Goal: Information Seeking & Learning: Learn about a topic

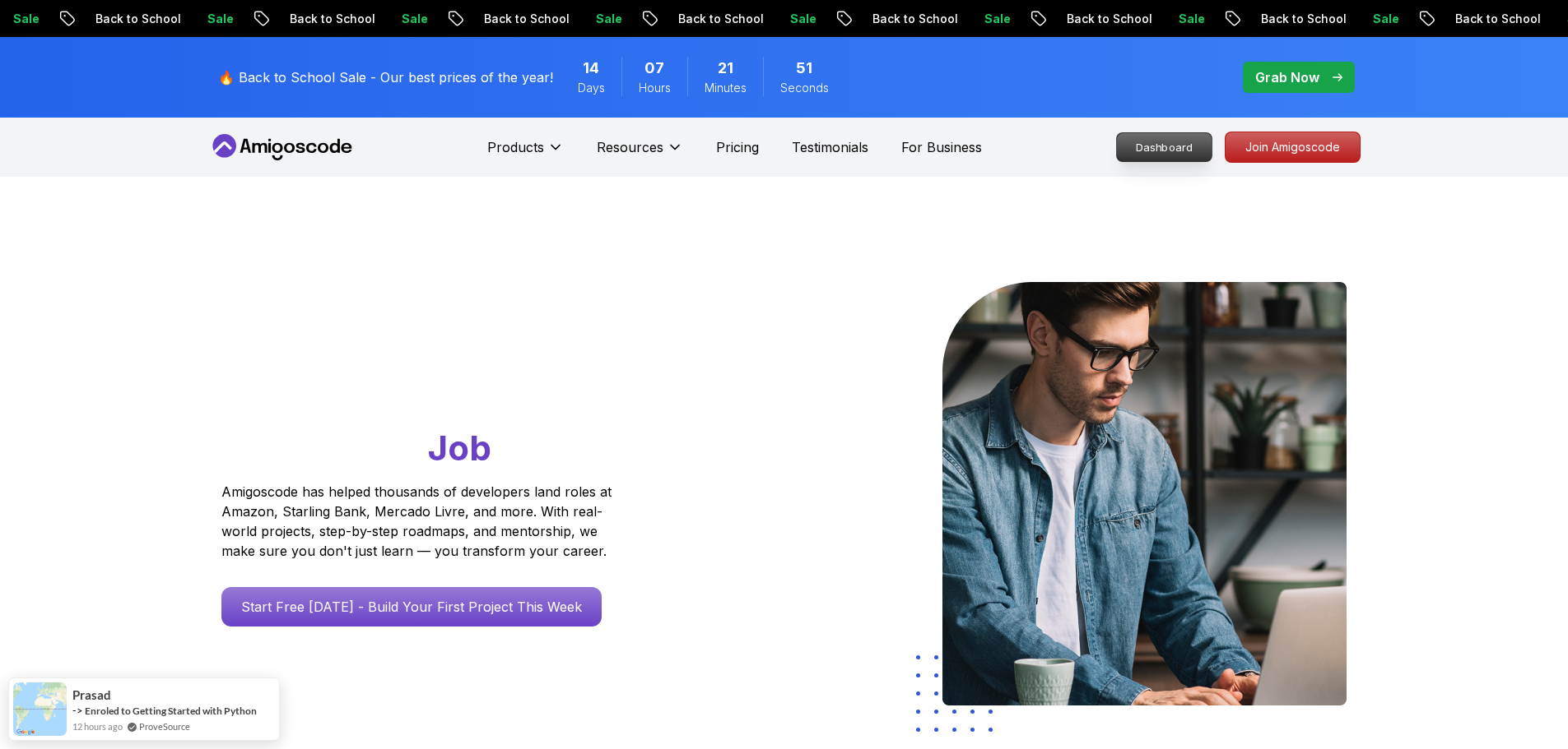
click at [1172, 148] on p "Dashboard" at bounding box center [1164, 147] width 95 height 28
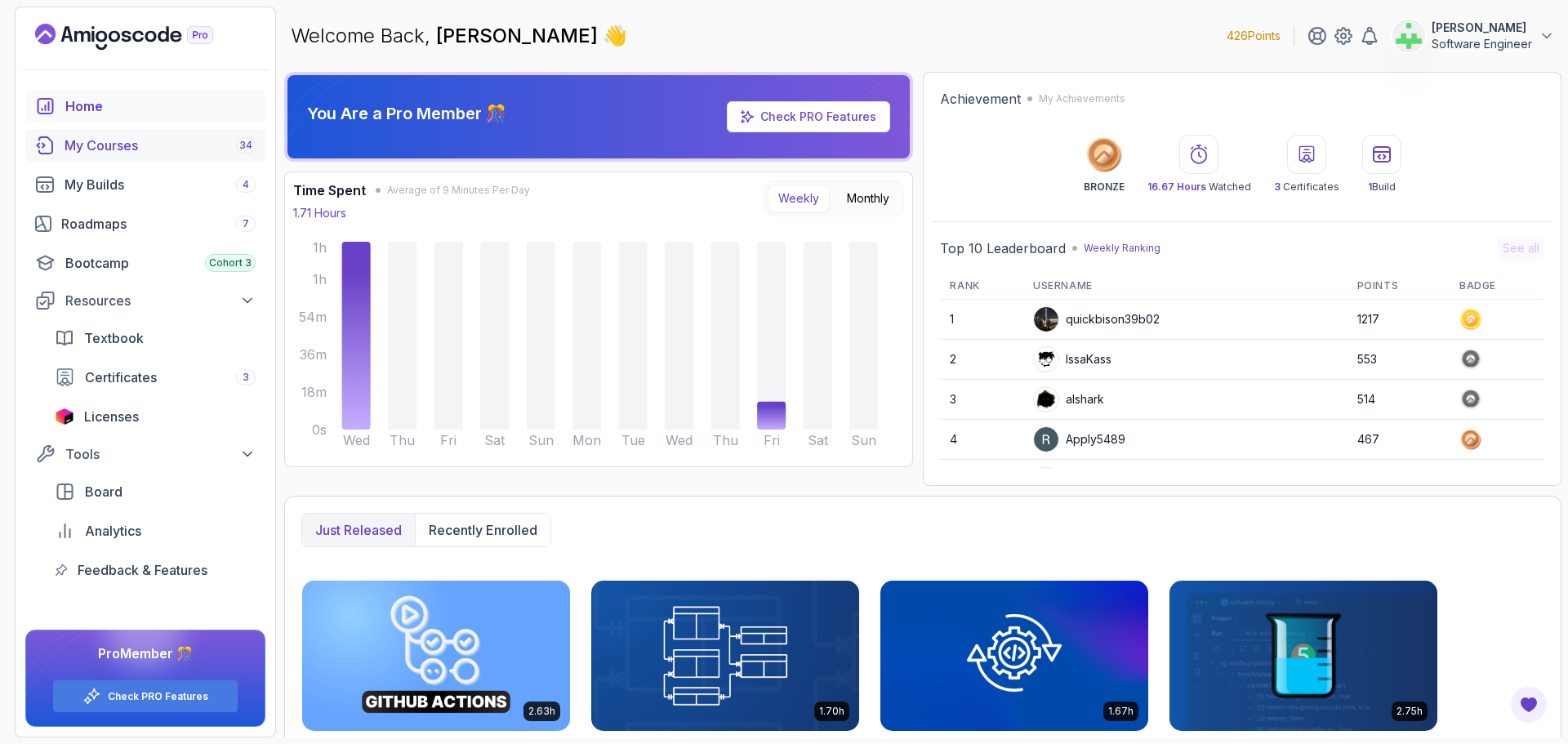
click at [132, 143] on div "My Courses 34" at bounding box center [160, 145] width 191 height 20
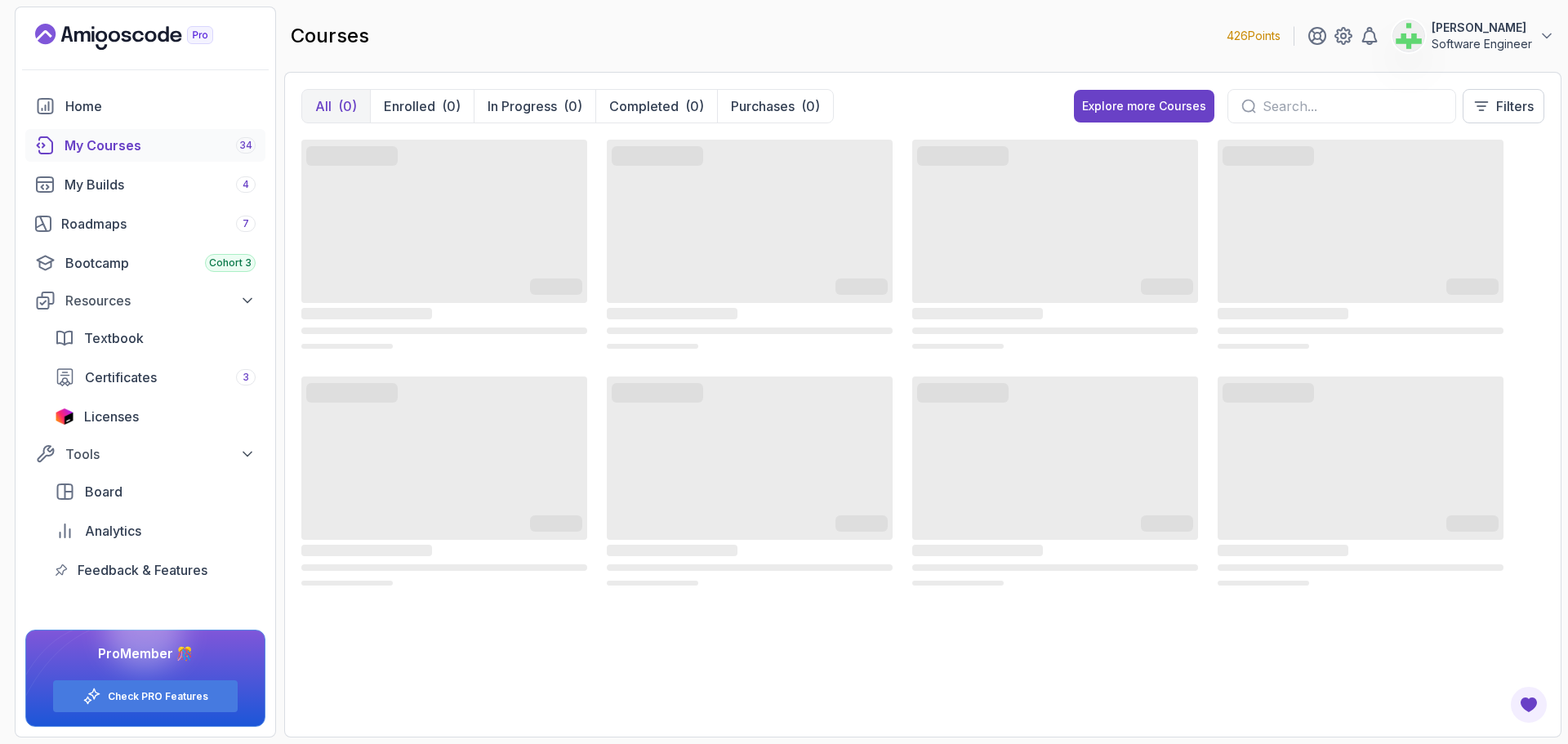
click at [1016, 95] on div "All (0) Enrolled (0) In Progress (0) Completed (0) Purchases (0) Explore more C…" at bounding box center [922, 112] width 1243 height 47
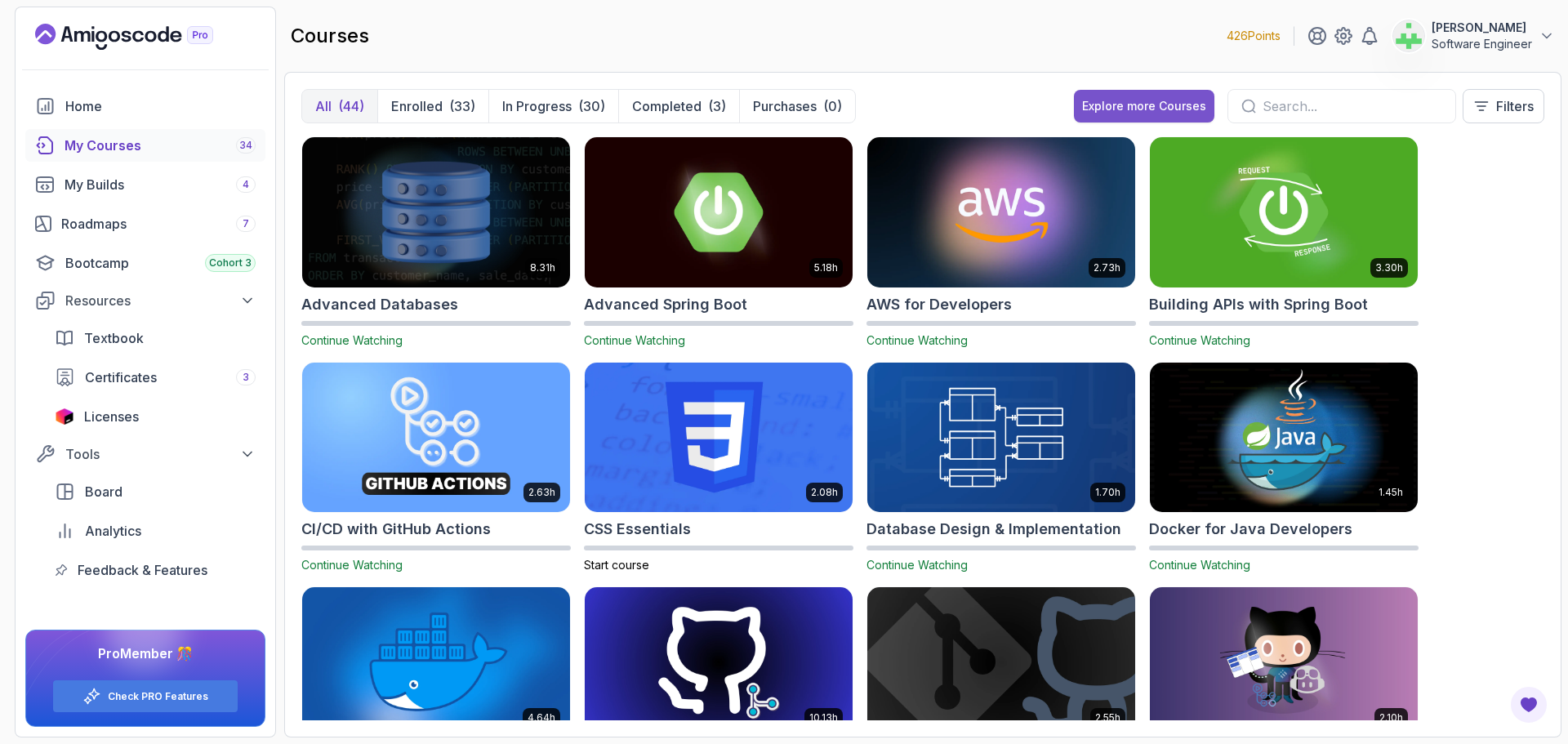
click at [1135, 97] on button "Explore more Courses" at bounding box center [1144, 106] width 141 height 33
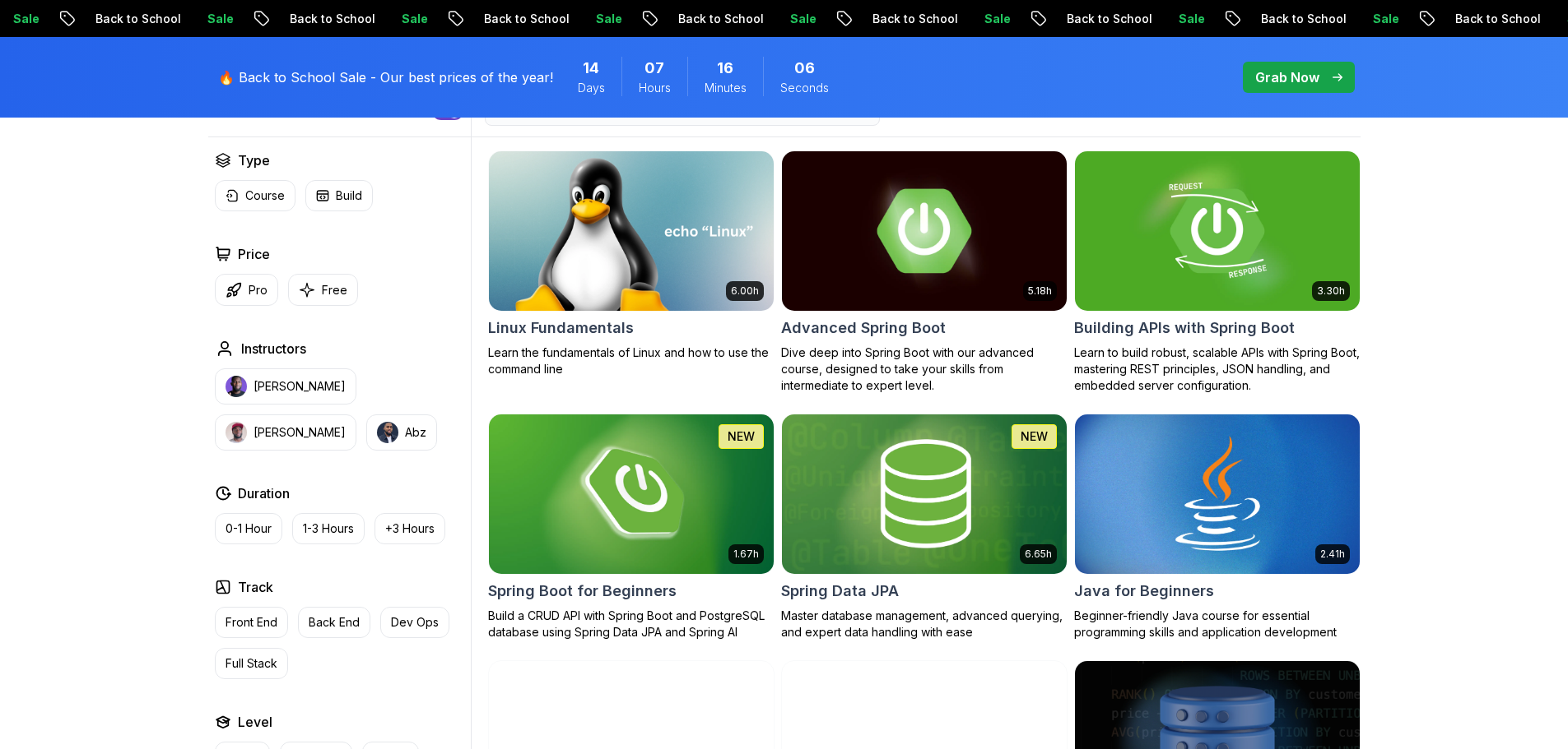
scroll to position [493, 0]
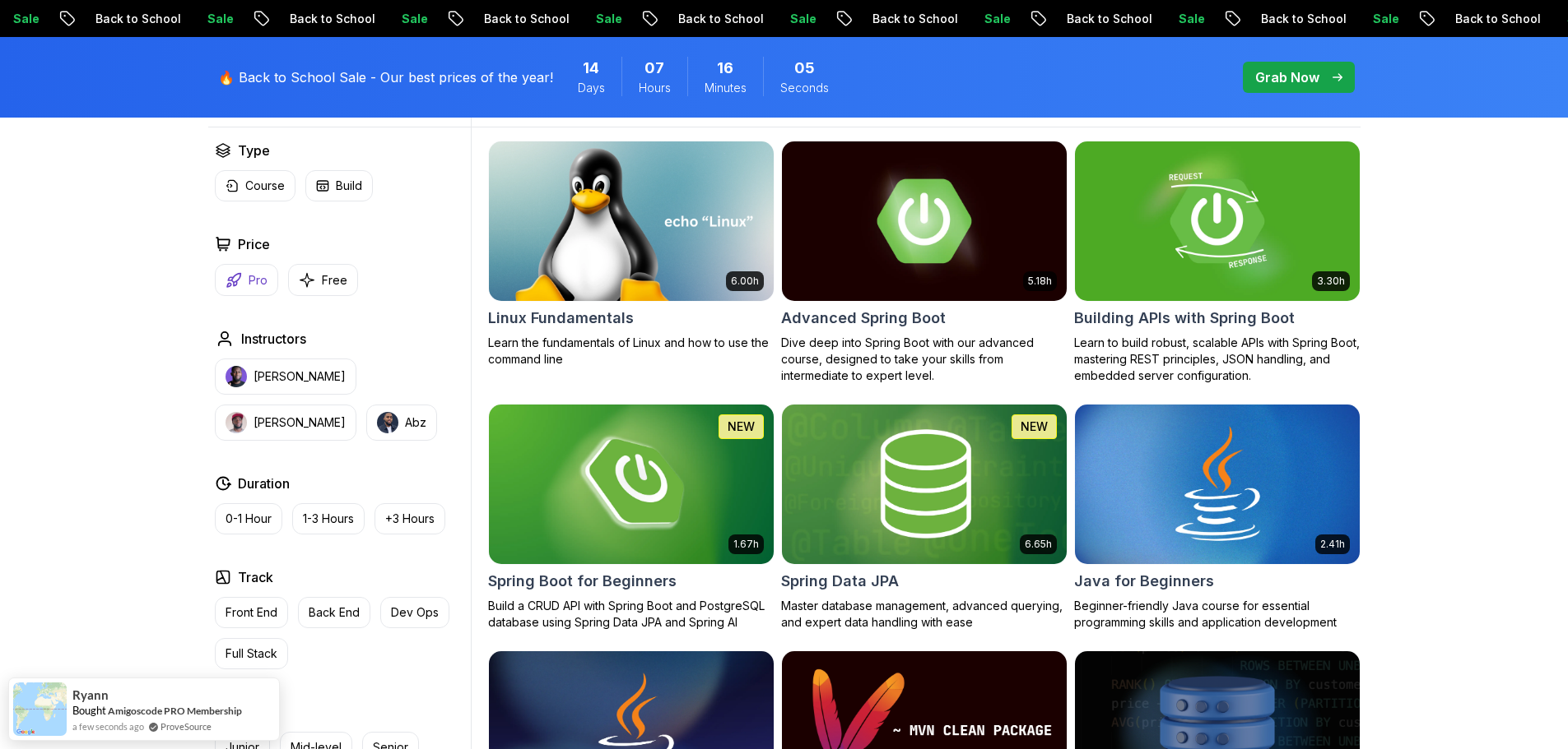
click at [250, 279] on p "Pro" at bounding box center [259, 280] width 19 height 17
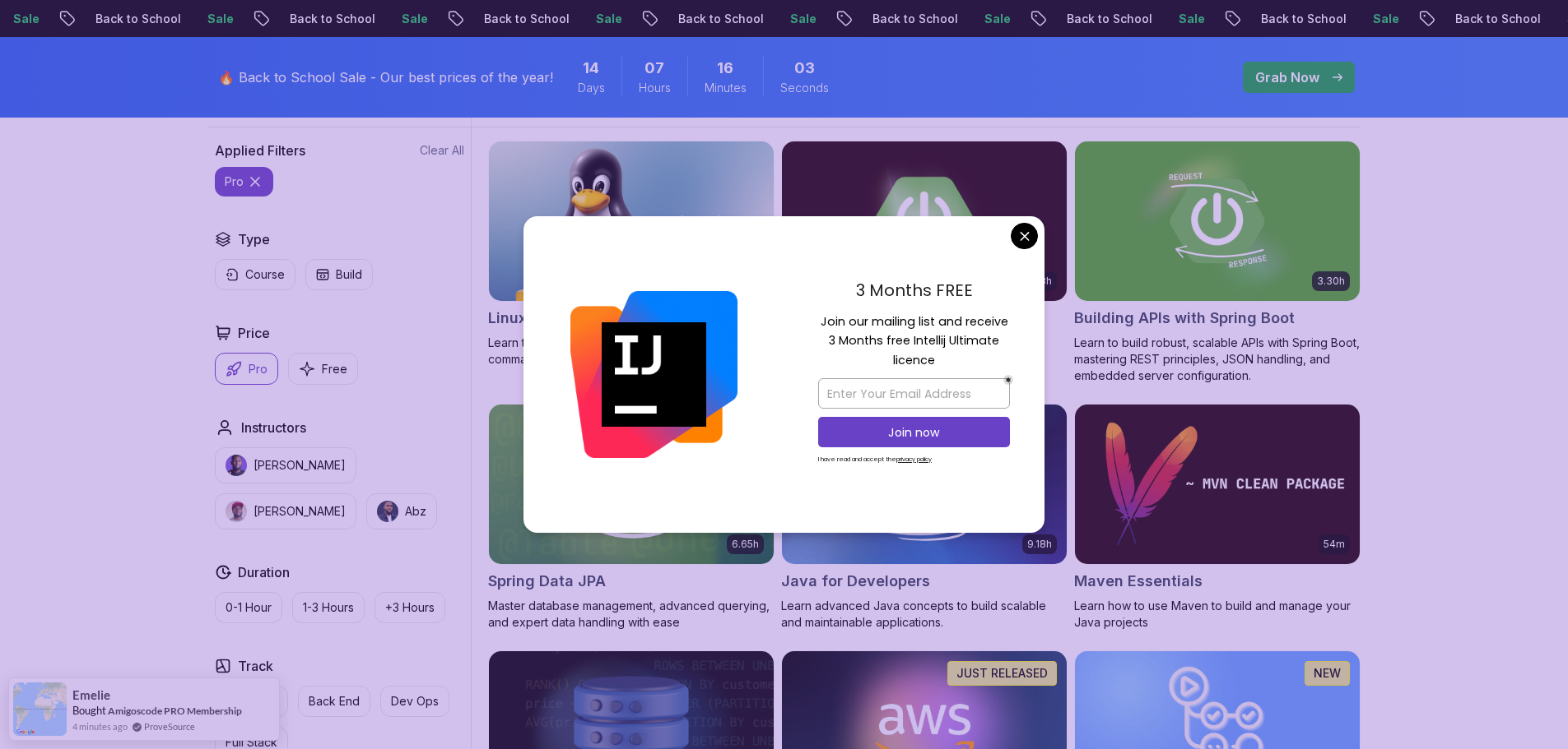
drag, startPoint x: 1023, startPoint y: 236, endPoint x: 1009, endPoint y: 237, distance: 14.0
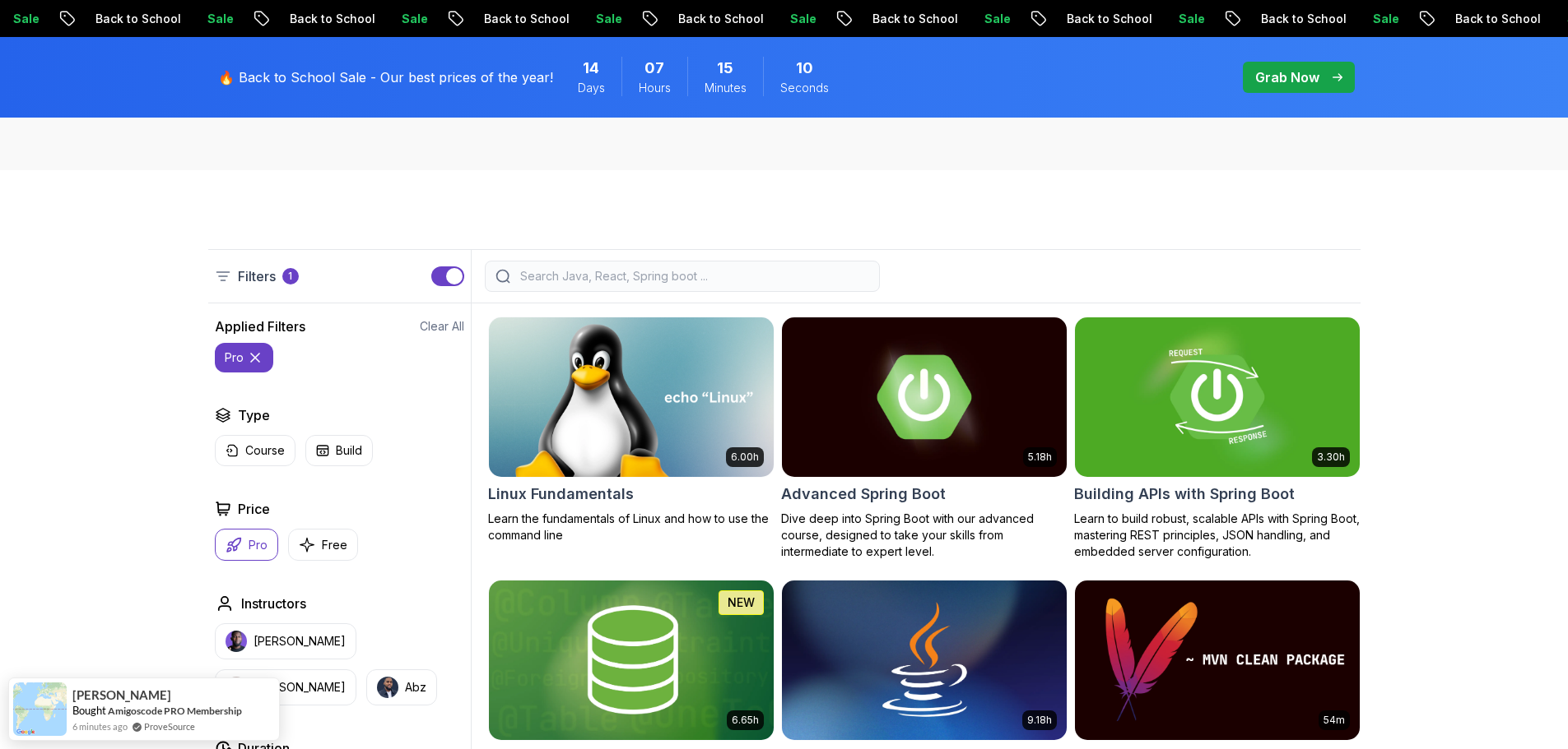
scroll to position [165, 0]
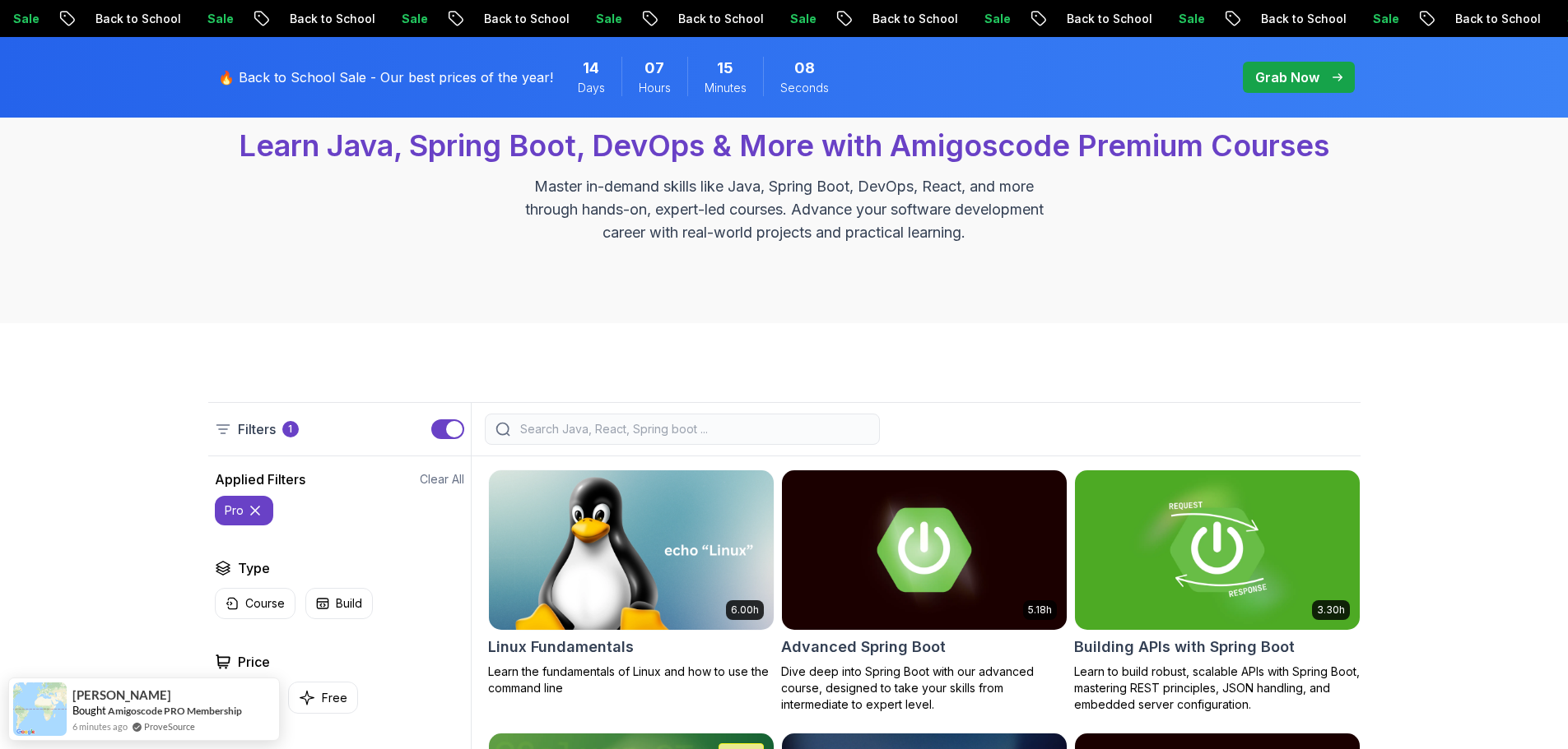
click at [712, 430] on input "search" at bounding box center [693, 429] width 352 height 17
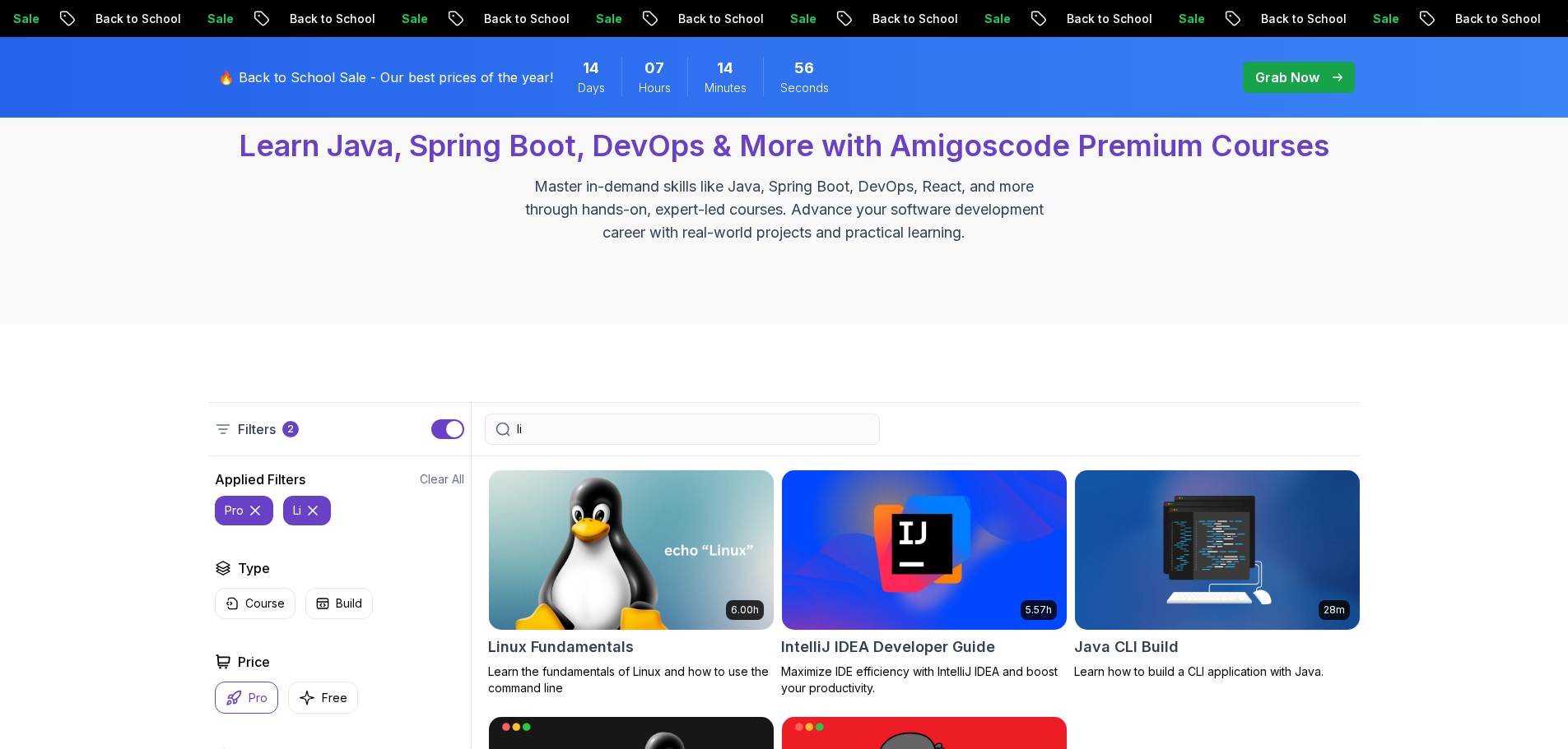
type input "l"
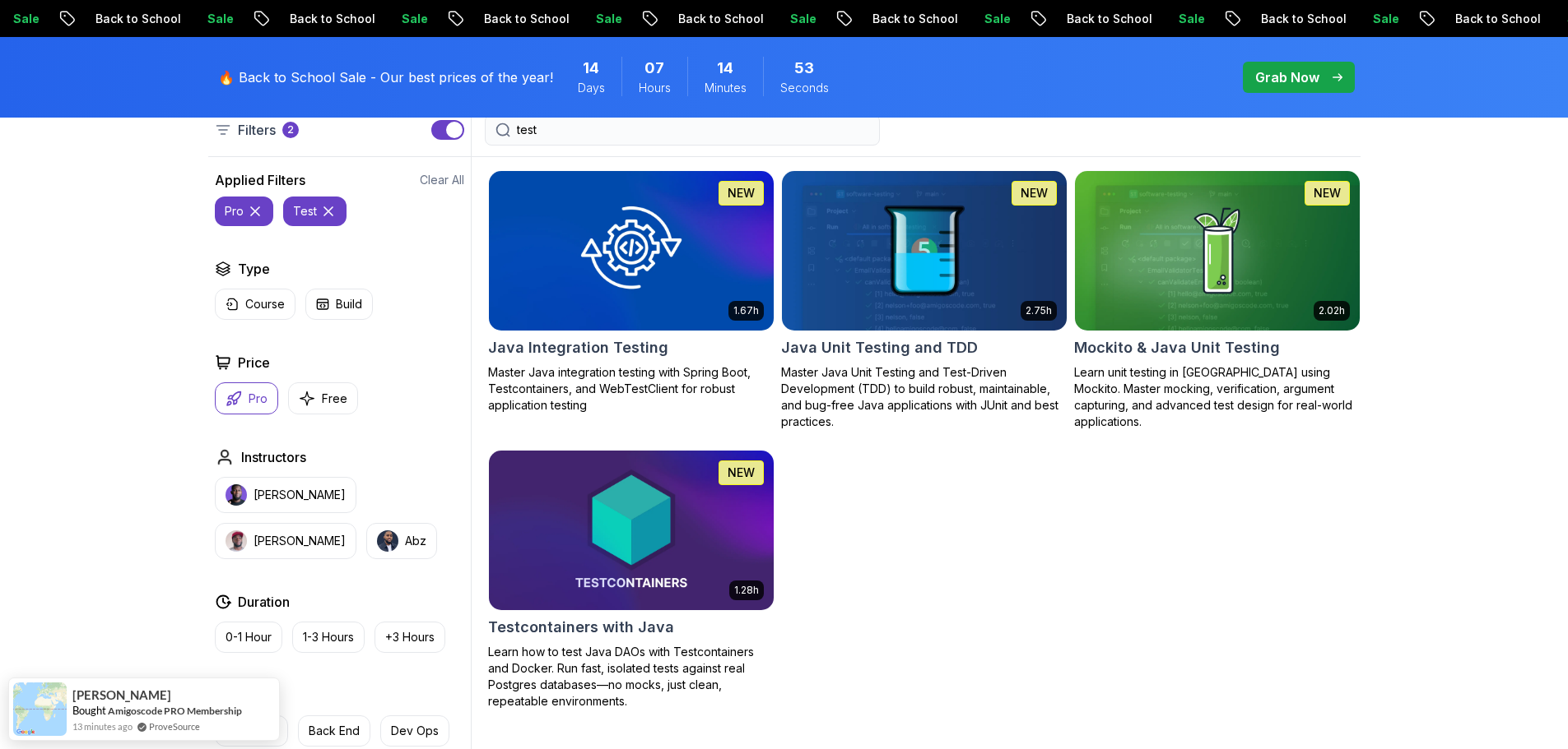
scroll to position [493, 0]
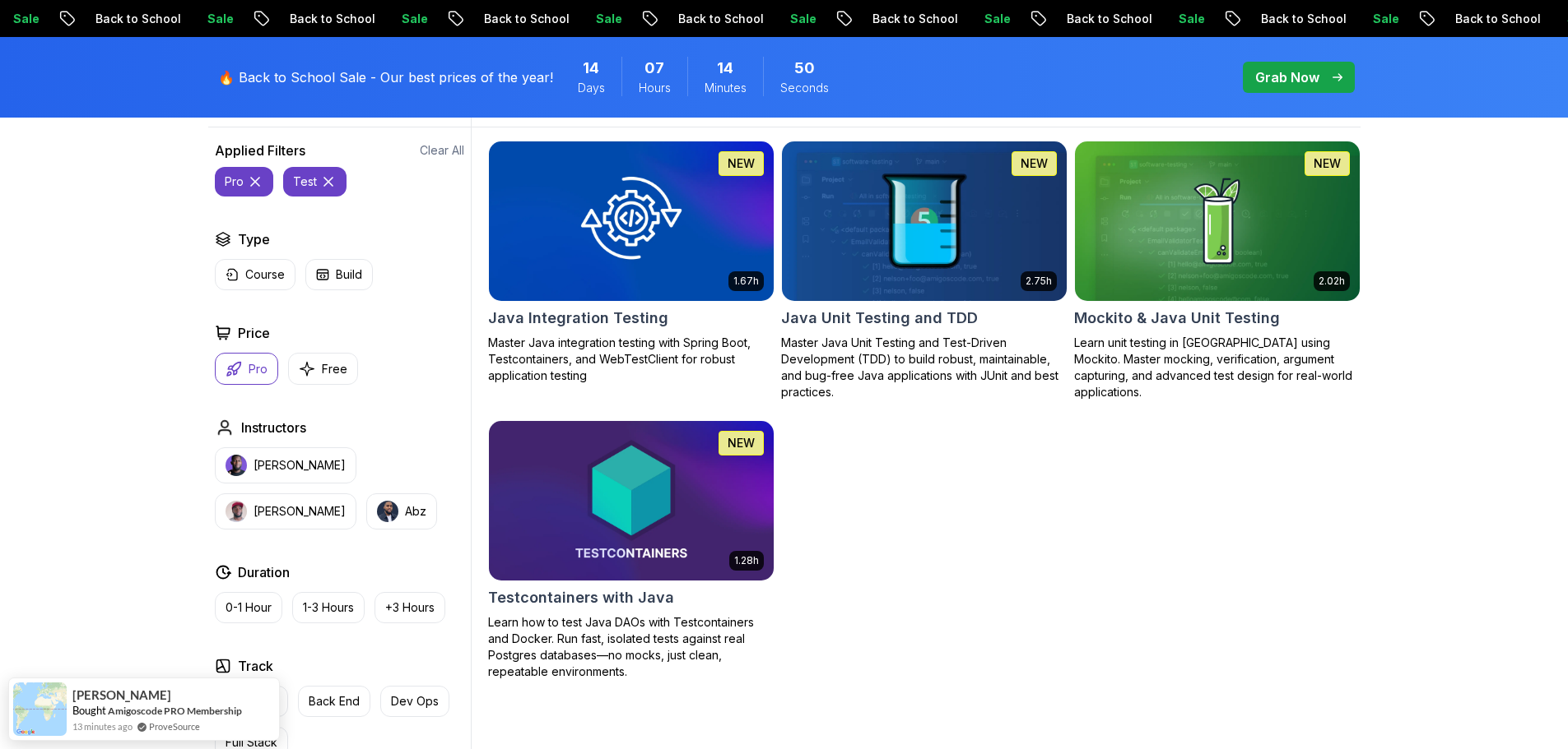
type input "test"
drag, startPoint x: 862, startPoint y: 314, endPoint x: 1387, endPoint y: 484, distance: 551.8
click at [1387, 484] on div "Filters 2 test Filters 2 Applied Filters Clear All pro test Type Course Build P…" at bounding box center [784, 463] width 1568 height 937
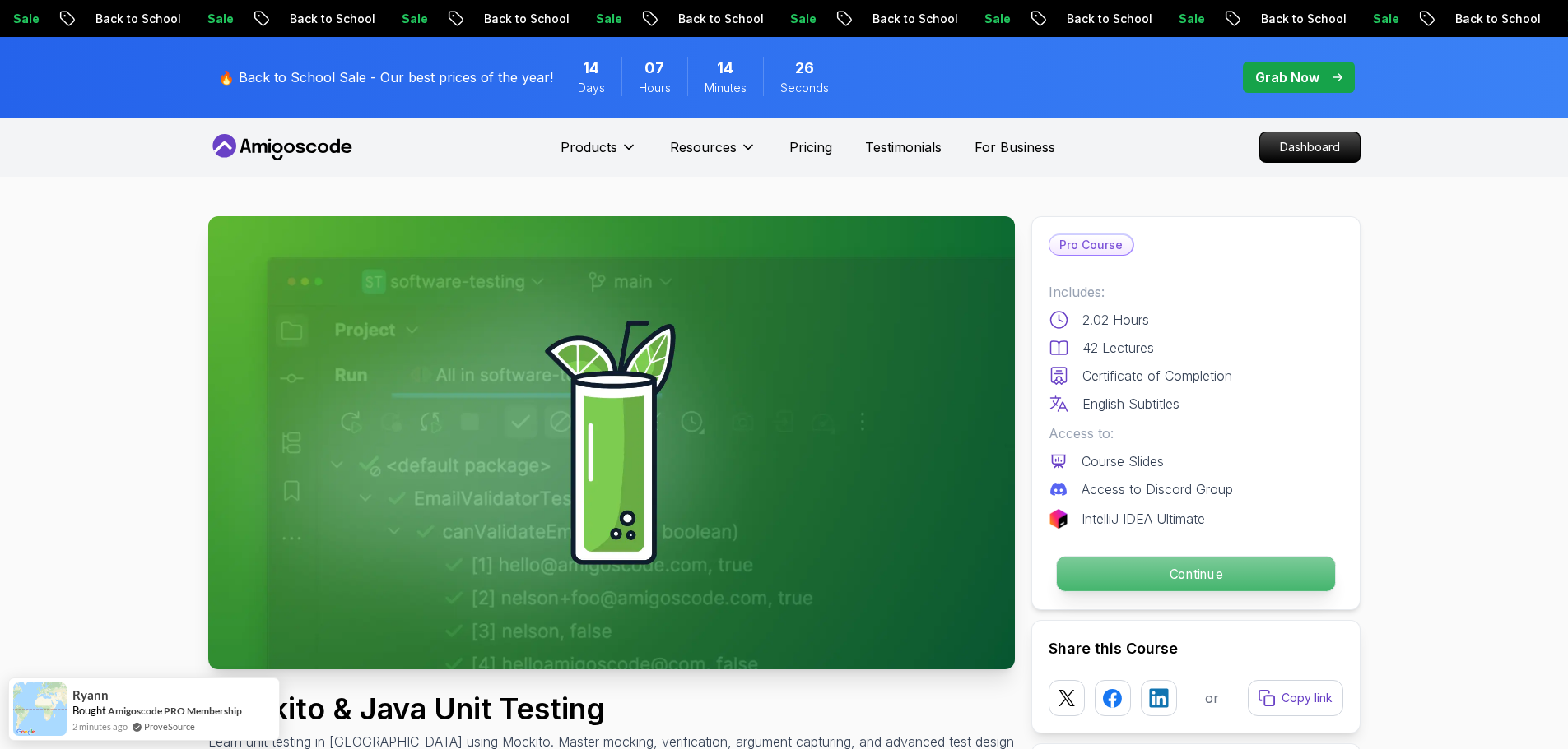
click at [1216, 568] on p "Continue" at bounding box center [1195, 574] width 278 height 34
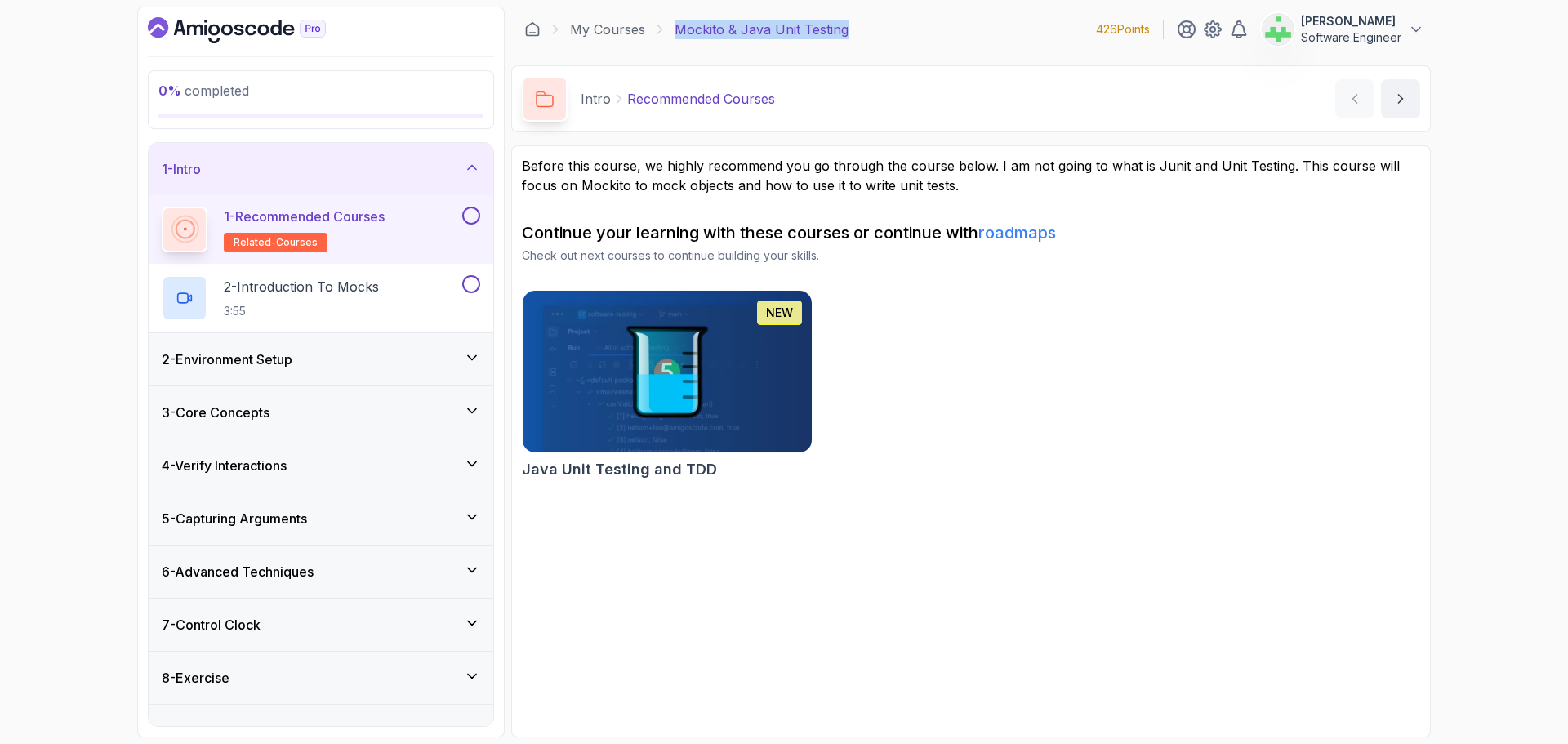
drag, startPoint x: 674, startPoint y: 28, endPoint x: 907, endPoint y: 20, distance: 233.1
click at [907, 20] on div "My Courses Mockito & Java Unit Testing 426 Points [PERSON_NAME] Software Engine…" at bounding box center [971, 30] width 919 height 46
copy p "Mockito & Java Unit Testing"
click at [949, 171] on p "Before this course, we highly recommend you go through the course below. I am n…" at bounding box center [971, 175] width 898 height 39
click at [404, 165] on div "1 - Intro" at bounding box center [321, 169] width 318 height 20
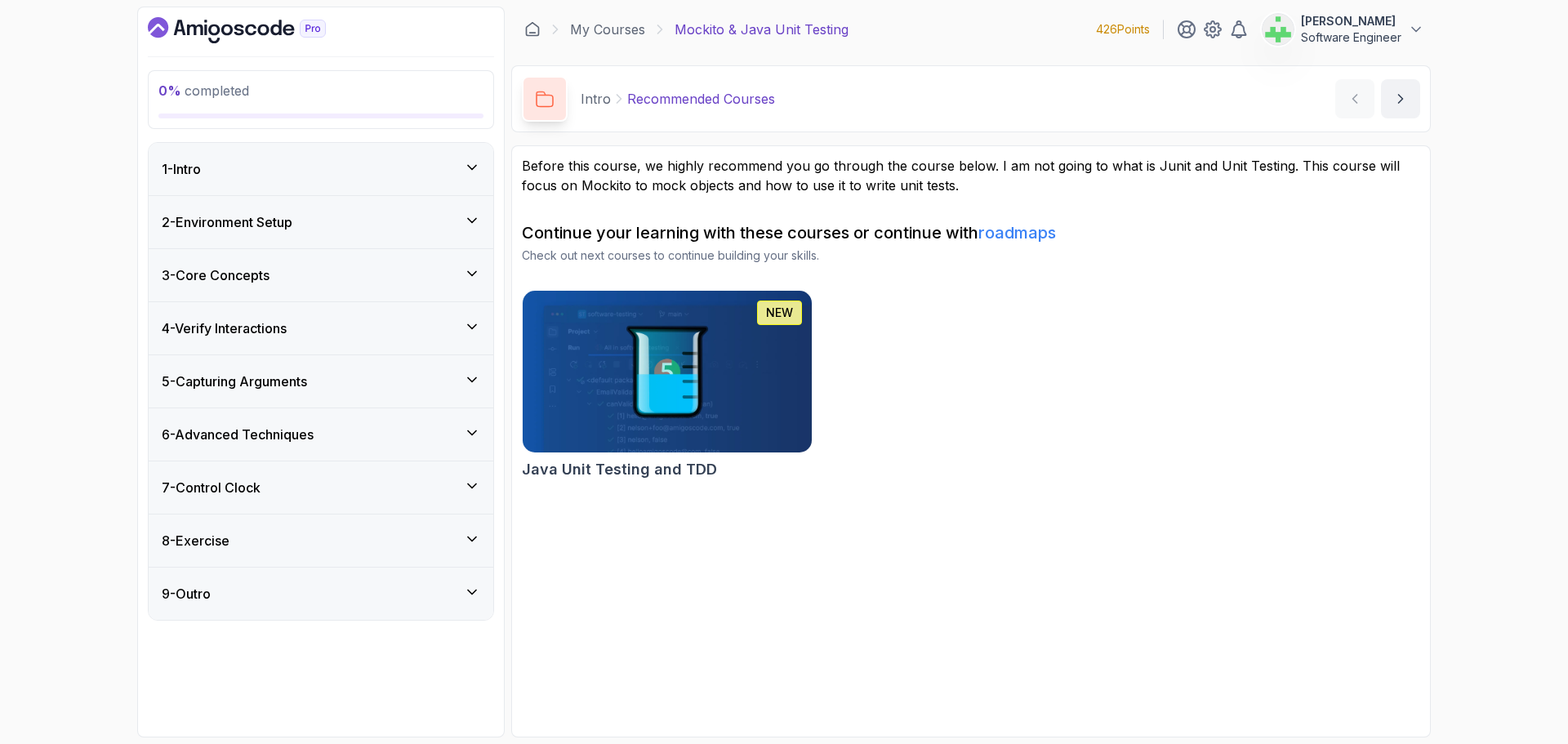
click at [29, 318] on div "0 % completed 1 - Intro 2 - Environment Setup 3 - Core Concepts 4 - Verify Inte…" at bounding box center [784, 372] width 1568 height 744
click at [332, 165] on div "1 - Intro" at bounding box center [321, 169] width 318 height 20
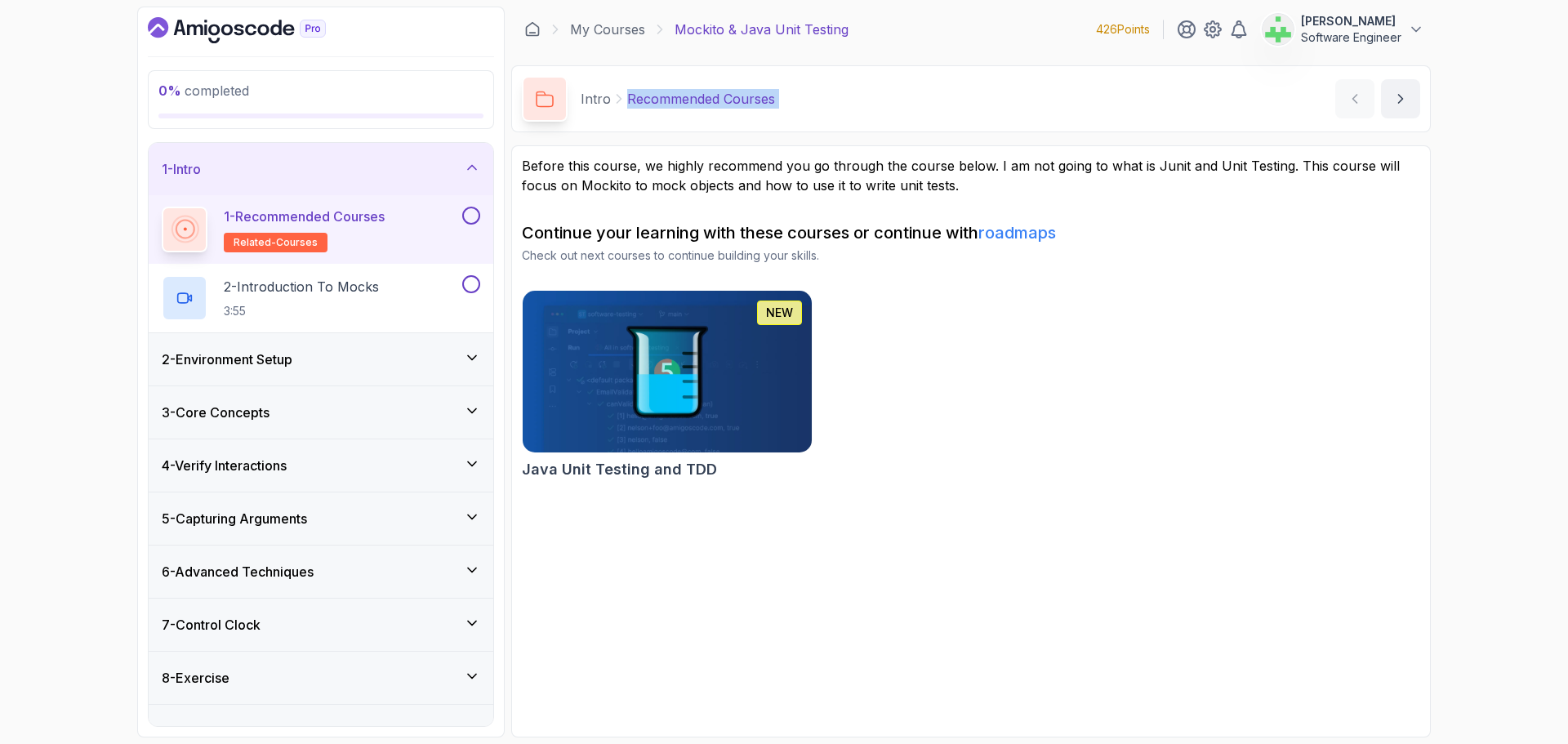
drag, startPoint x: 623, startPoint y: 100, endPoint x: 1129, endPoint y: 136, distance: 507.3
click at [1129, 136] on main "My Courses Mockito & Java Unit Testing 426 Points [PERSON_NAME] Software Engine…" at bounding box center [971, 372] width 919 height 731
copy div "Recommended Courses Recommended Courses by [PERSON_NAME]"
click at [1033, 134] on main "My Courses Mockito & Java Unit Testing 426 Points [PERSON_NAME] Software Engine…" at bounding box center [971, 372] width 919 height 731
click at [904, 633] on section "Before this course, we highly recommend you go through the course below. I am n…" at bounding box center [971, 441] width 919 height 593
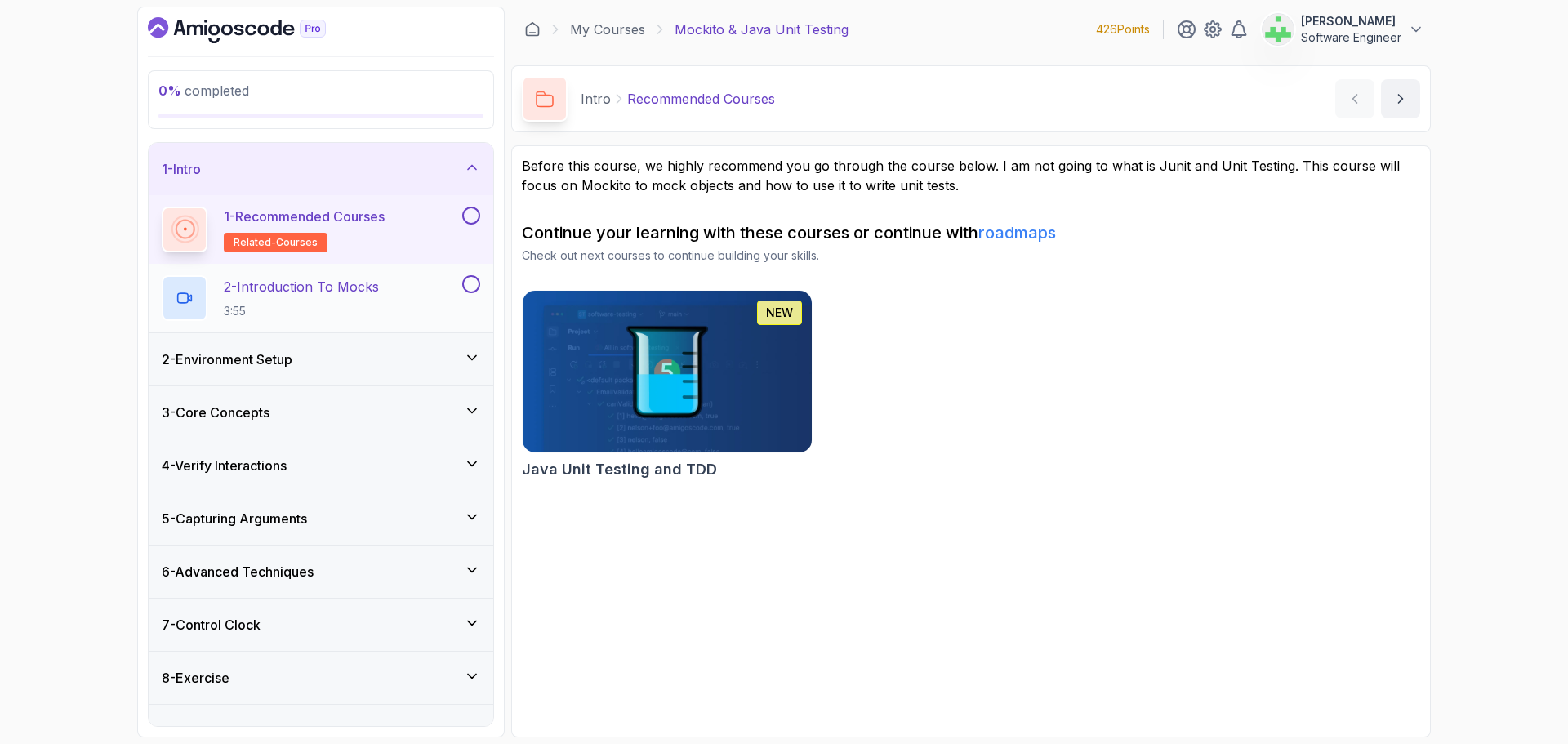
click at [323, 289] on p "2 - Introduction To Mocks" at bounding box center [301, 286] width 155 height 20
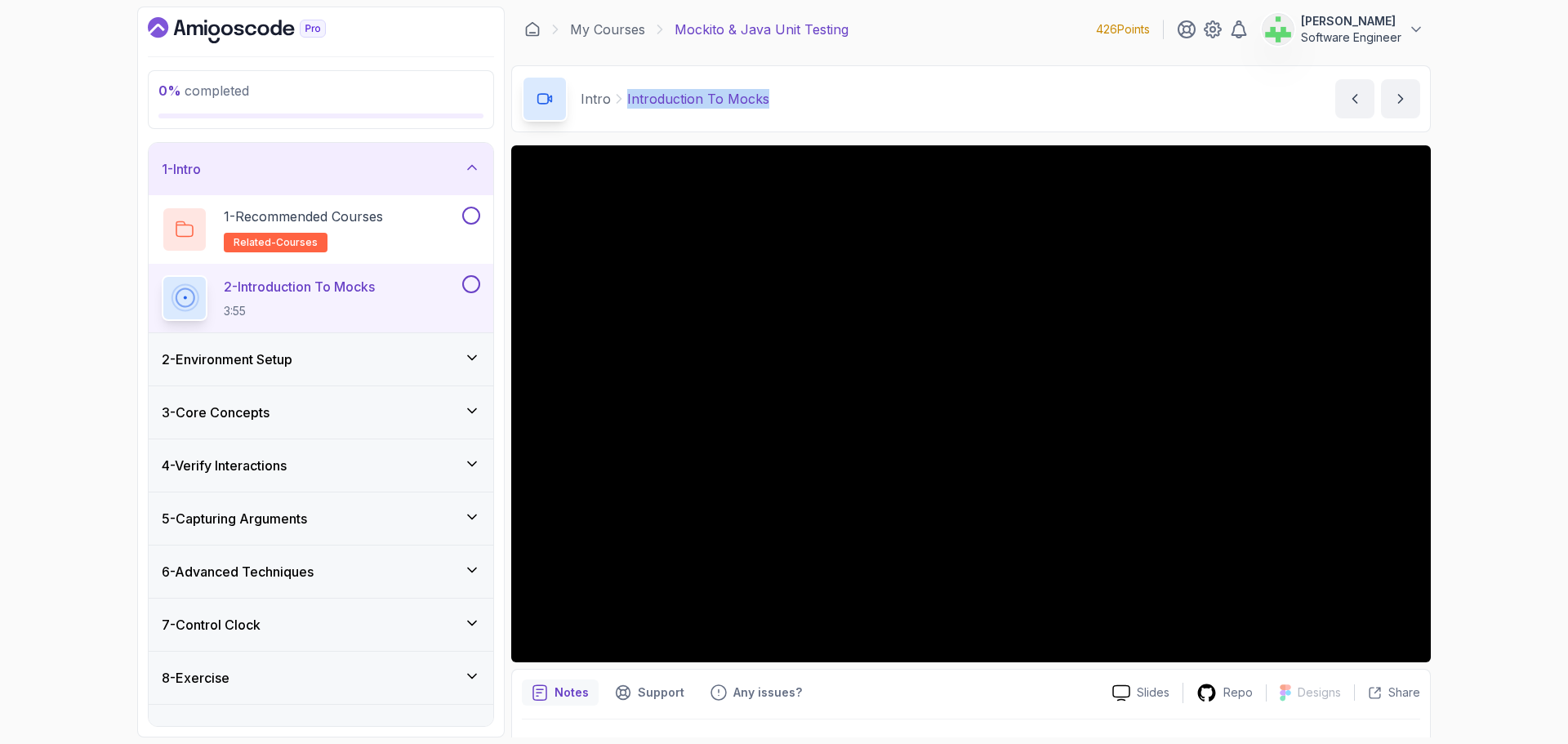
drag, startPoint x: 623, startPoint y: 100, endPoint x: 839, endPoint y: 100, distance: 216.0
click at [839, 100] on div "Intro Introduction To Mocks Introduction To Mocks by [PERSON_NAME]" at bounding box center [971, 98] width 919 height 67
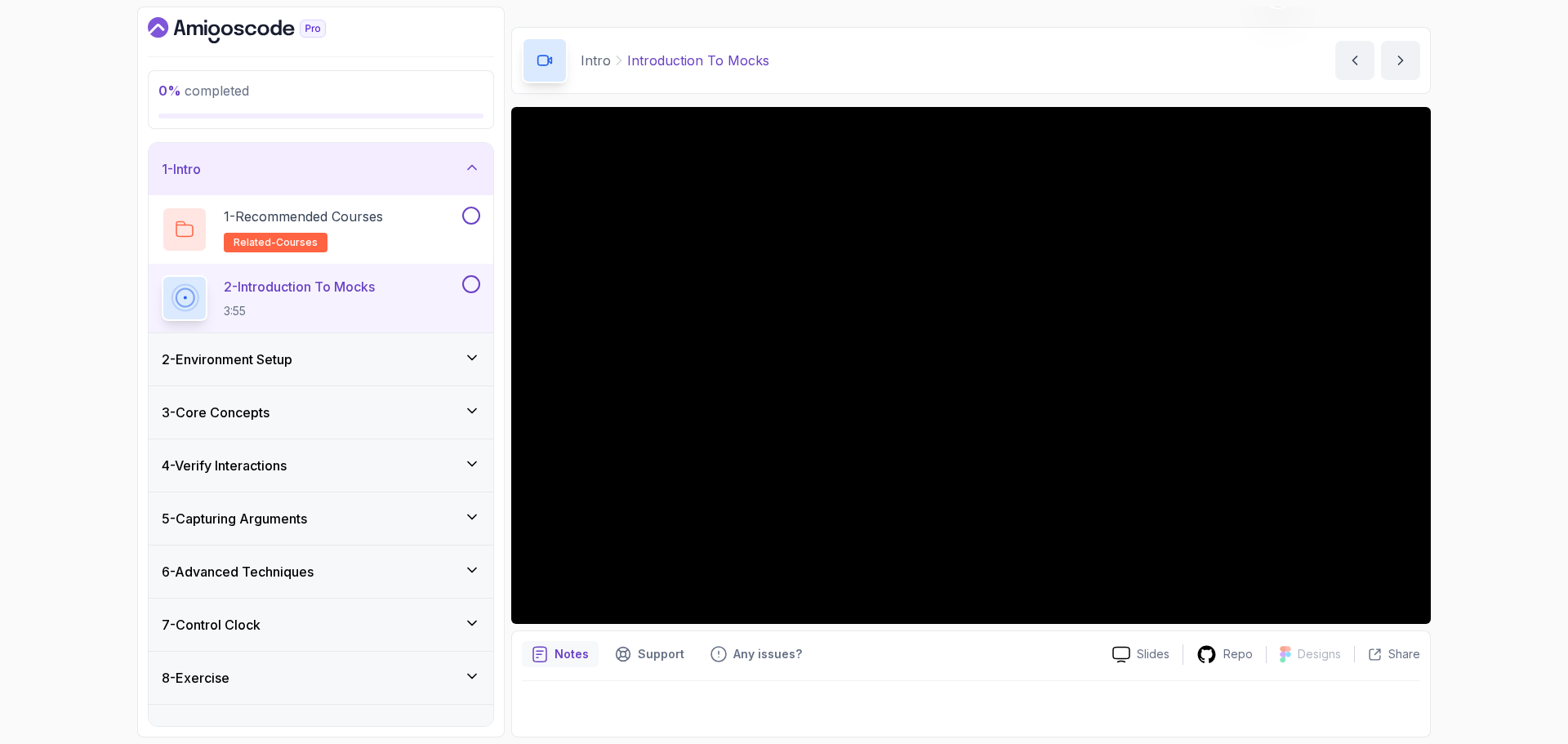
click at [270, 359] on h3 "2 - Environment Setup" at bounding box center [227, 359] width 130 height 20
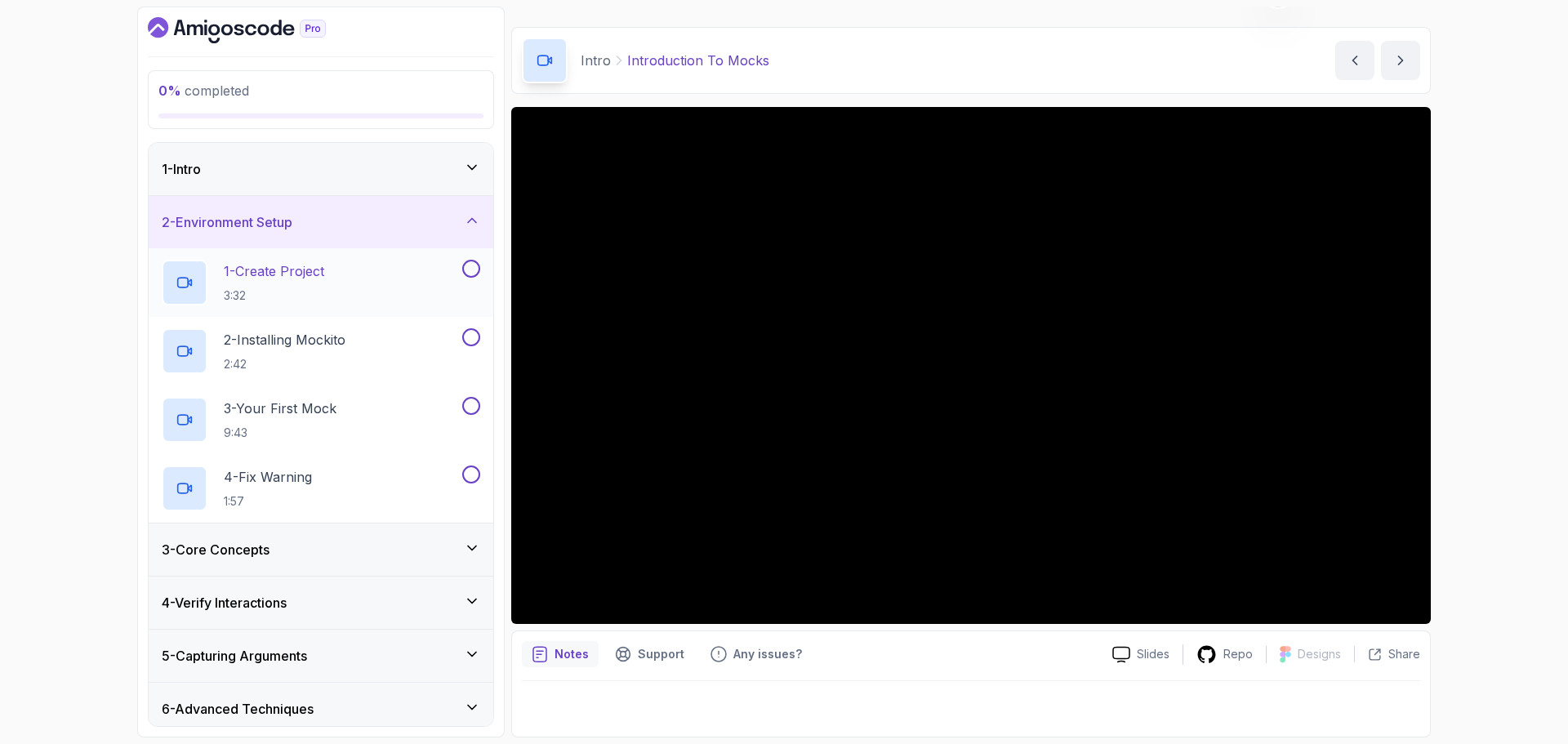
click at [301, 270] on p "1 - Create Project" at bounding box center [273, 271] width 100 height 20
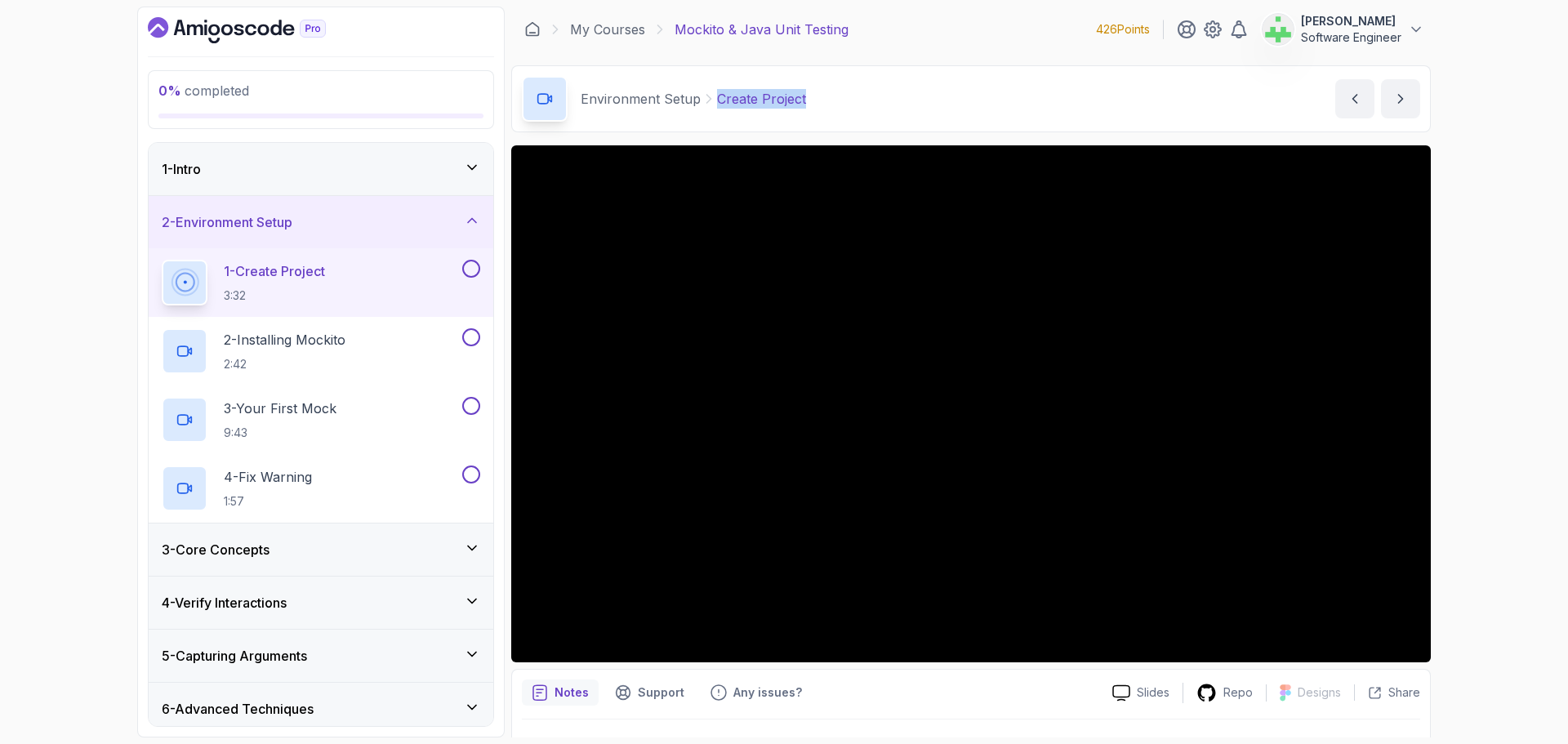
drag, startPoint x: 715, startPoint y: 100, endPoint x: 865, endPoint y: 99, distance: 150.0
click at [865, 99] on div "Environment Setup Create Project Create Project by [PERSON_NAME]" at bounding box center [971, 98] width 919 height 67
copy p "Create Project"
click at [865, 99] on div "Environment Setup Create Project Create Project by [PERSON_NAME]" at bounding box center [971, 98] width 919 height 67
click at [1533, 47] on div "0 % completed 1 - Intro 2 - Environment Setup 1 - Create Project 3:32 2 - Insta…" at bounding box center [784, 372] width 1568 height 744
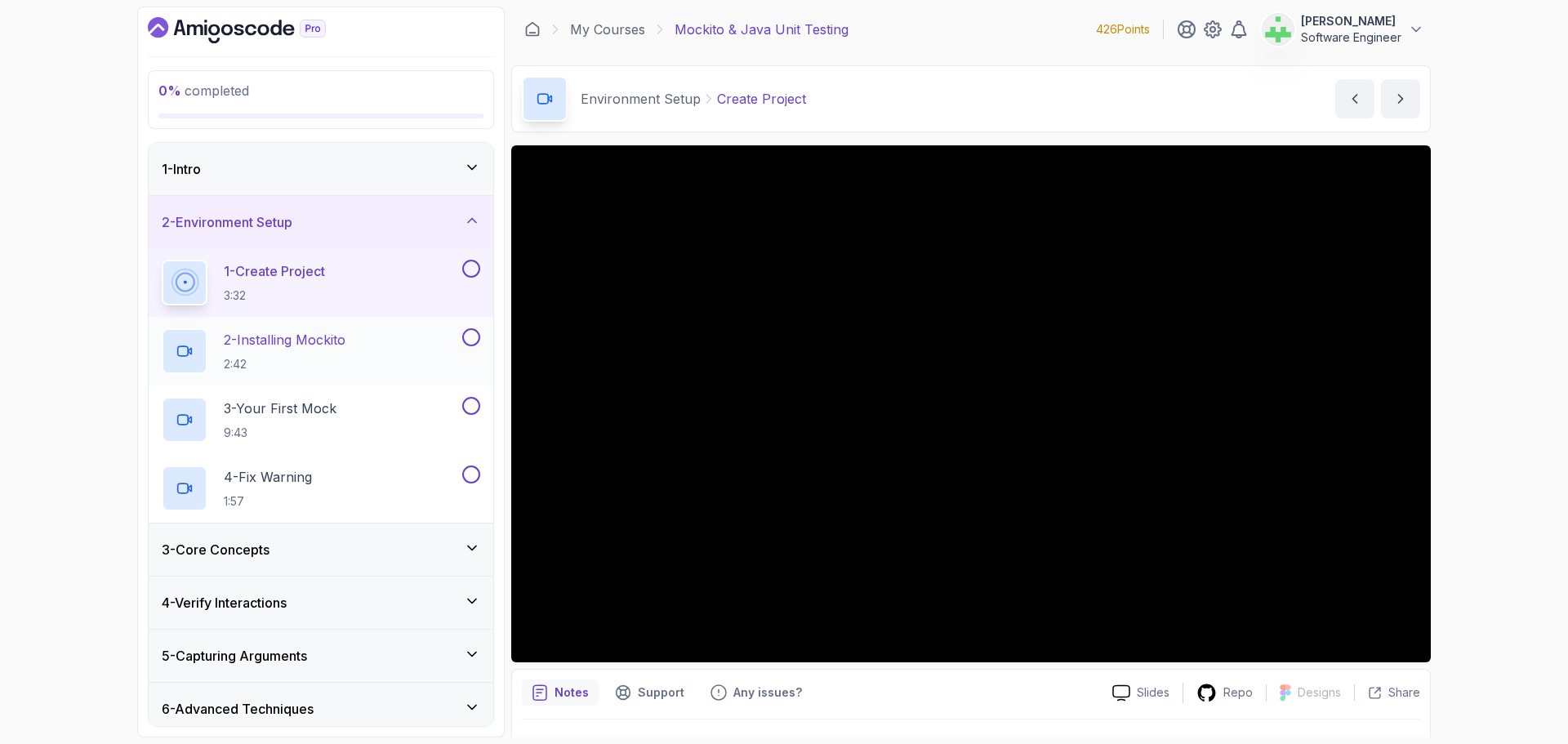
click at [356, 338] on div "2 - Installing Mockito 2:42" at bounding box center [310, 351] width 297 height 46
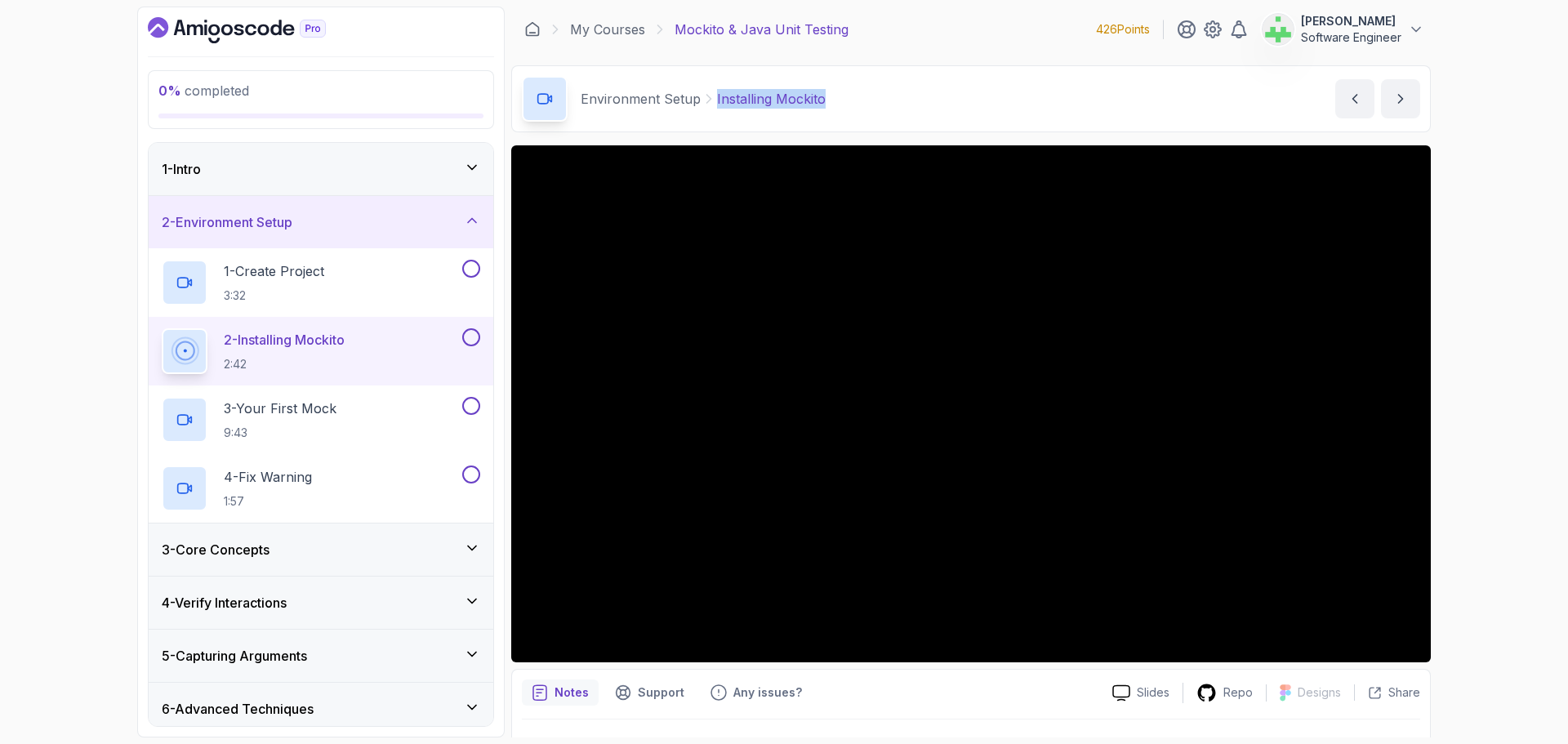
drag, startPoint x: 711, startPoint y: 100, endPoint x: 861, endPoint y: 103, distance: 150.0
click at [860, 102] on div "Environment Setup Installing Mockito Installing Mockito by [PERSON_NAME]" at bounding box center [971, 98] width 919 height 67
copy p "Installing Mockito"
click at [861, 103] on div "Environment Setup Installing Mockito Installing Mockito by [PERSON_NAME]" at bounding box center [971, 98] width 919 height 67
drag, startPoint x: 712, startPoint y: 102, endPoint x: 855, endPoint y: 106, distance: 143.1
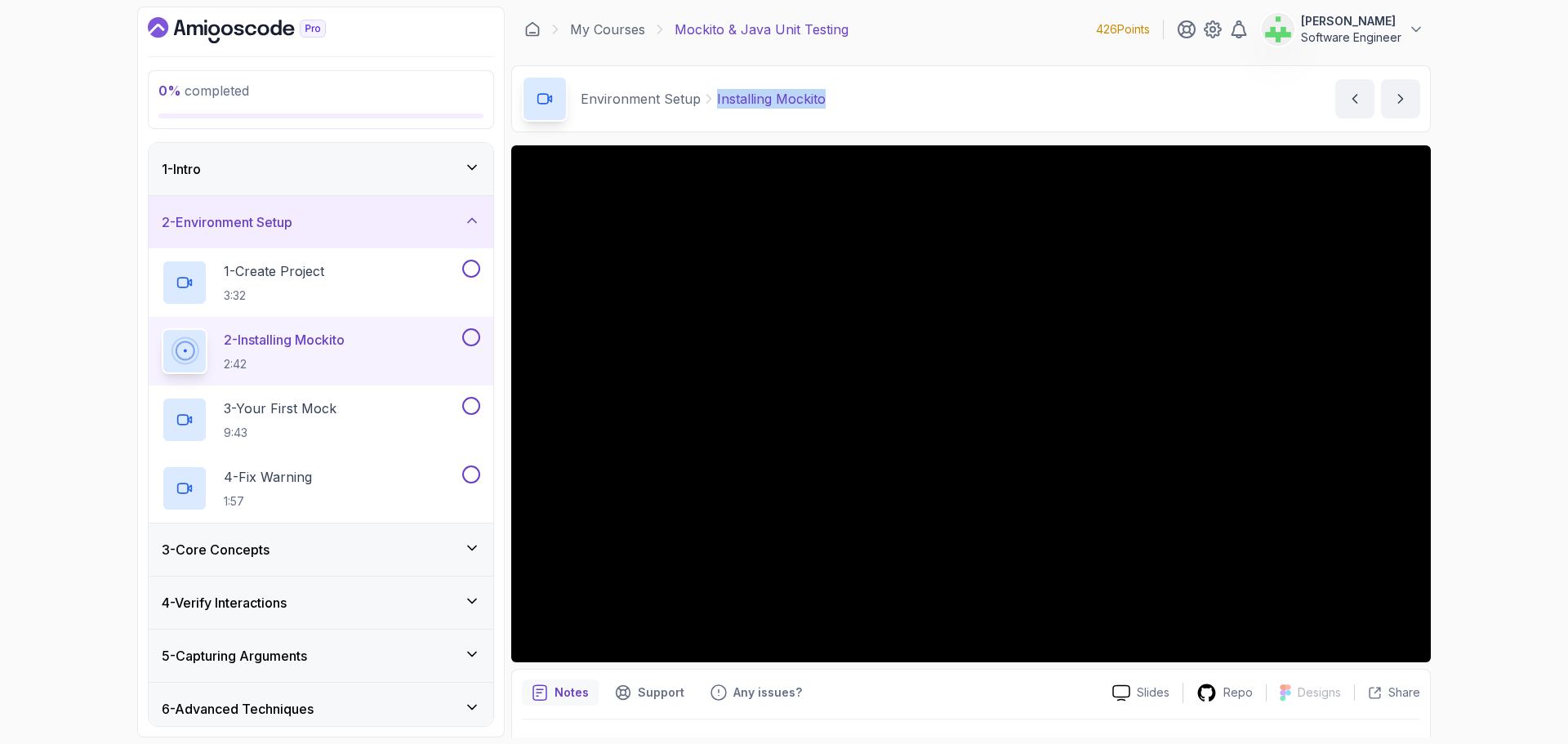
click at [855, 106] on div "Environment Setup Installing Mockito Installing Mockito by [PERSON_NAME]" at bounding box center [971, 98] width 919 height 67
copy p "Installing Mockito"
click at [877, 93] on div "Environment Setup Installing Mockito Installing Mockito by [PERSON_NAME]" at bounding box center [971, 98] width 919 height 67
click at [1509, 409] on div "0 % completed 1 - Intro 2 - Environment Setup 1 - Create Project 3:32 2 - Insta…" at bounding box center [784, 372] width 1568 height 744
click at [1491, 301] on div "0 % completed 1 - Intro 2 - Environment Setup 1 - Create Project 3:32 2 - Insta…" at bounding box center [784, 372] width 1568 height 744
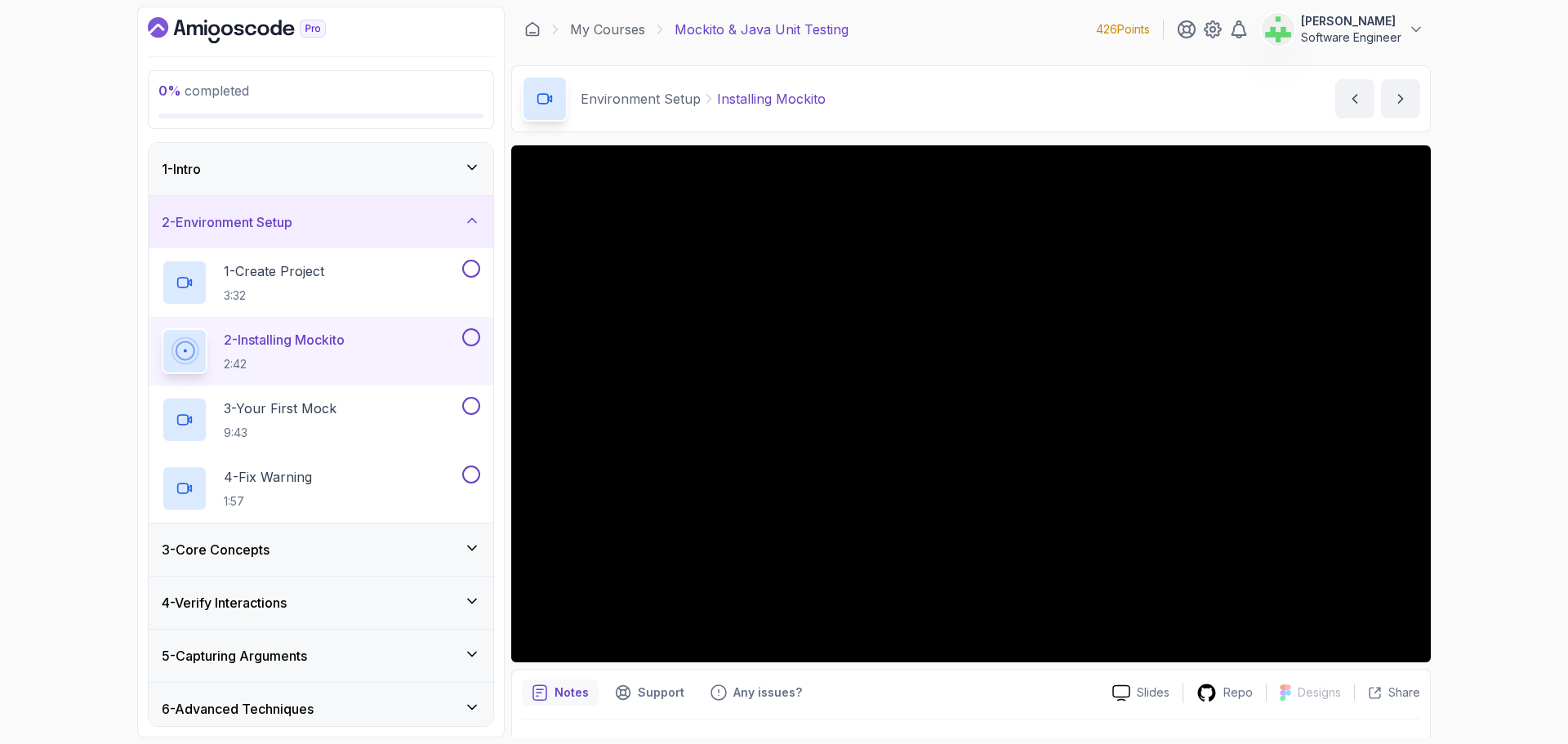
scroll to position [408, 0]
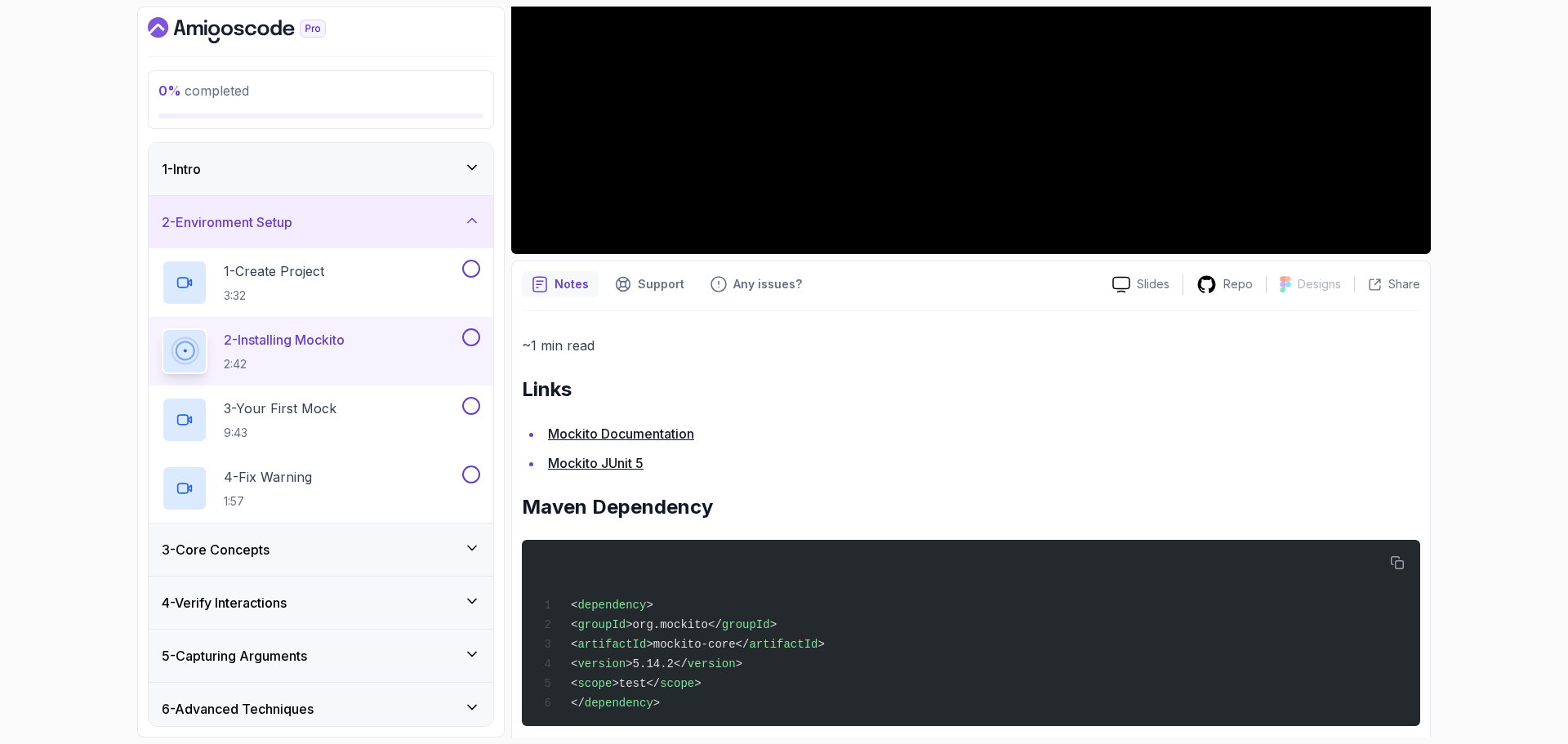
click at [1528, 310] on div "0 % completed 1 - Intro 2 - Environment Setup 1 - Create Project 3:32 2 - Insta…" at bounding box center [784, 372] width 1568 height 744
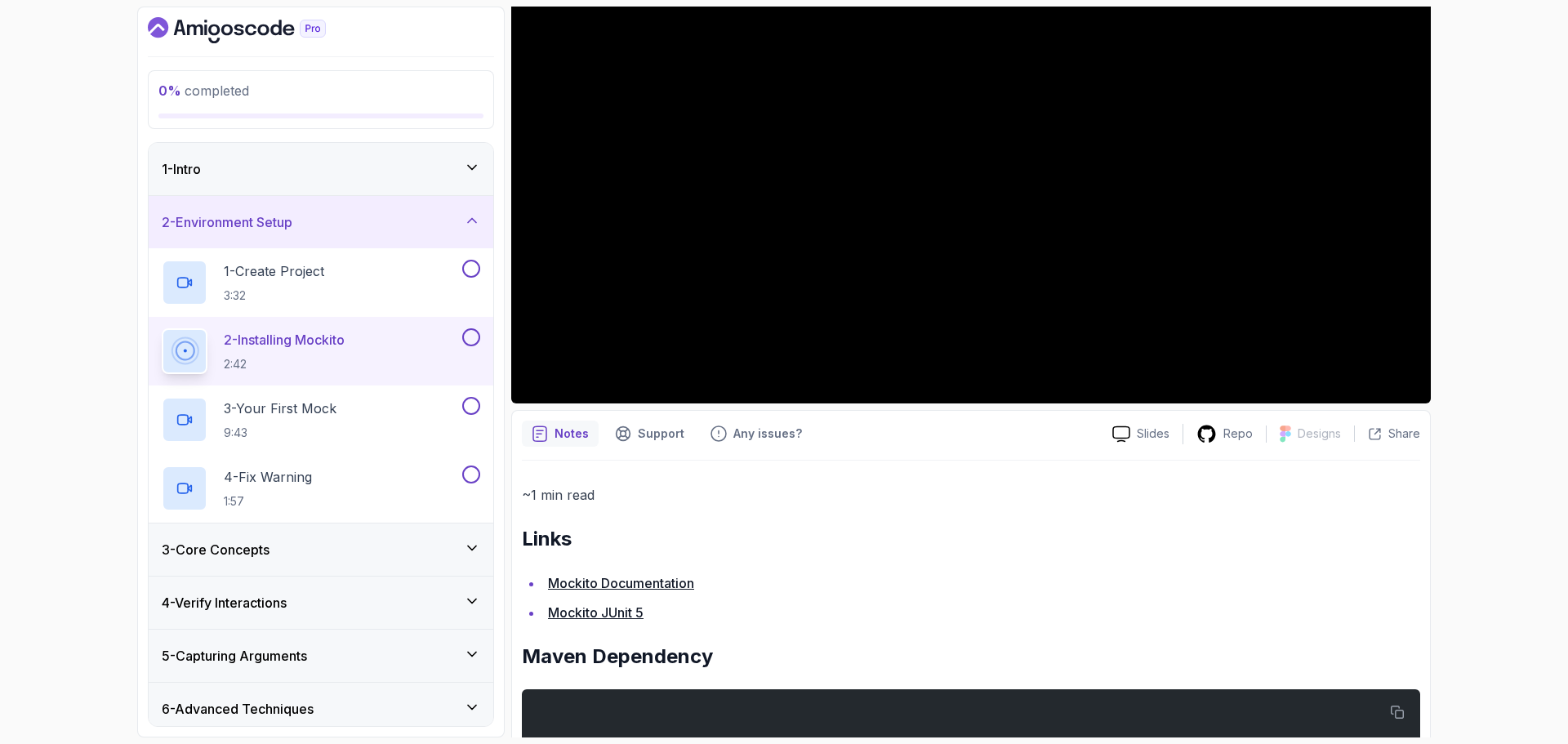
scroll to position [0, 0]
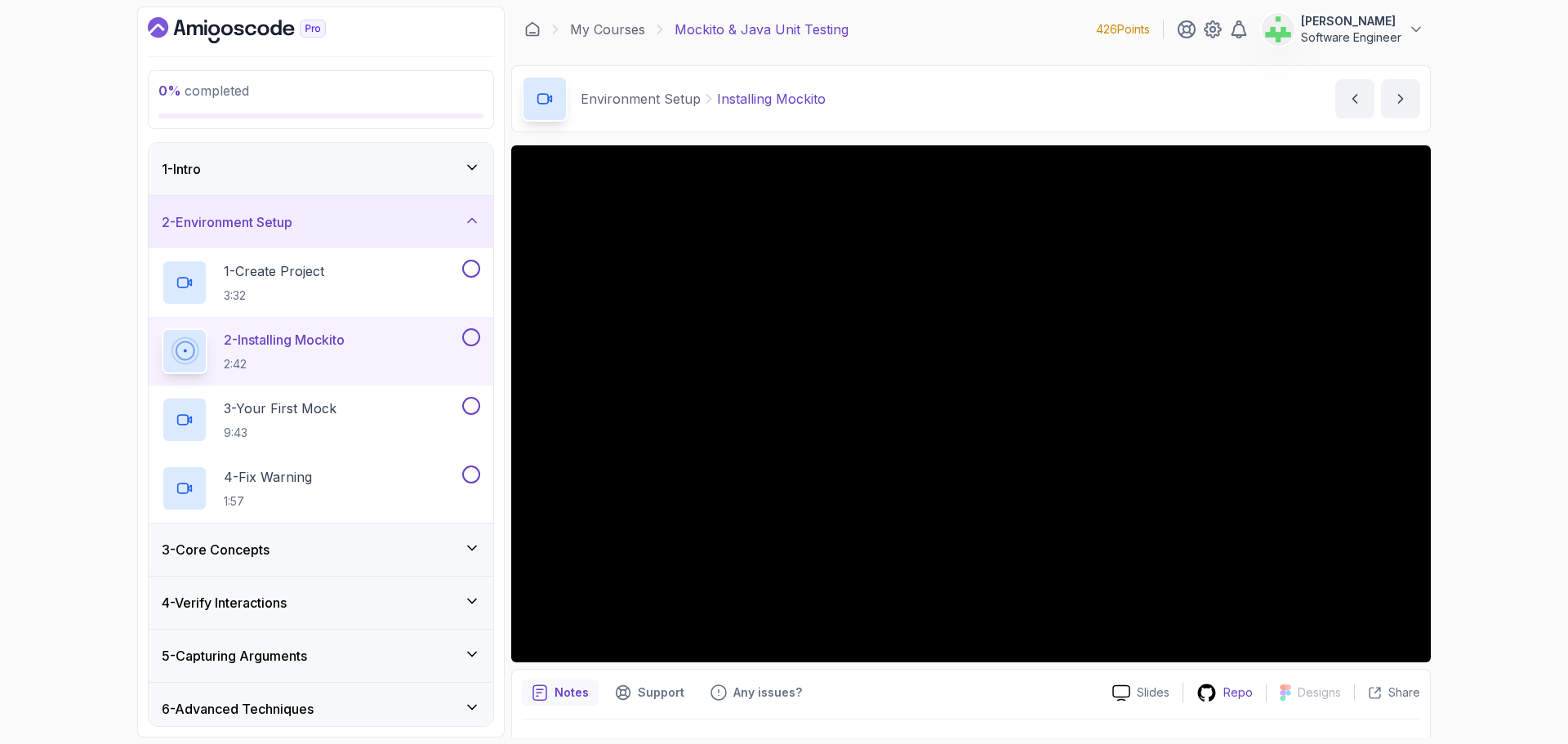
click at [1240, 692] on p "Repo" at bounding box center [1238, 693] width 30 height 17
click at [332, 407] on p "3 - Your First Mock" at bounding box center [280, 408] width 113 height 20
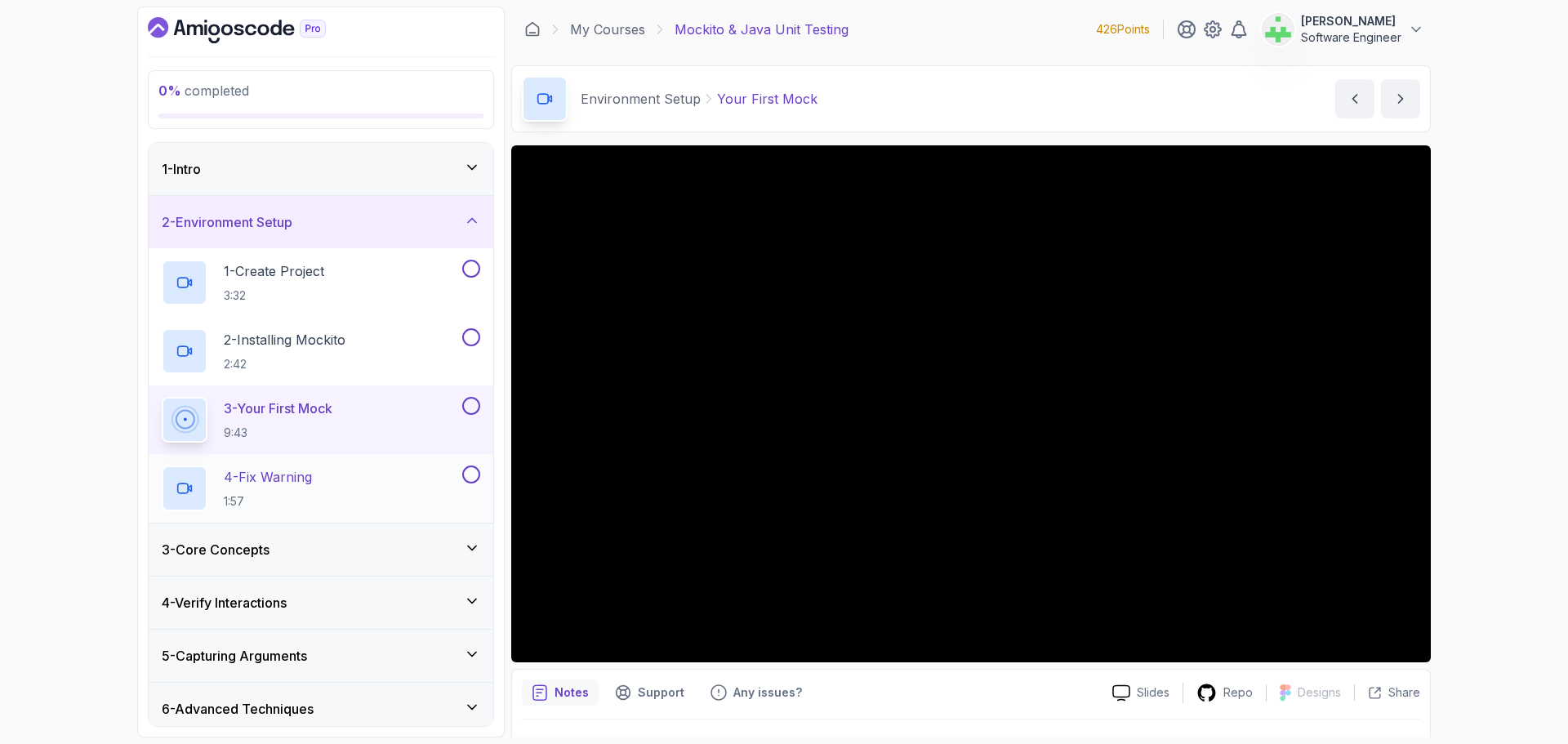
click at [299, 479] on p "4 - Fix Warning" at bounding box center [267, 477] width 88 height 20
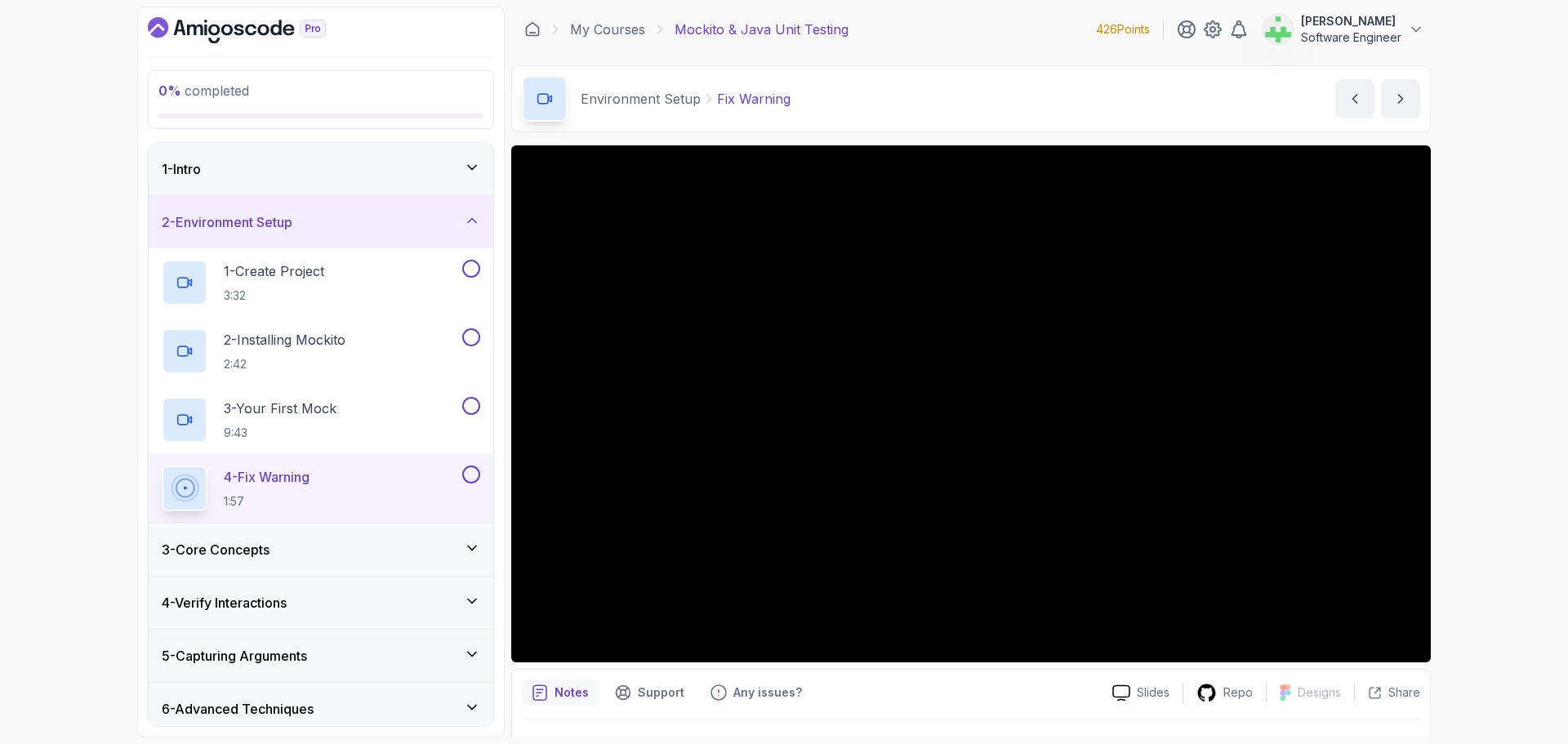
click at [408, 220] on div "2 - Environment Setup" at bounding box center [321, 222] width 318 height 20
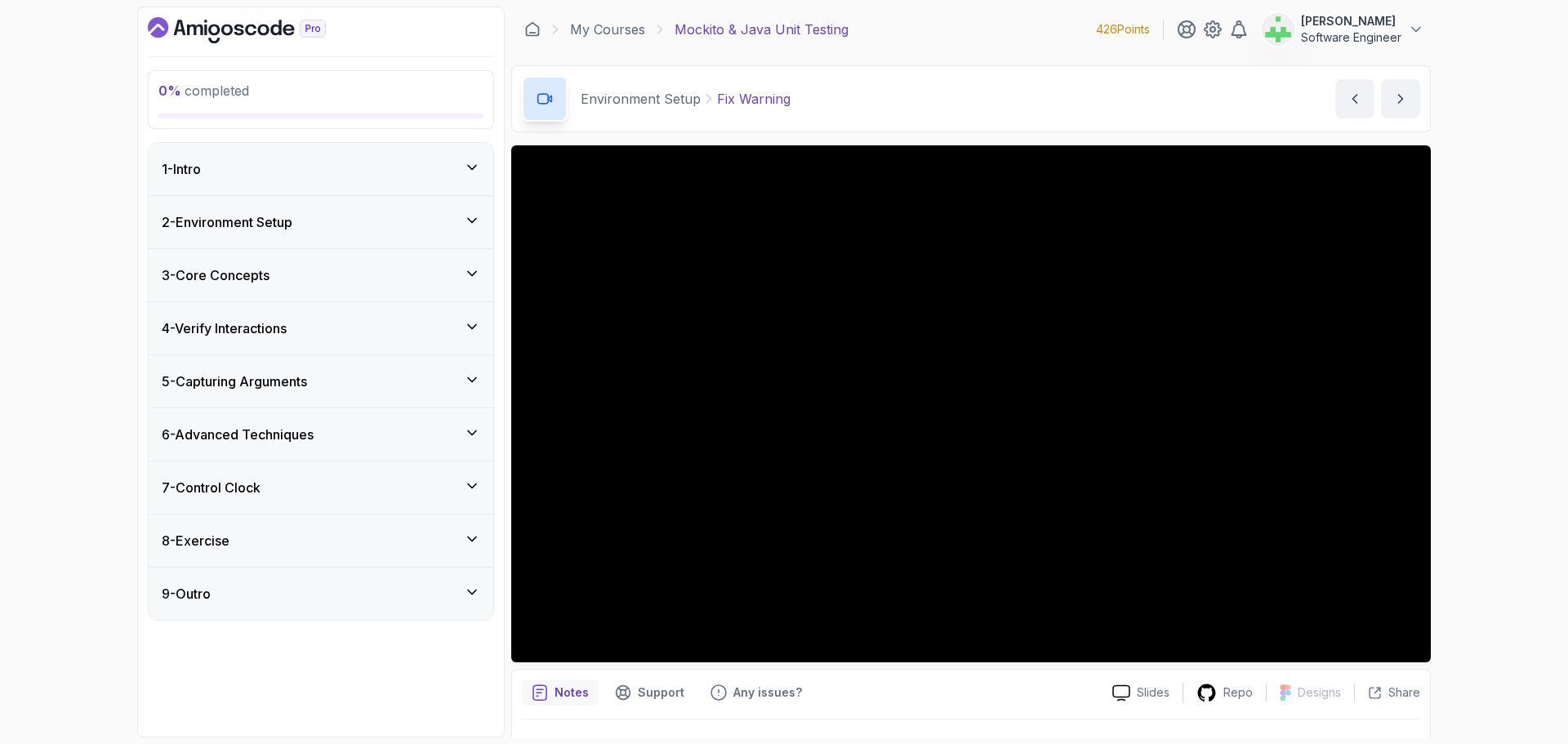
click at [396, 284] on div "3 - Core Concepts" at bounding box center [321, 275] width 318 height 20
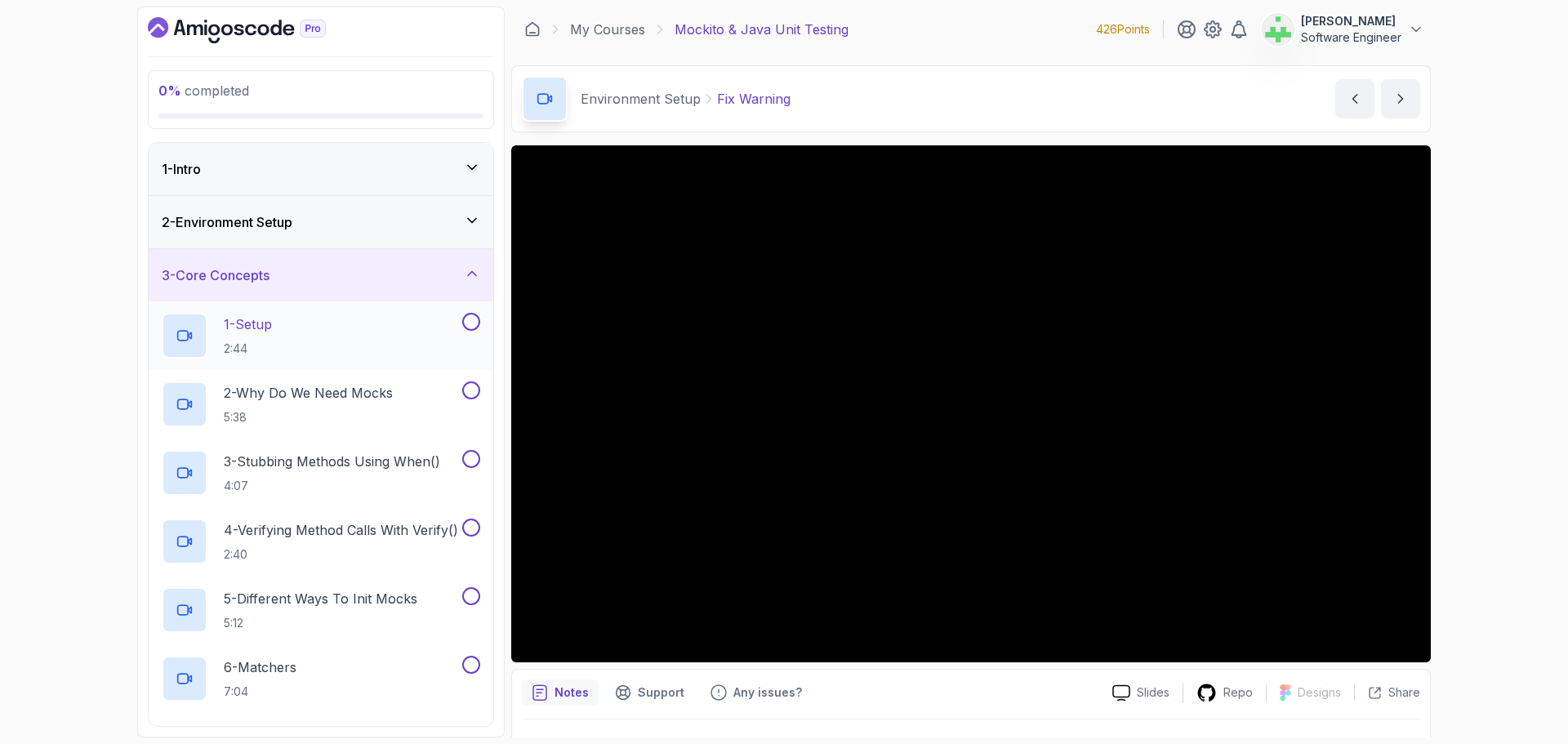
click at [300, 330] on div "1 - Setup 2:44" at bounding box center [310, 336] width 297 height 46
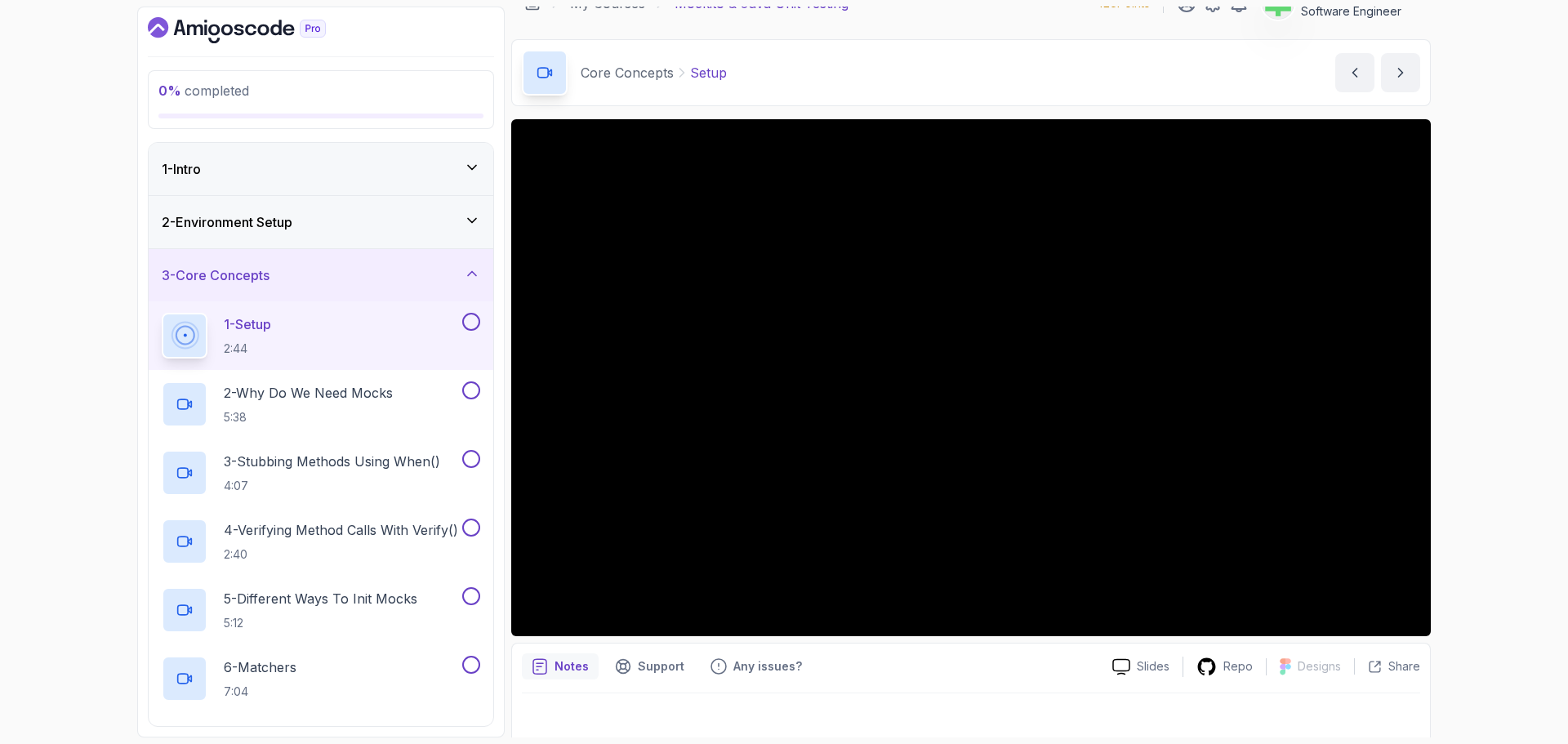
scroll to position [38, 0]
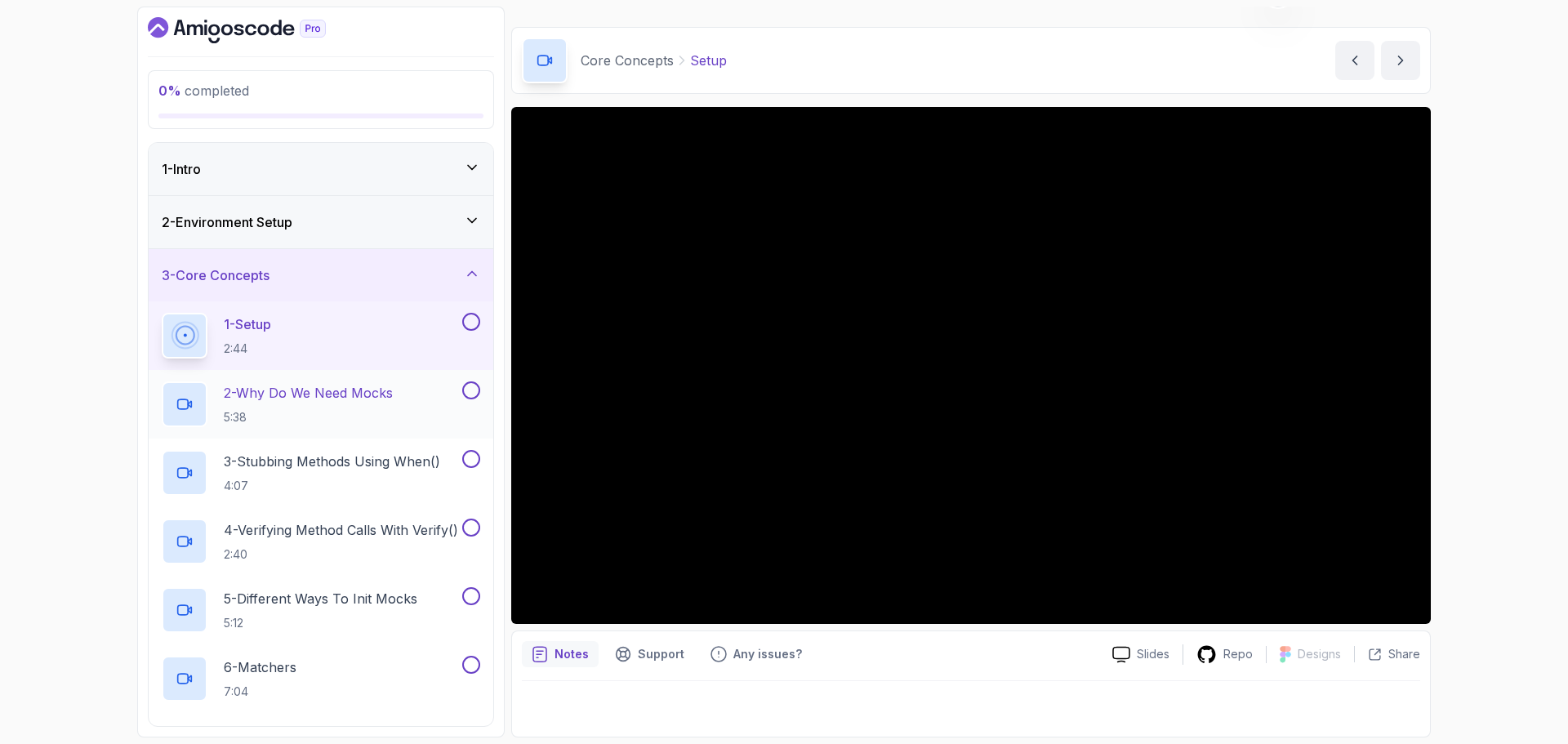
click at [314, 392] on p "2 - Why Do We Need Mocks" at bounding box center [308, 392] width 169 height 20
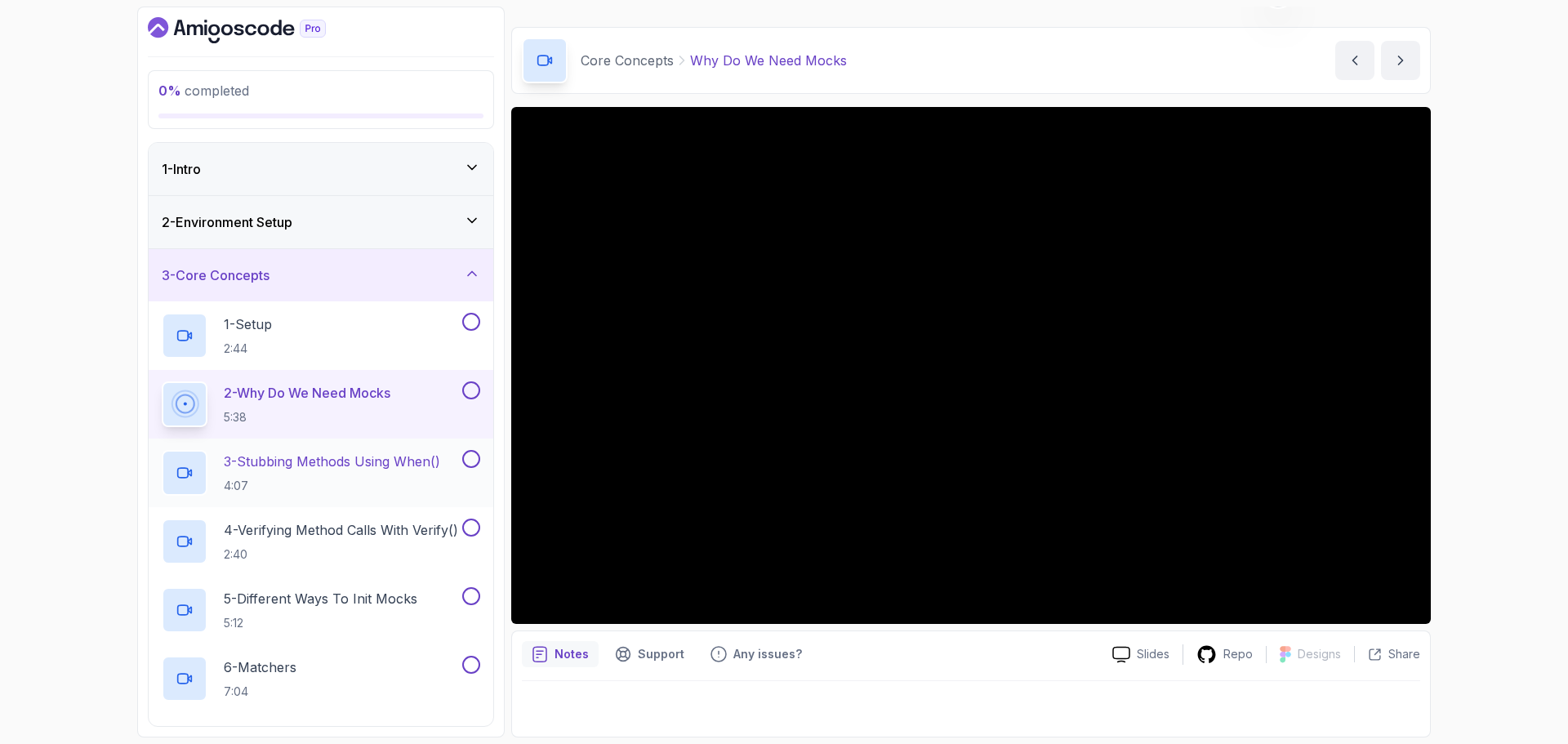
click at [334, 459] on p "3 - Stubbing Methods Using When()" at bounding box center [331, 461] width 217 height 20
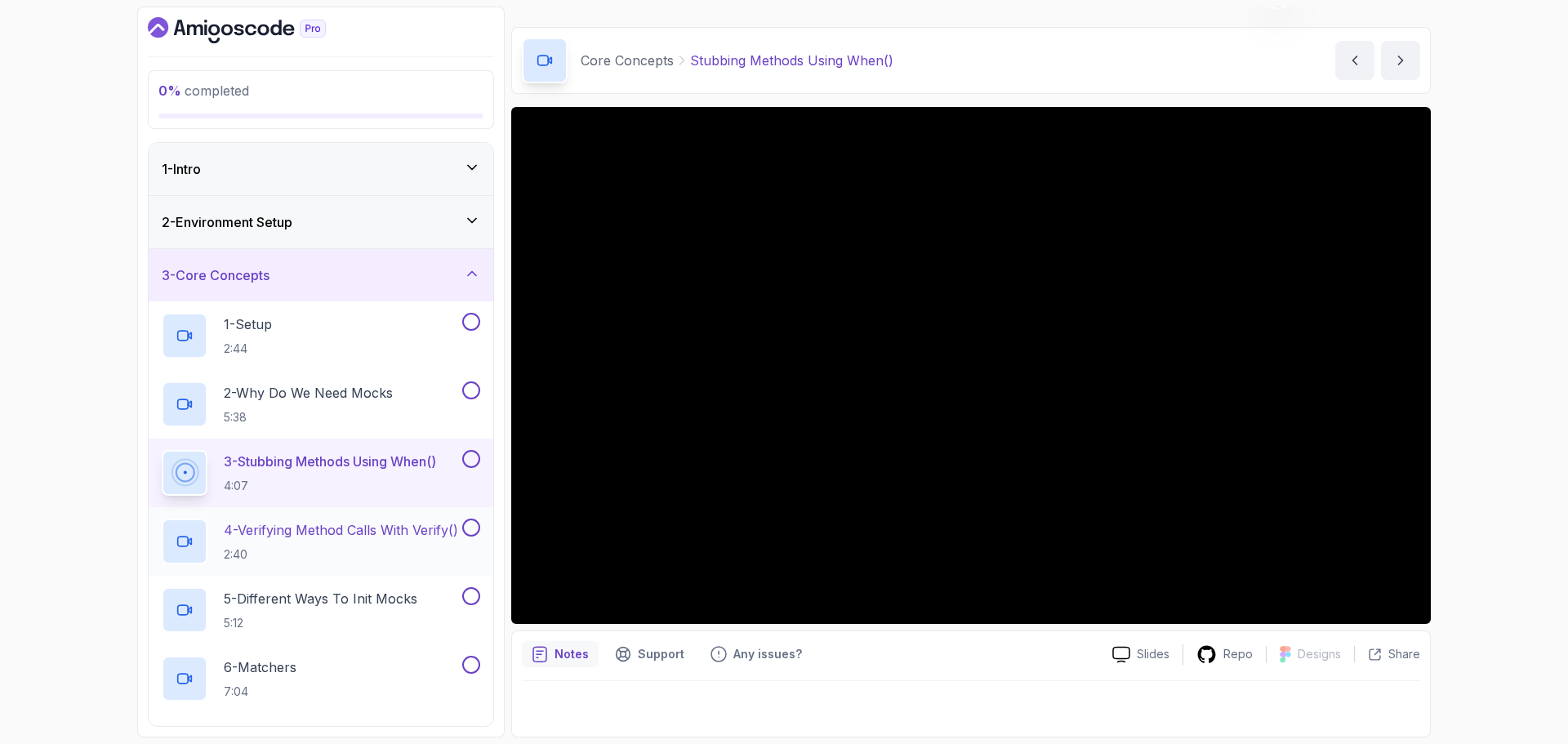
click at [386, 533] on p "4 - Verifying Method Calls With Verify()" at bounding box center [340, 530] width 234 height 20
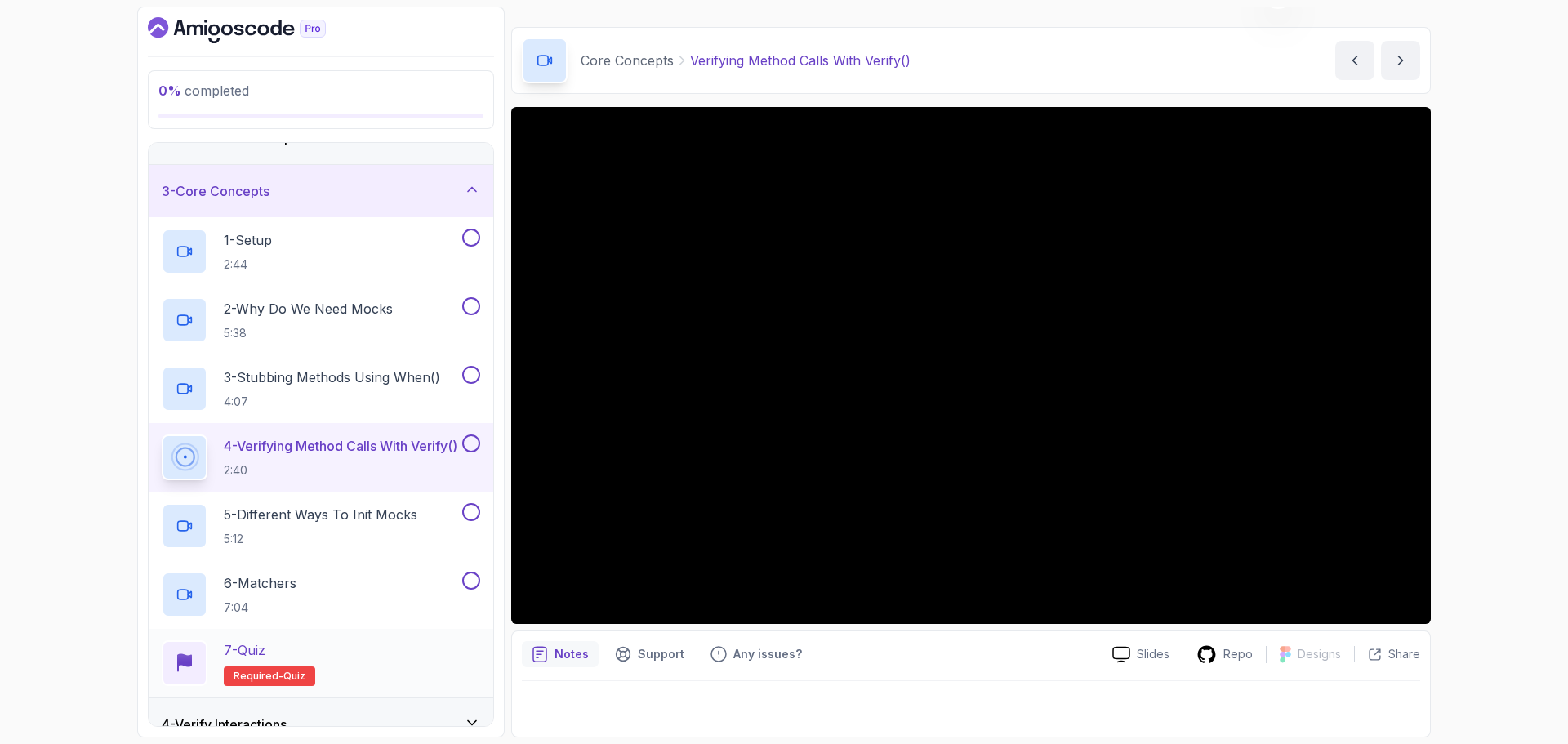
scroll to position [164, 0]
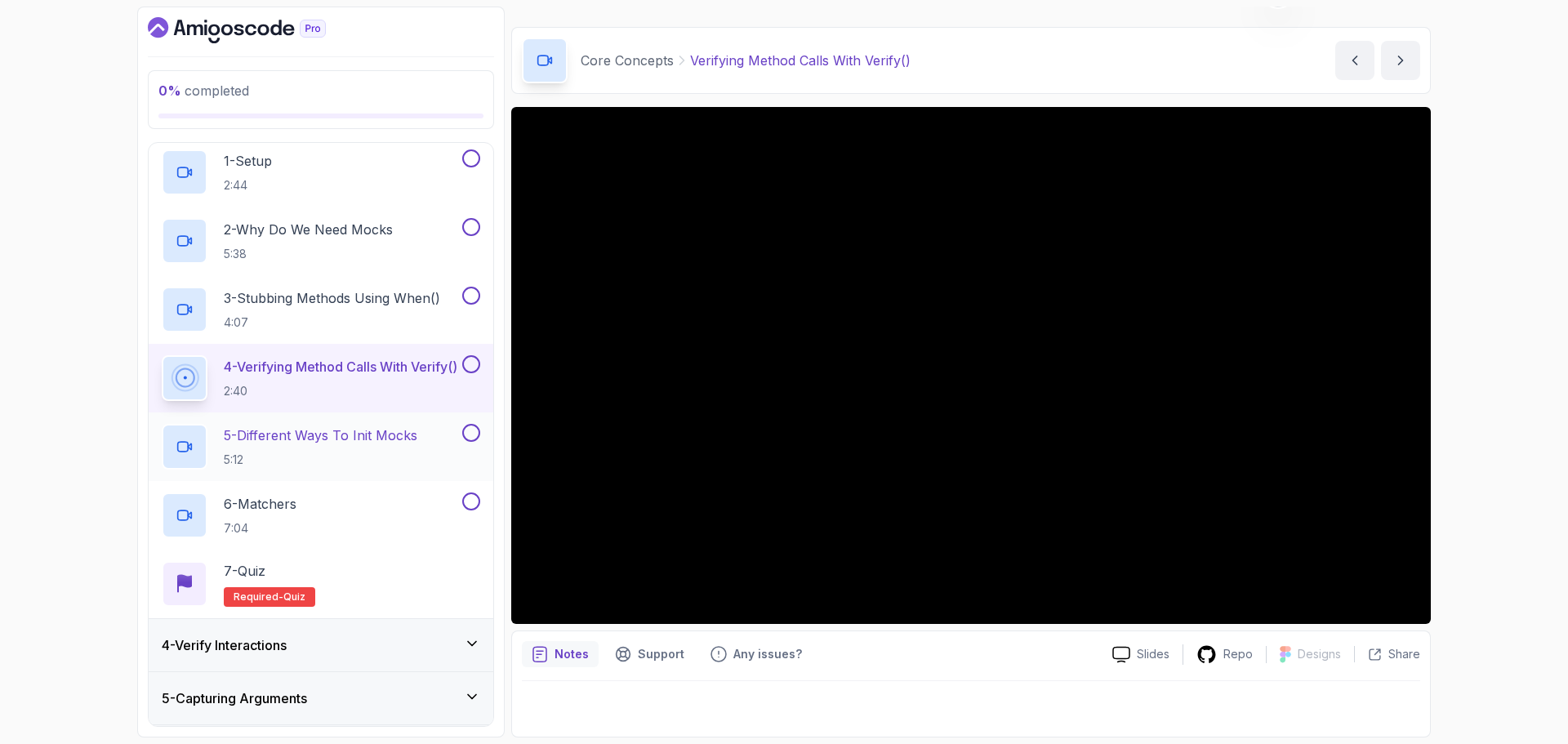
click at [375, 439] on p "5 - Different Ways To Init Mocks" at bounding box center [320, 435] width 194 height 20
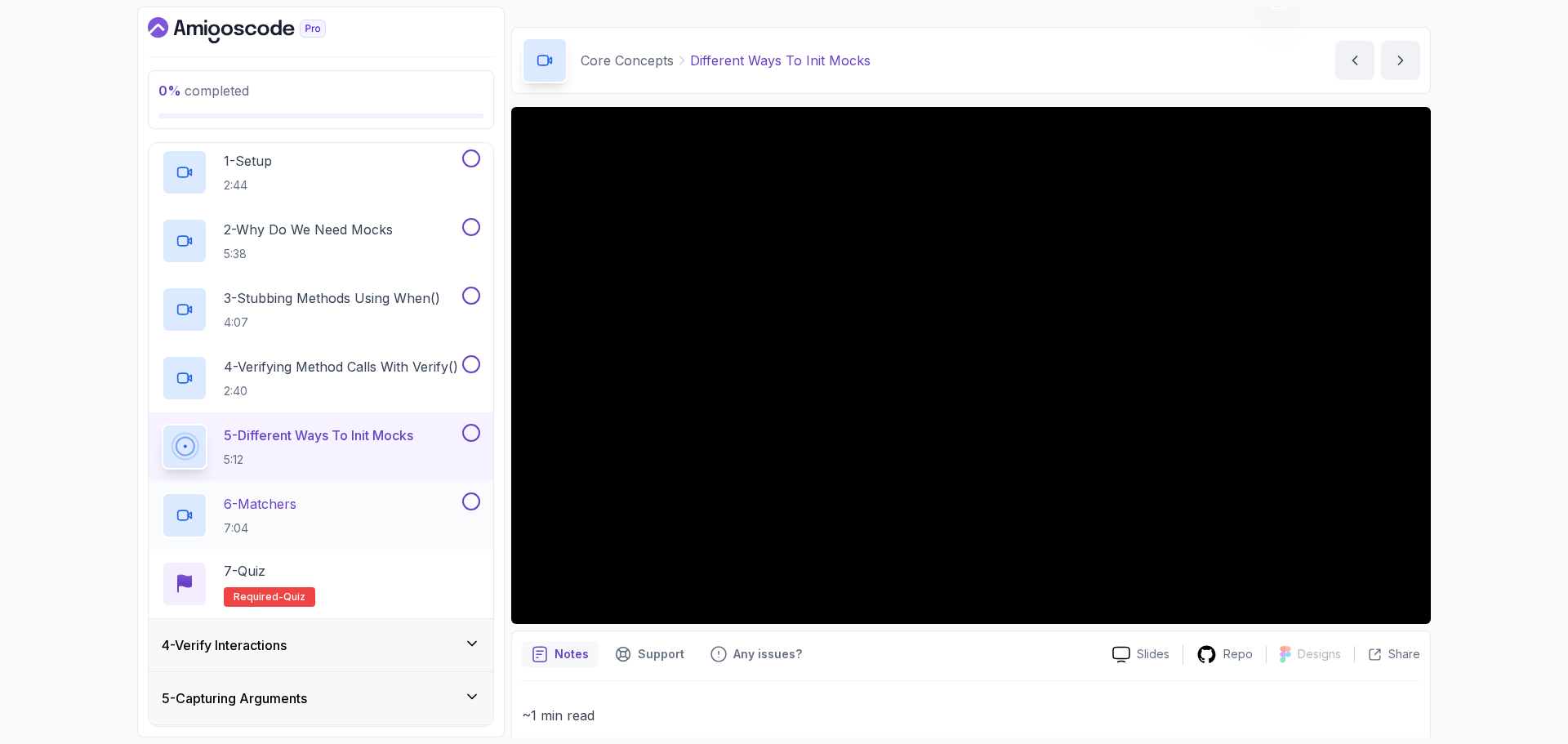
click at [373, 496] on div "6 - Matchers 7:04" at bounding box center [310, 515] width 297 height 46
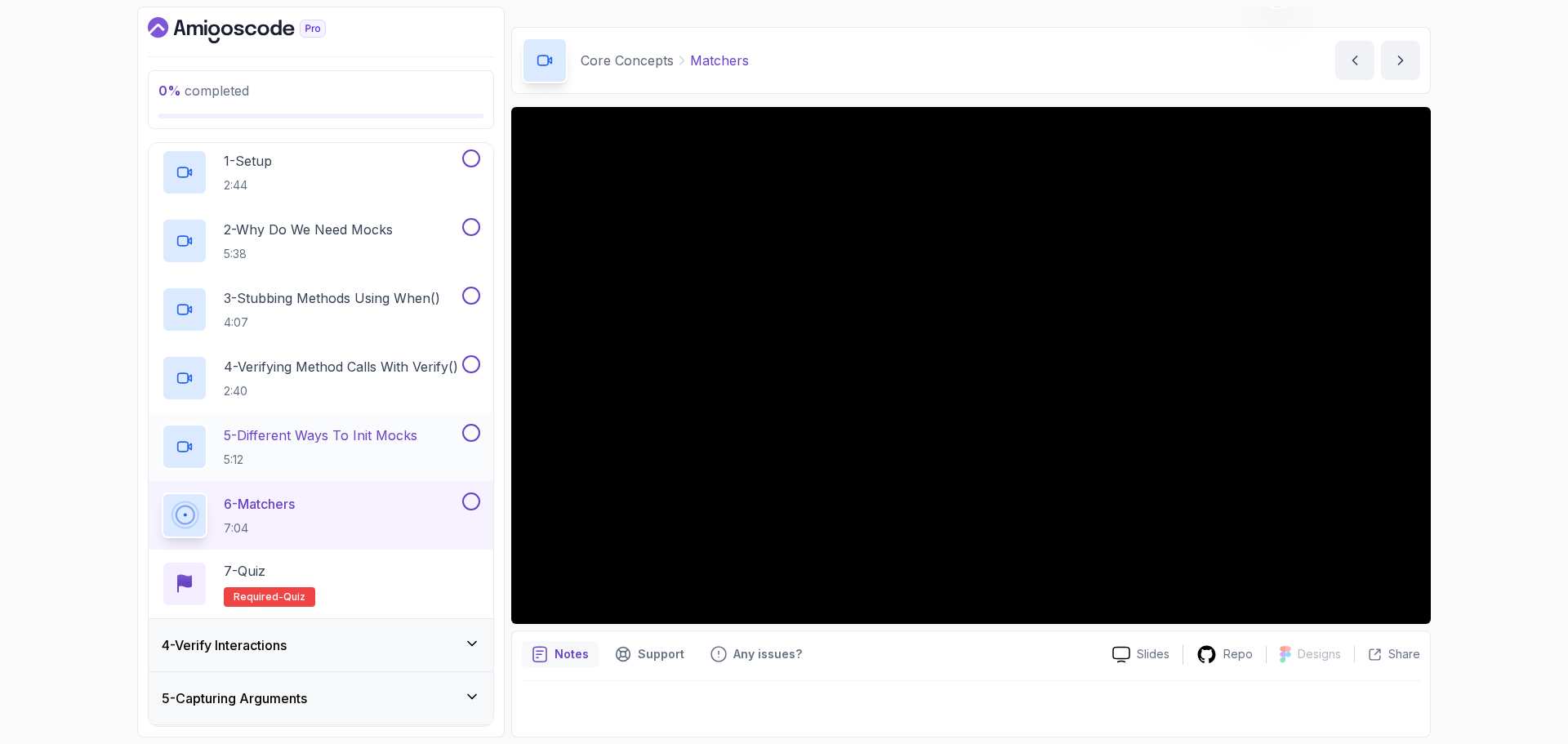
click at [361, 436] on p "5 - Different Ways To Init Mocks" at bounding box center [320, 435] width 194 height 20
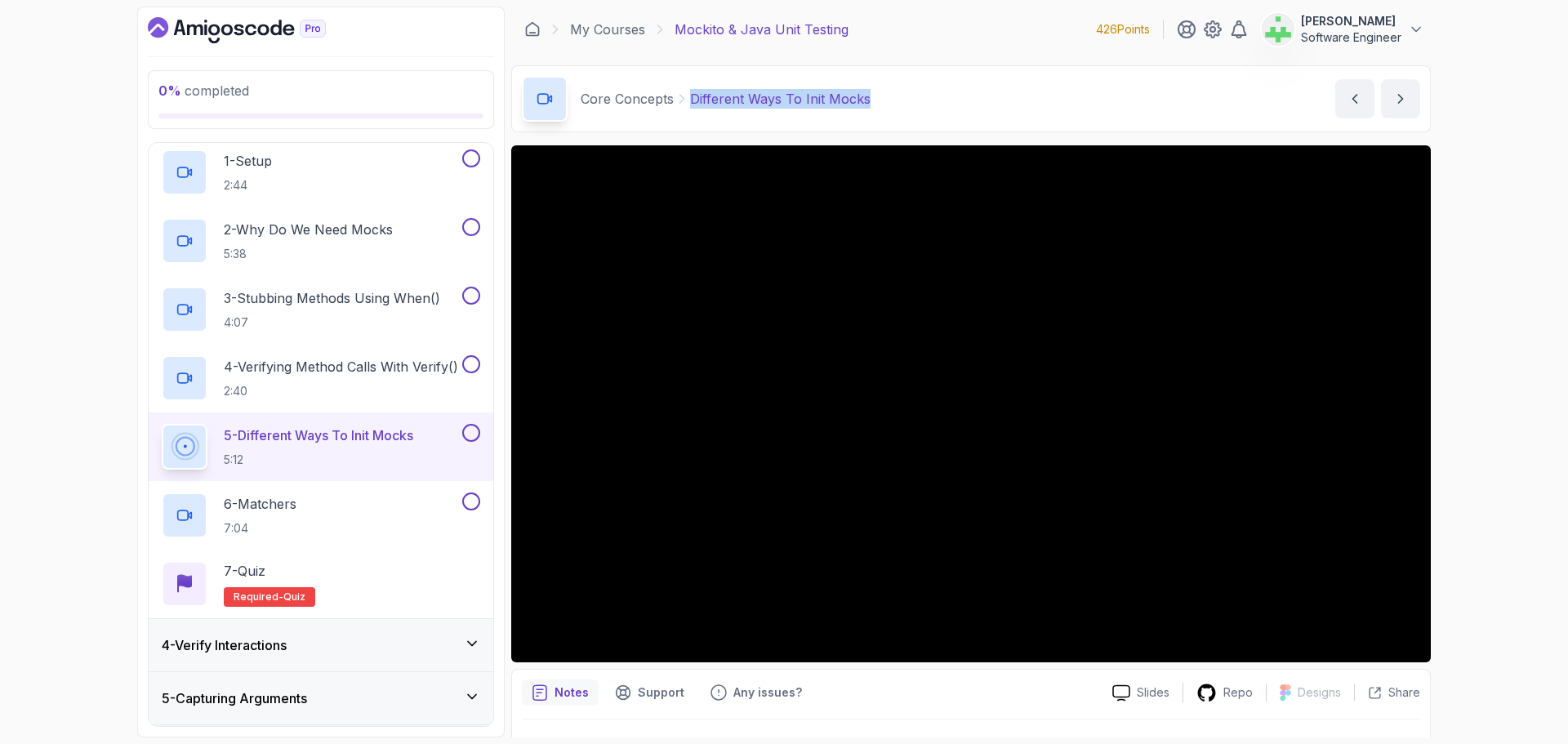
drag, startPoint x: 690, startPoint y: 99, endPoint x: 932, endPoint y: 106, distance: 242.1
click at [932, 106] on div "Core Concepts Different Ways To Init Mocks Different Ways To Init Mocks by [PER…" at bounding box center [971, 98] width 919 height 67
copy p "Different Ways To Init Mocks"
click at [932, 106] on div "Core Concepts Different Ways To Init Mocks Different Ways To Init Mocks by [PER…" at bounding box center [971, 98] width 919 height 67
click at [386, 365] on p "4 - Verifying Method Calls With Verify()" at bounding box center [340, 366] width 234 height 20
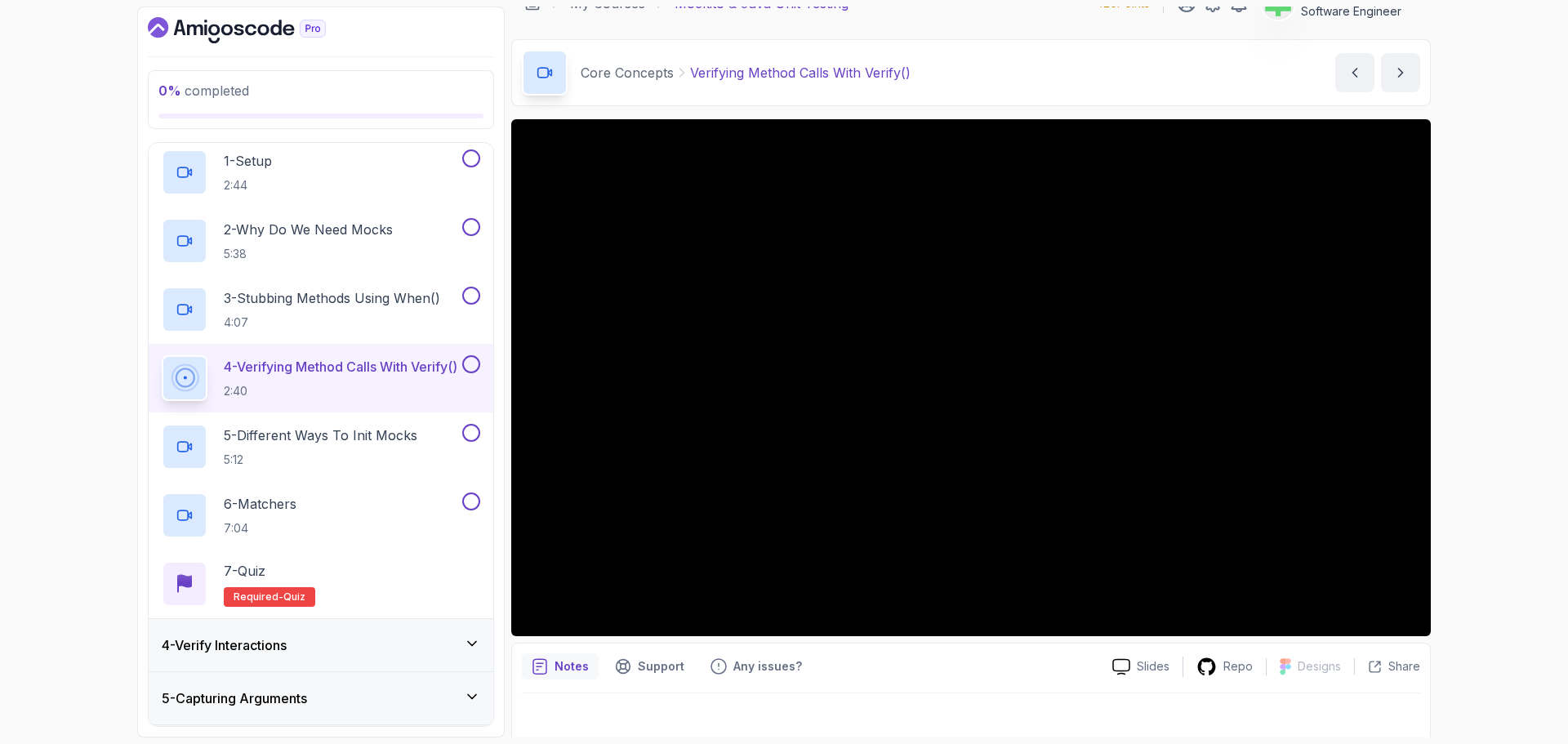
scroll to position [38, 0]
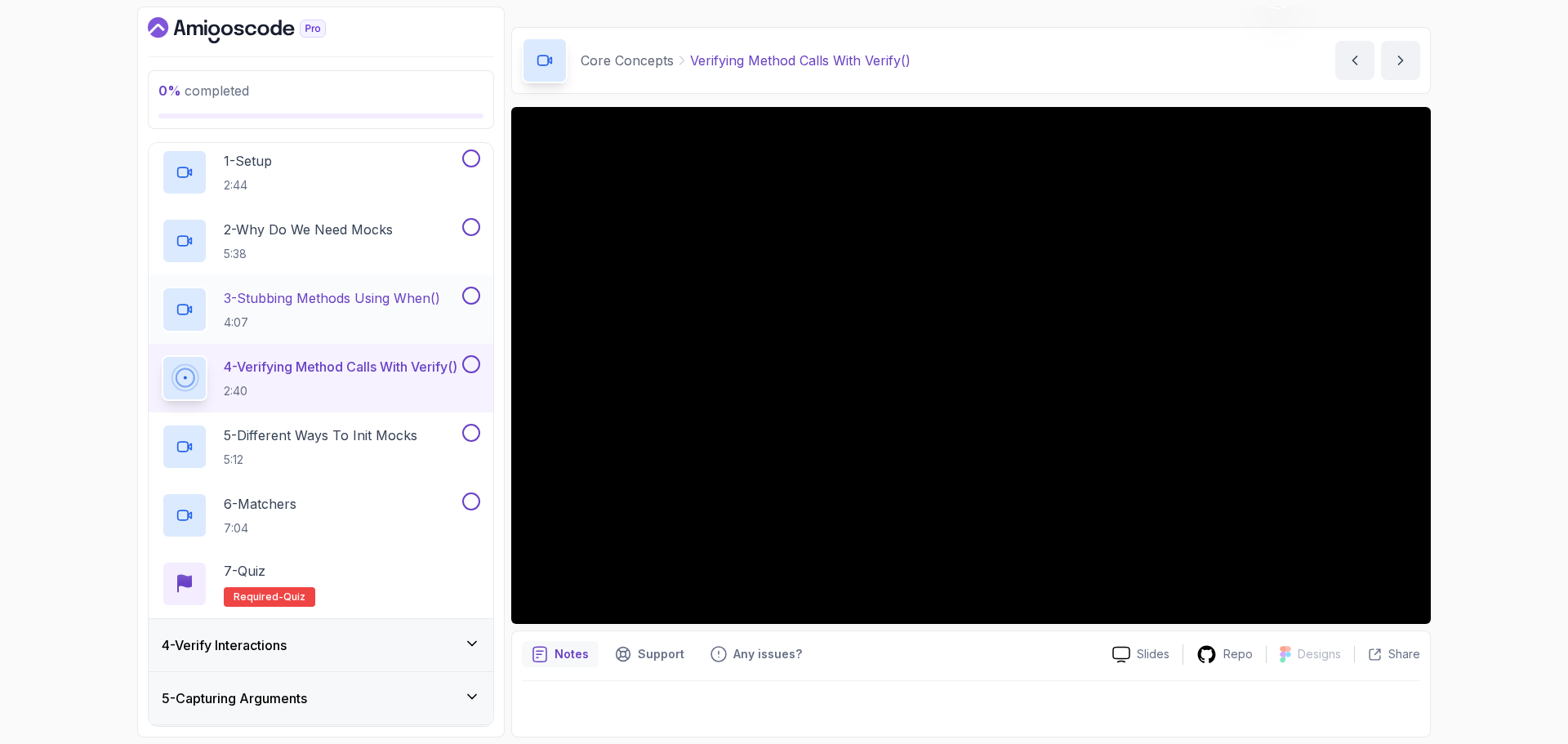
click at [422, 300] on p "3 - Stubbing Methods Using When()" at bounding box center [331, 298] width 217 height 20
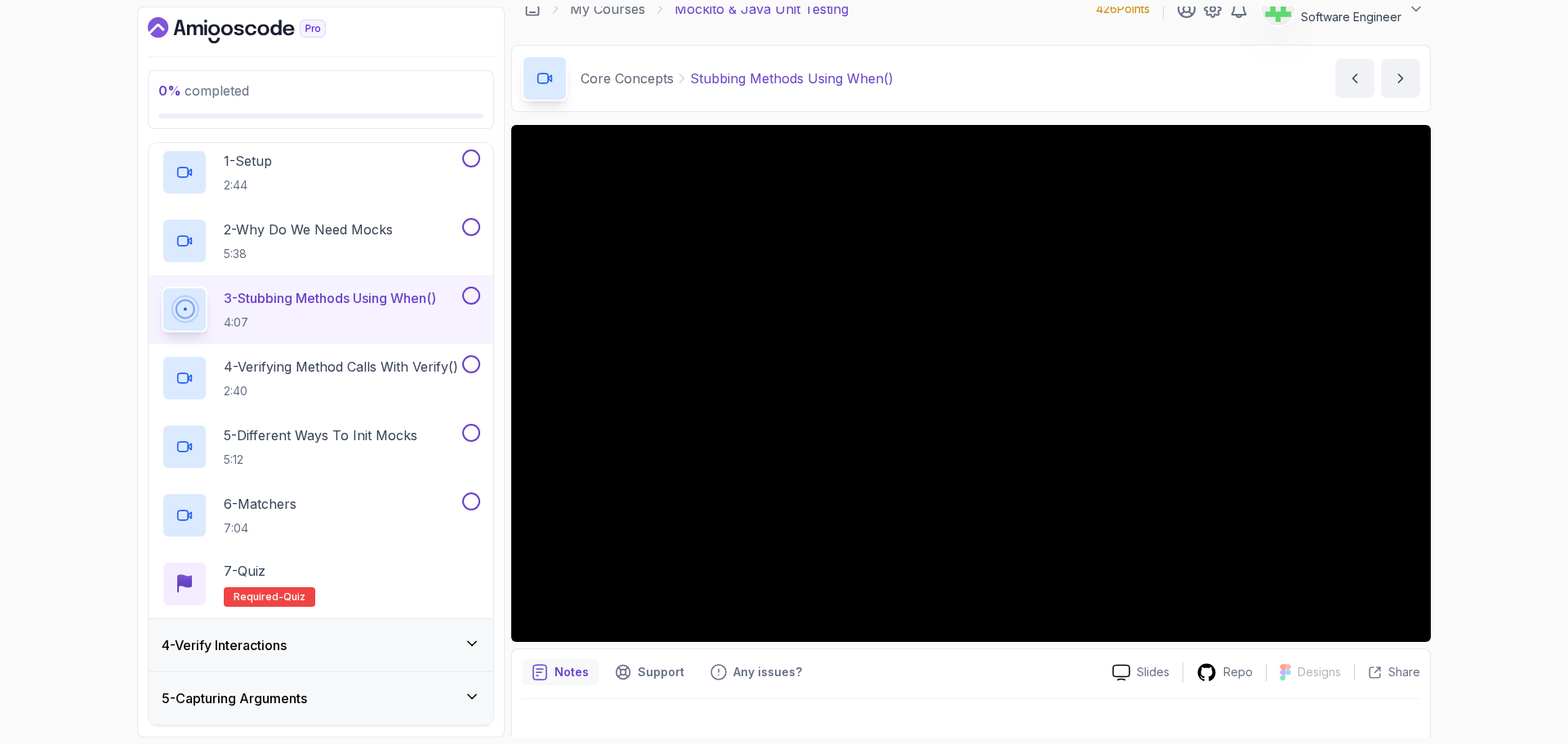
scroll to position [38, 0]
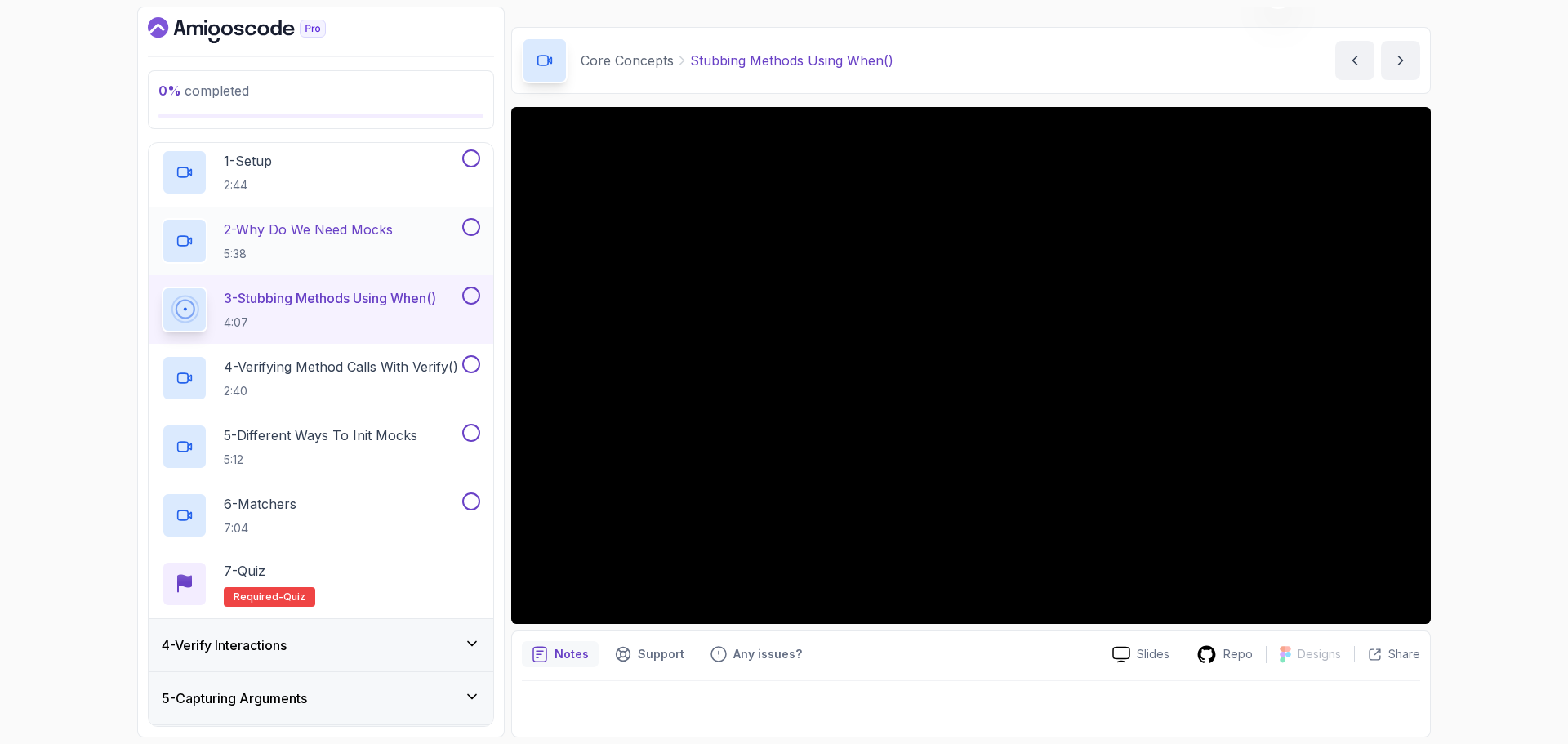
click at [321, 222] on p "2 - Why Do We Need Mocks" at bounding box center [308, 230] width 169 height 20
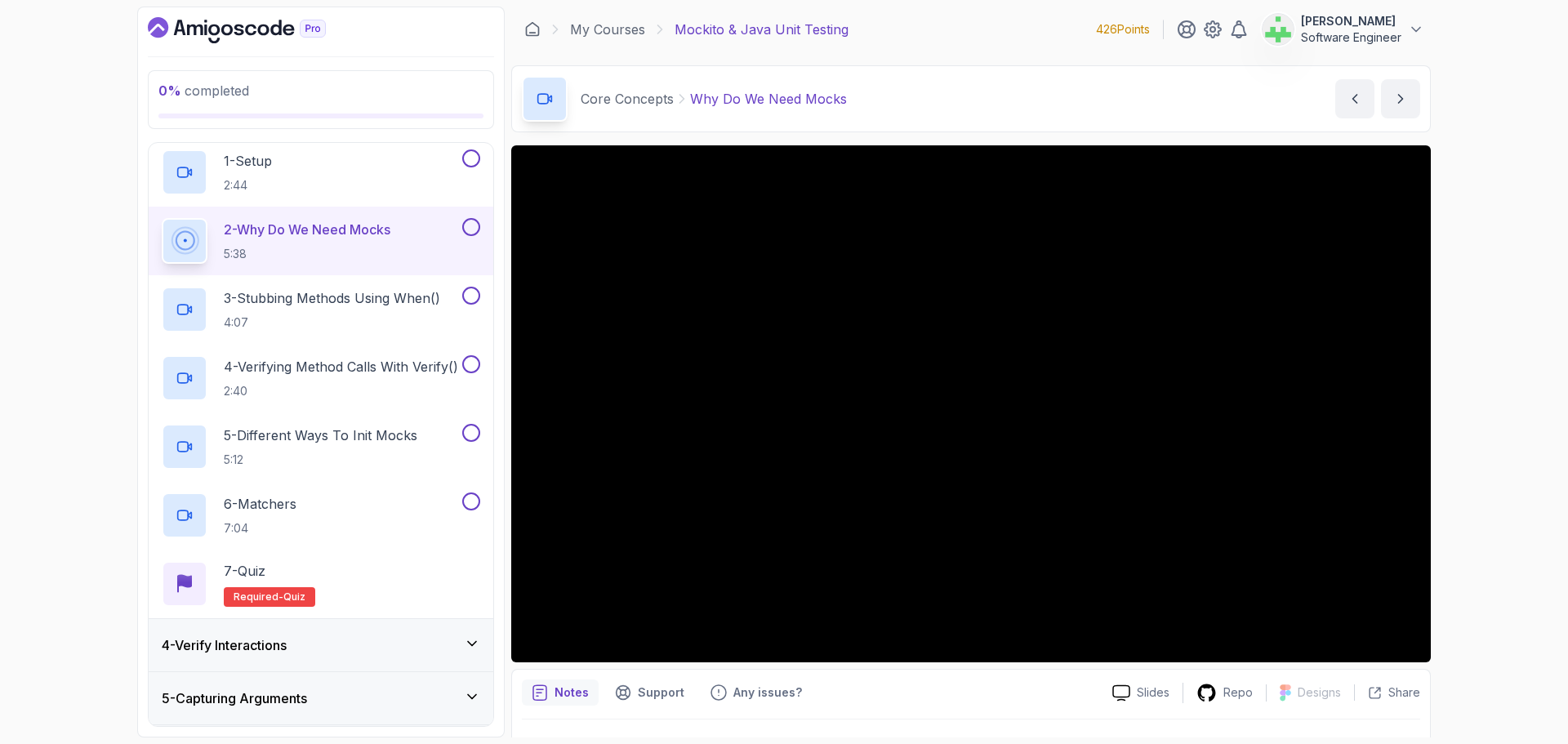
scroll to position [38, 0]
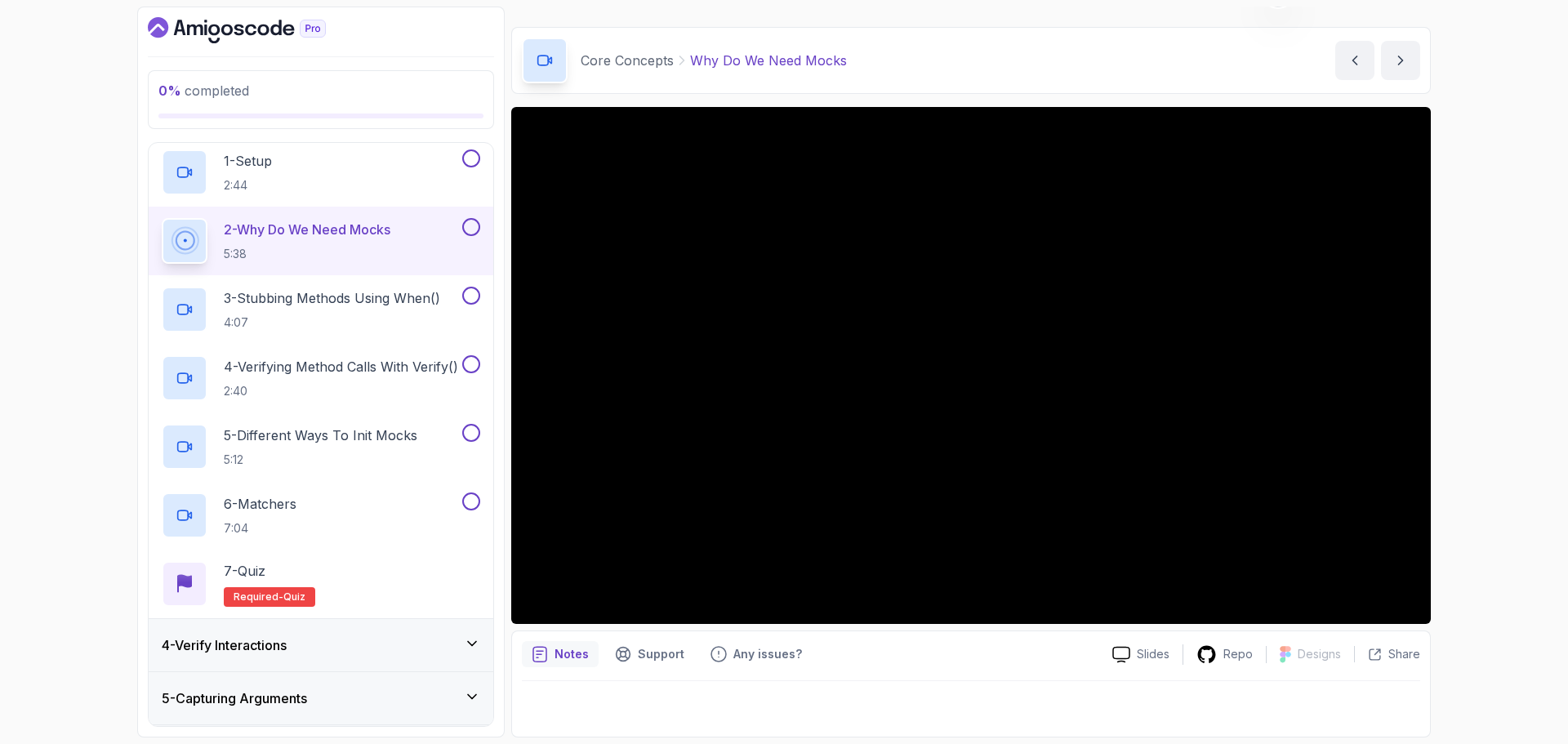
click at [408, 623] on div "4 - Verify Interactions" at bounding box center [321, 646] width 344 height 52
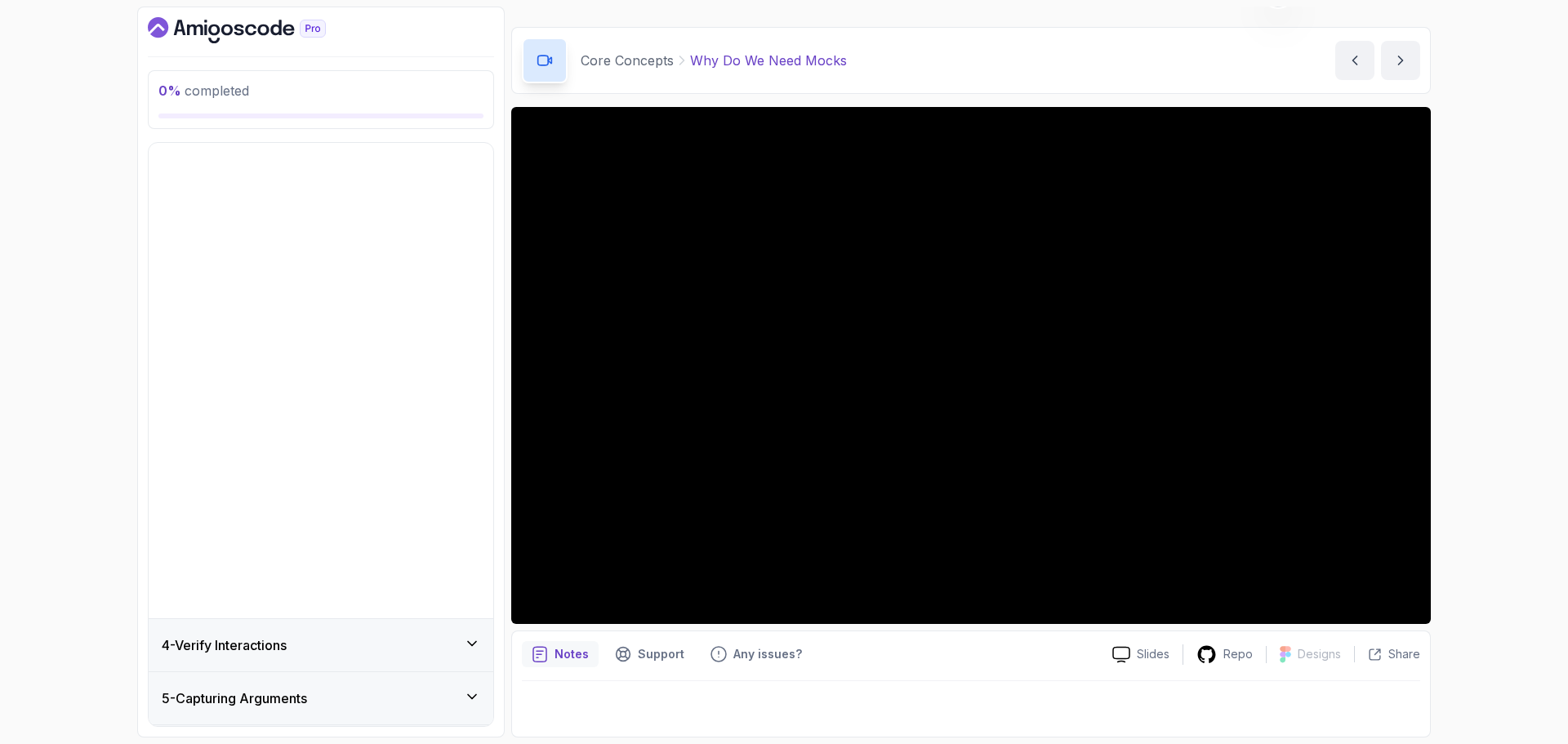
scroll to position [0, 0]
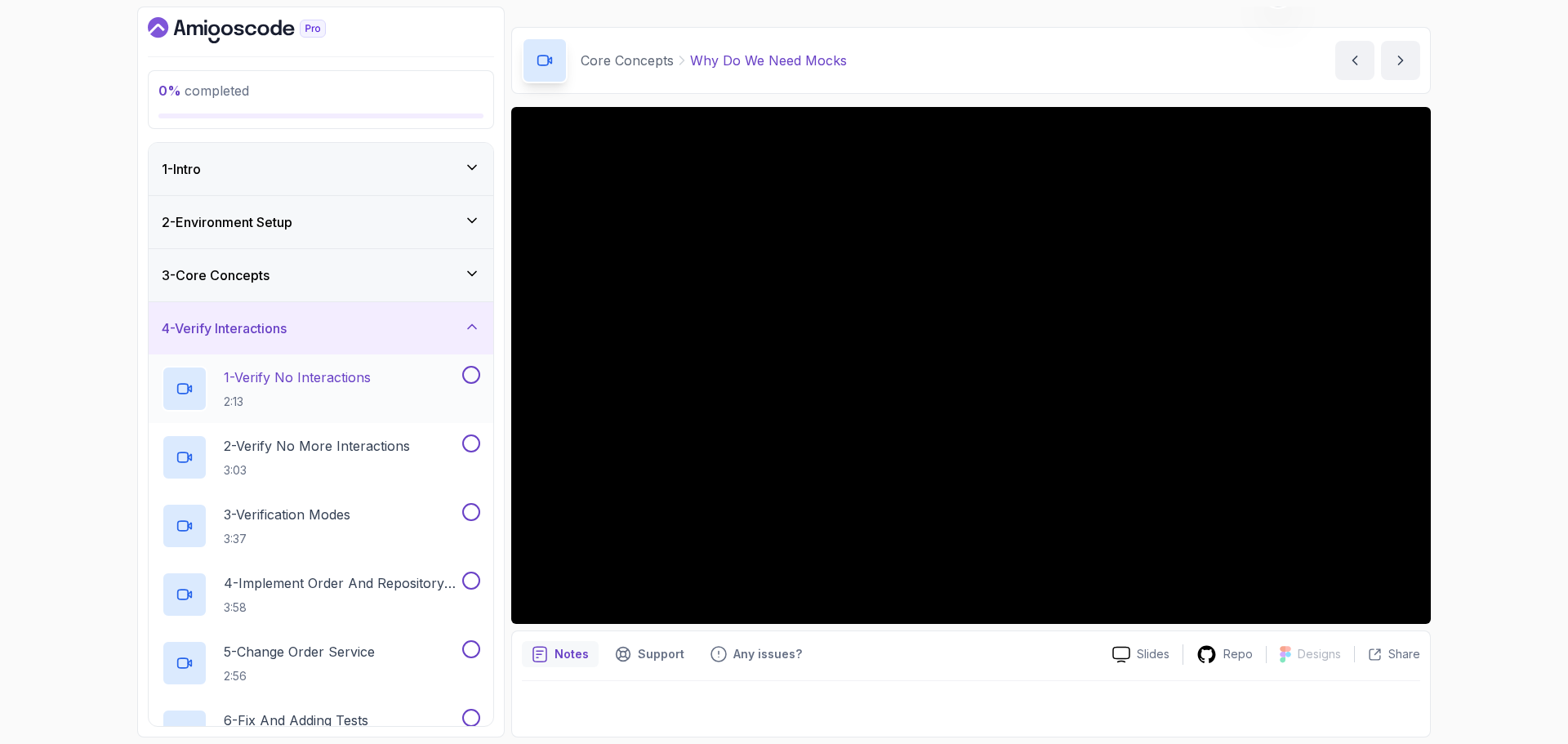
click at [357, 377] on p "1 - Verify No Interactions" at bounding box center [297, 378] width 147 height 20
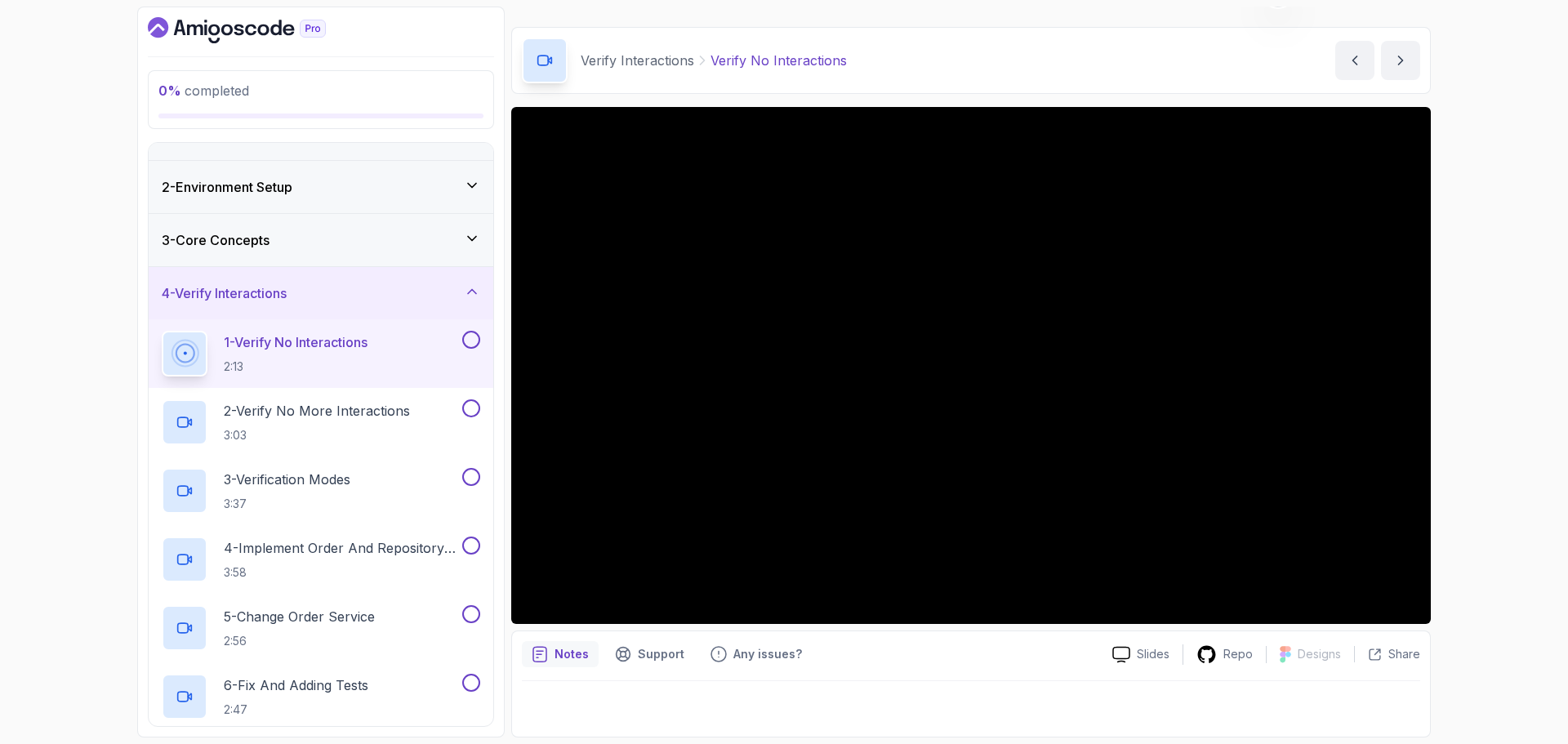
scroll to position [34, 0]
click at [334, 238] on div "3 - Core Concepts" at bounding box center [321, 241] width 318 height 20
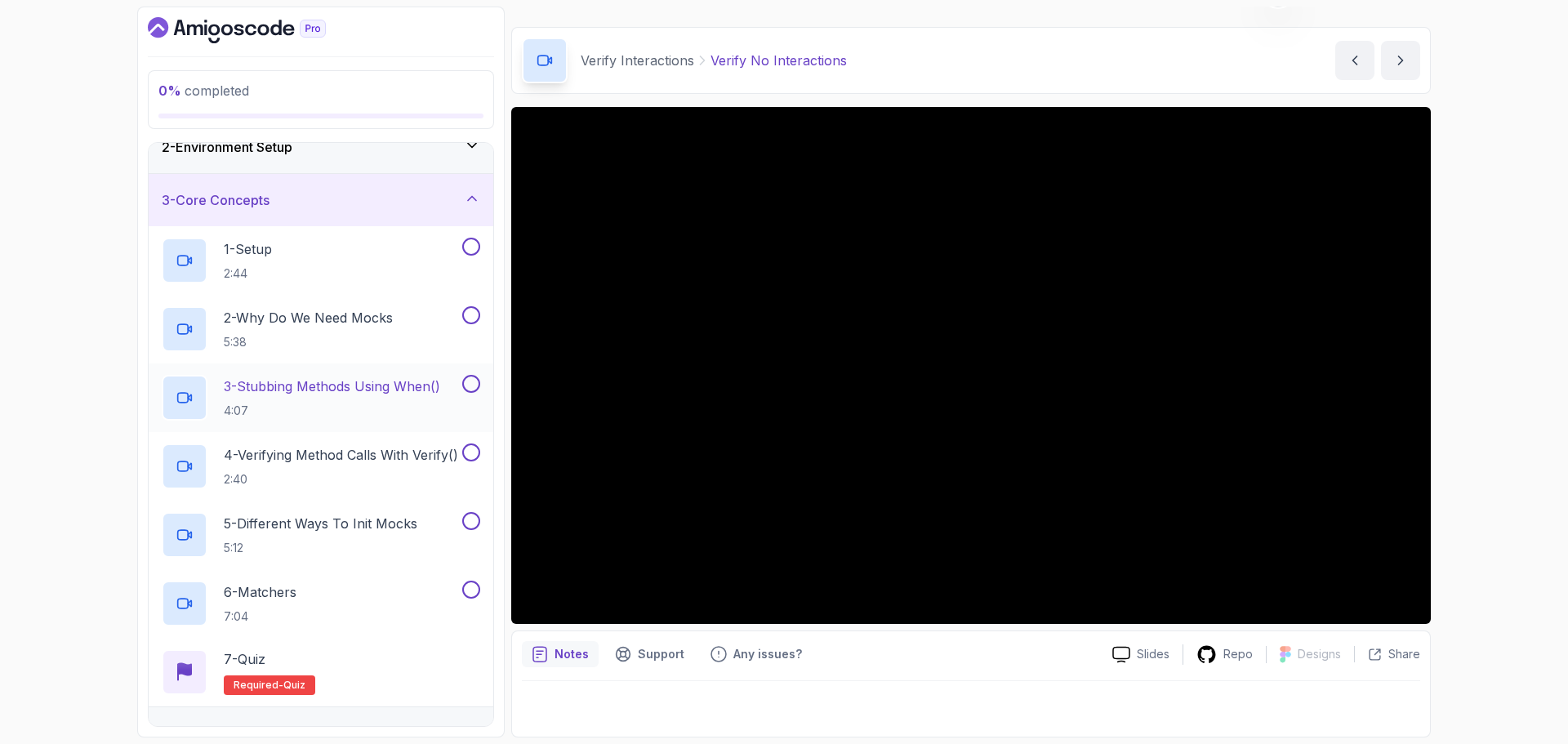
scroll to position [164, 0]
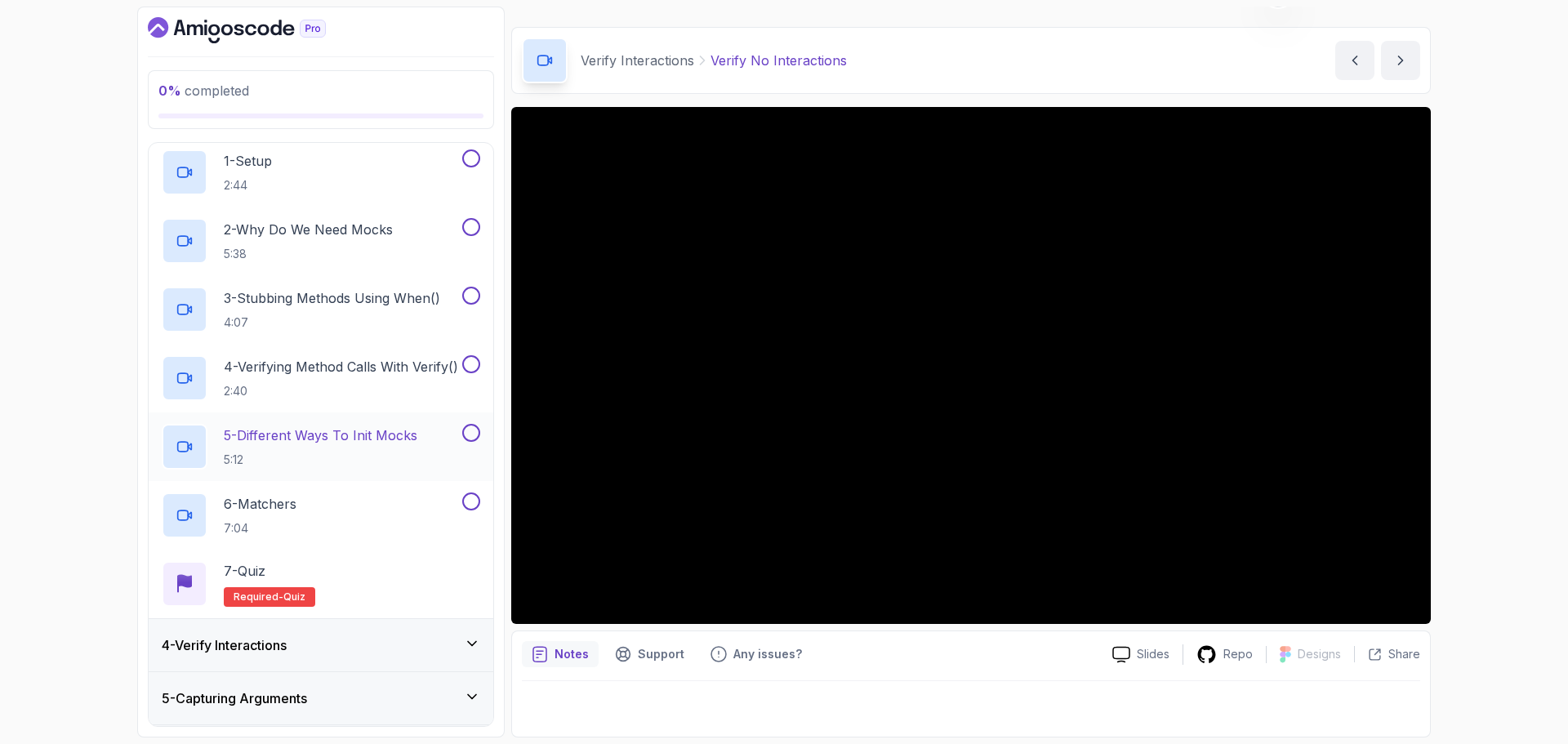
click at [376, 438] on p "5 - Different Ways To Init Mocks" at bounding box center [320, 435] width 194 height 20
click at [22, 256] on div "0 % completed 1 - Intro 2 - Environment Setup 3 - Core Concepts 1 - Setup 2:44 …" at bounding box center [784, 372] width 1568 height 744
click at [385, 627] on div "4 - Verify Interactions" at bounding box center [321, 646] width 344 height 52
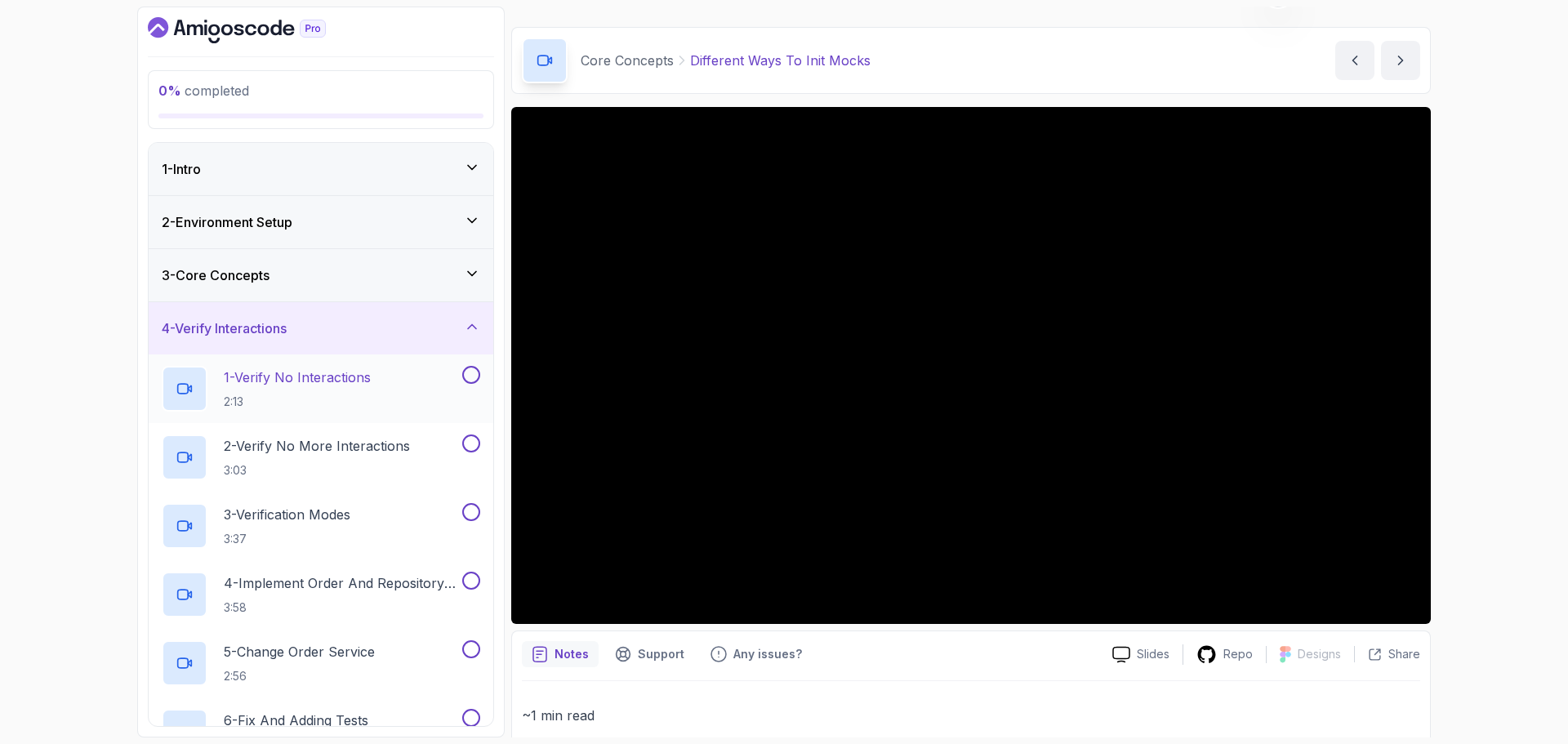
click at [360, 378] on p "1 - Verify No Interactions" at bounding box center [297, 378] width 147 height 20
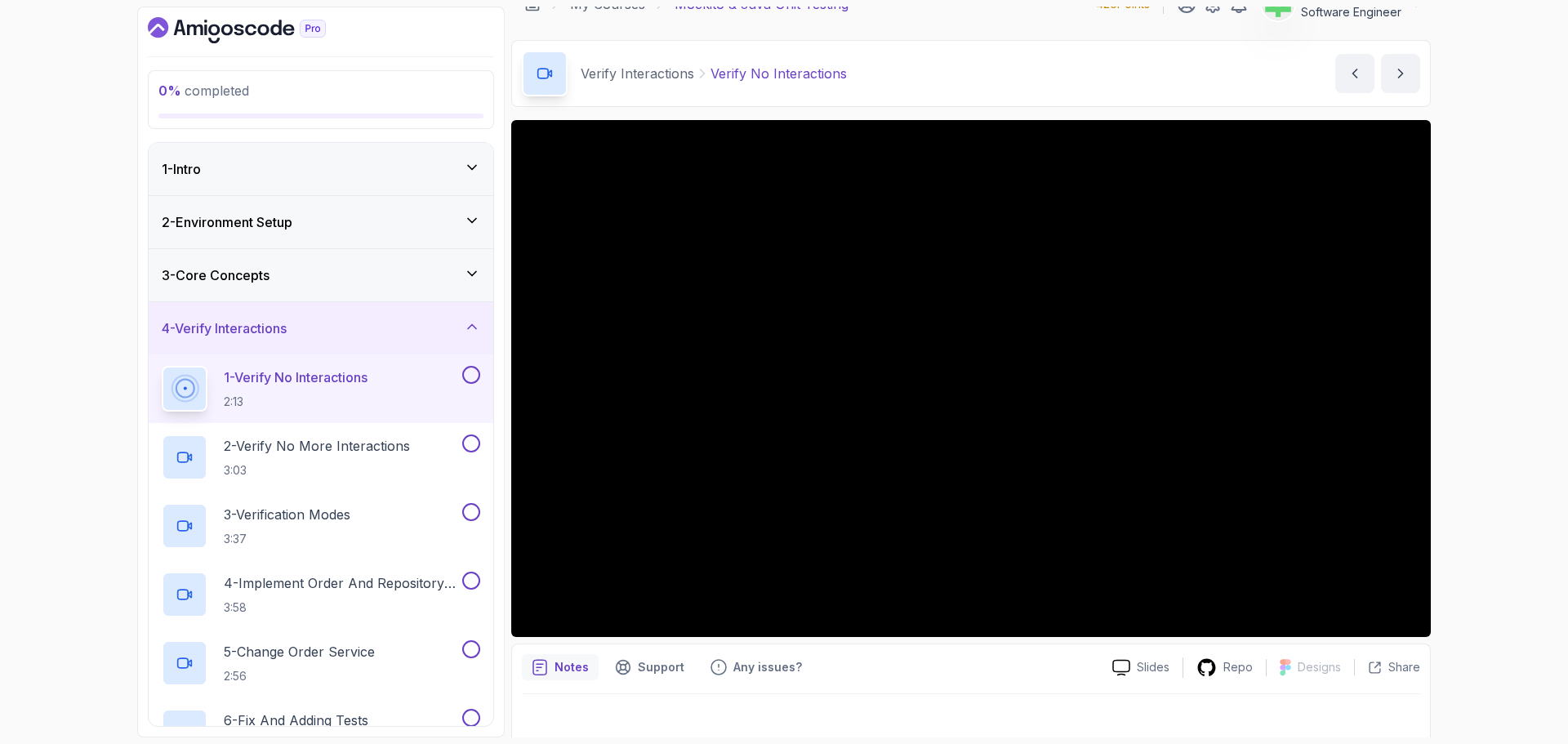
scroll to position [38, 0]
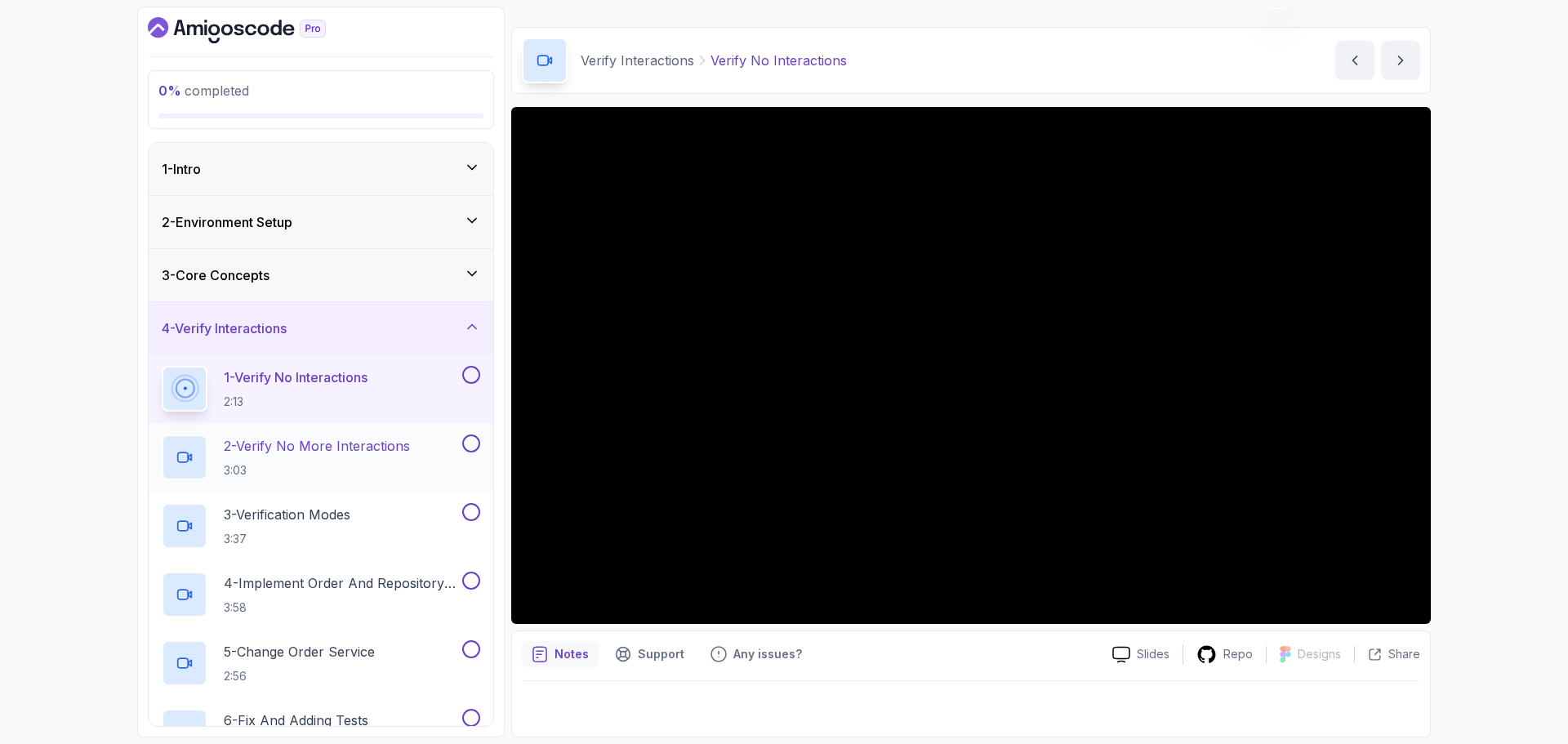
click at [401, 446] on p "2 - Verify No More Interactions" at bounding box center [317, 446] width 186 height 20
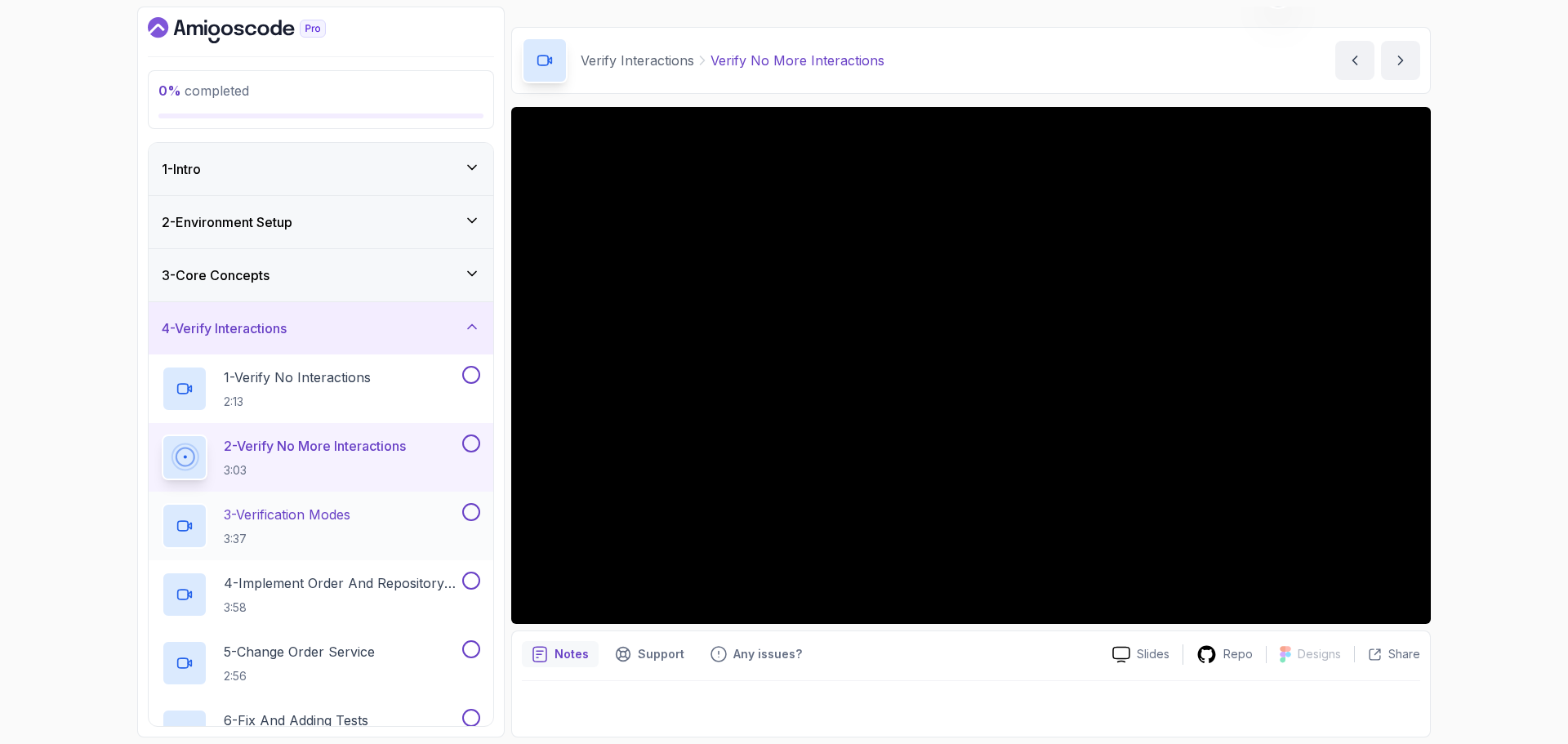
click at [350, 511] on p "3 - Verification Modes" at bounding box center [287, 514] width 127 height 20
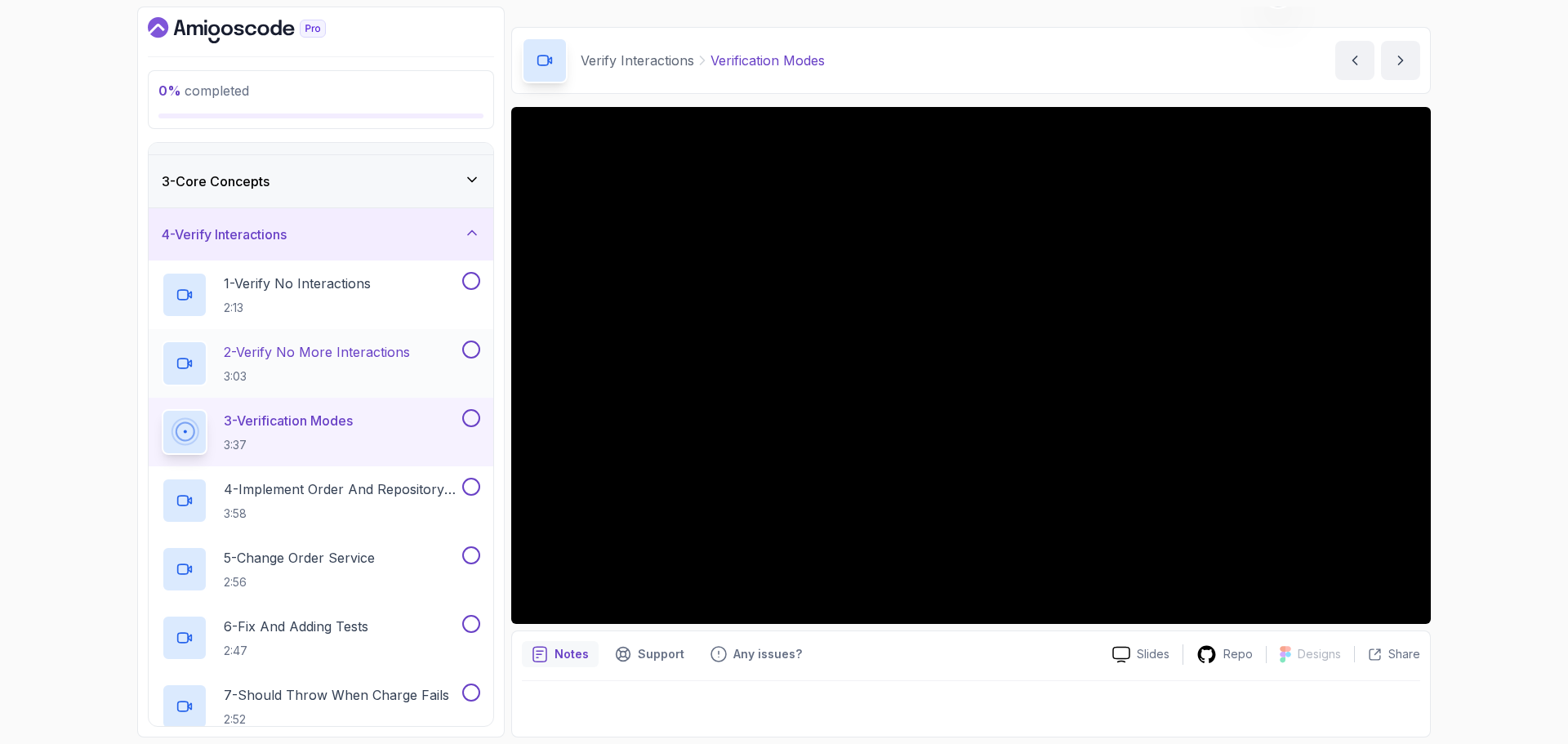
scroll to position [164, 0]
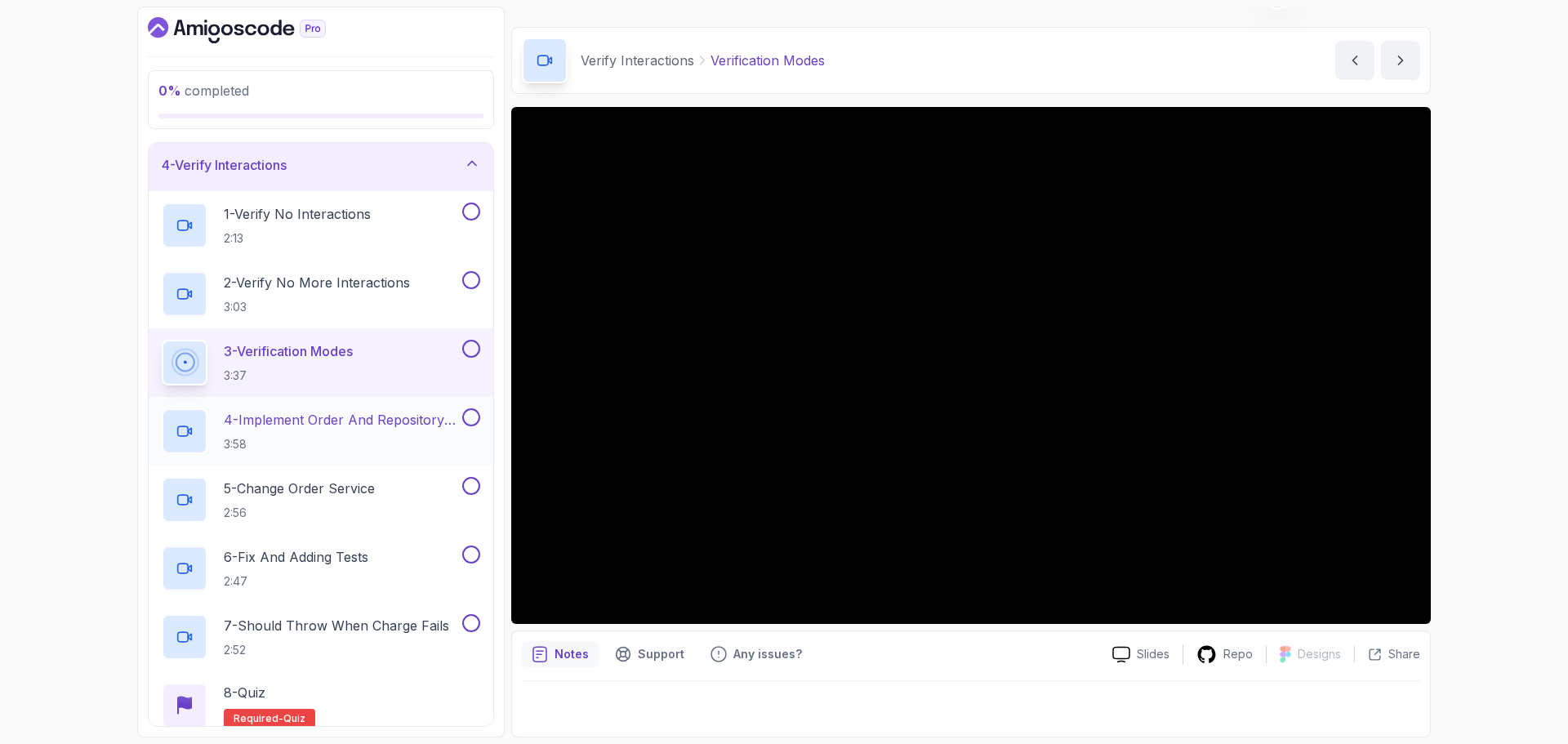
click at [382, 417] on p "4 - Implement Order And Repository Classes" at bounding box center [341, 419] width 235 height 20
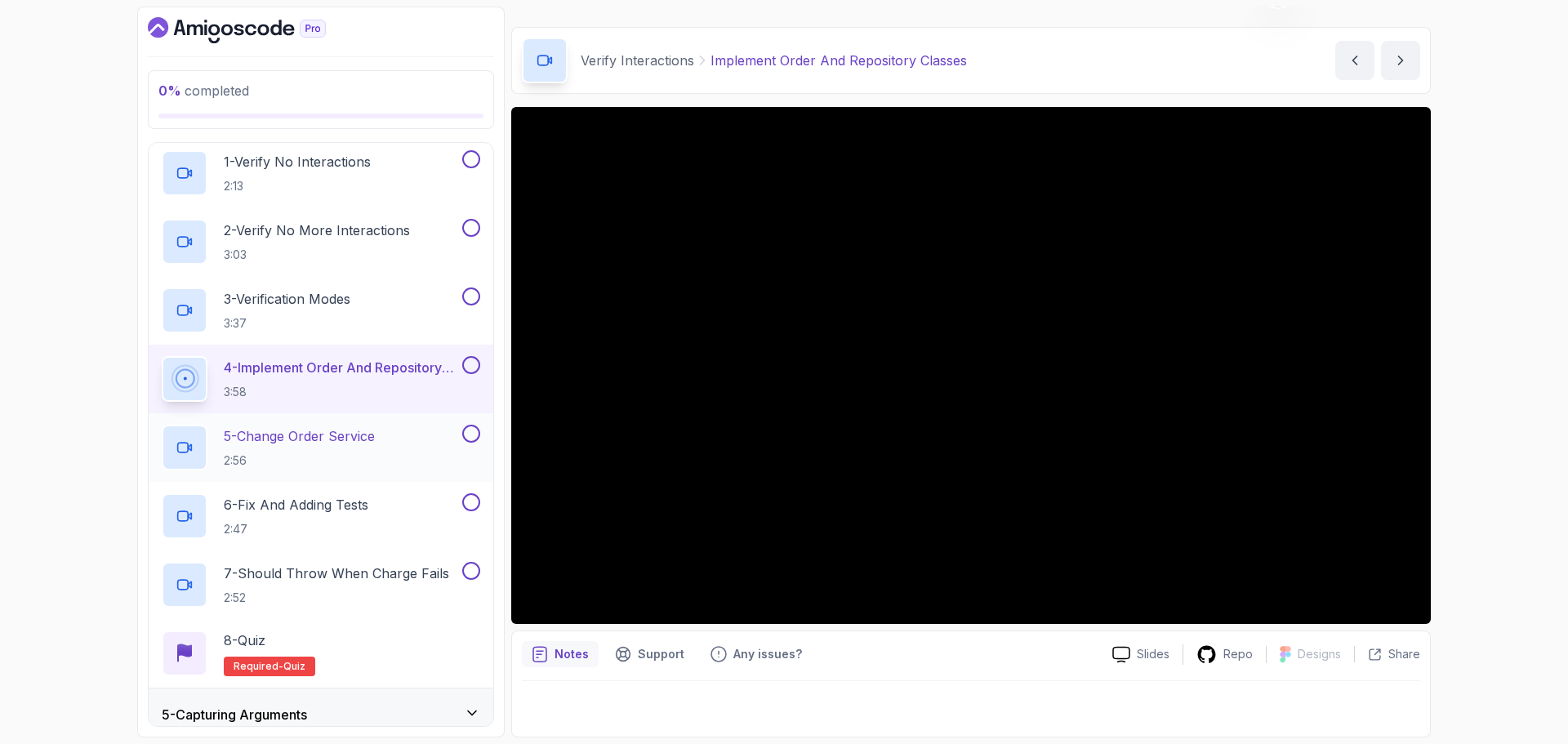
scroll to position [245, 0]
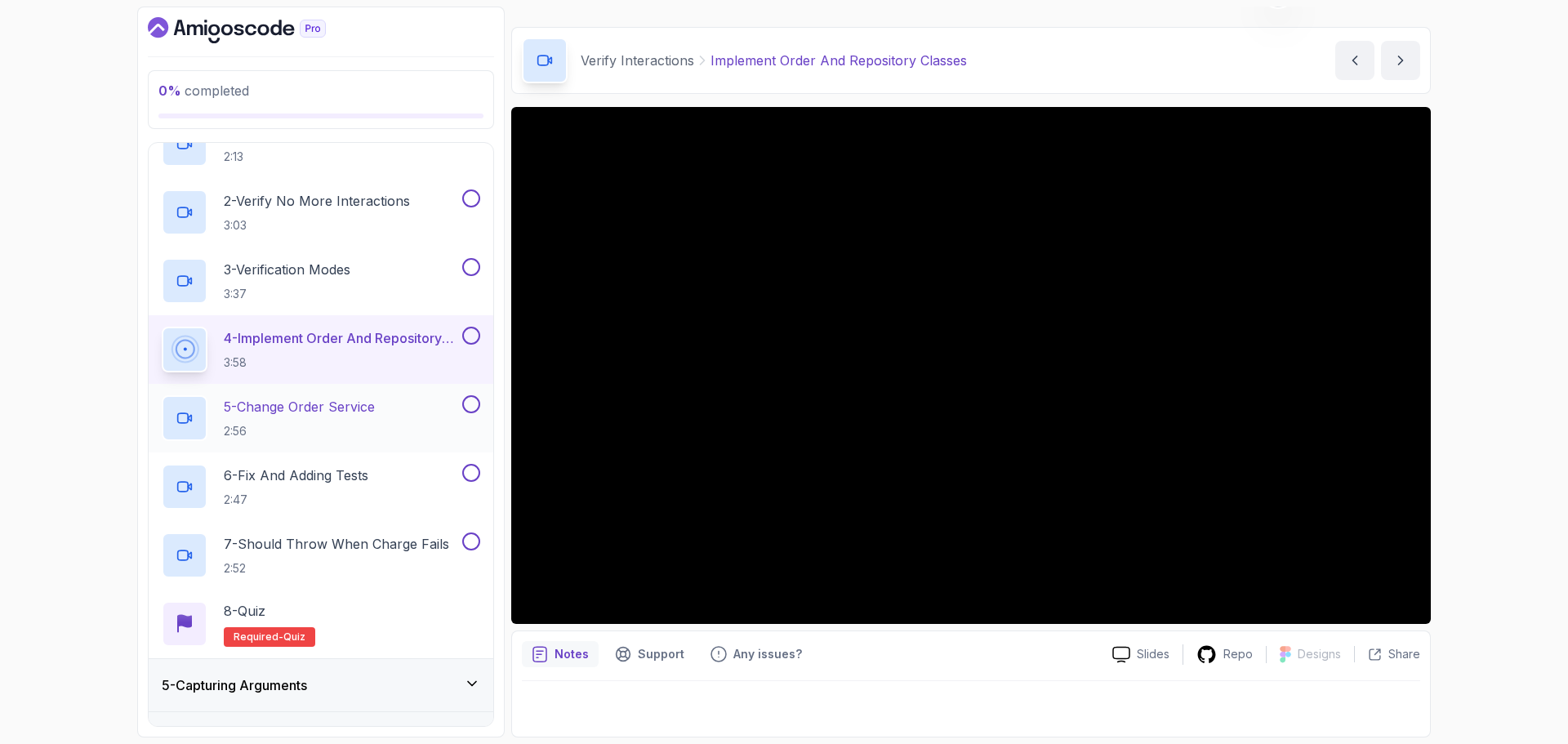
click at [350, 402] on p "5 - Change Order Service" at bounding box center [299, 406] width 151 height 20
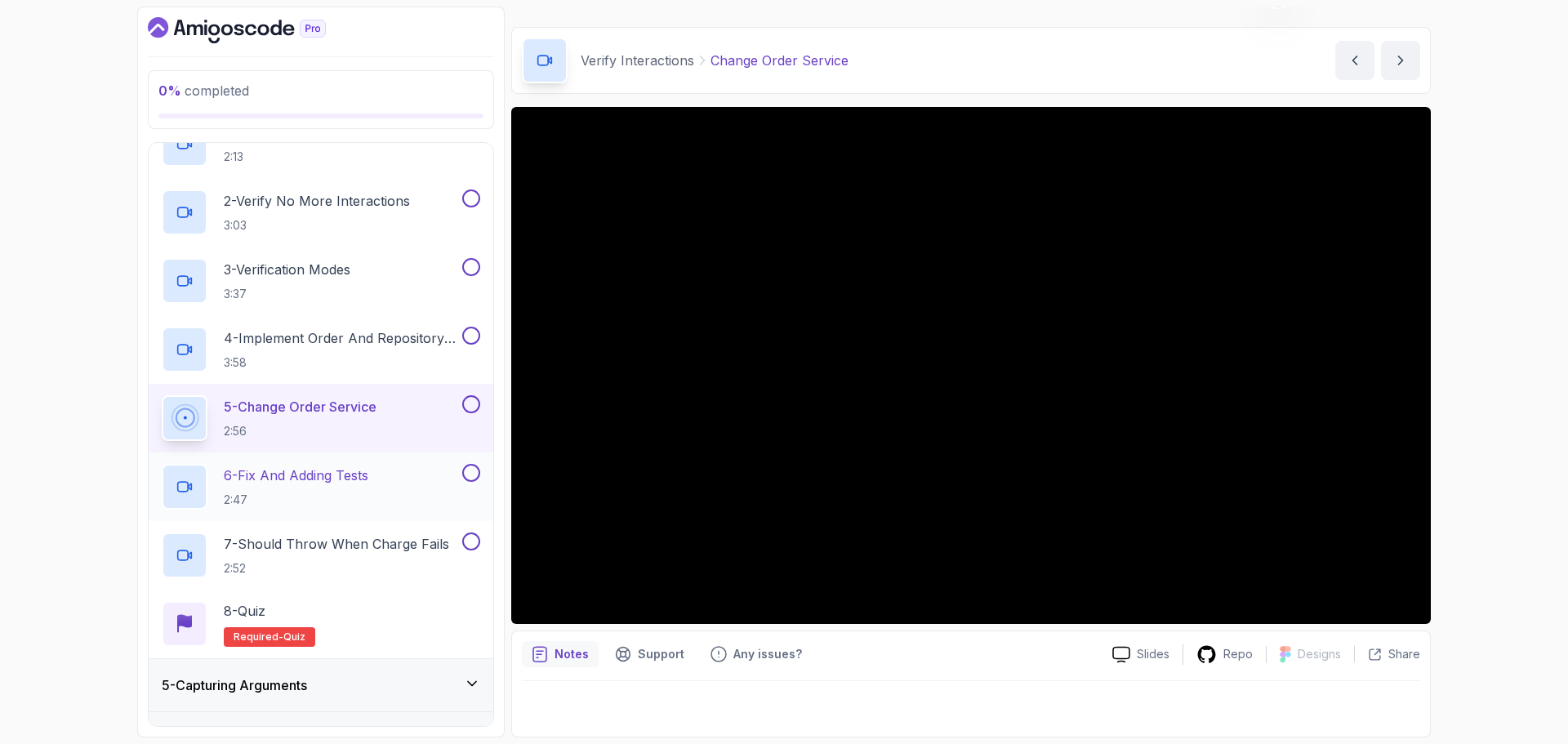
click at [364, 474] on p "6 - Fix And Adding Tests" at bounding box center [296, 475] width 144 height 20
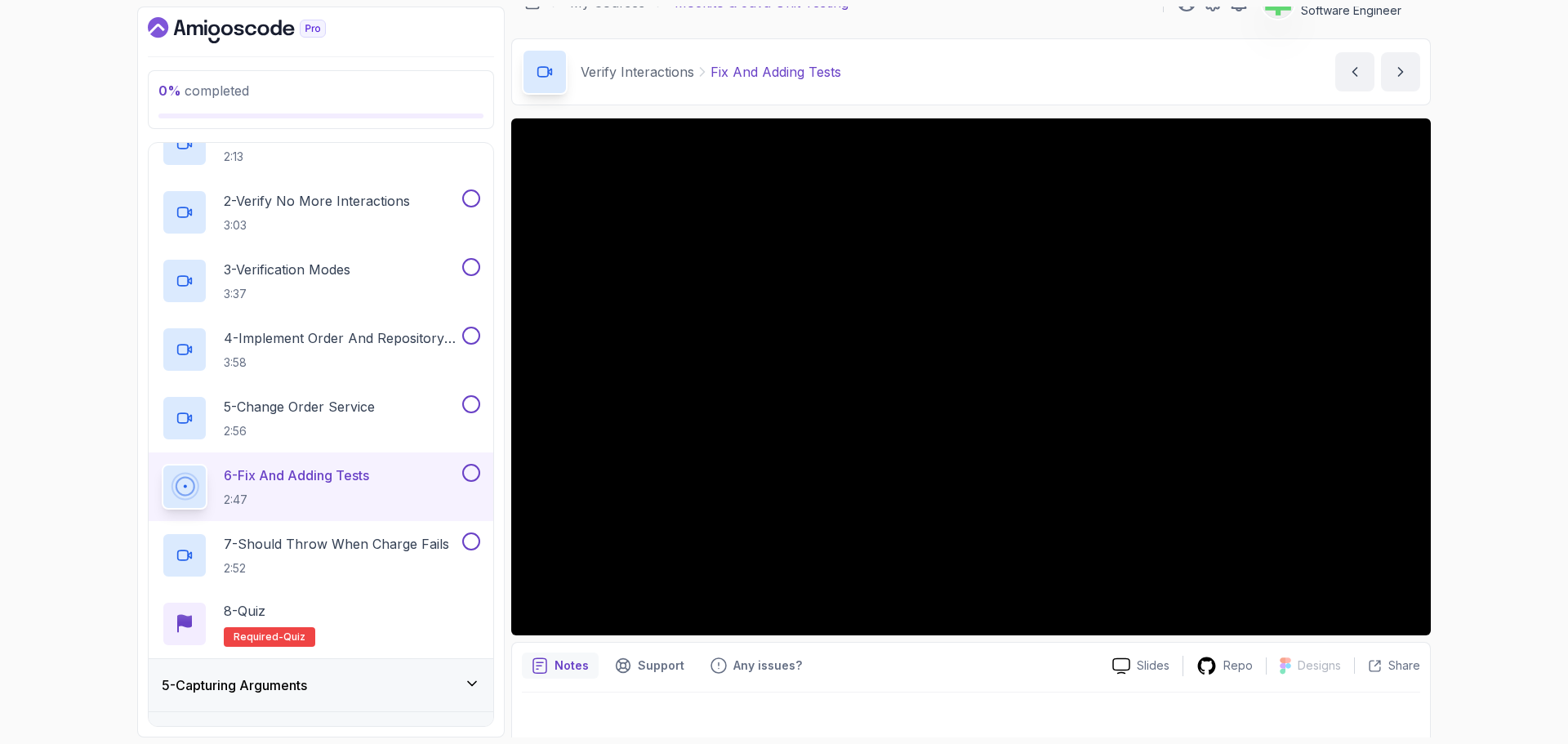
scroll to position [38, 0]
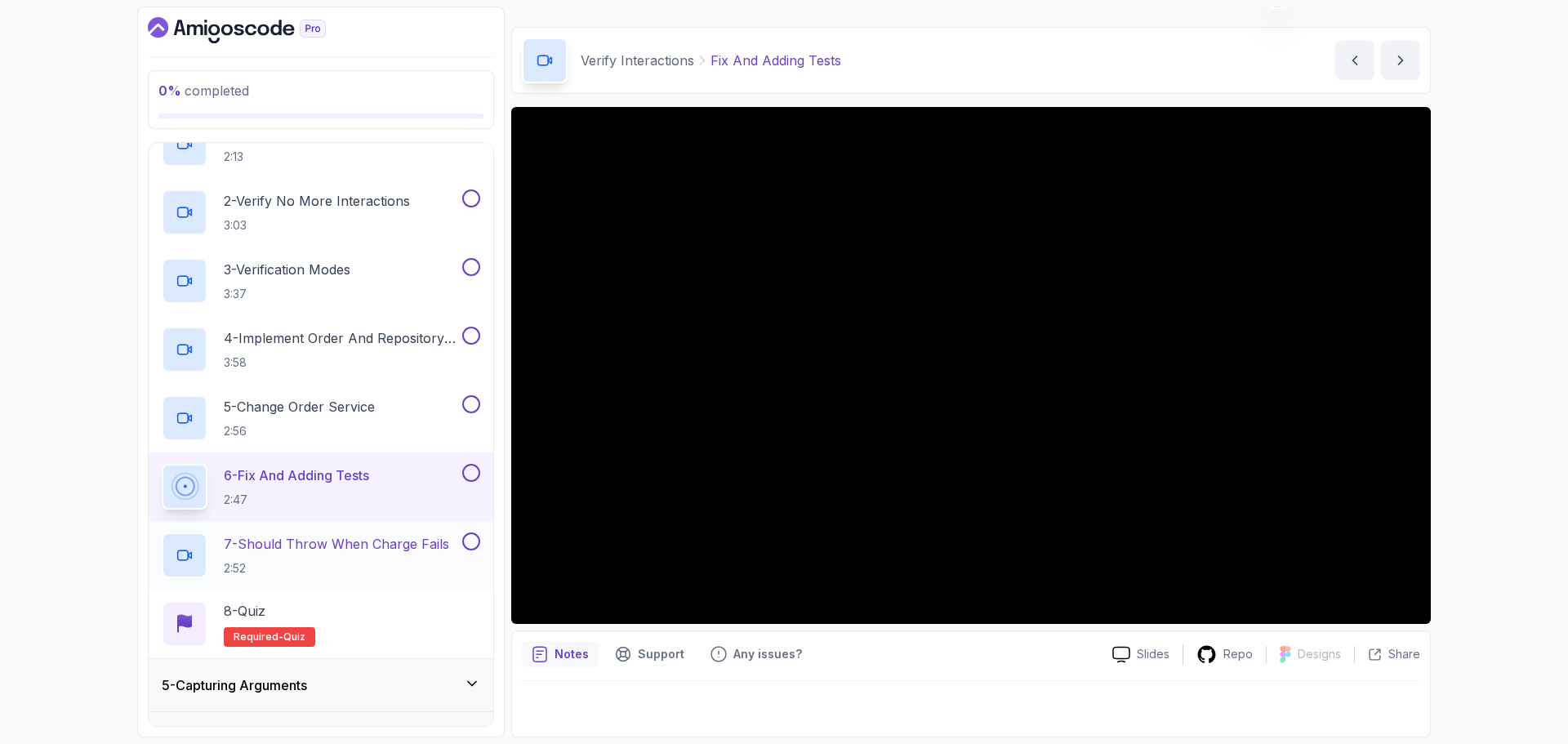
click at [405, 543] on p "7 - Should Throw When Charge Fails" at bounding box center [336, 544] width 225 height 20
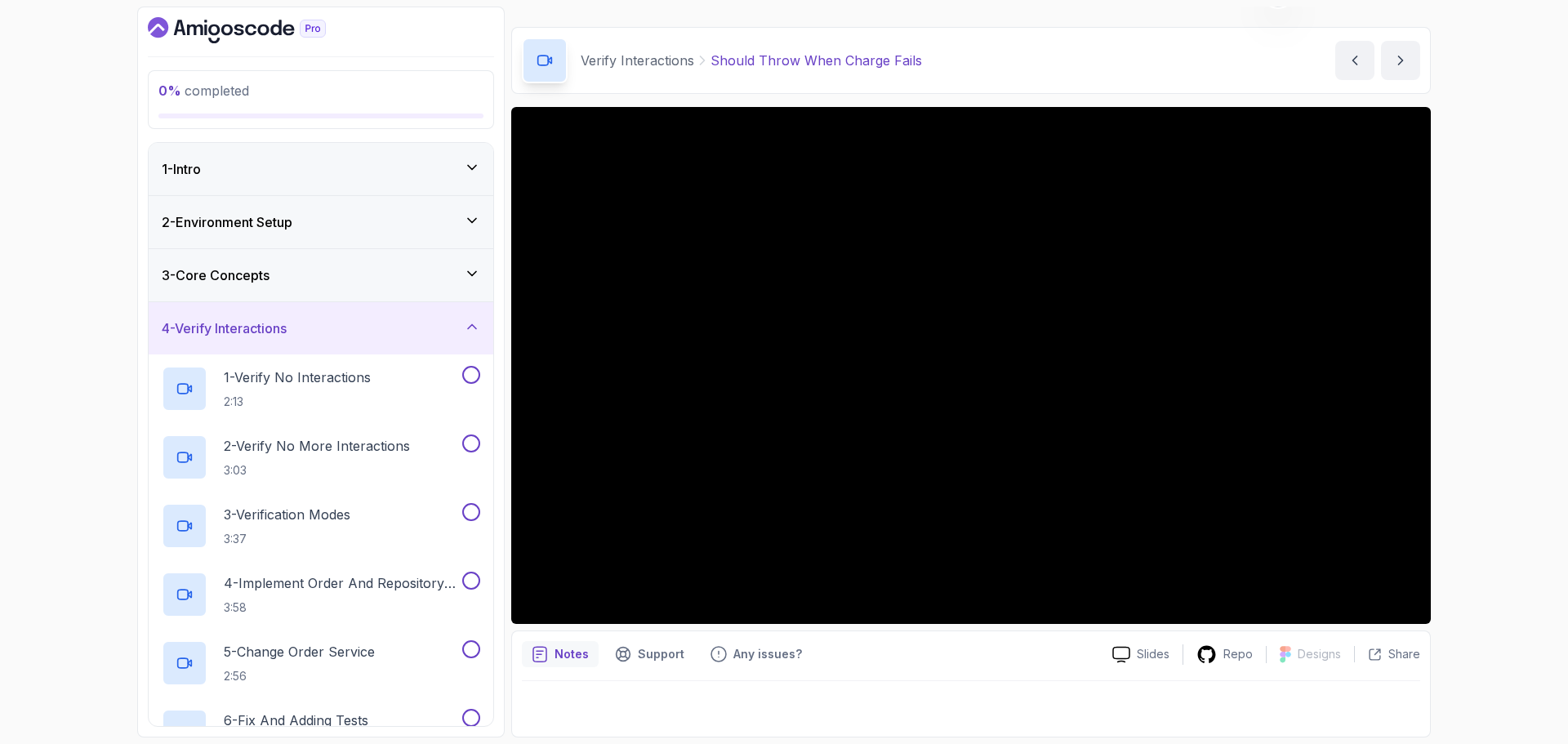
click at [355, 321] on div "4 - Verify Interactions" at bounding box center [321, 328] width 318 height 20
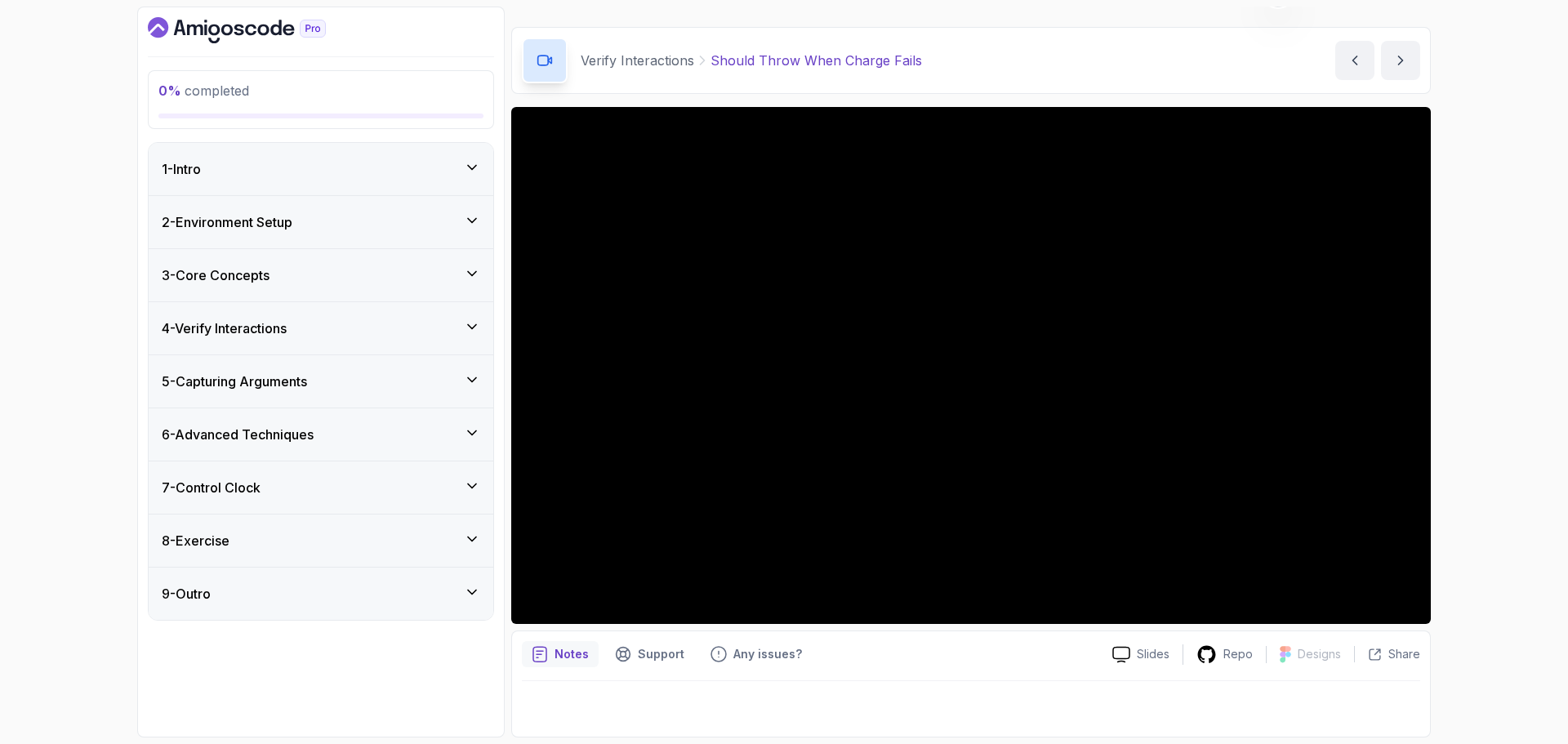
click at [322, 376] on div "5 - Capturing Arguments" at bounding box center [321, 381] width 318 height 20
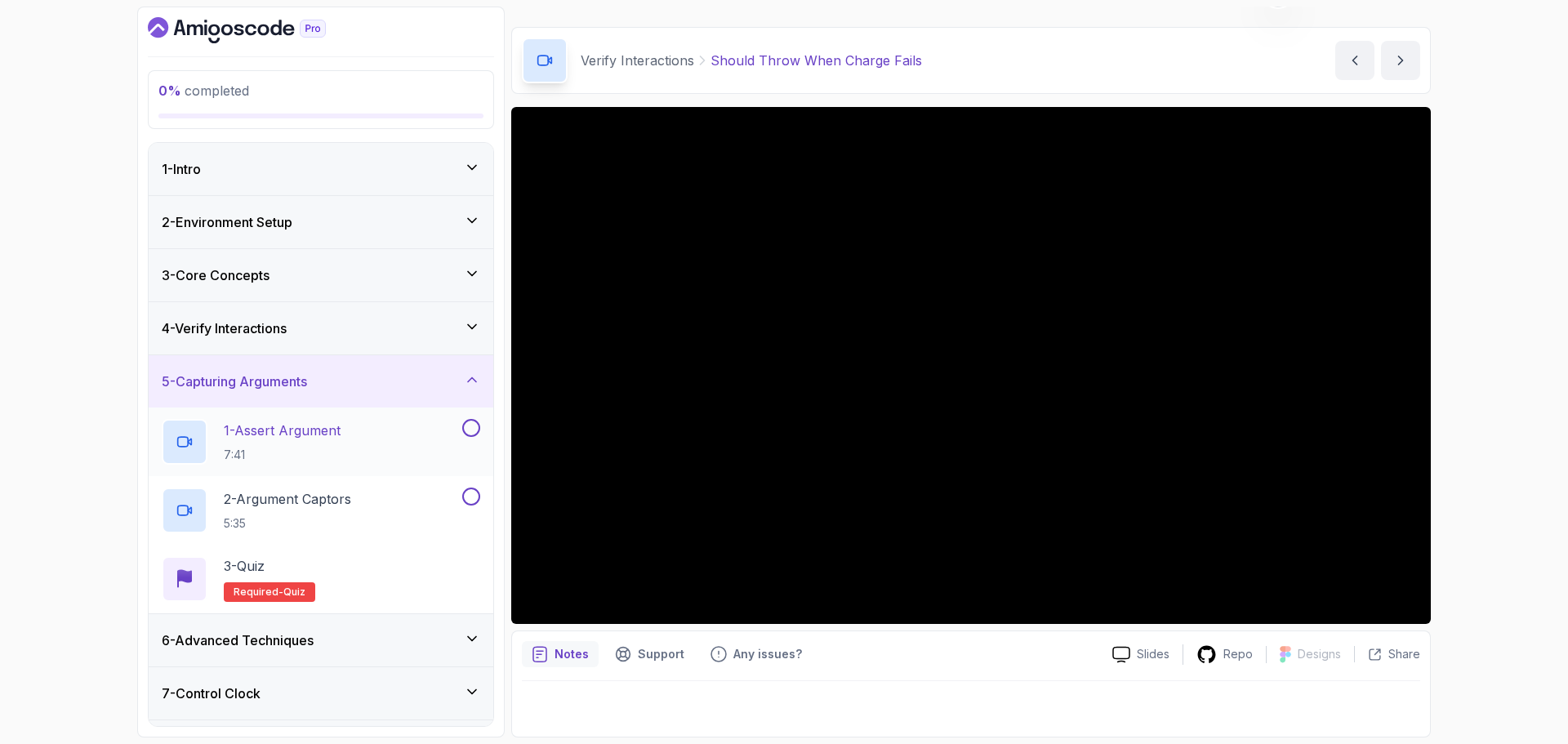
click at [302, 432] on p "1 - Assert Argument" at bounding box center [282, 431] width 117 height 20
click at [1519, 58] on div "0 % completed 1 - Intro 2 - Environment Setup 3 - Core Concepts 4 - Verify Inte…" at bounding box center [784, 372] width 1568 height 744
click at [344, 500] on p "2 - Argument Captors" at bounding box center [287, 499] width 127 height 20
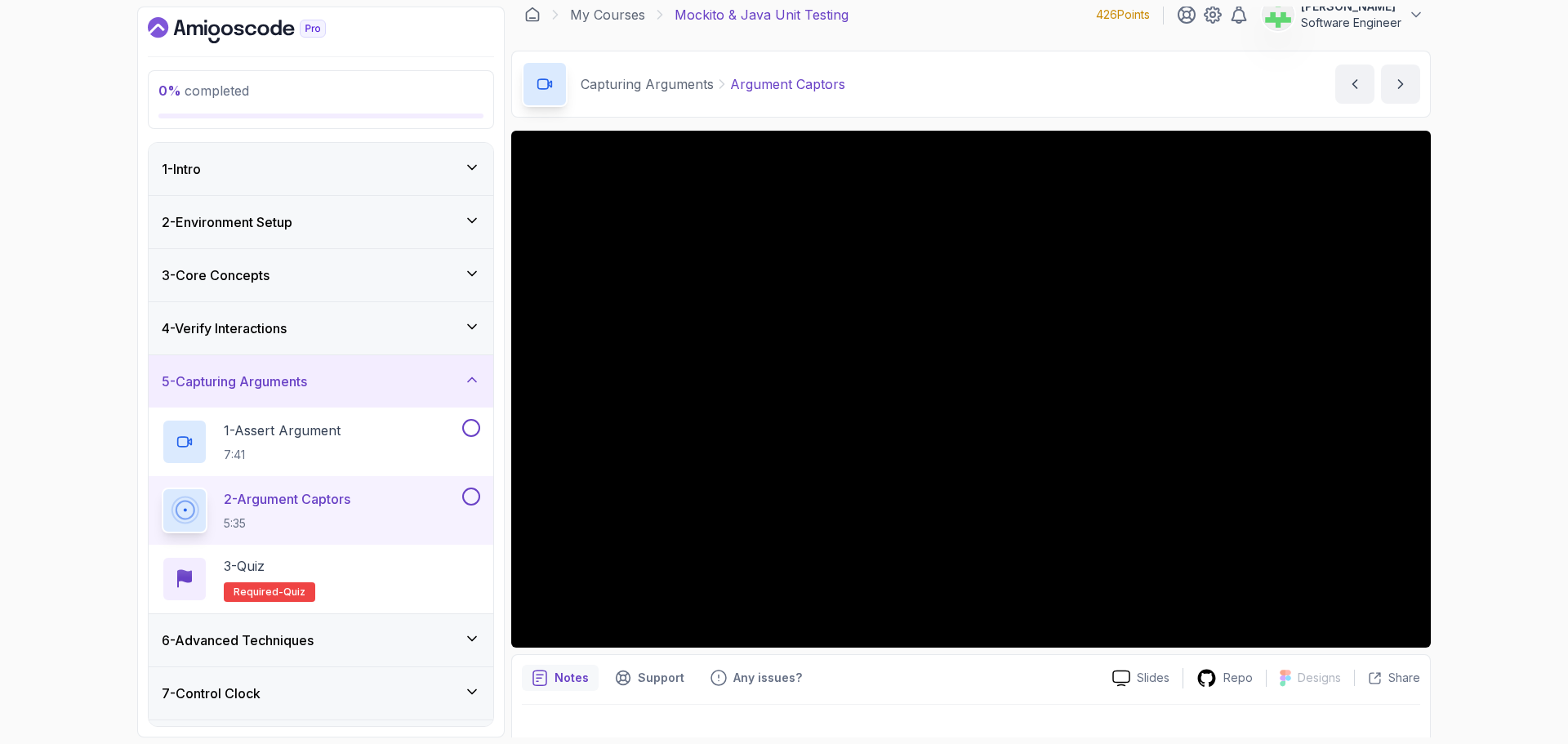
scroll to position [38, 0]
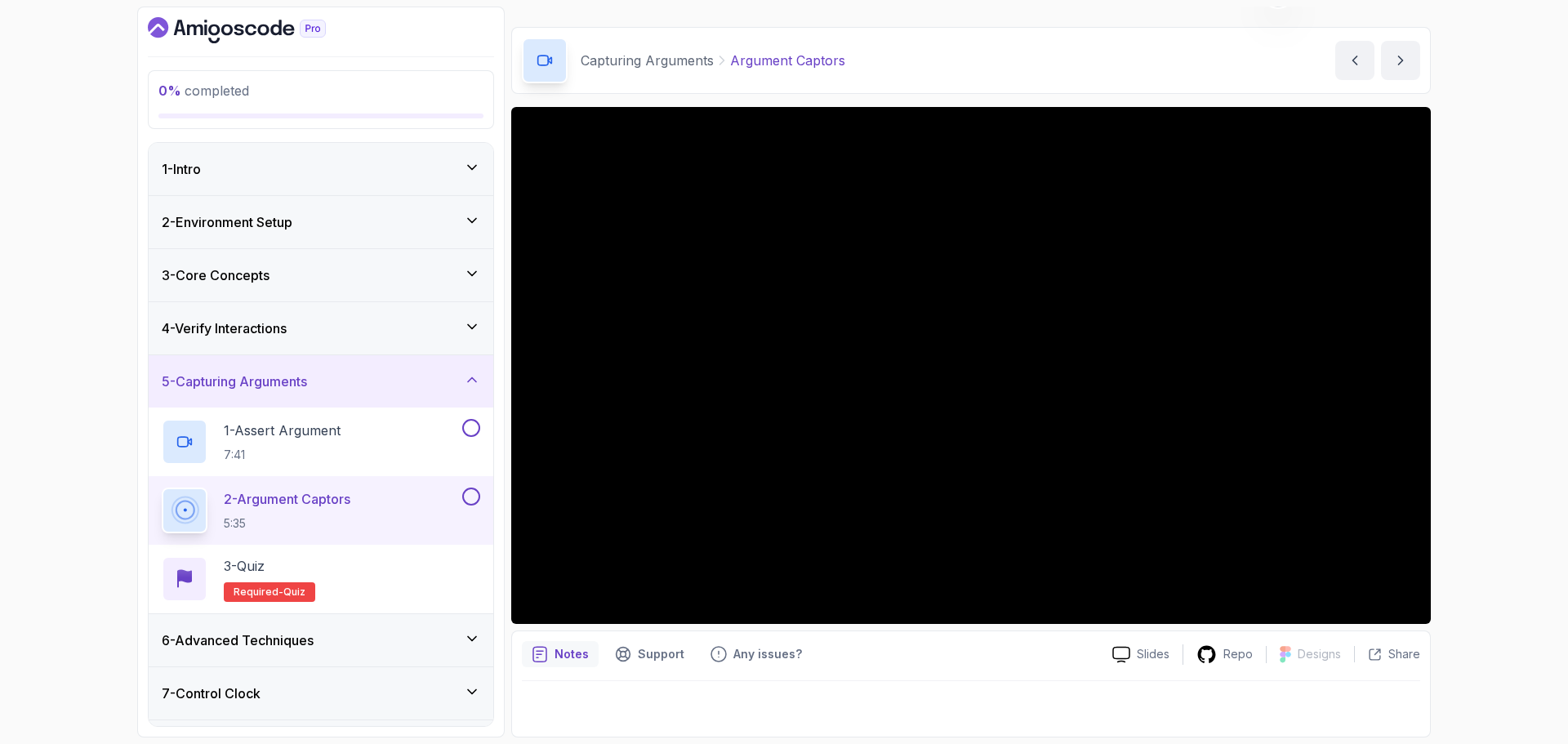
click at [391, 641] on div "6 - Advanced Techniques" at bounding box center [321, 640] width 318 height 20
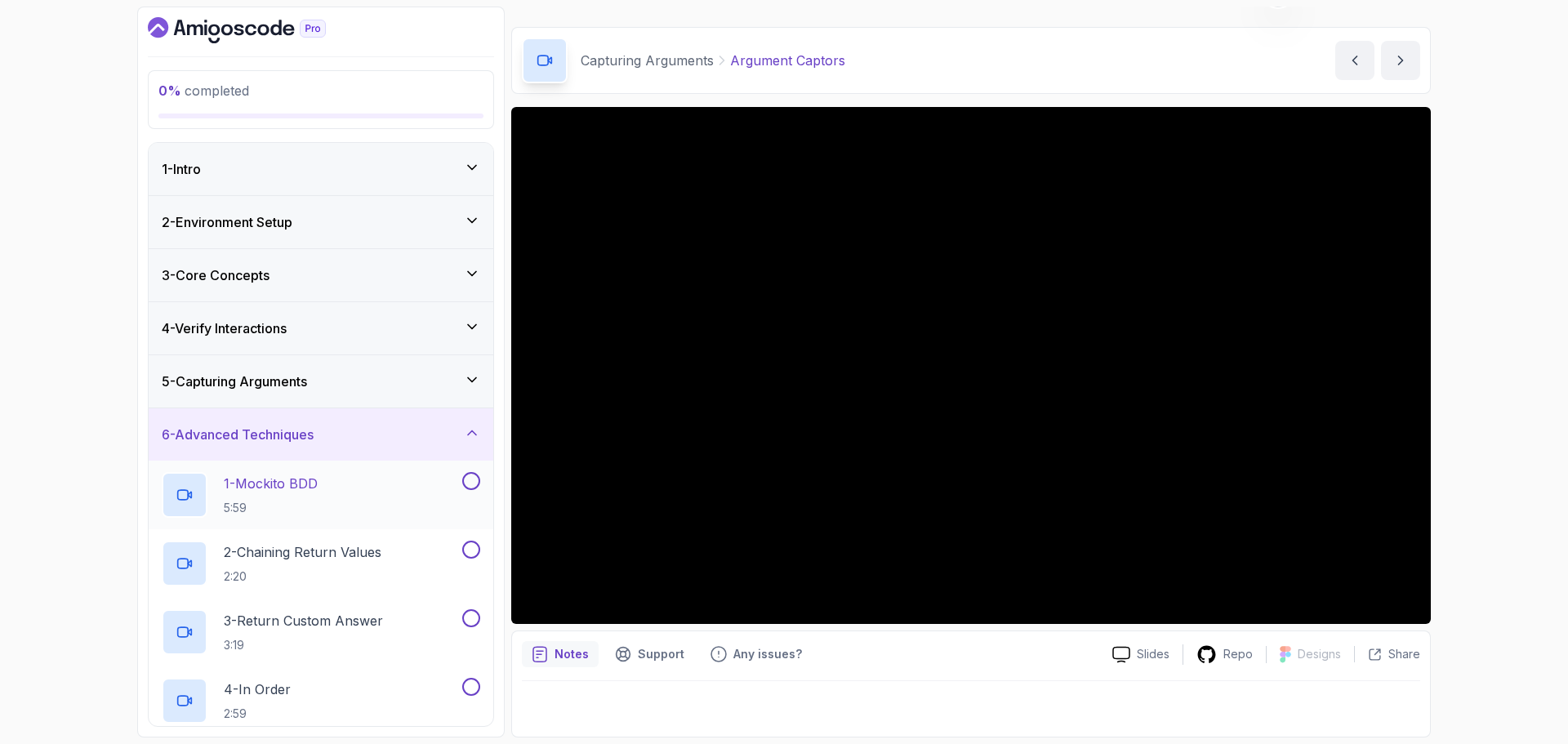
click at [306, 475] on p "1 - Mockito BDD" at bounding box center [270, 484] width 94 height 20
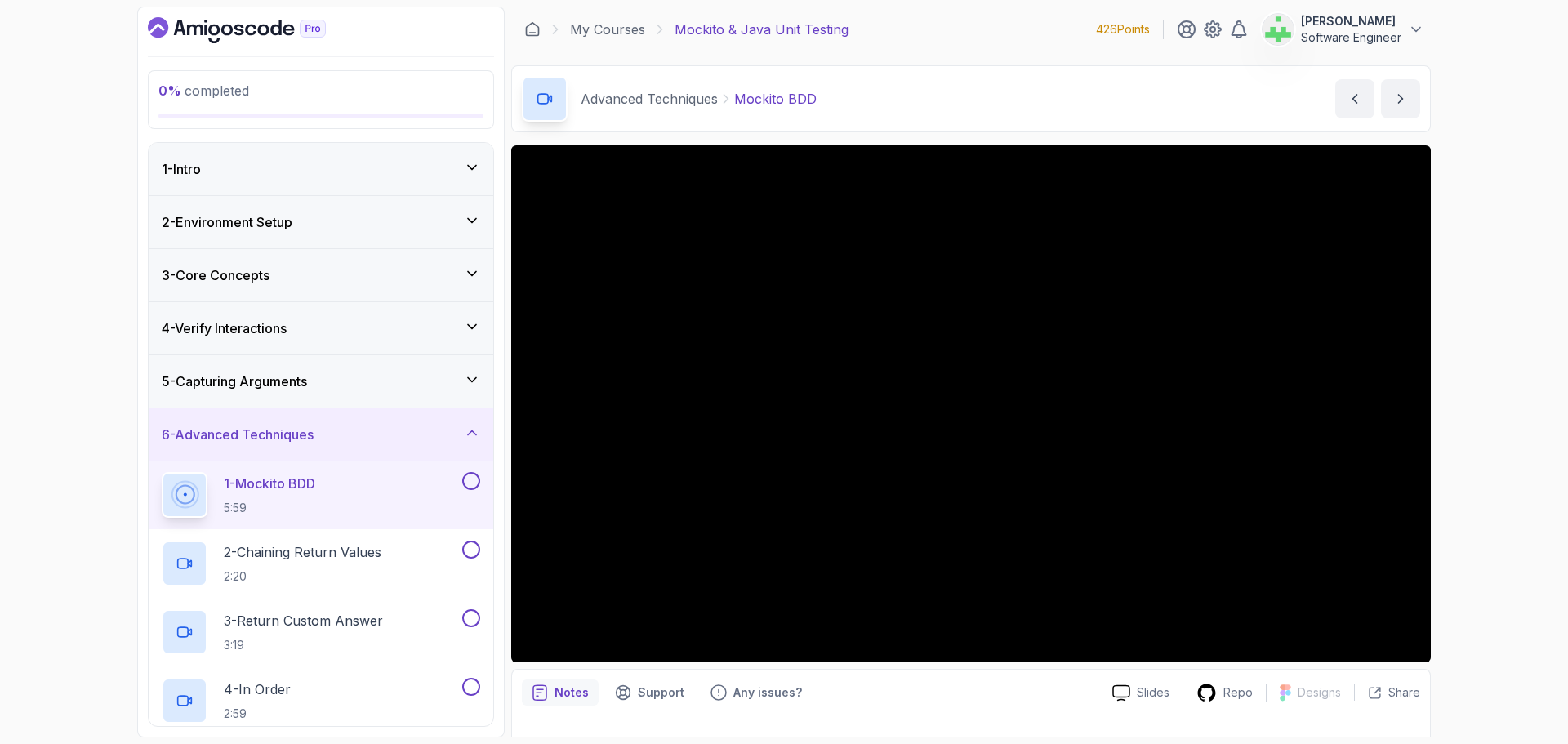
scroll to position [38, 0]
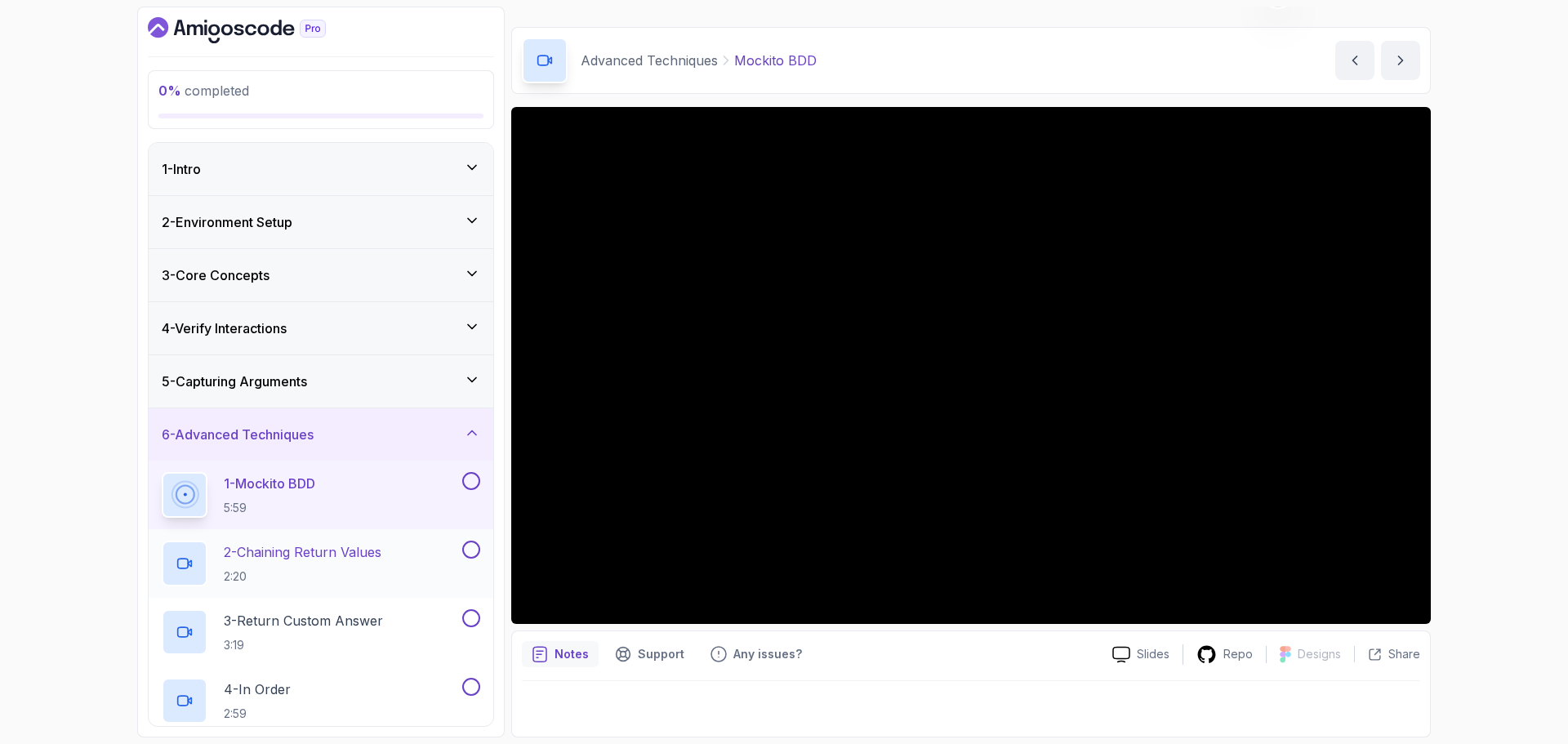
click at [318, 554] on p "2 - Chaining Return Values" at bounding box center [302, 552] width 157 height 20
click at [312, 560] on p "2 - Chaining Return Values" at bounding box center [302, 552] width 157 height 20
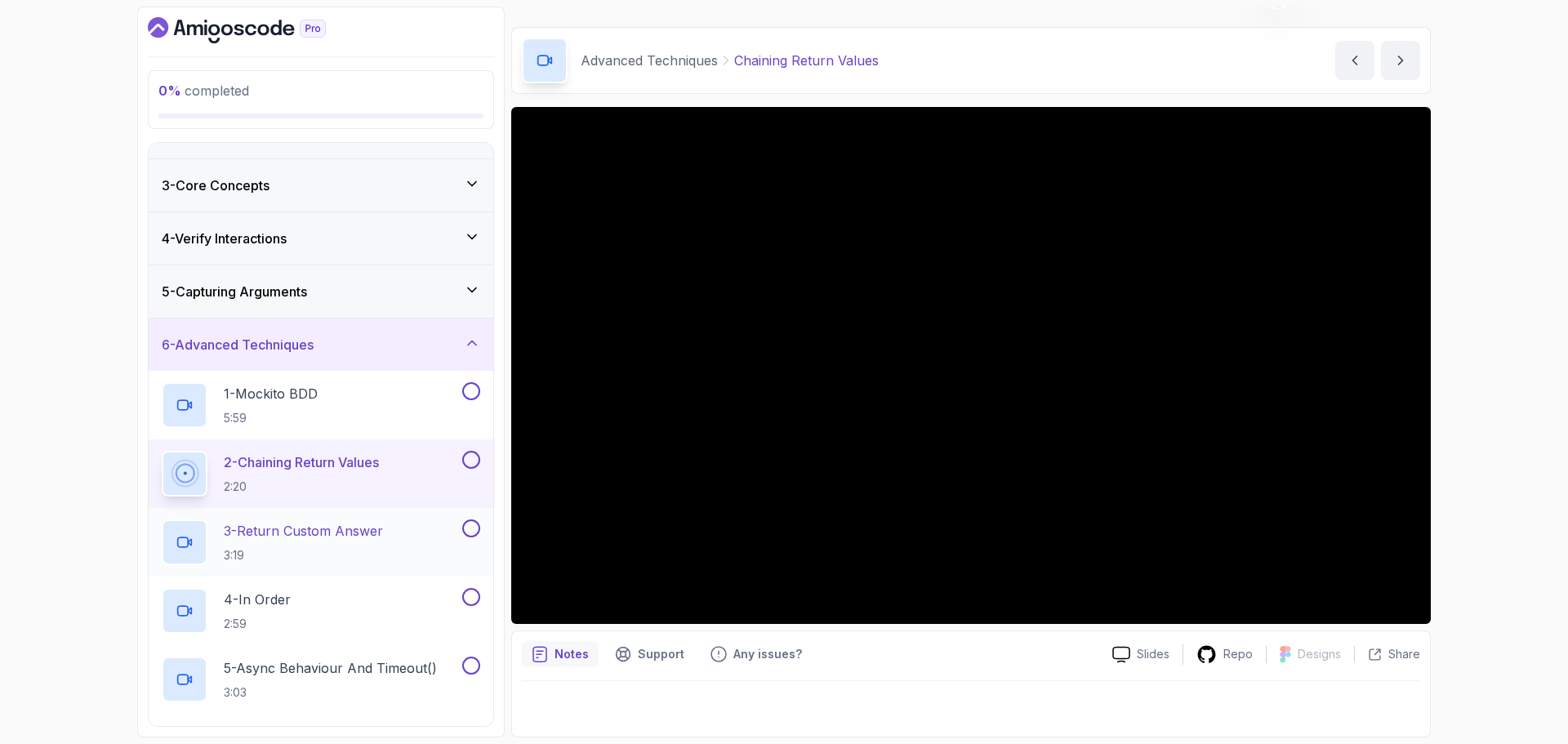
scroll to position [245, 0]
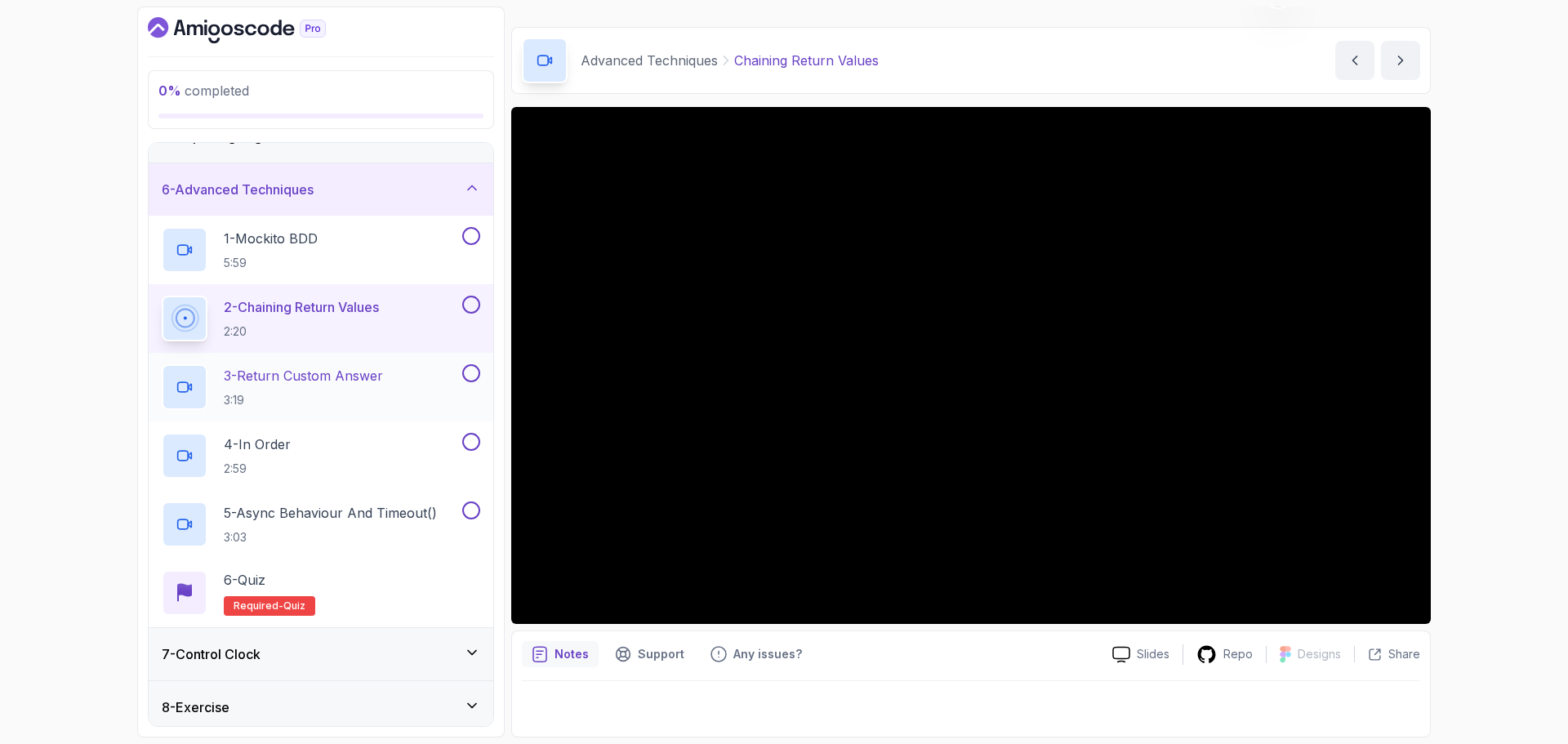
click at [334, 381] on p "3 - Return Custom Answer" at bounding box center [303, 376] width 159 height 20
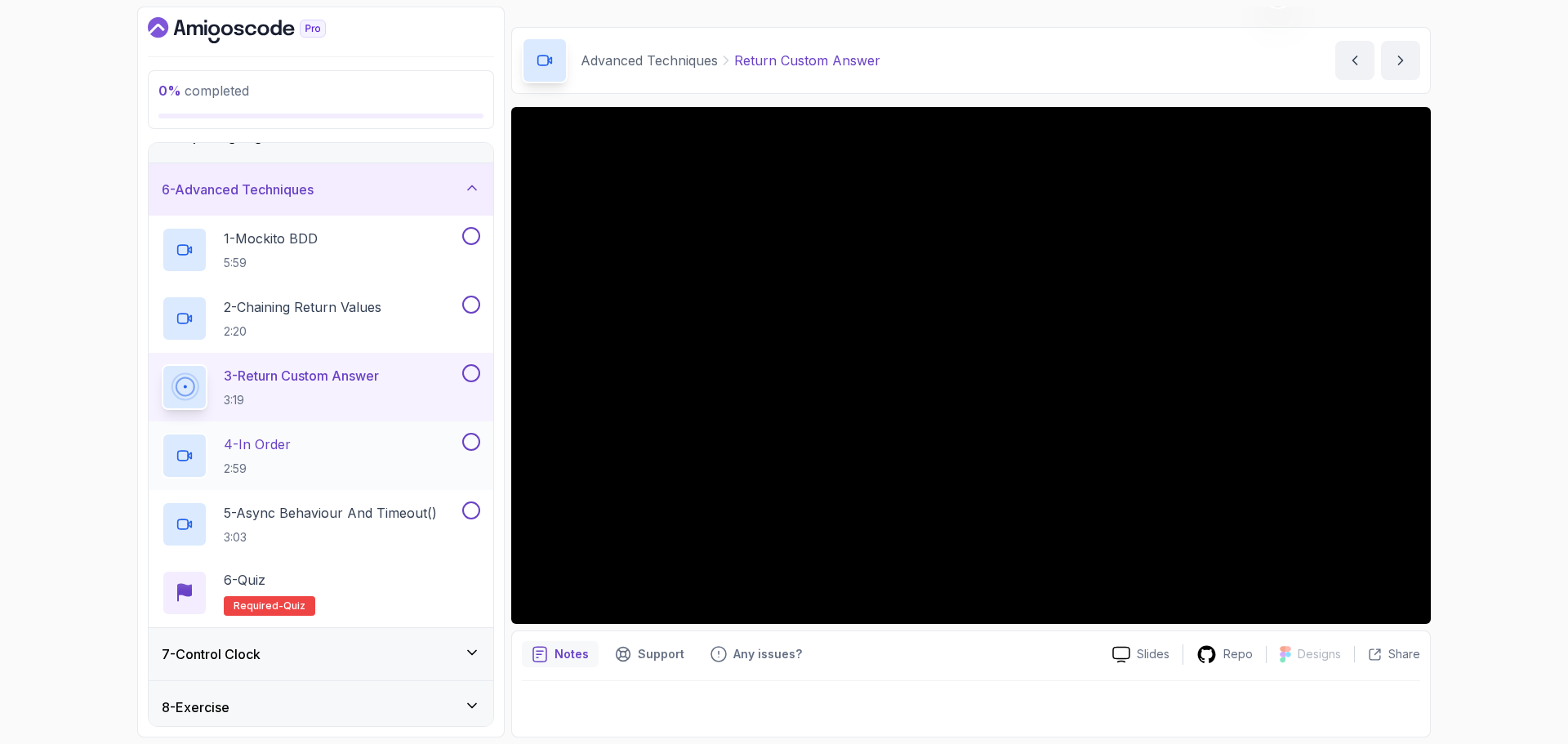
drag, startPoint x: 318, startPoint y: 449, endPoint x: 310, endPoint y: 453, distance: 8.9
click at [318, 448] on div "4 - In Order 2:59" at bounding box center [310, 456] width 297 height 46
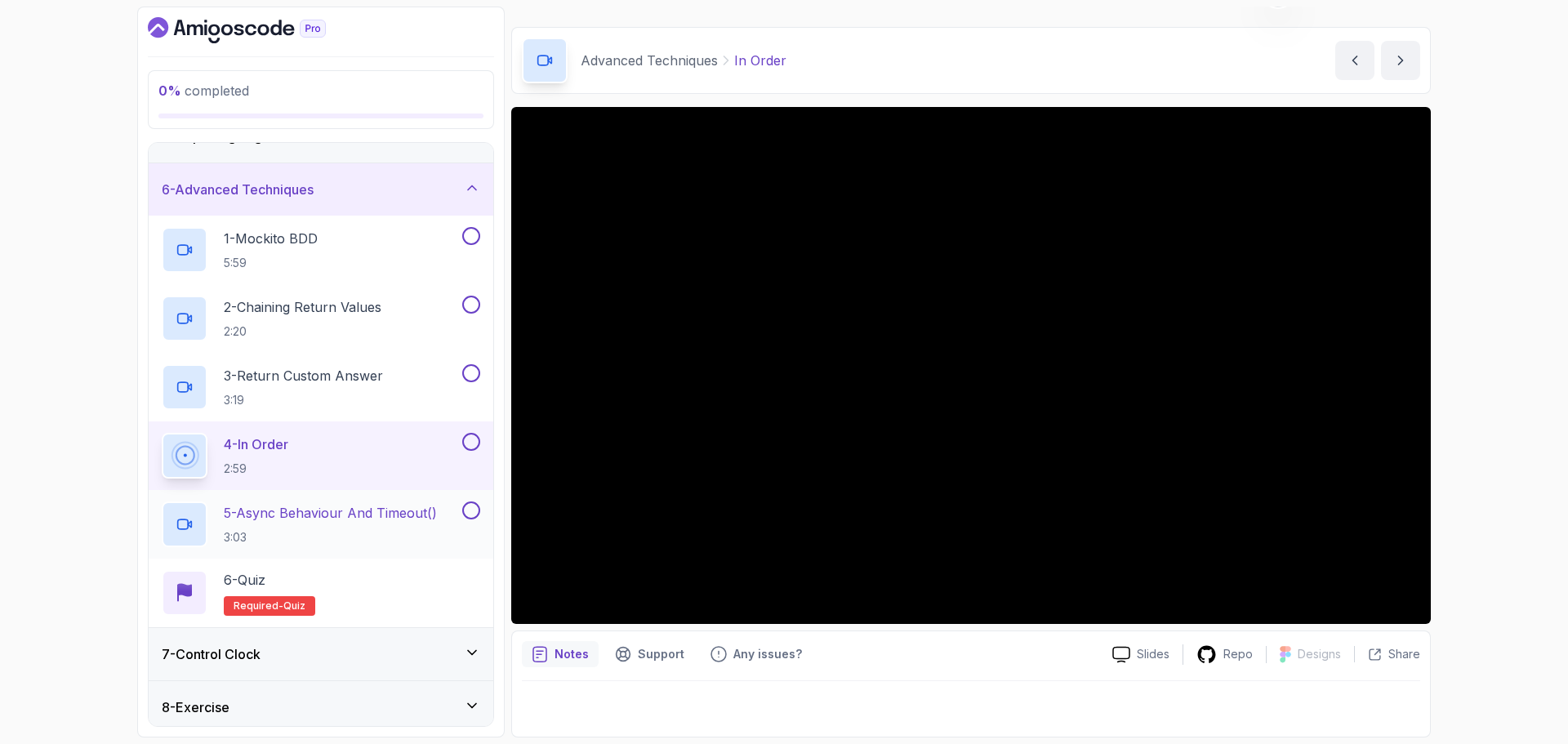
click at [424, 511] on p "5 - Async Behaviour And Timeout()" at bounding box center [330, 513] width 213 height 20
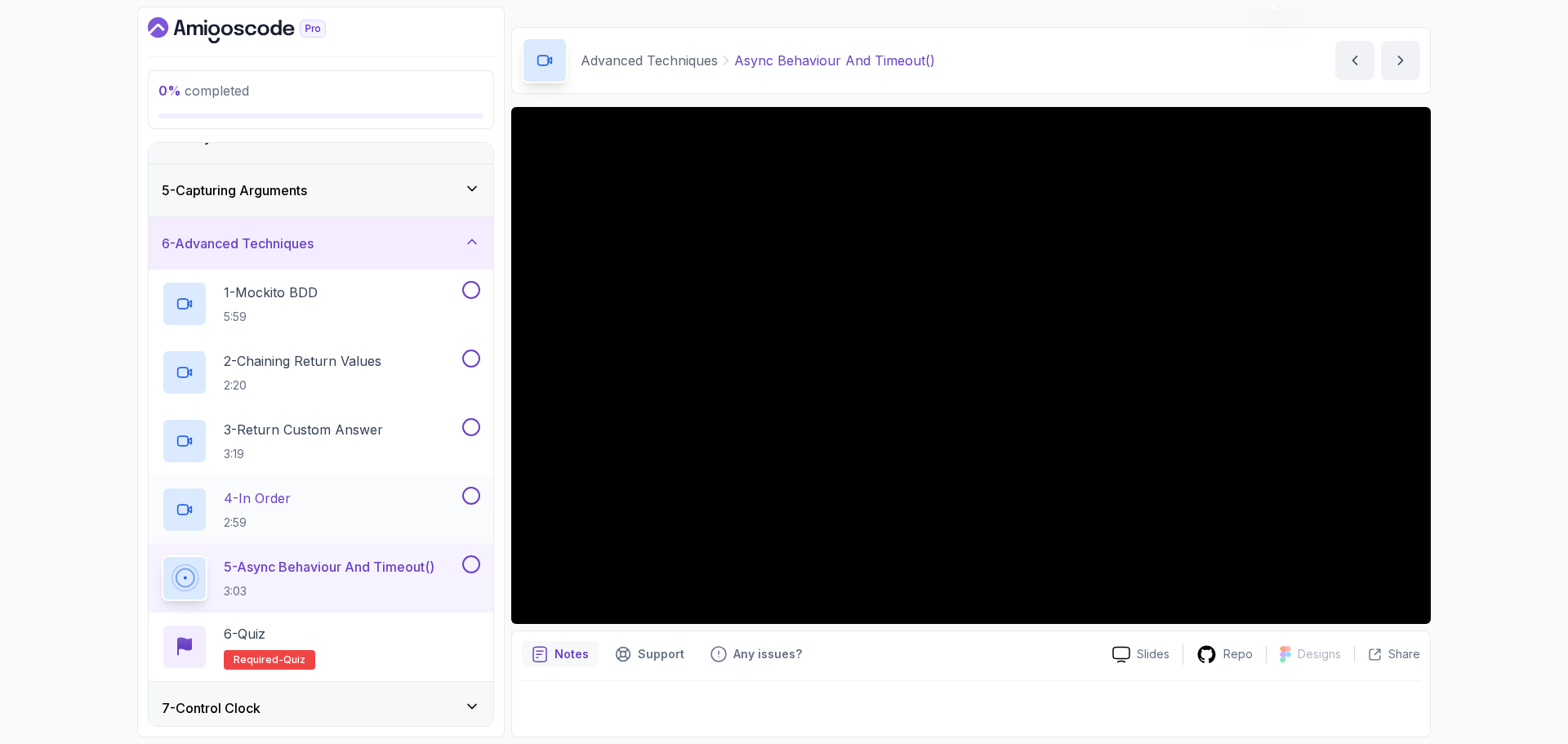
scroll to position [164, 0]
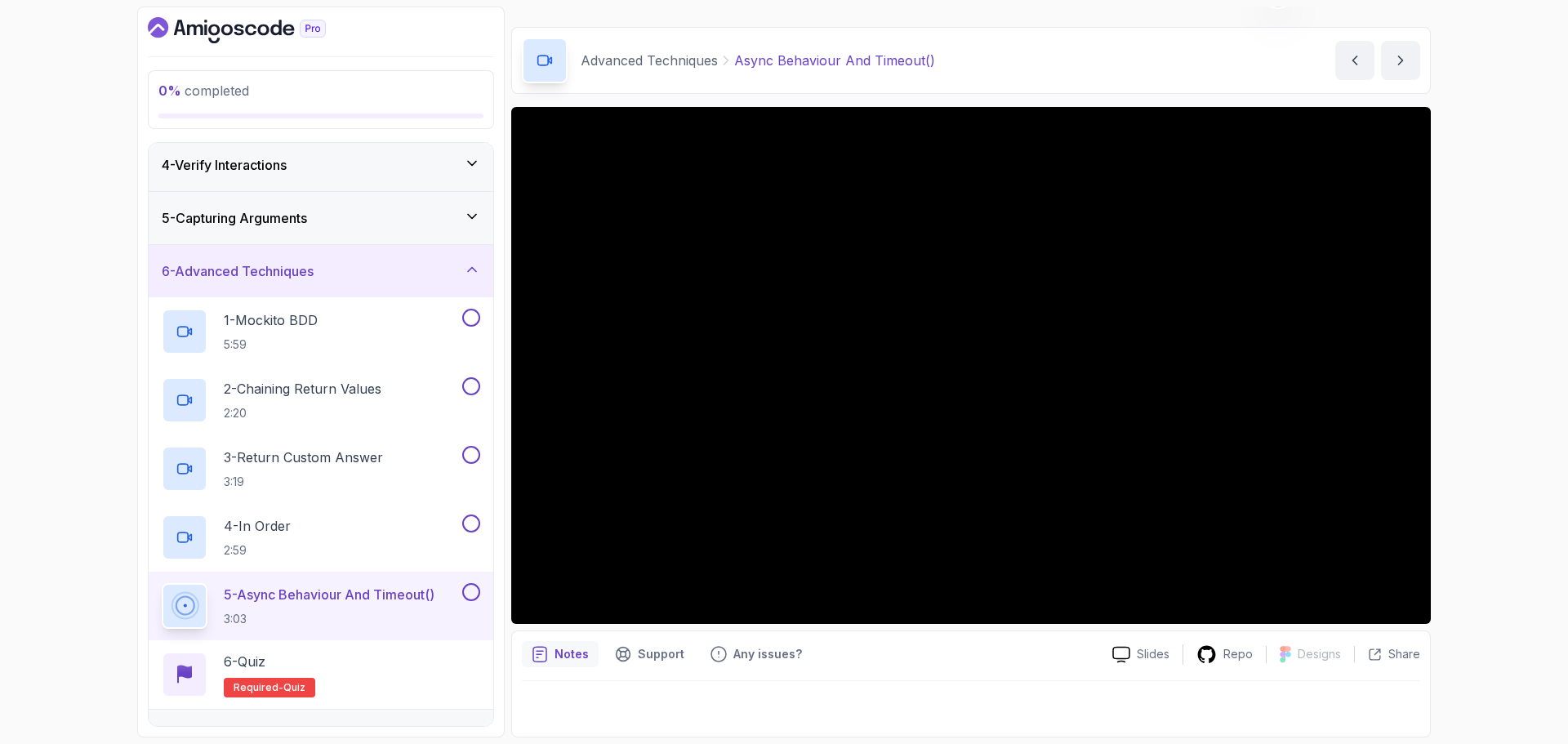
click at [1507, 288] on div "0 % completed 1 - Intro 2 - Environment Setup 3 - Core Concepts 4 - Verify Inte…" at bounding box center [784, 372] width 1568 height 744
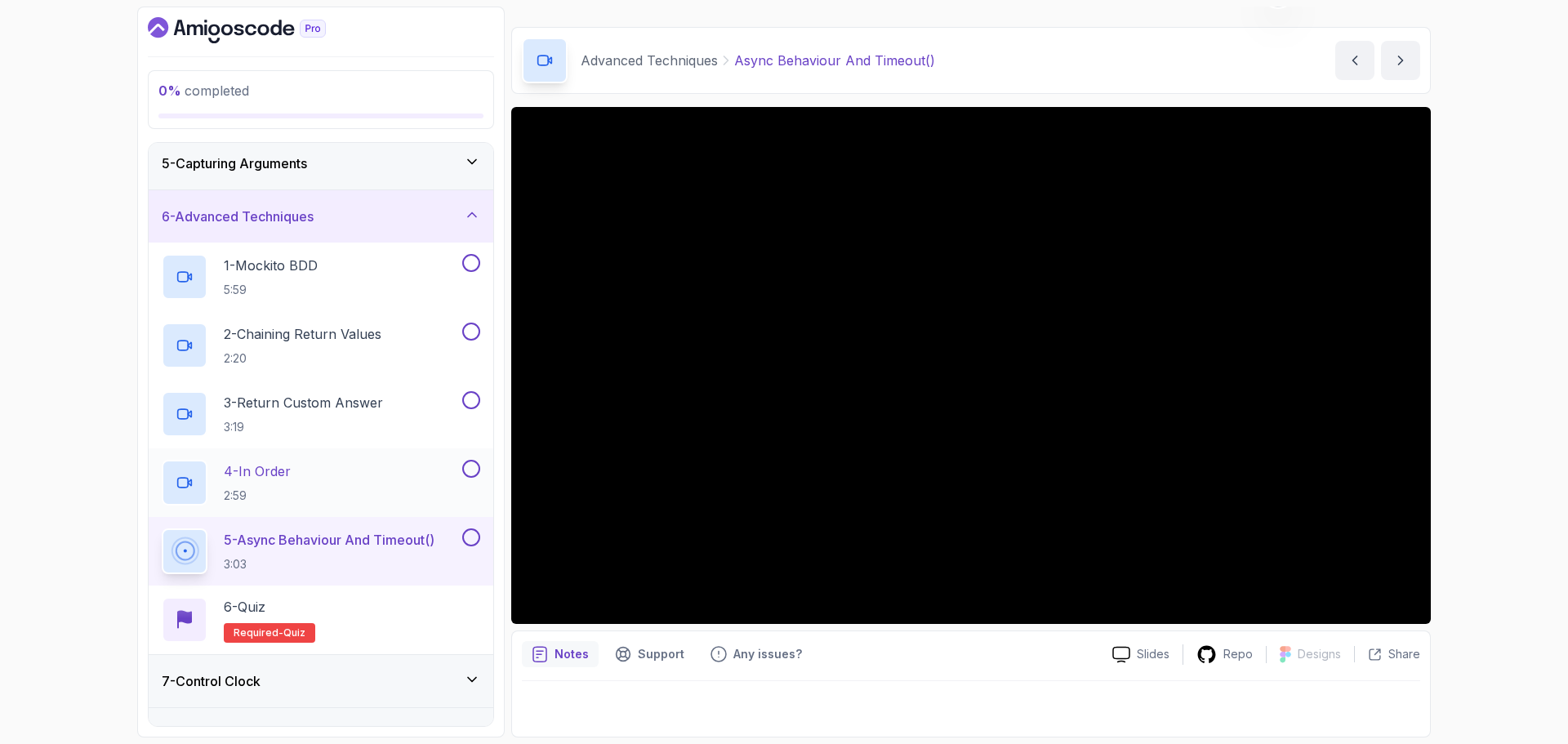
scroll to position [305, 0]
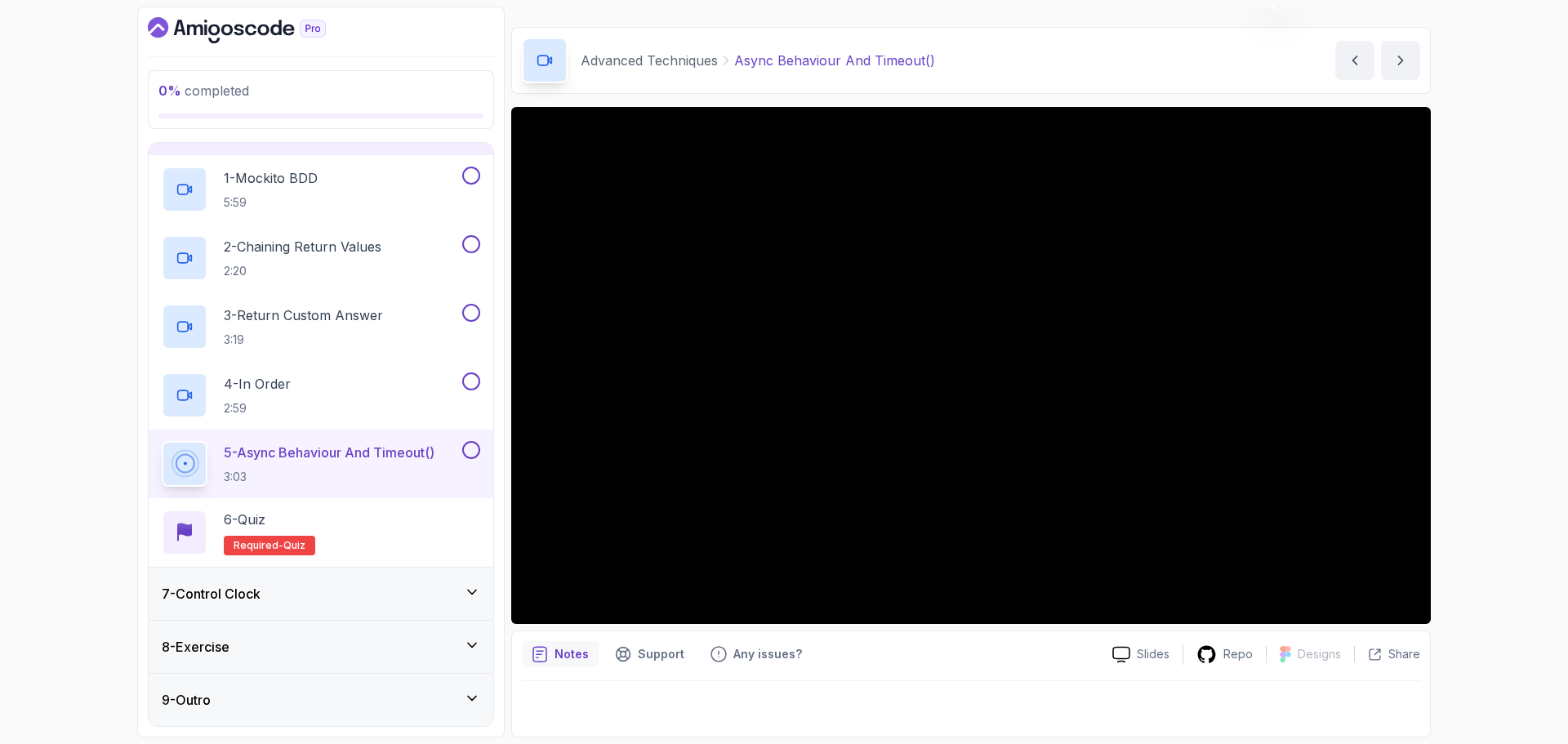
click at [341, 586] on div "7 - Control Clock" at bounding box center [321, 593] width 318 height 20
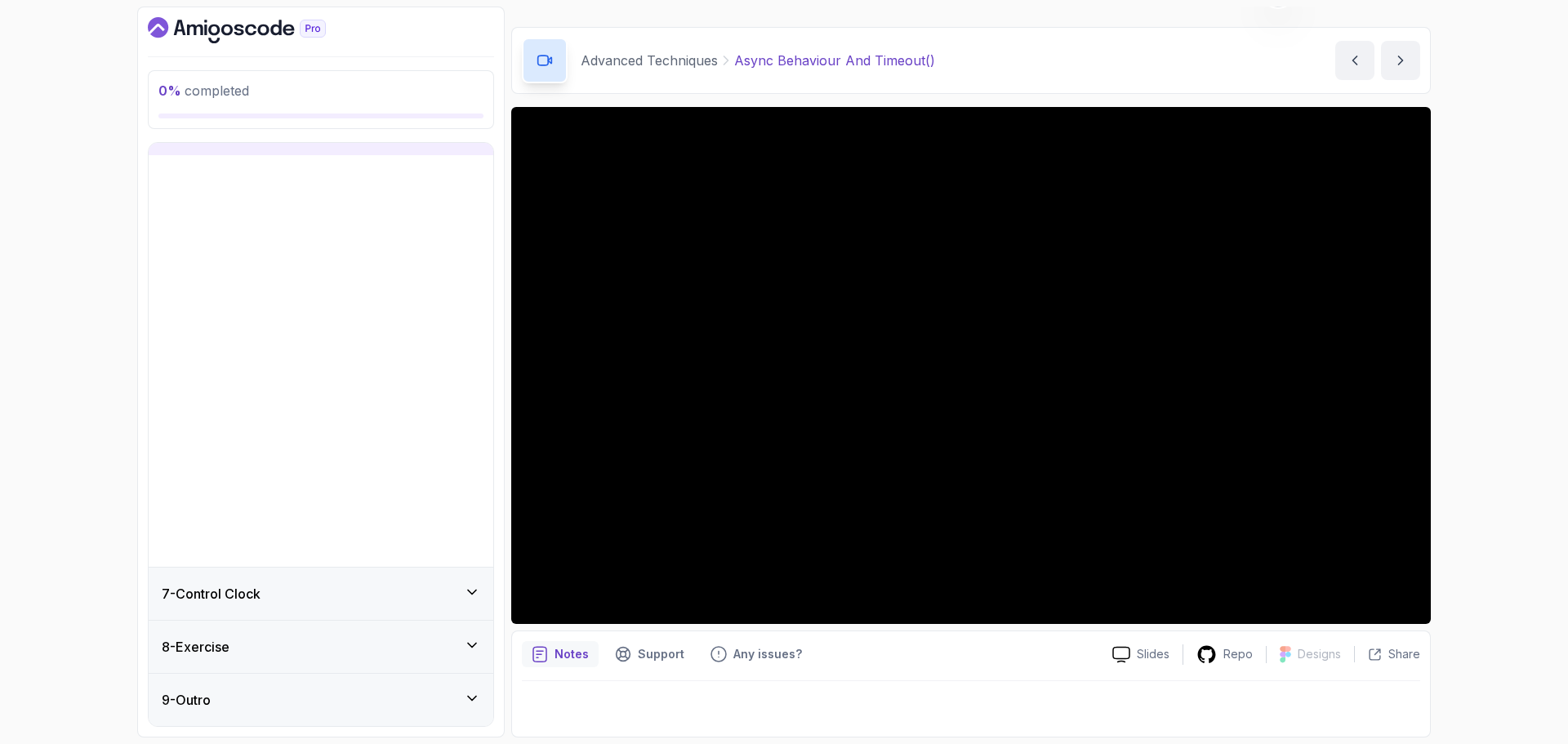
scroll to position [0, 0]
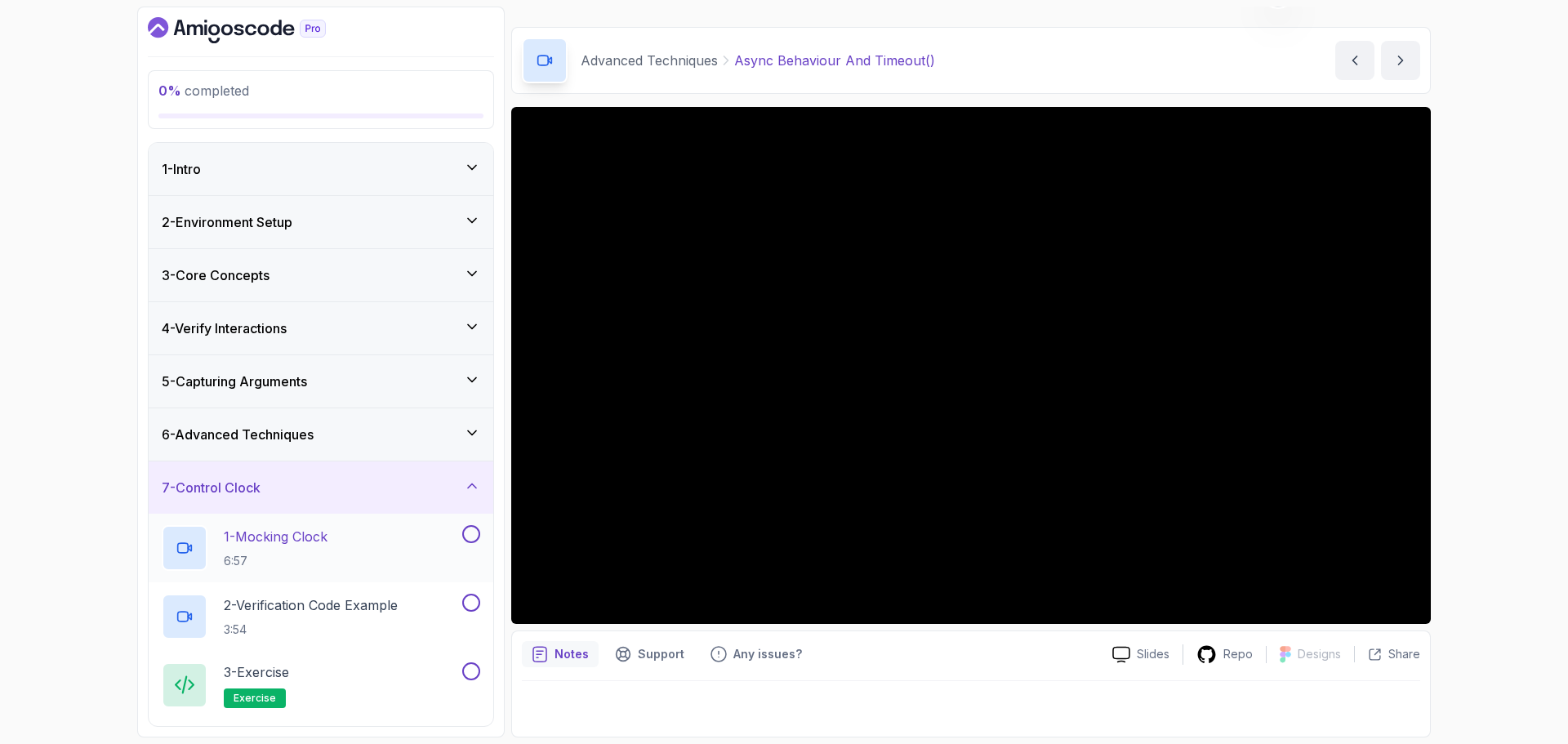
click at [300, 535] on p "1 - Mocking Clock" at bounding box center [275, 537] width 103 height 20
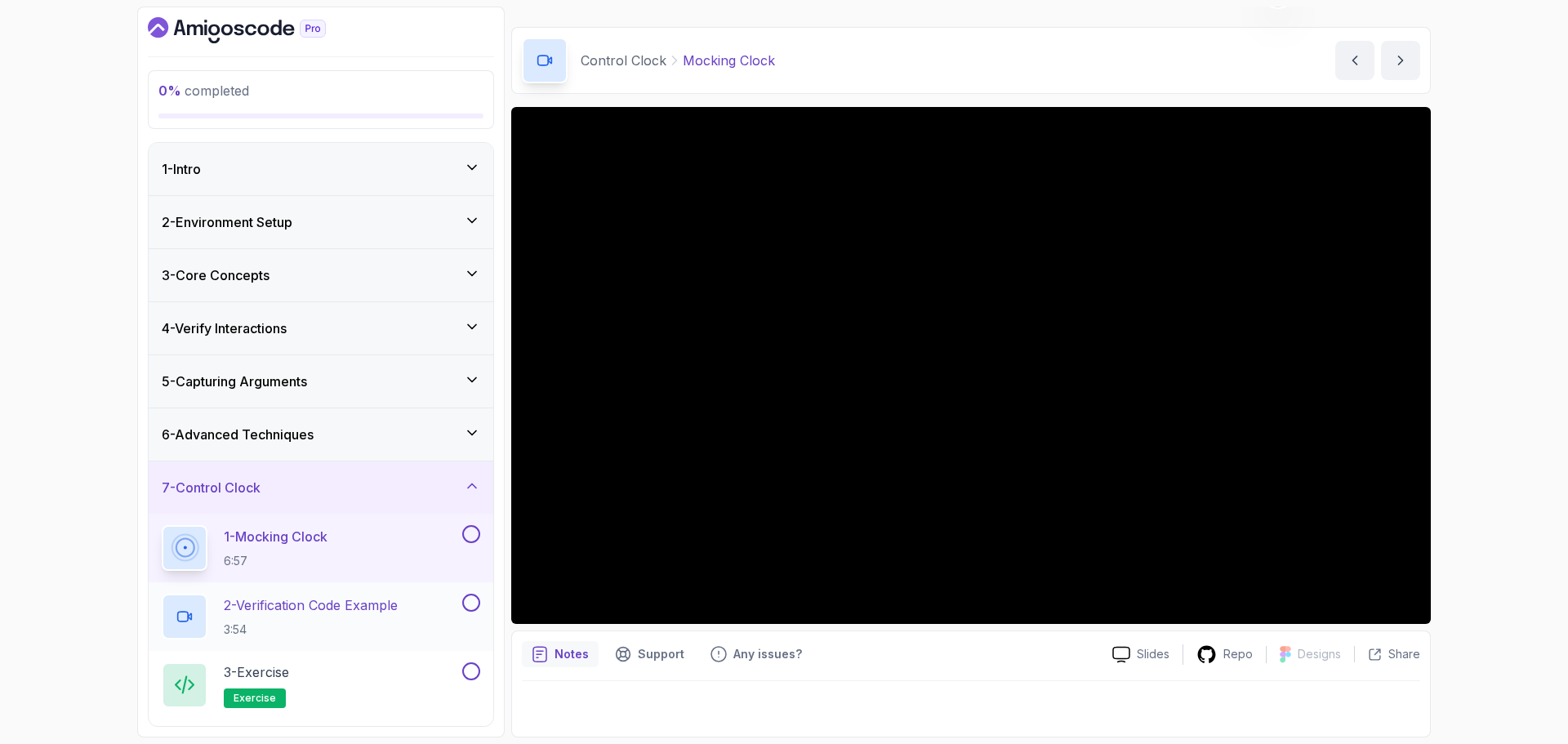
click at [374, 607] on p "2 - Verification Code Example" at bounding box center [310, 606] width 174 height 20
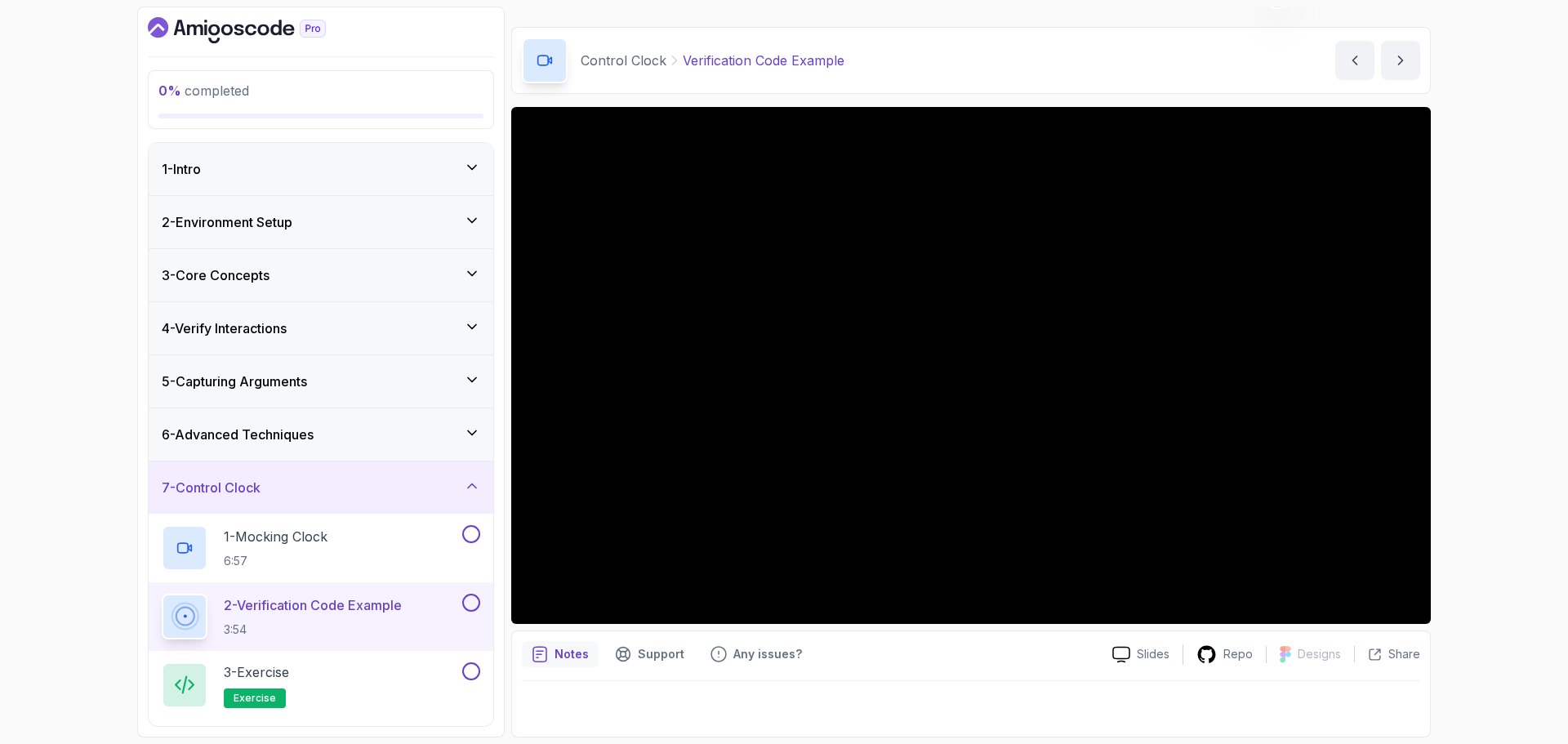
click at [97, 471] on div "0 % completed 1 - Intro 2 - Environment Setup 3 - Core Concepts 4 - Verify Inte…" at bounding box center [784, 372] width 1568 height 744
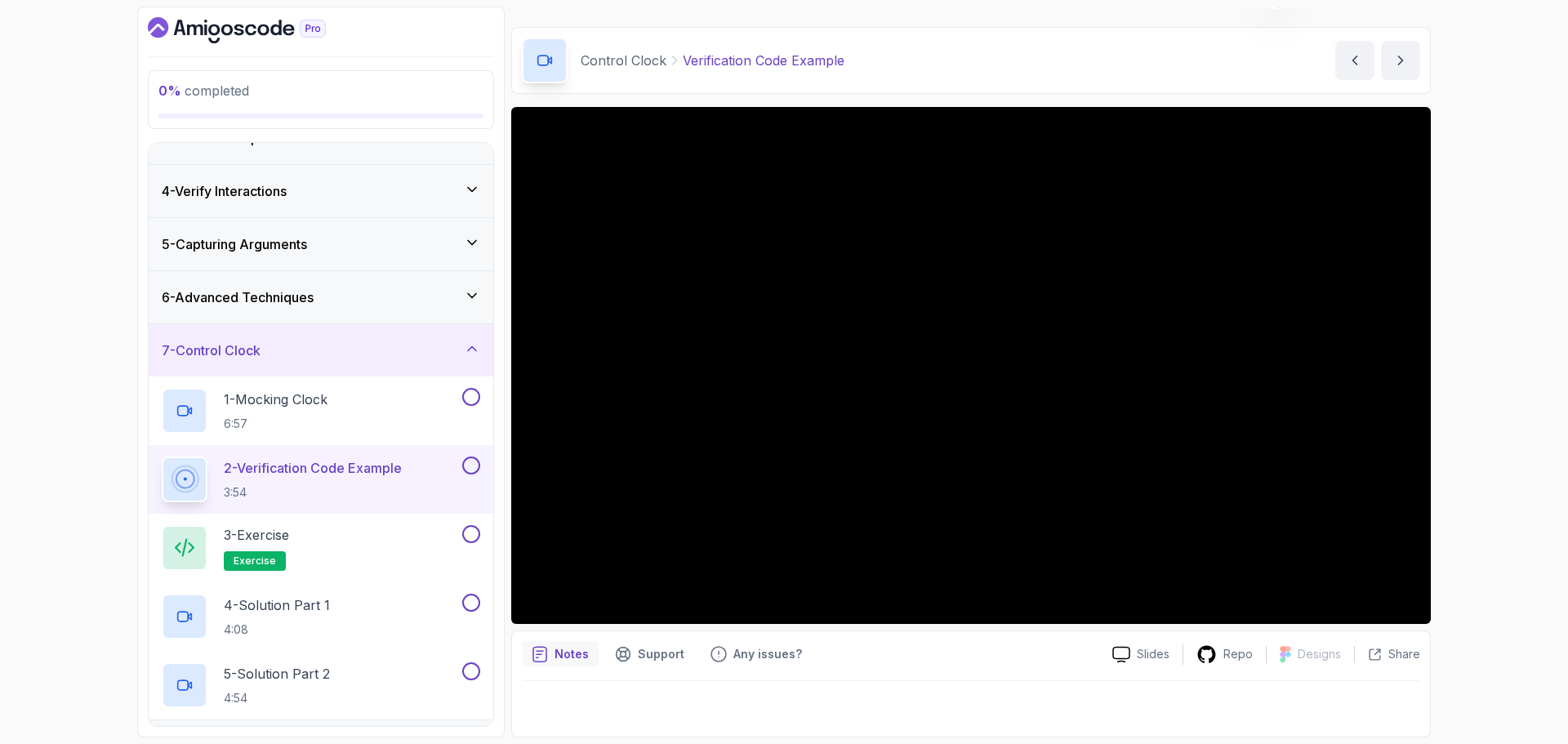
scroll to position [164, 0]
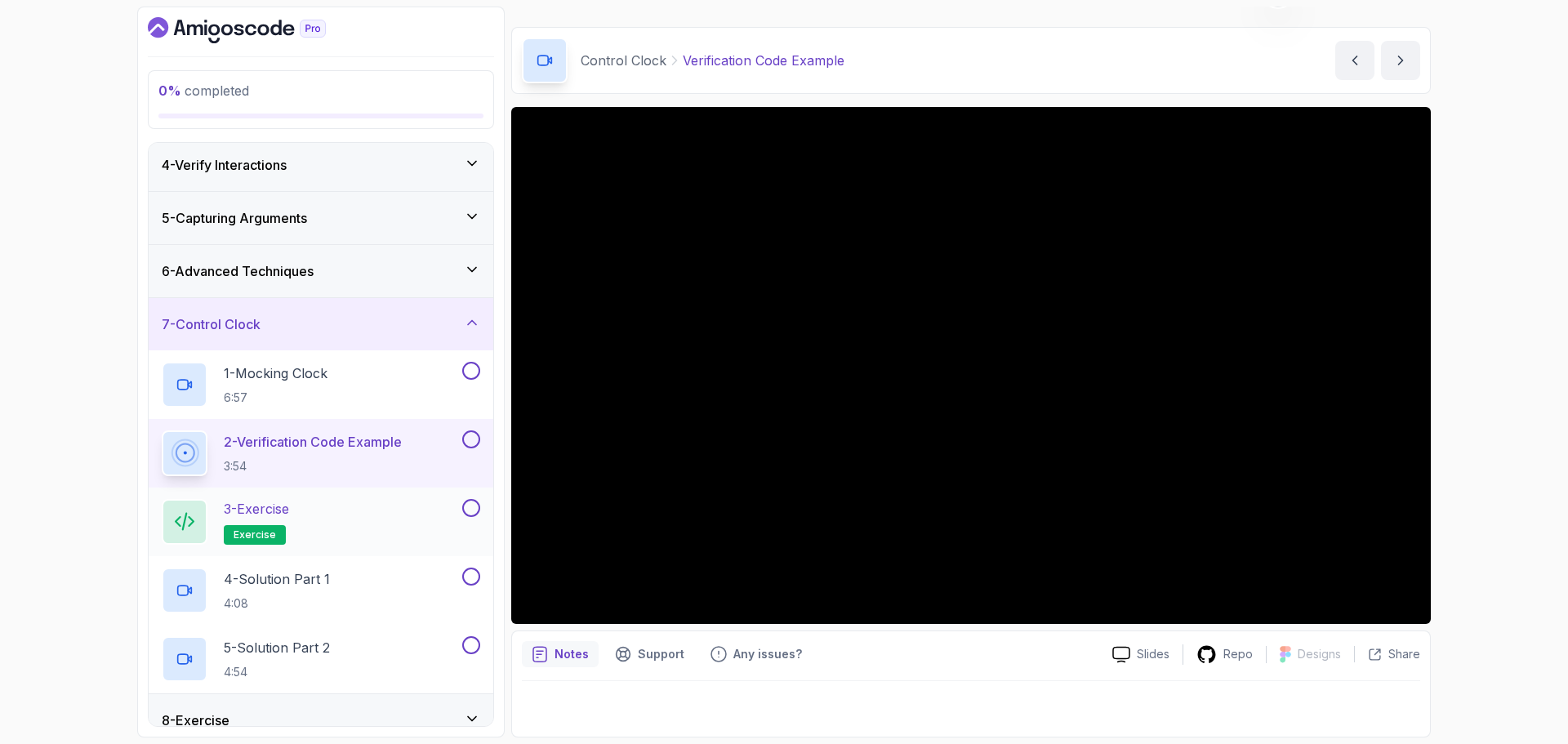
click at [343, 509] on div "3 - Exercise exercise" at bounding box center [310, 522] width 297 height 46
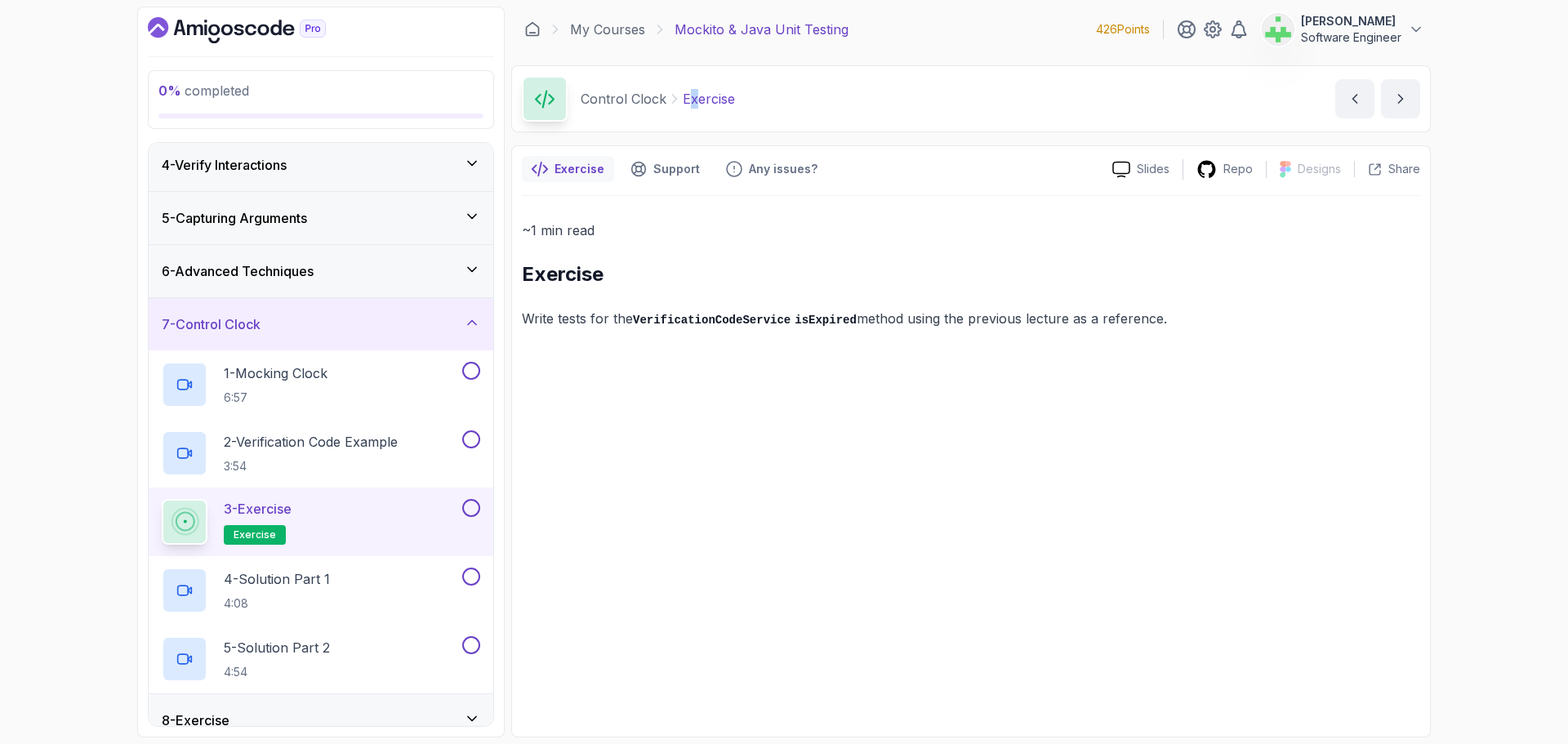
click at [692, 100] on p "Exercise" at bounding box center [709, 98] width 52 height 20
click at [696, 110] on div "Control Clock Exercise" at bounding box center [628, 98] width 213 height 46
click at [694, 101] on p "Exercise" at bounding box center [709, 98] width 52 height 20
drag, startPoint x: 694, startPoint y: 101, endPoint x: 684, endPoint y: 104, distance: 10.4
click at [695, 101] on p "Exercise" at bounding box center [709, 98] width 52 height 20
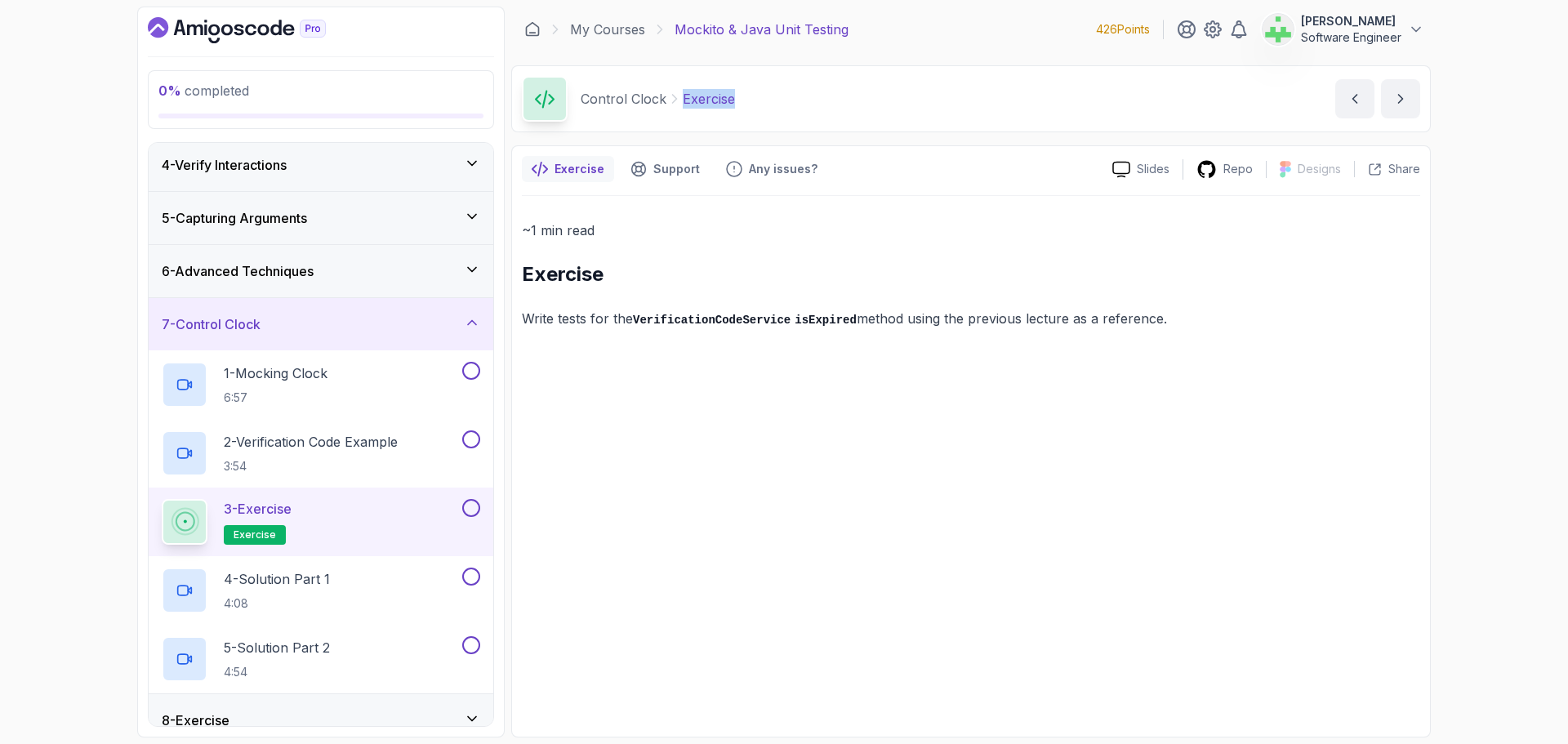
click at [914, 100] on div "Control Clock Exercise Exercise by [PERSON_NAME]" at bounding box center [971, 98] width 919 height 67
click at [831, 473] on div "~1 min read Exercise Write tests for the VerificationCodeService isExpired meth…" at bounding box center [971, 461] width 898 height 531
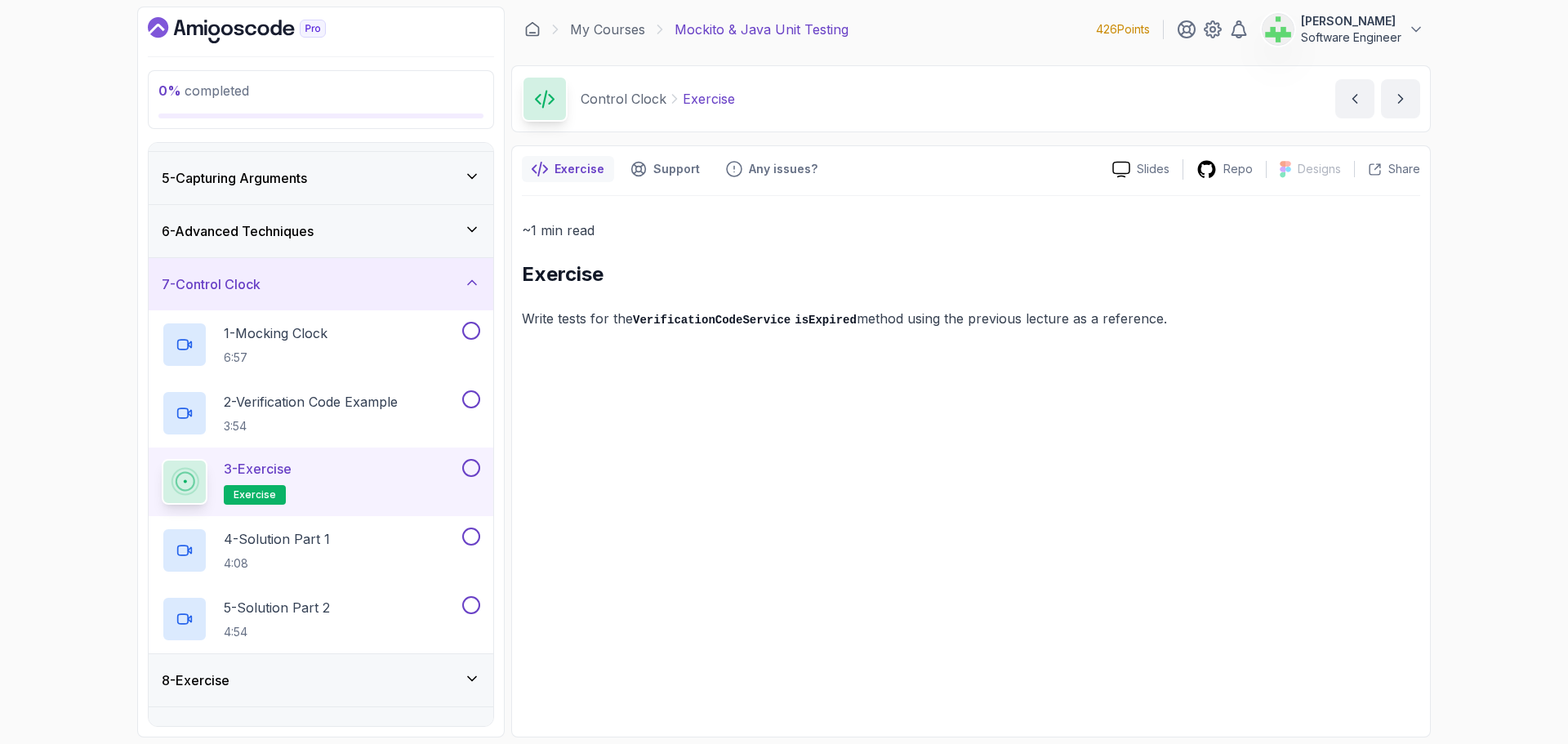
scroll to position [237, 0]
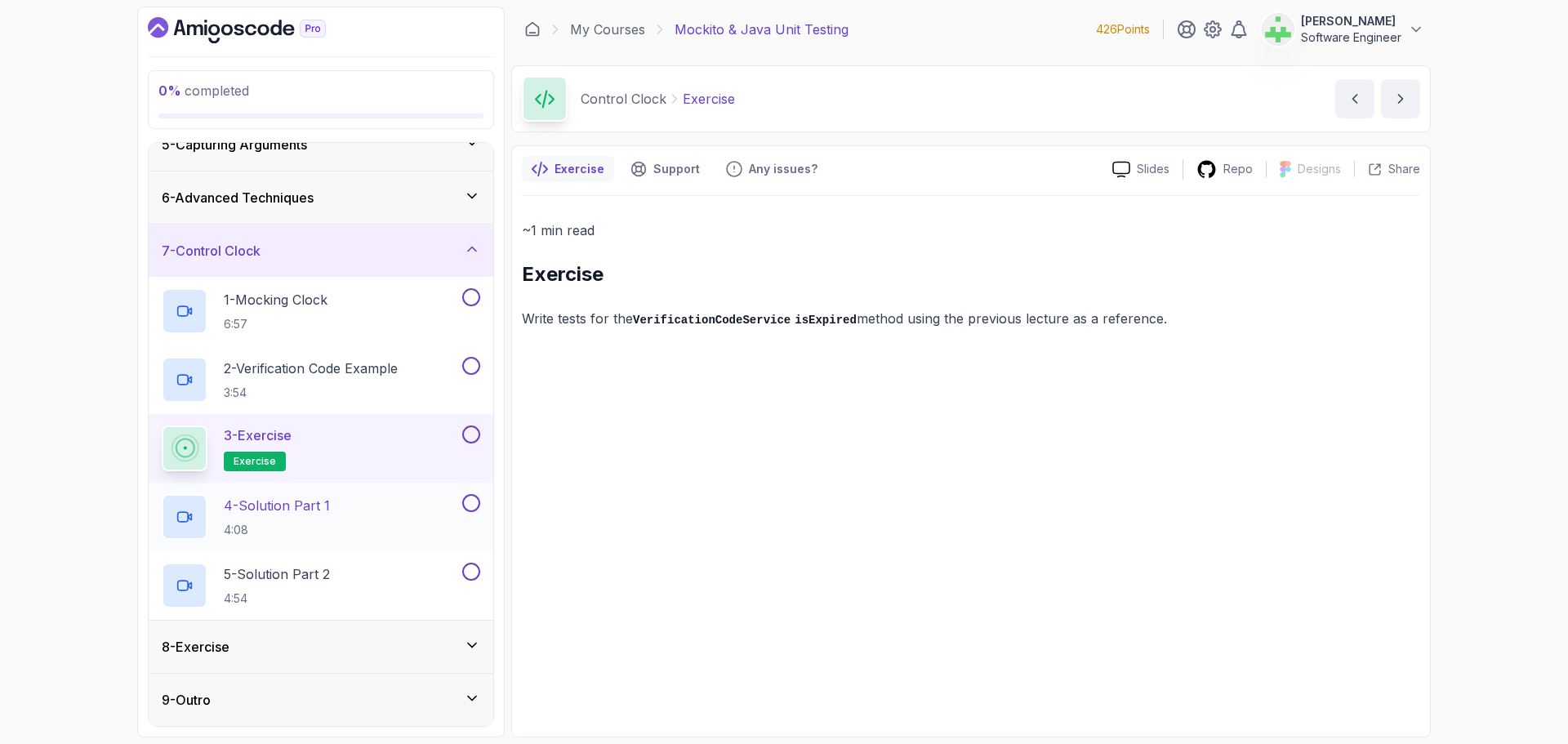
click at [330, 505] on p "4 - Solution Part 1" at bounding box center [277, 506] width 106 height 20
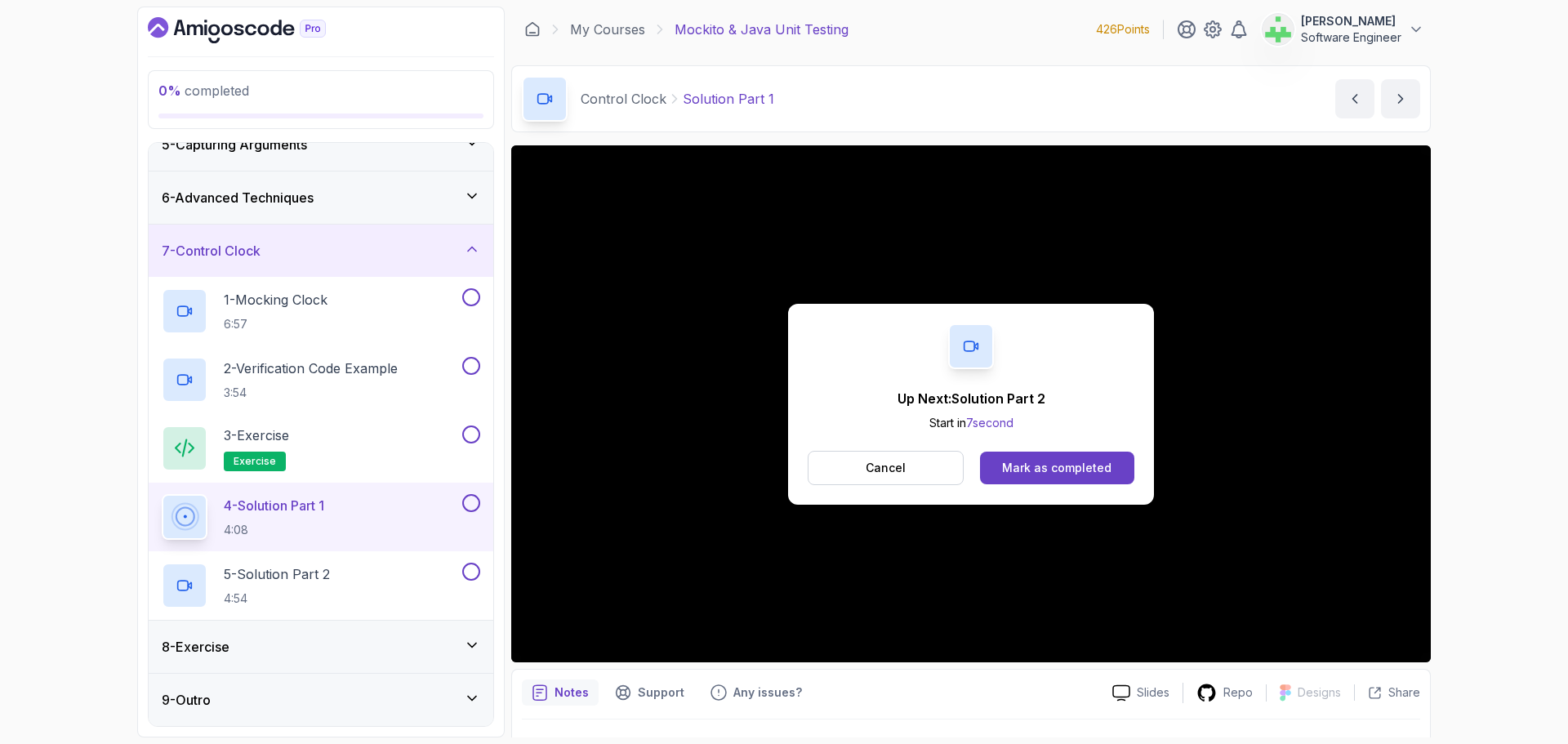
click at [898, 462] on p "Cancel" at bounding box center [885, 468] width 40 height 17
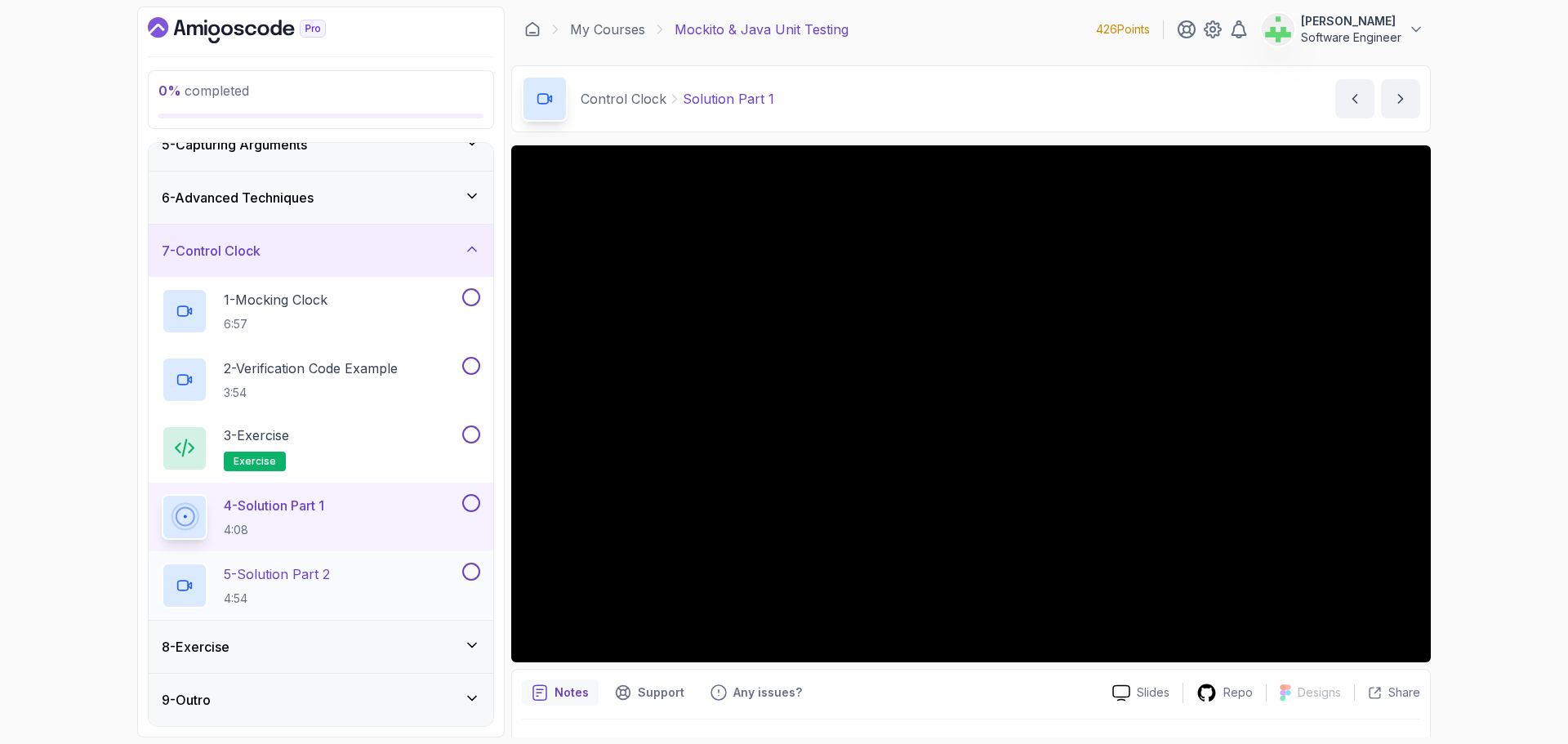
click at [317, 570] on p "5 - Solution Part 2" at bounding box center [277, 574] width 106 height 20
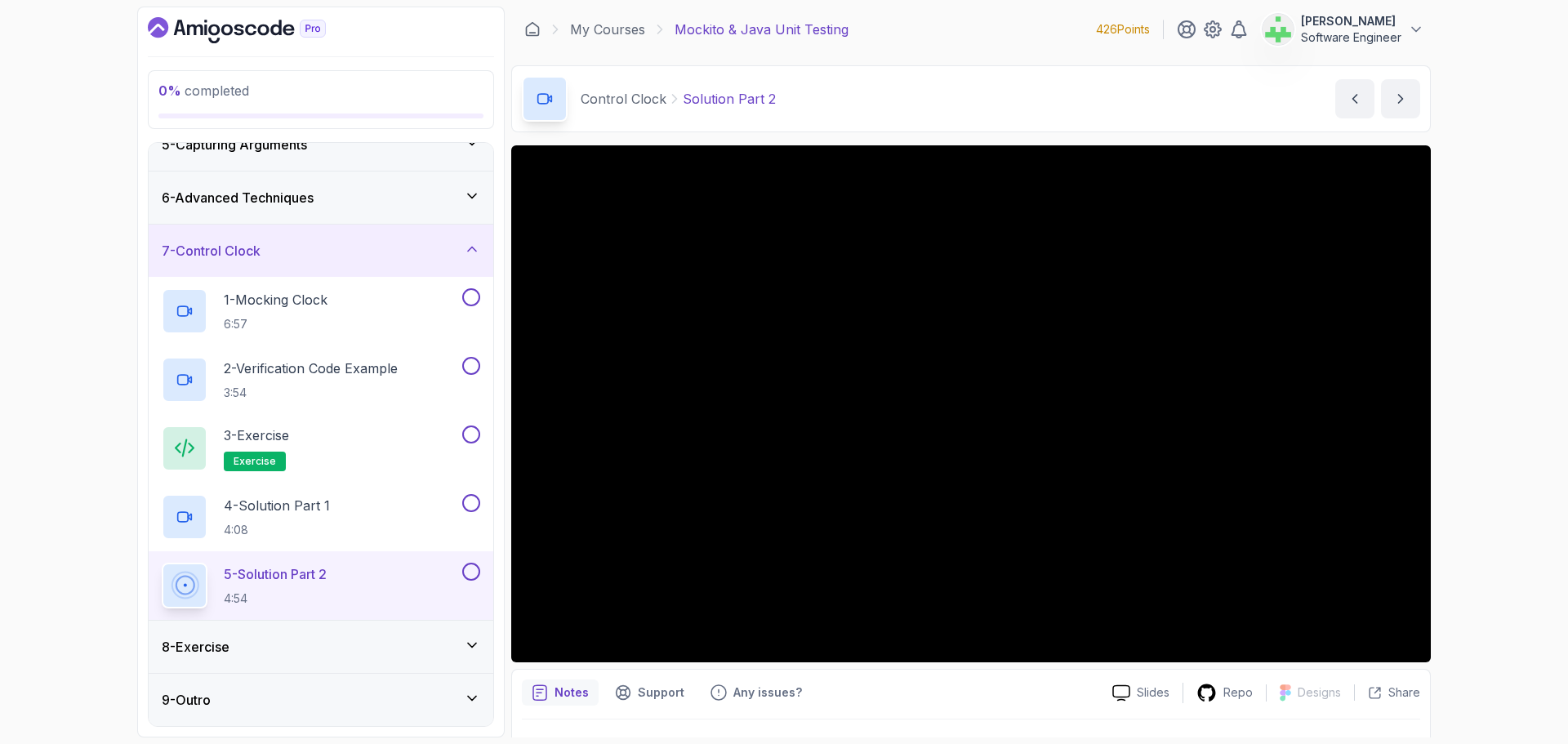
click at [377, 640] on div "8 - Exercise" at bounding box center [321, 647] width 318 height 20
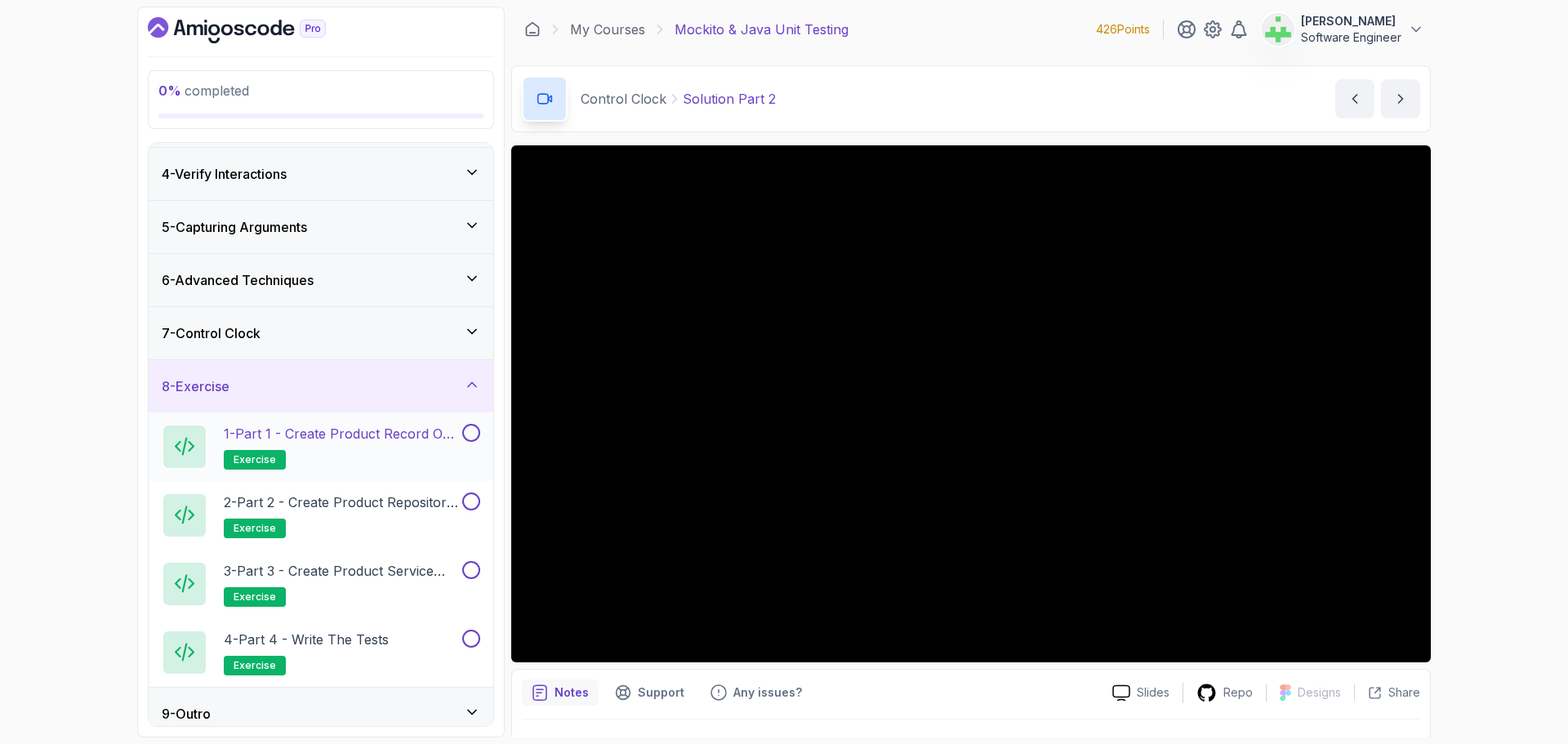
scroll to position [168, 0]
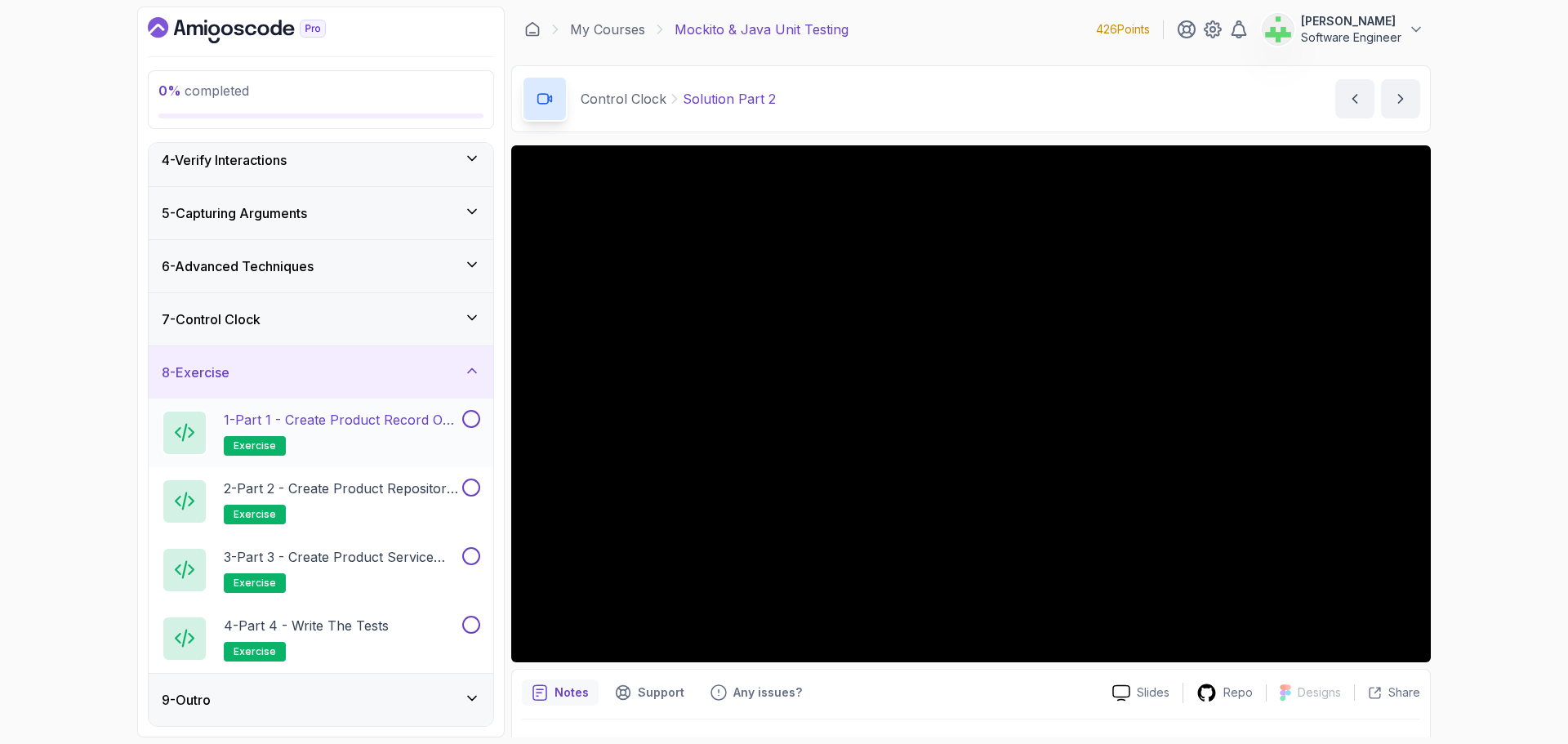
click at [400, 419] on p "1 - Part 1 - Create Product Record or Class" at bounding box center [341, 419] width 235 height 20
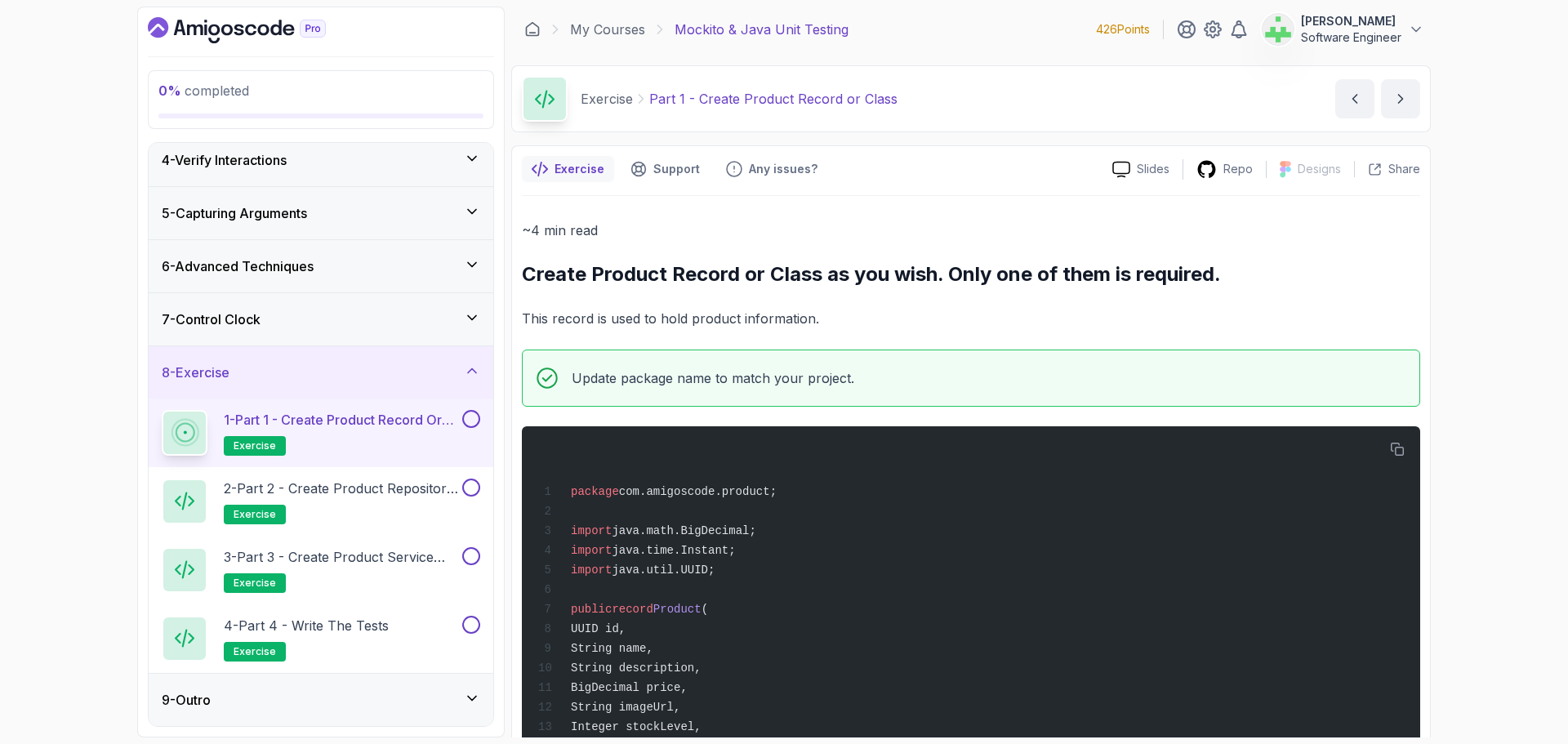
click at [1497, 231] on div "0 % completed 1 - Intro 2 - Environment Setup 3 - Core Concepts 4 - Verify Inte…" at bounding box center [784, 372] width 1568 height 744
drag, startPoint x: 650, startPoint y: 100, endPoint x: 940, endPoint y: 104, distance: 290.0
click at [940, 104] on div "Exercise Part 1 - Create Product Record or Class Part 1 - Create Product Record…" at bounding box center [971, 98] width 919 height 67
copy p "Part 1 - Create Product Record or Class"
click at [940, 104] on div "Exercise Part 1 - Create Product Record or Class Part 1 - Create Product Record…" at bounding box center [971, 98] width 919 height 67
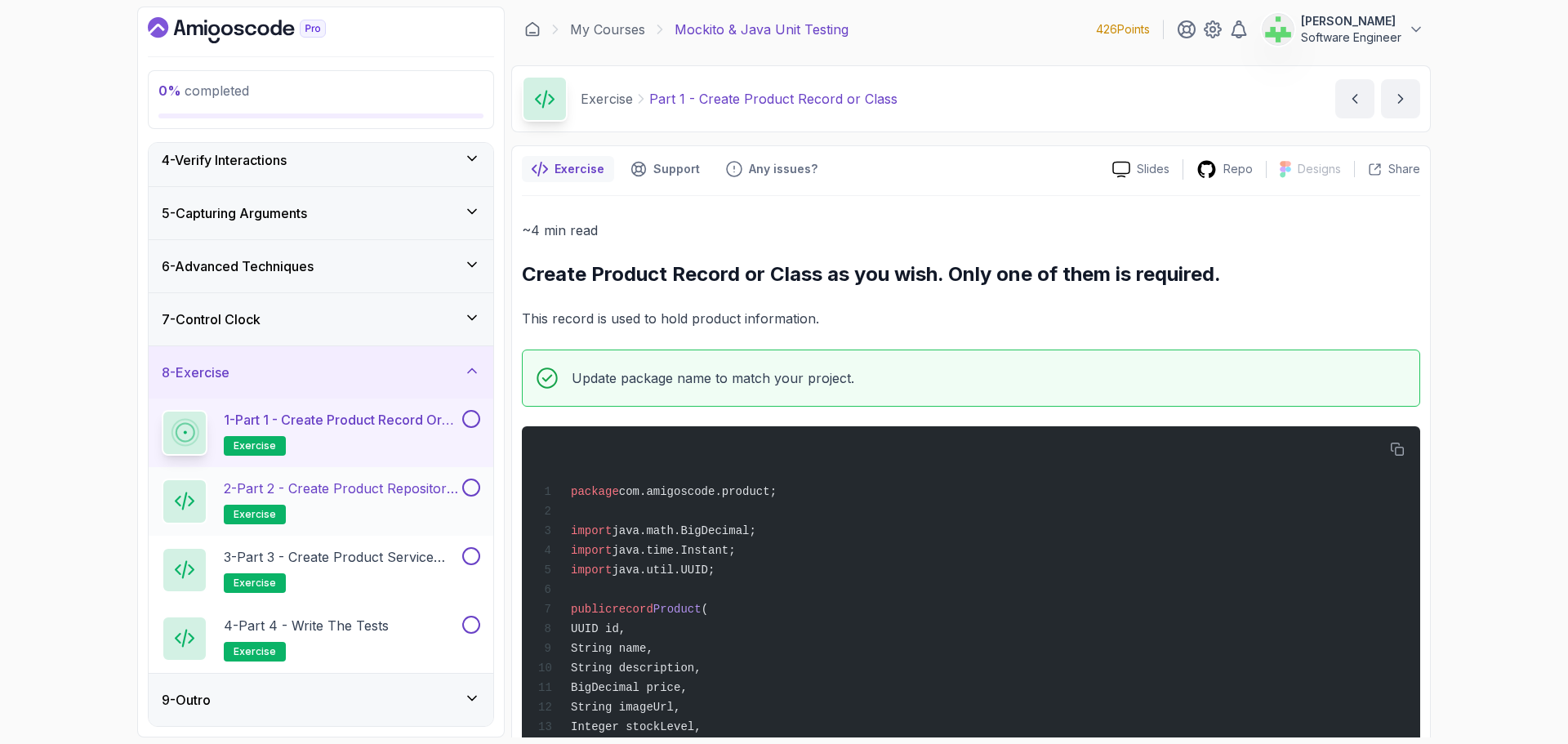
click at [357, 489] on p "2 - Part 2 - Create Product Repository Interface" at bounding box center [341, 488] width 235 height 20
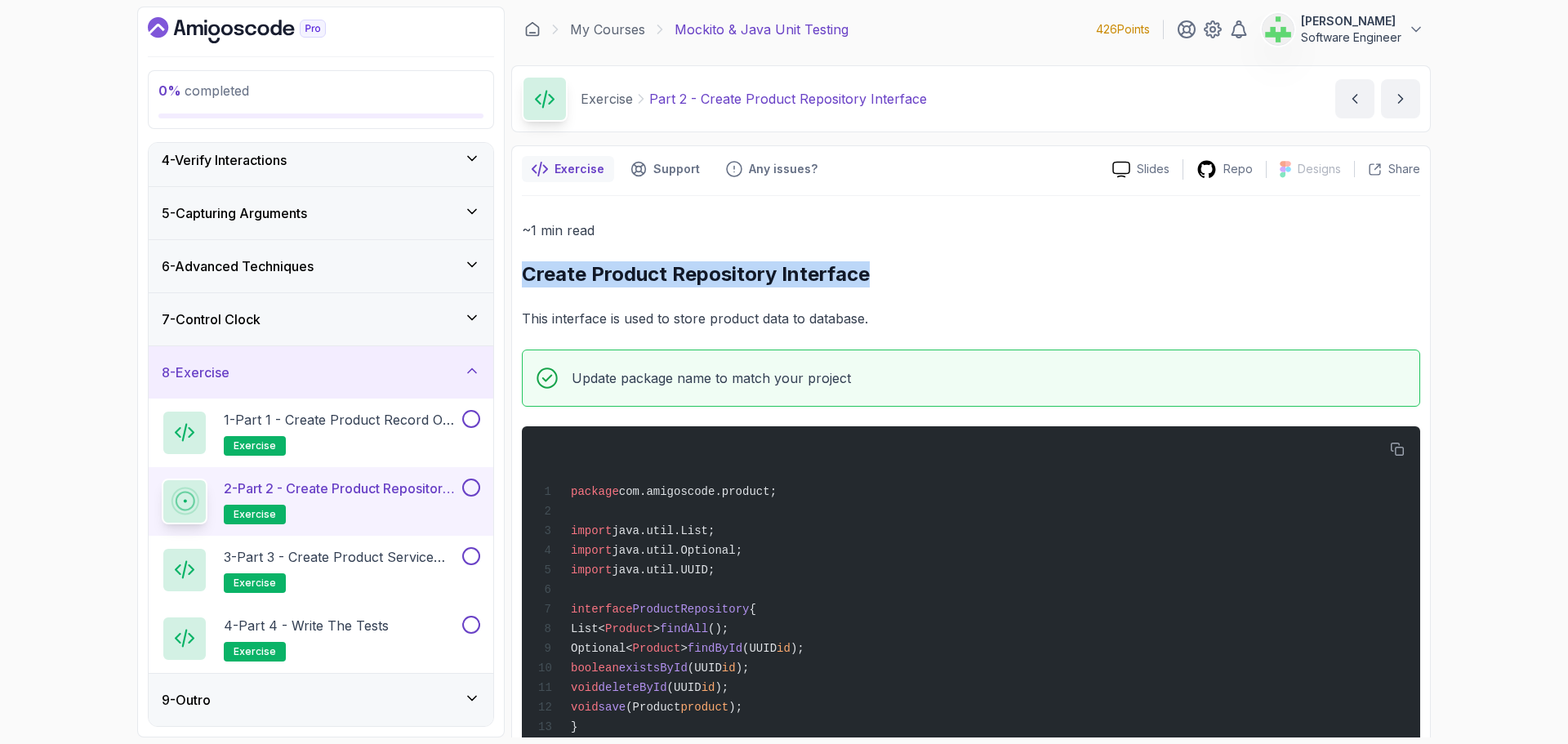
drag, startPoint x: 524, startPoint y: 274, endPoint x: 941, endPoint y: 279, distance: 417.0
click at [941, 279] on h2 "Create Product Repository Interface" at bounding box center [971, 274] width 898 height 26
copy h2 "Create Product Repository Interface"
click at [941, 279] on h2 "Create Product Repository Interface" at bounding box center [971, 274] width 898 height 26
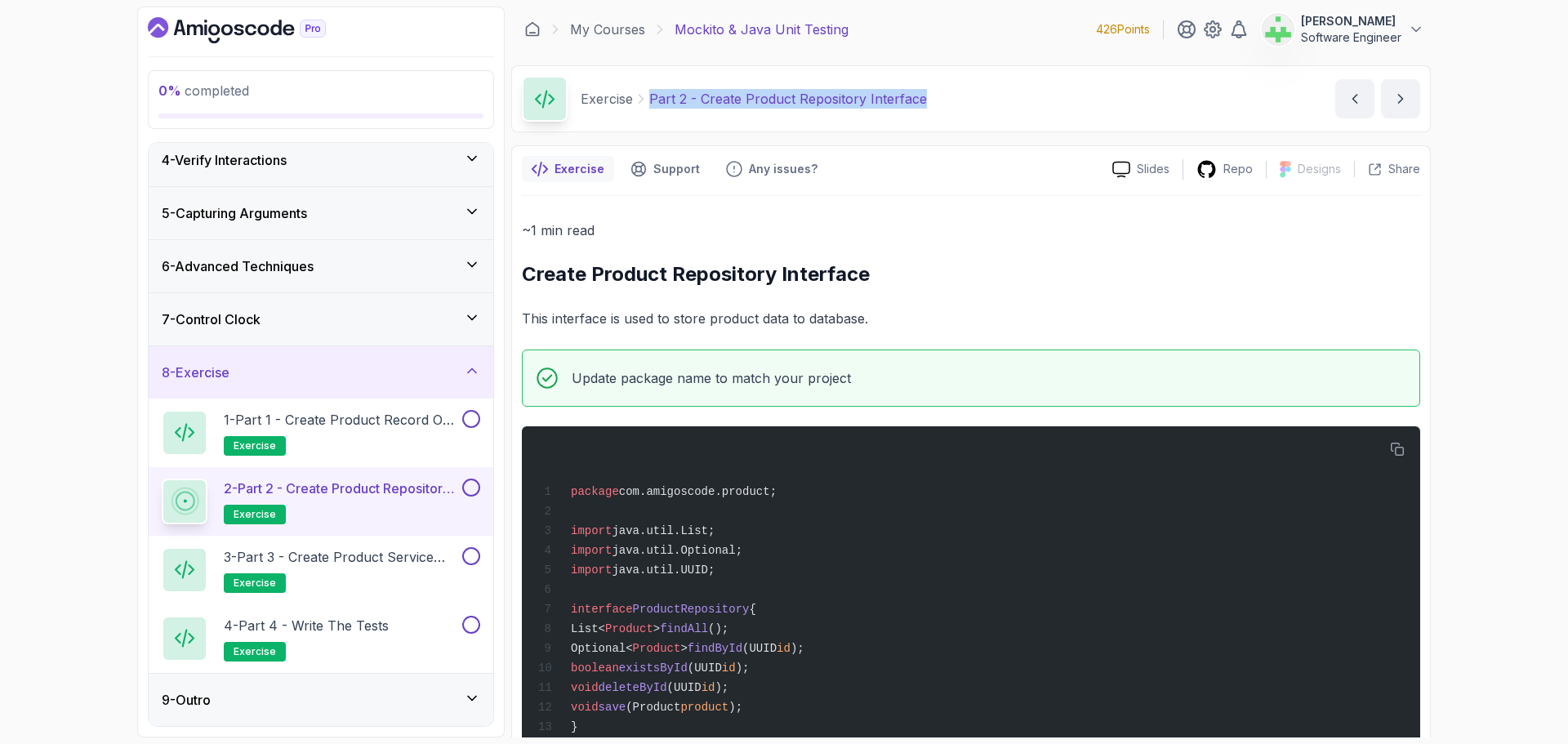
drag, startPoint x: 648, startPoint y: 100, endPoint x: 938, endPoint y: 86, distance: 290.3
click at [938, 86] on div "Exercise Part 2 - Create Product Repository Interface Part 2 - Create Product R…" at bounding box center [971, 98] width 919 height 67
copy p "Part 2 - Create Product Repository Interface"
click at [944, 90] on div "Exercise Part 2 - Create Product Repository Interface Part 2 - Create Product R…" at bounding box center [971, 98] width 919 height 67
click at [397, 559] on p "3 - Part 3 - Create Product Service Class" at bounding box center [341, 557] width 235 height 20
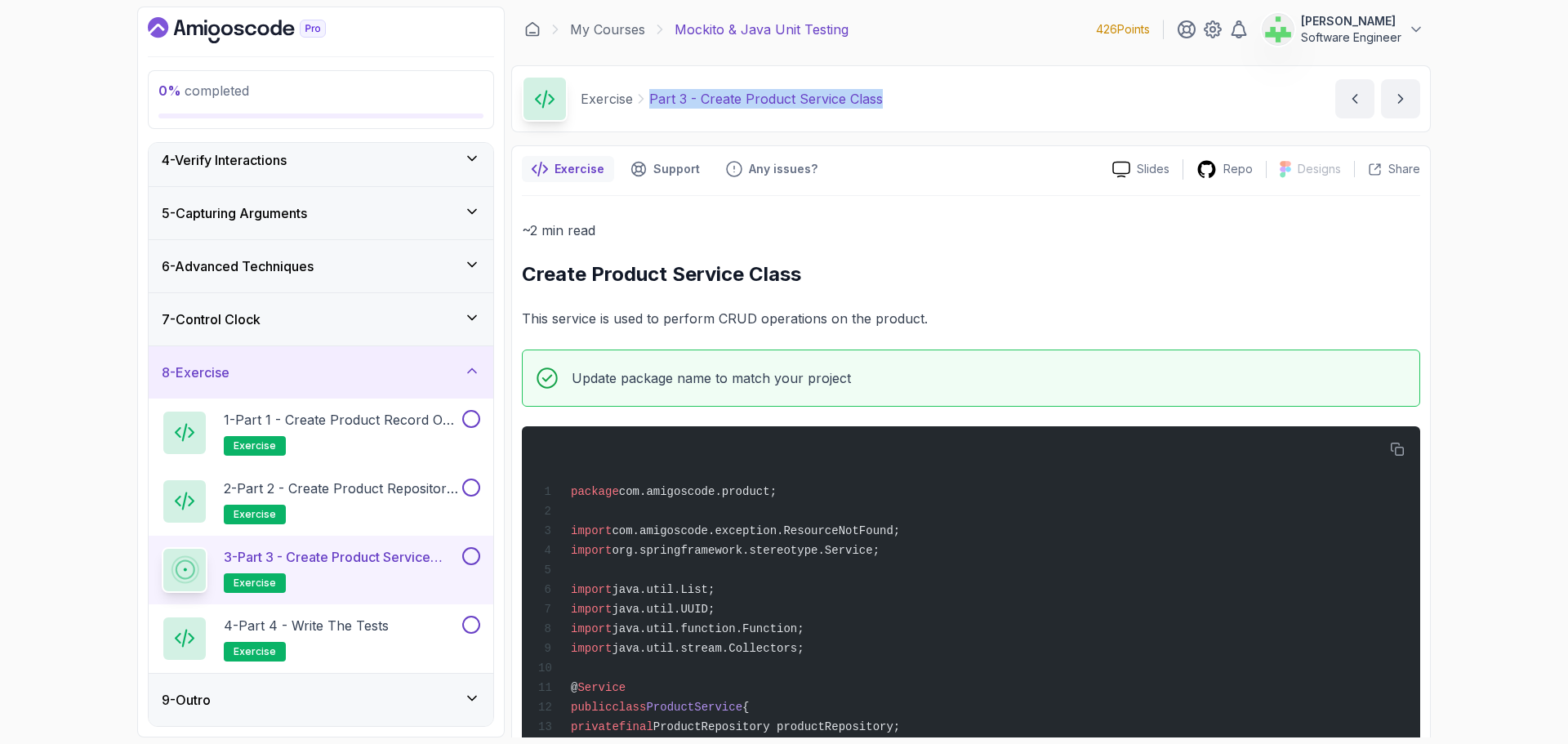
drag, startPoint x: 650, startPoint y: 101, endPoint x: 921, endPoint y: 98, distance: 271.0
click at [921, 98] on div "Exercise Part 3 - Create Product Service Class Part 3 - Create Product Service …" at bounding box center [971, 98] width 919 height 67
copy p "Part 3 - Create Product Service Class"
click at [909, 102] on div "Exercise Part 3 - Create Product Service Class Part 3 - Create Product Service …" at bounding box center [971, 98] width 919 height 67
click at [375, 625] on p "4 - Part 4 - Write the tests" at bounding box center [306, 626] width 165 height 20
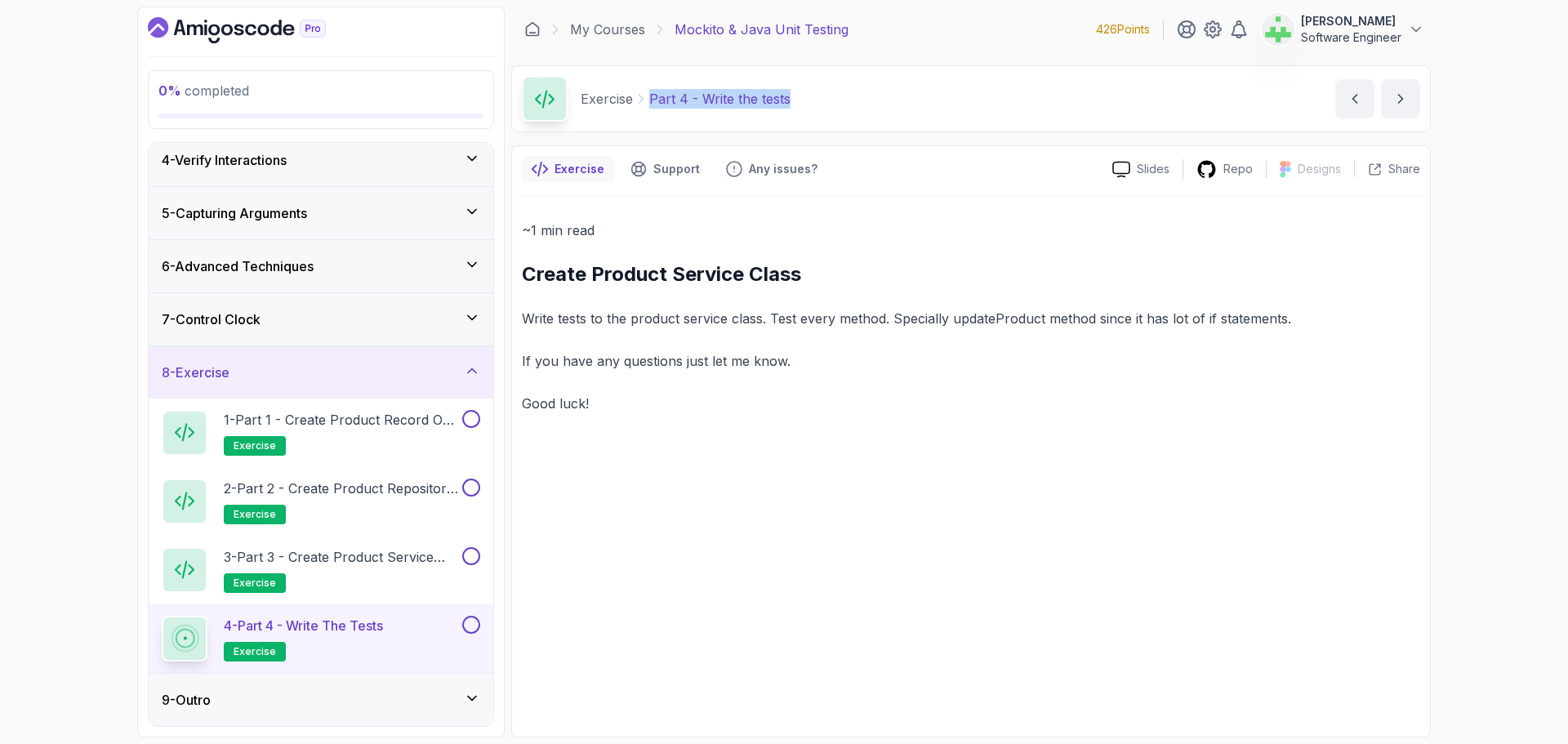
drag, startPoint x: 649, startPoint y: 97, endPoint x: 927, endPoint y: 95, distance: 278.0
click at [927, 95] on div "Exercise Part 4 - Write the tests Part 4 - Write the tests by [PERSON_NAME]" at bounding box center [971, 98] width 919 height 67
click at [878, 98] on div "Exercise Part 4 - Write the tests Part 4 - Write the tests by [PERSON_NAME]" at bounding box center [971, 98] width 919 height 67
click at [771, 397] on p "Good luck!" at bounding box center [971, 404] width 898 height 23
click at [413, 560] on p "3 - Part 3 - Create Product Service Class" at bounding box center [341, 557] width 235 height 20
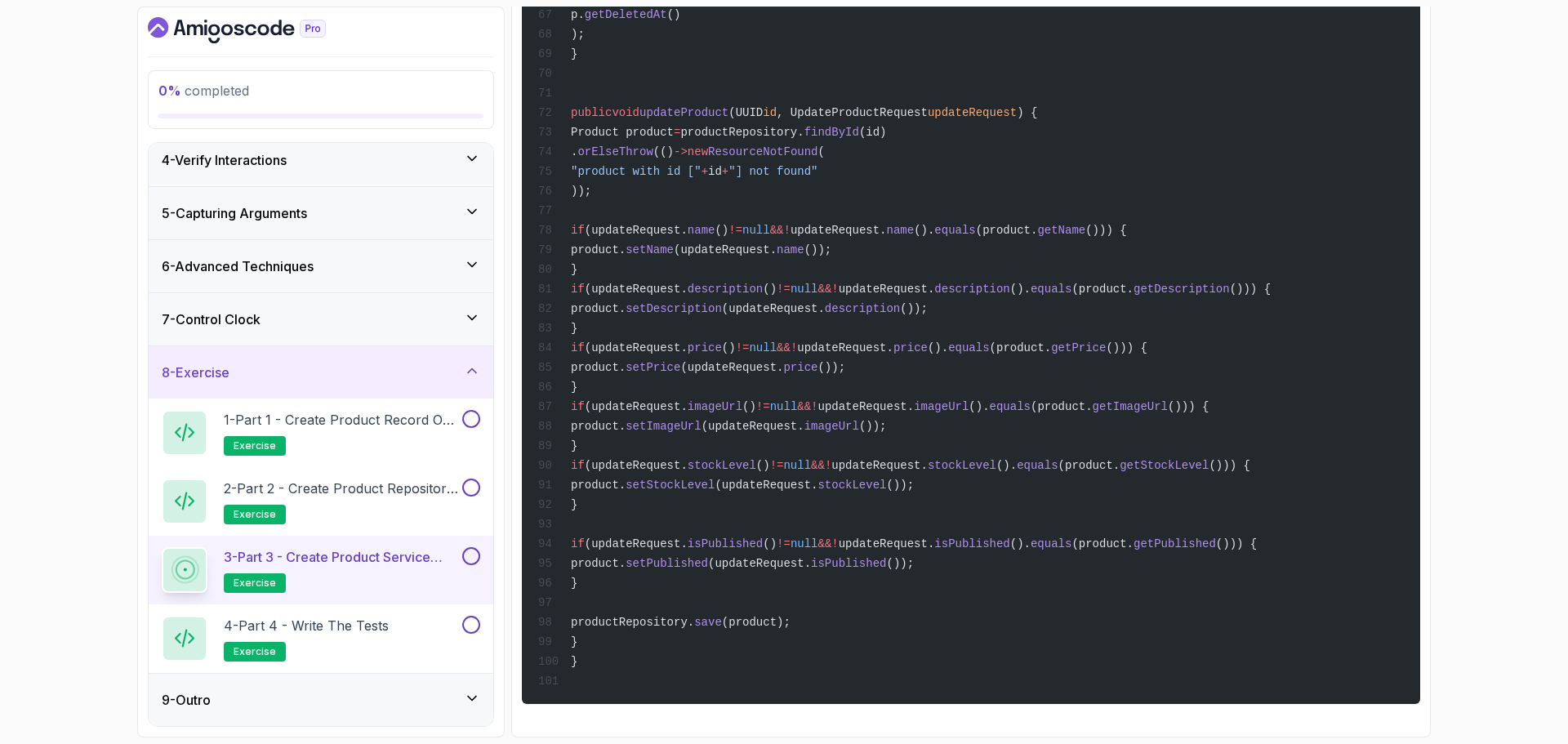
scroll to position [1854, 0]
click at [405, 496] on p "2 - Part 2 - Create Product Repository Interface" at bounding box center [341, 488] width 235 height 20
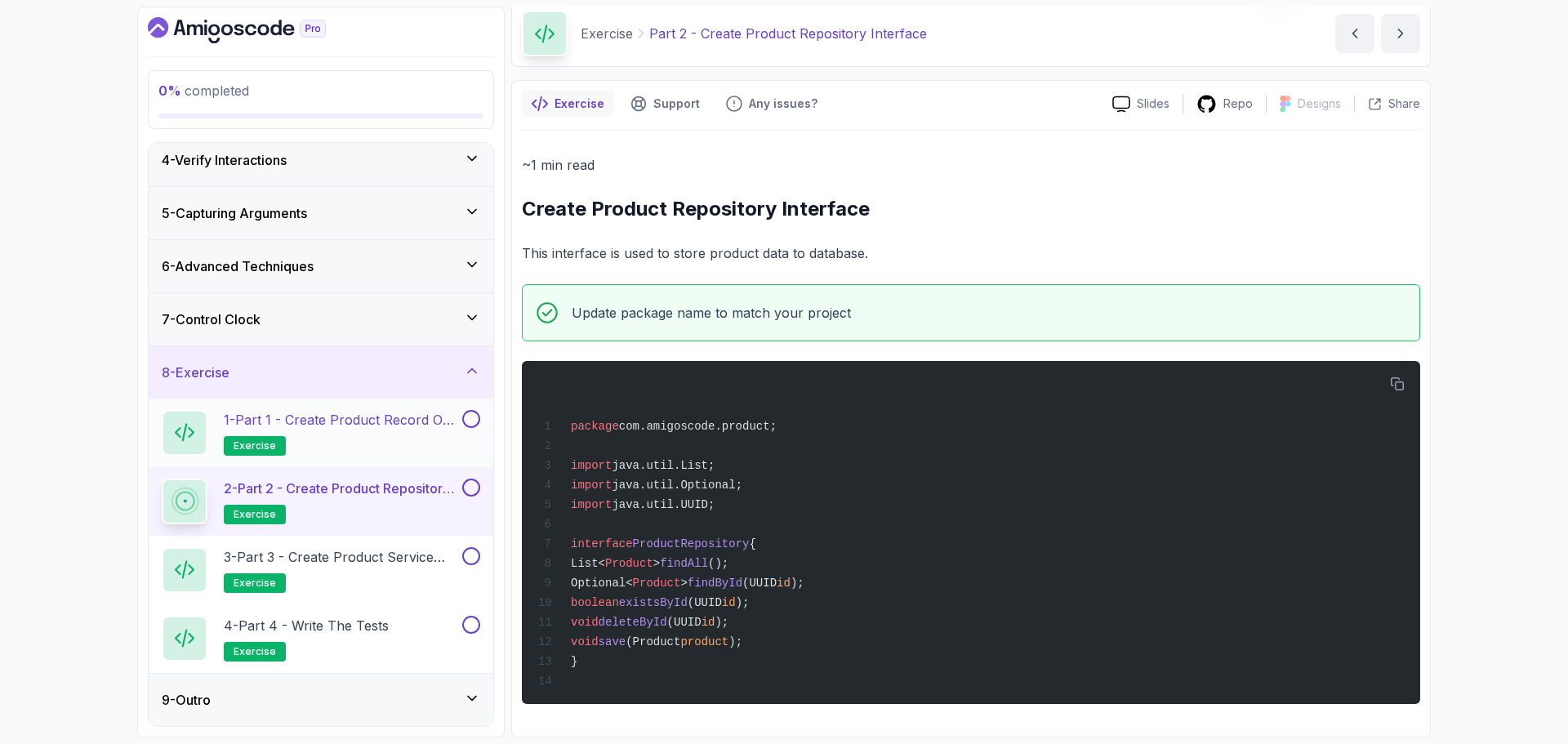
click at [381, 423] on p "1 - Part 1 - Create Product Record or Class" at bounding box center [341, 419] width 235 height 20
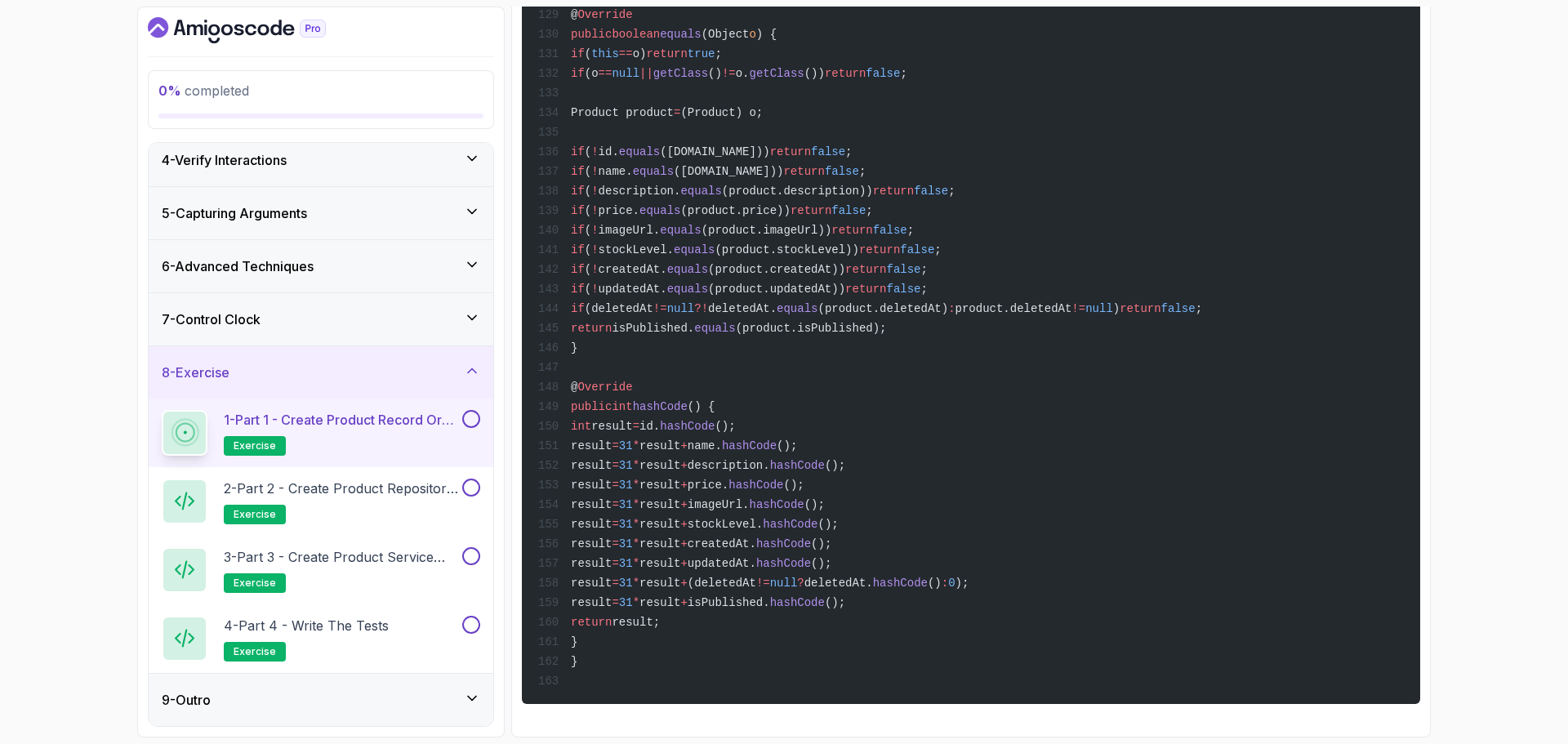
scroll to position [3818, 0]
click at [449, 690] on div "9 - Outro" at bounding box center [321, 700] width 318 height 20
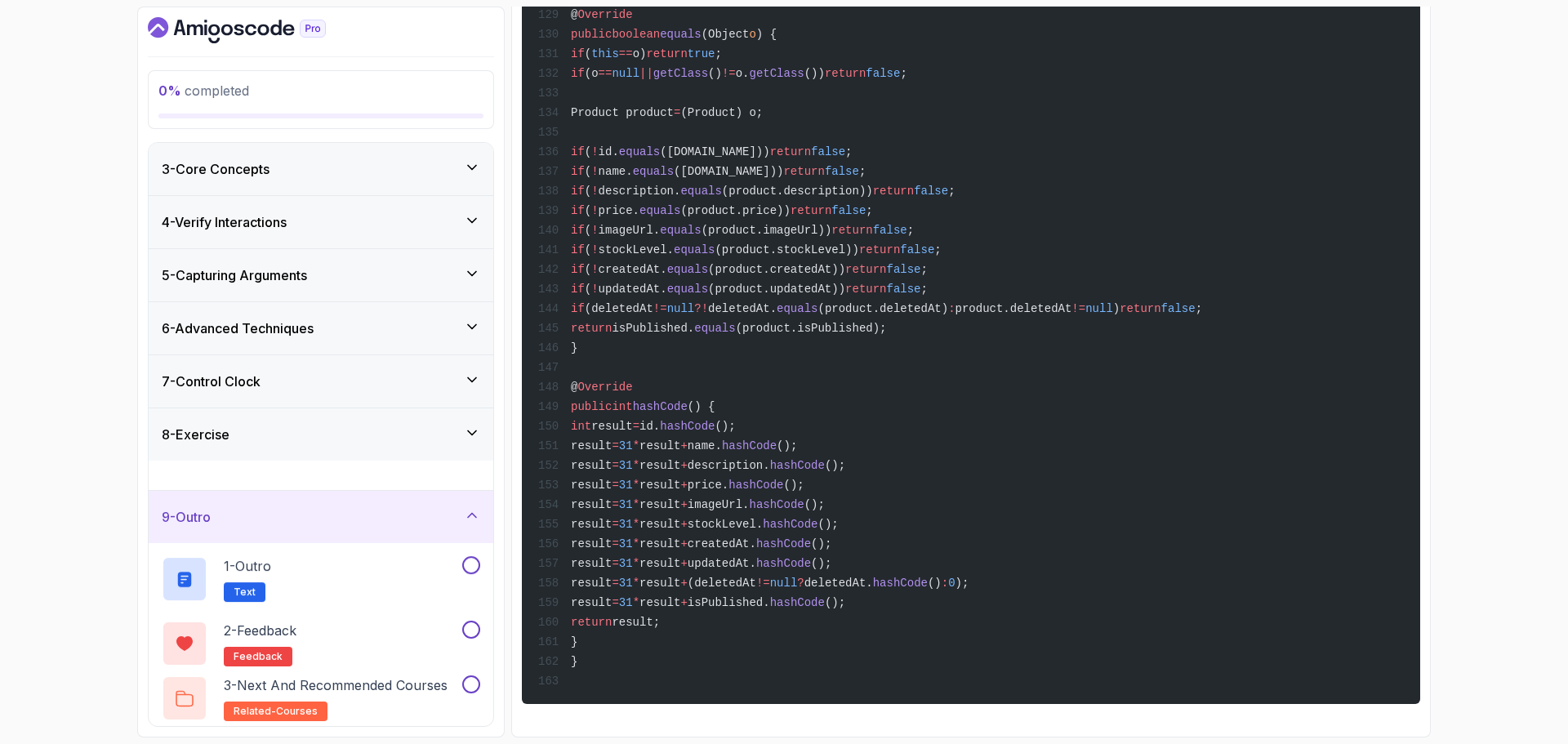
scroll to position [0, 0]
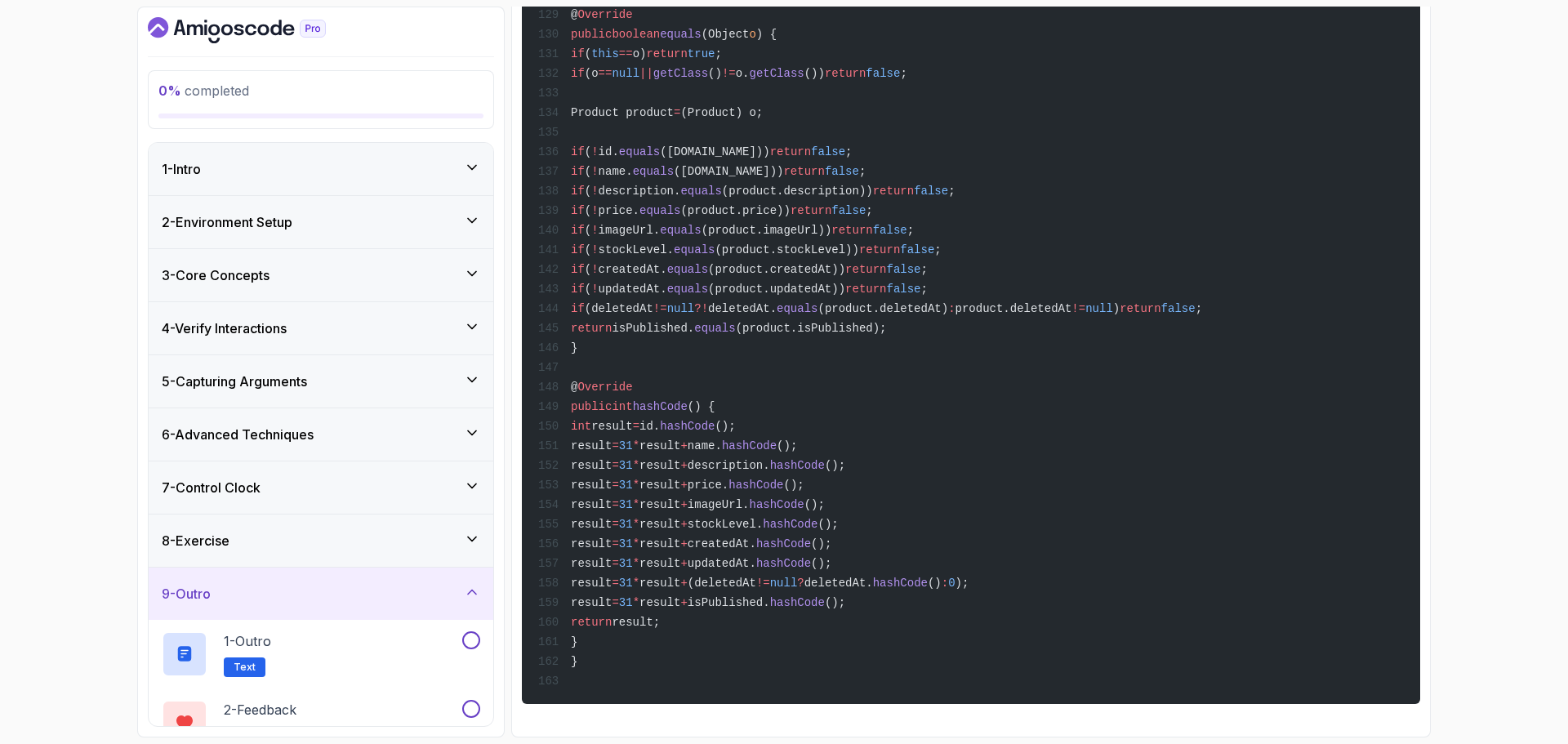
click at [454, 548] on div "8 - Exercise" at bounding box center [321, 540] width 318 height 20
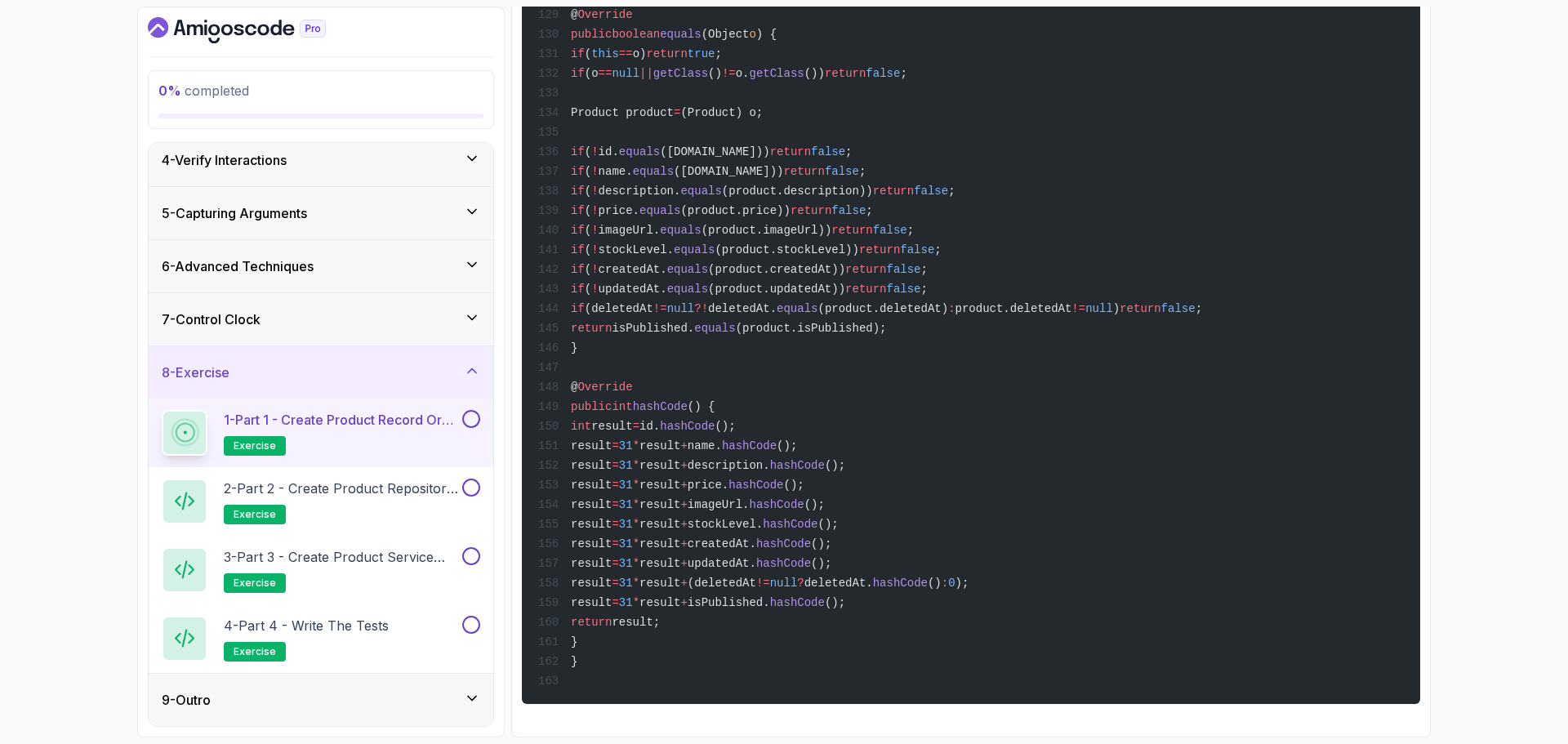
scroll to position [3818, 0]
click at [437, 690] on div "9 - Outro" at bounding box center [321, 700] width 318 height 20
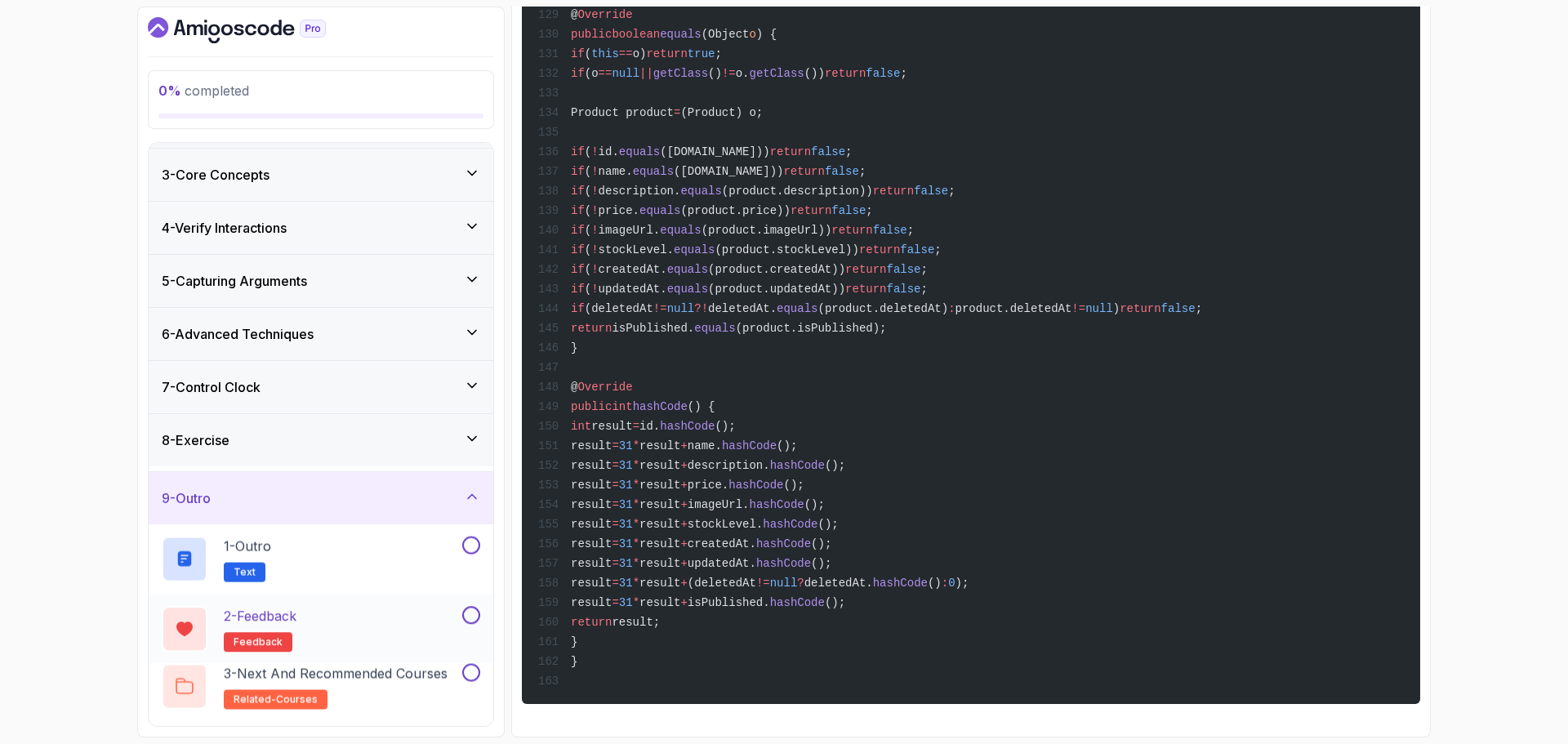
scroll to position [0, 0]
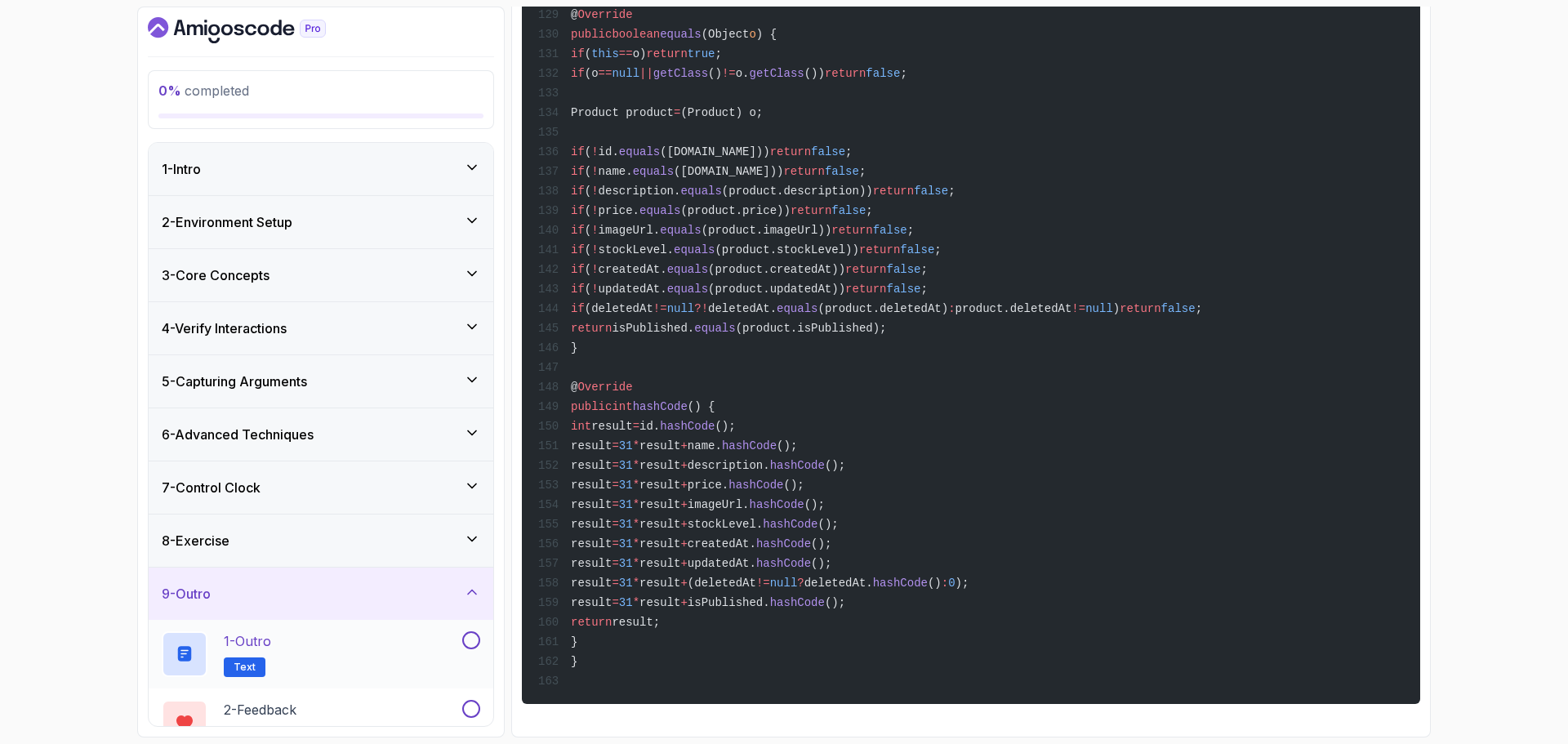
click at [370, 640] on div "1 - Outro Text" at bounding box center [310, 654] width 297 height 46
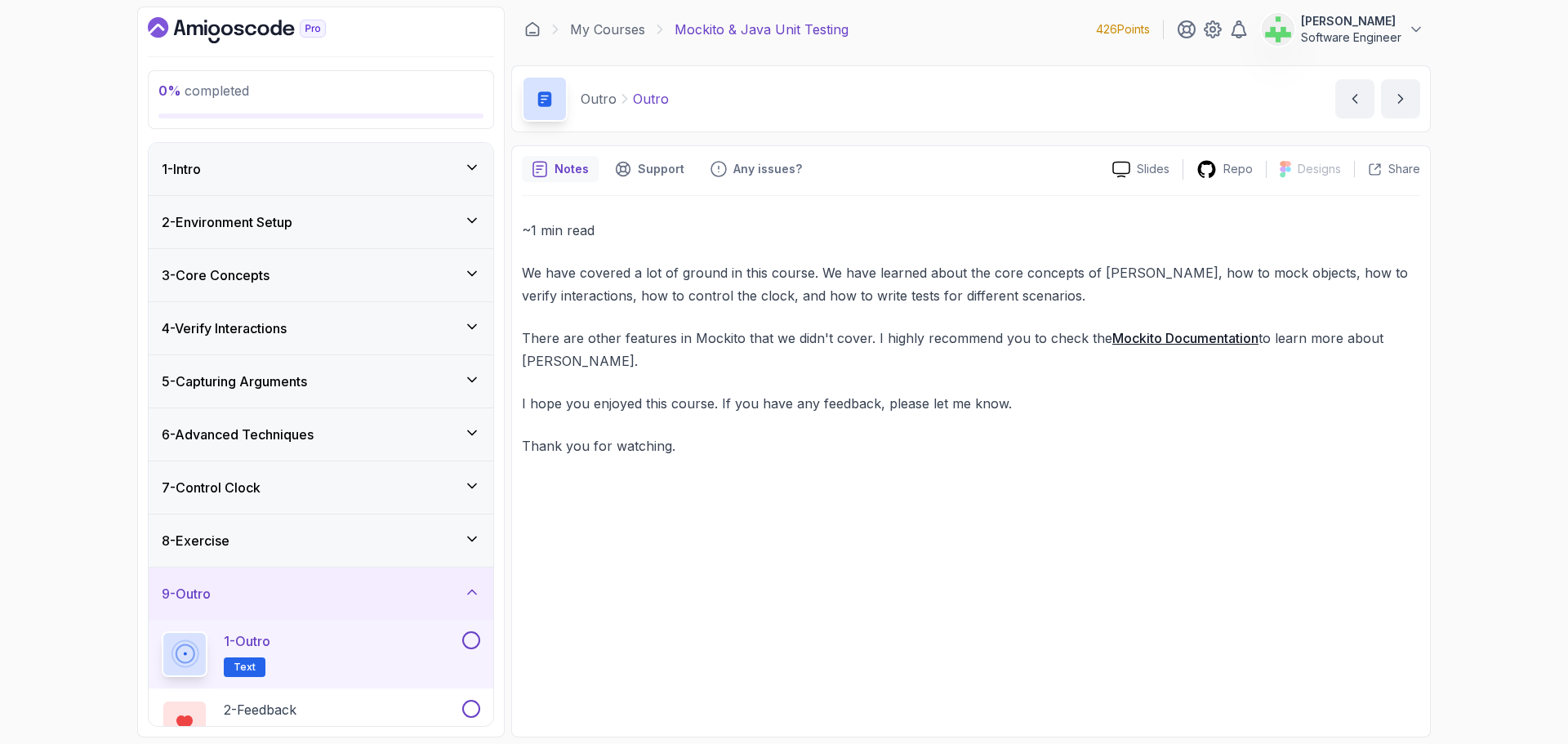
click at [370, 642] on div "1 - Outro Text" at bounding box center [310, 654] width 297 height 46
click at [640, 97] on p "Outro" at bounding box center [651, 98] width 36 height 20
click at [764, 118] on div "Outro Outro Outro by [PERSON_NAME]" at bounding box center [971, 98] width 919 height 67
click at [1040, 531] on div "~1 min read We have covered a lot of ground in this course. We have learned abo…" at bounding box center [971, 461] width 898 height 531
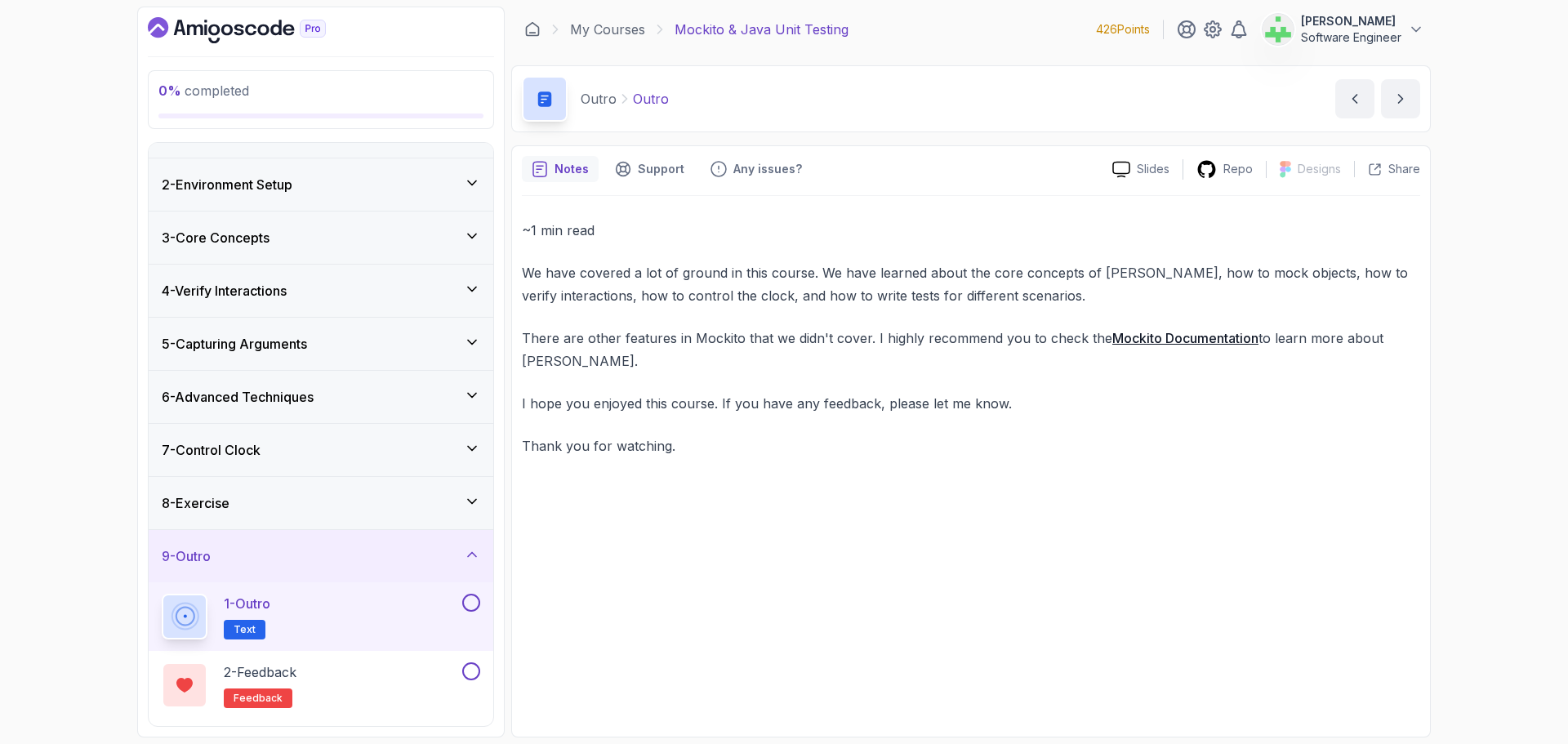
scroll to position [100, 0]
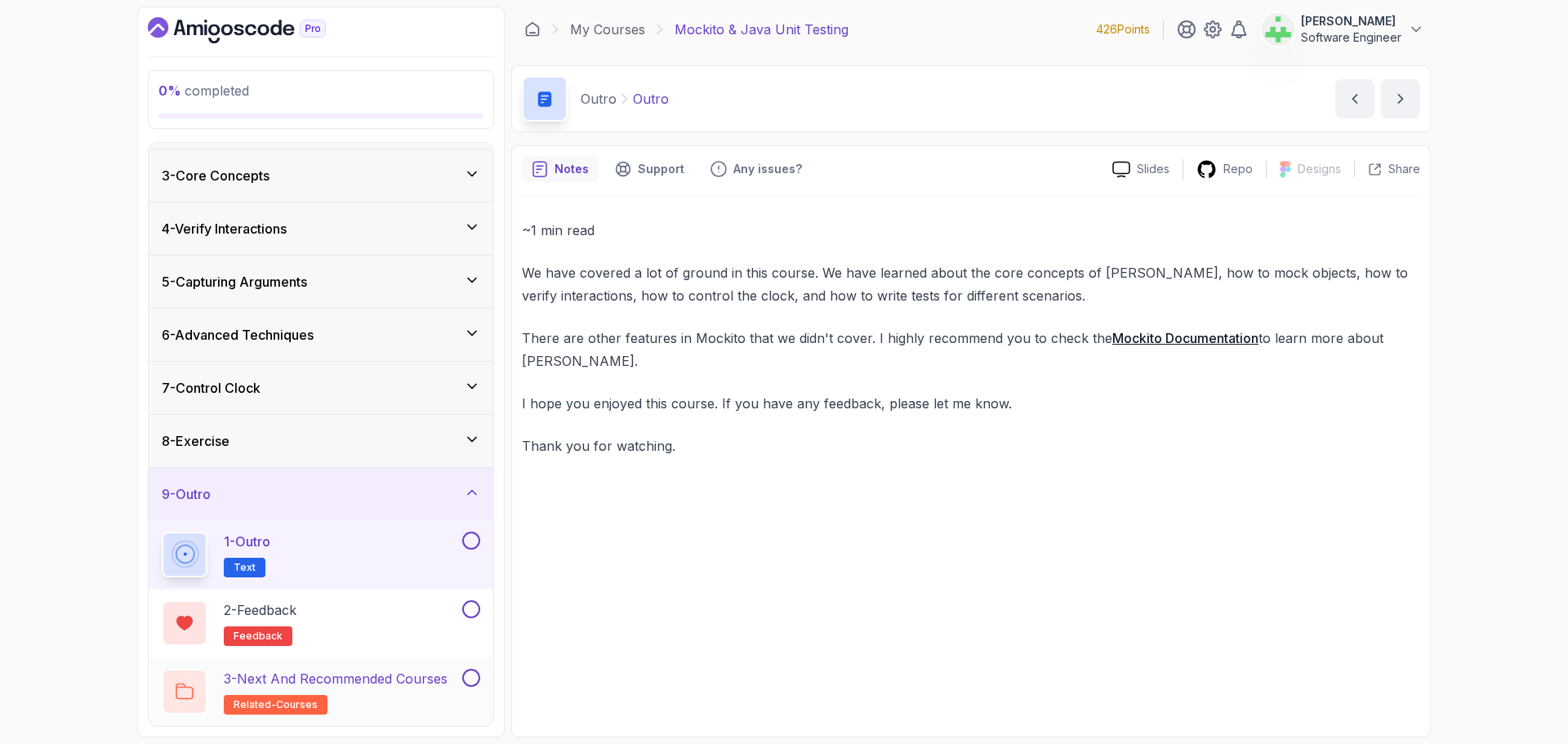
click at [398, 682] on p "3 - Next and Recommended Courses" at bounding box center [335, 679] width 224 height 20
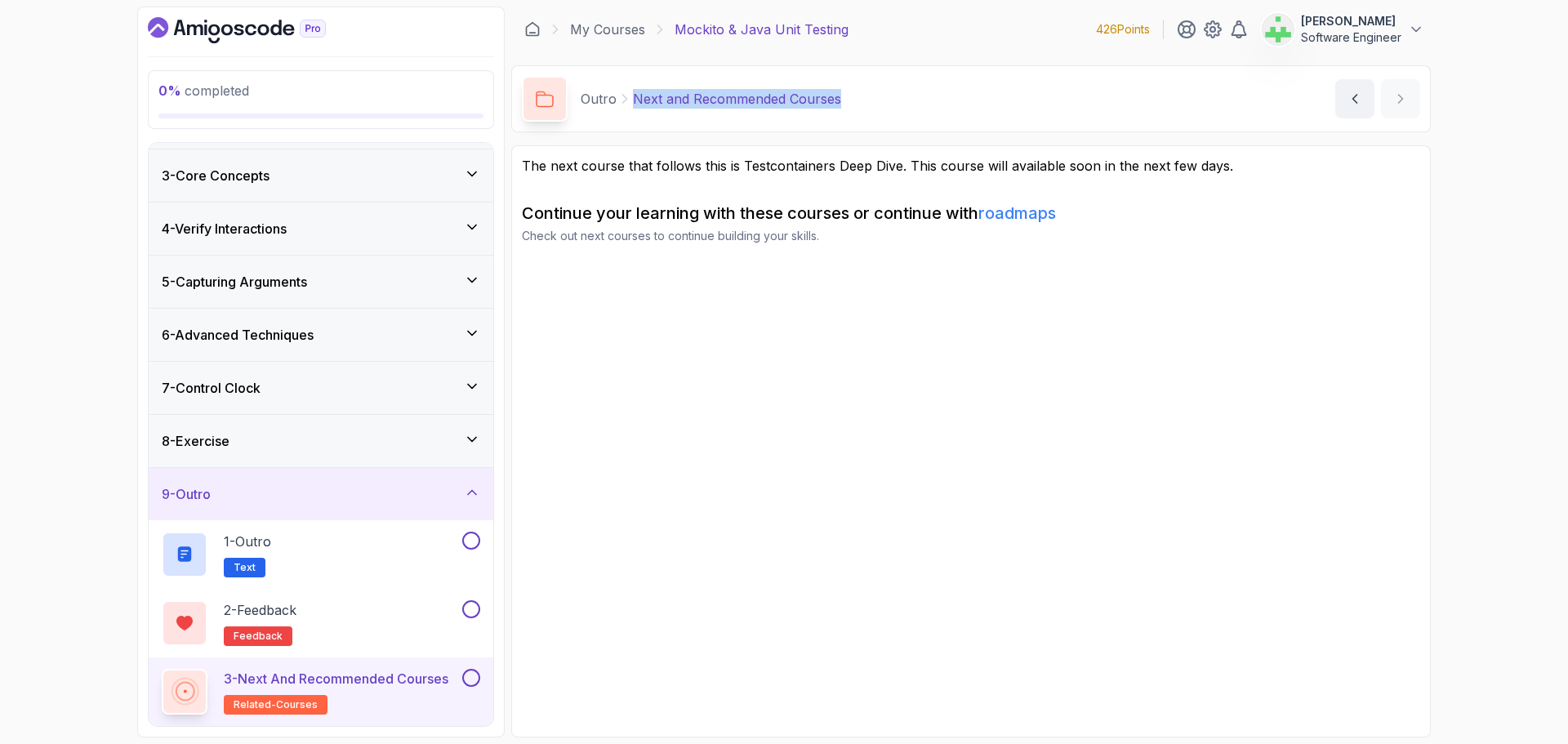
drag, startPoint x: 631, startPoint y: 99, endPoint x: 1009, endPoint y: 116, distance: 378.4
click at [1009, 116] on div "Outro Next and Recommended Courses Next and Recommended Courses by [PERSON_NAME]" at bounding box center [971, 98] width 919 height 67
drag, startPoint x: 980, startPoint y: 430, endPoint x: 956, endPoint y: 430, distance: 24.0
click at [979, 430] on section "The next course that follows this is Testcontainers Deep Dive. This course will…" at bounding box center [971, 441] width 919 height 593
click at [842, 473] on section "The next course that follows this is Testcontainers Deep Dive. This course will…" at bounding box center [971, 441] width 919 height 593
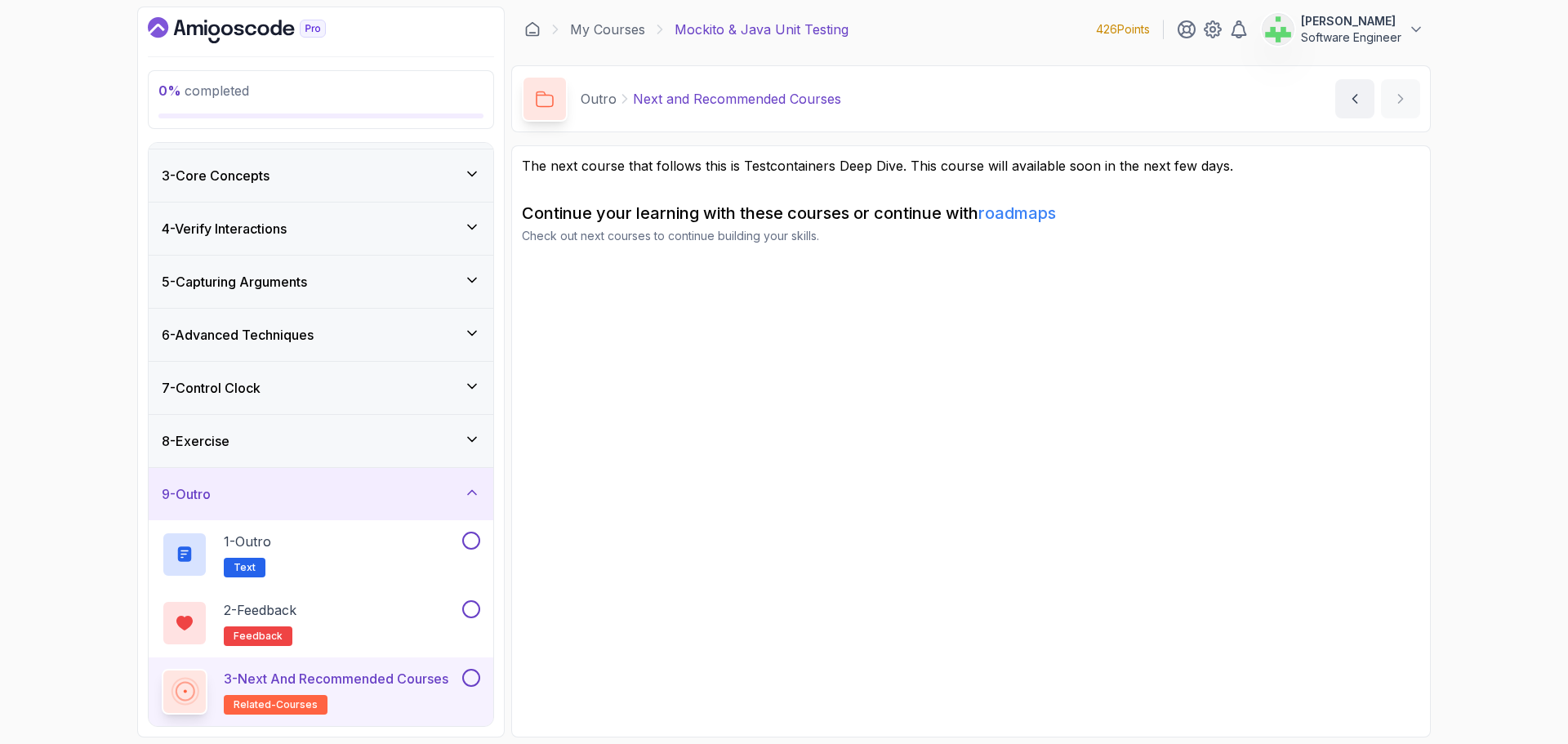
click at [462, 493] on div "9 - Outro" at bounding box center [321, 494] width 318 height 20
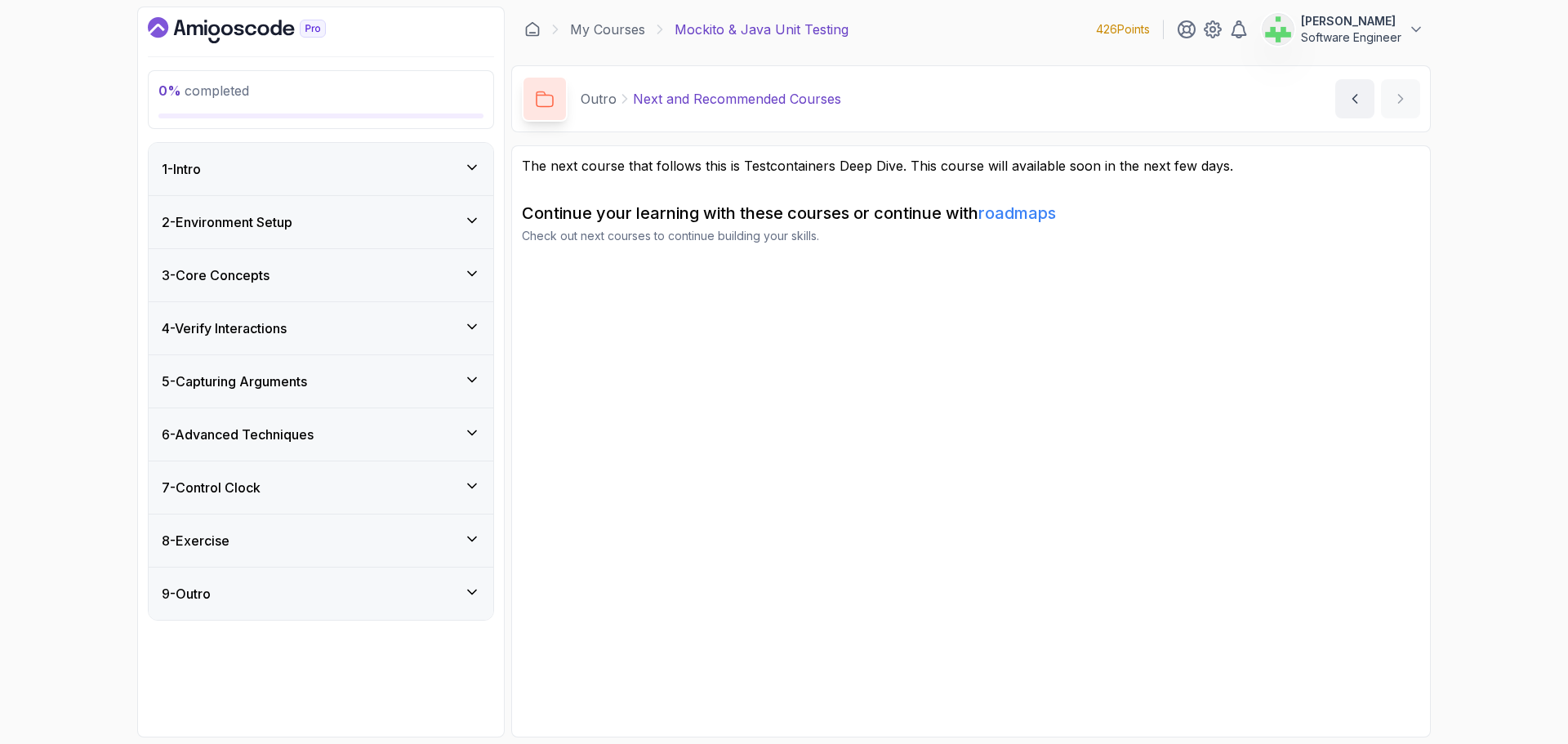
click at [1021, 478] on section "The next course that follows this is Testcontainers Deep Dive. This course will…" at bounding box center [971, 441] width 919 height 593
click at [79, 465] on div "0 % completed 1 - Intro 2 - Environment Setup 3 - Core Concepts 4 - Verify Inte…" at bounding box center [784, 372] width 1568 height 744
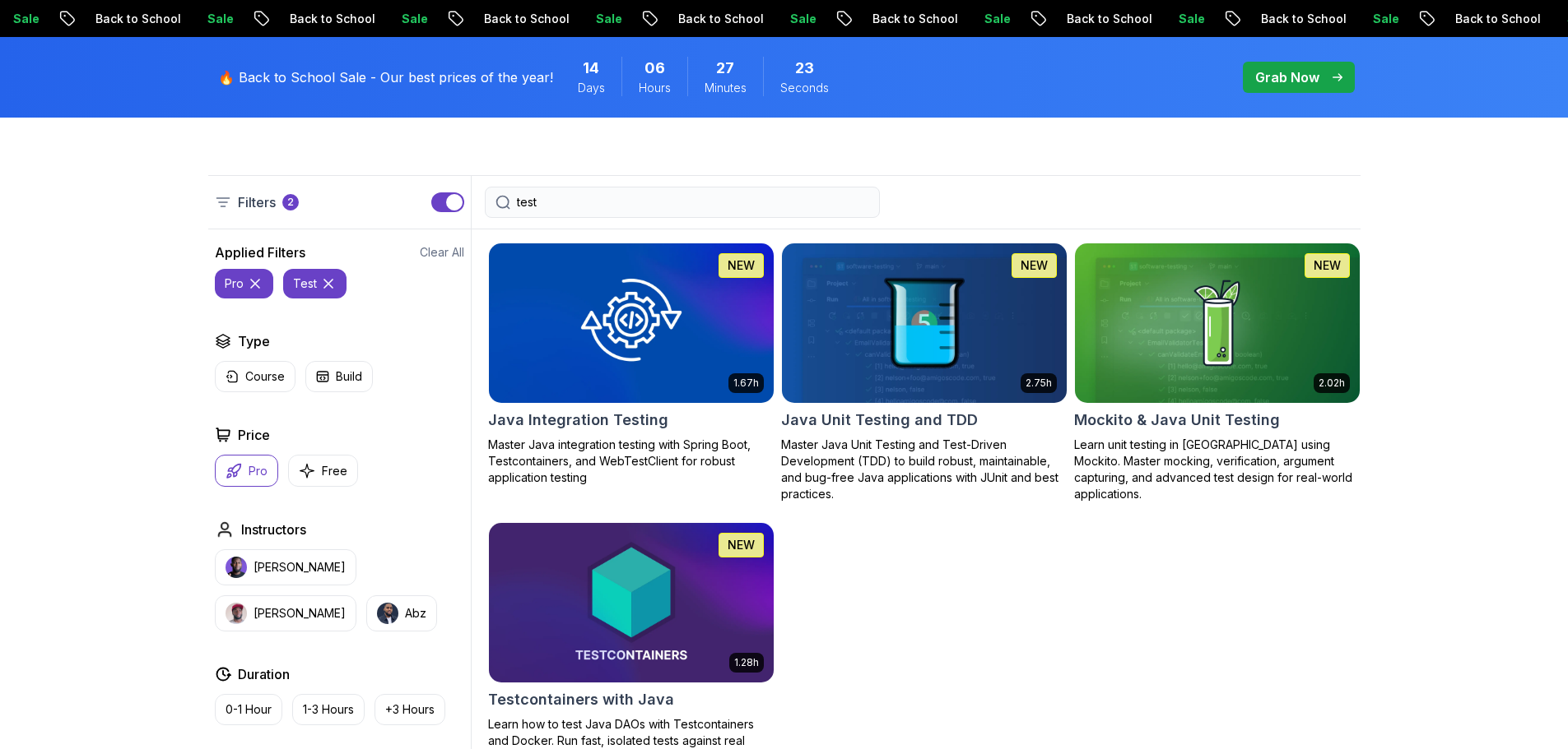
scroll to position [247, 0]
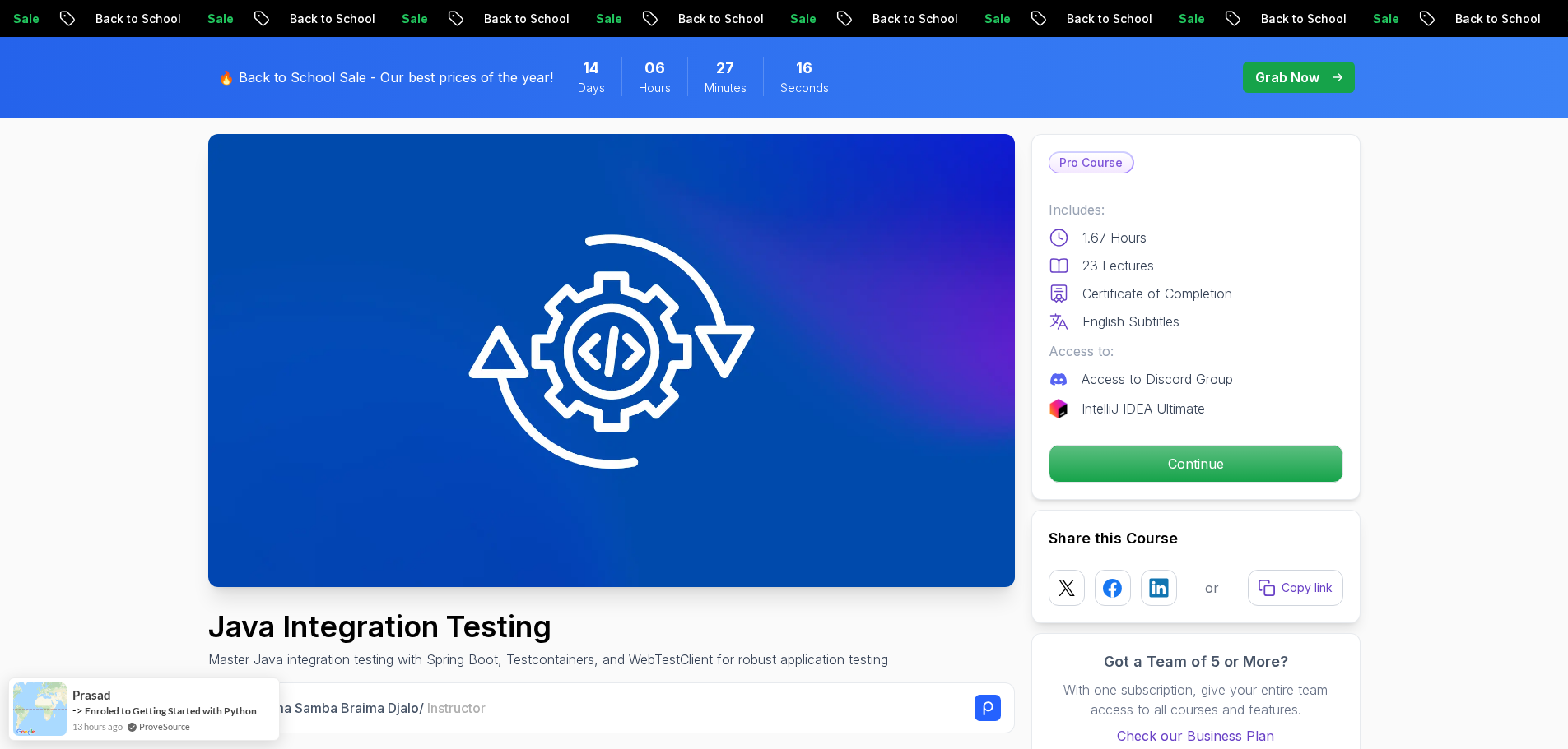
scroll to position [329, 0]
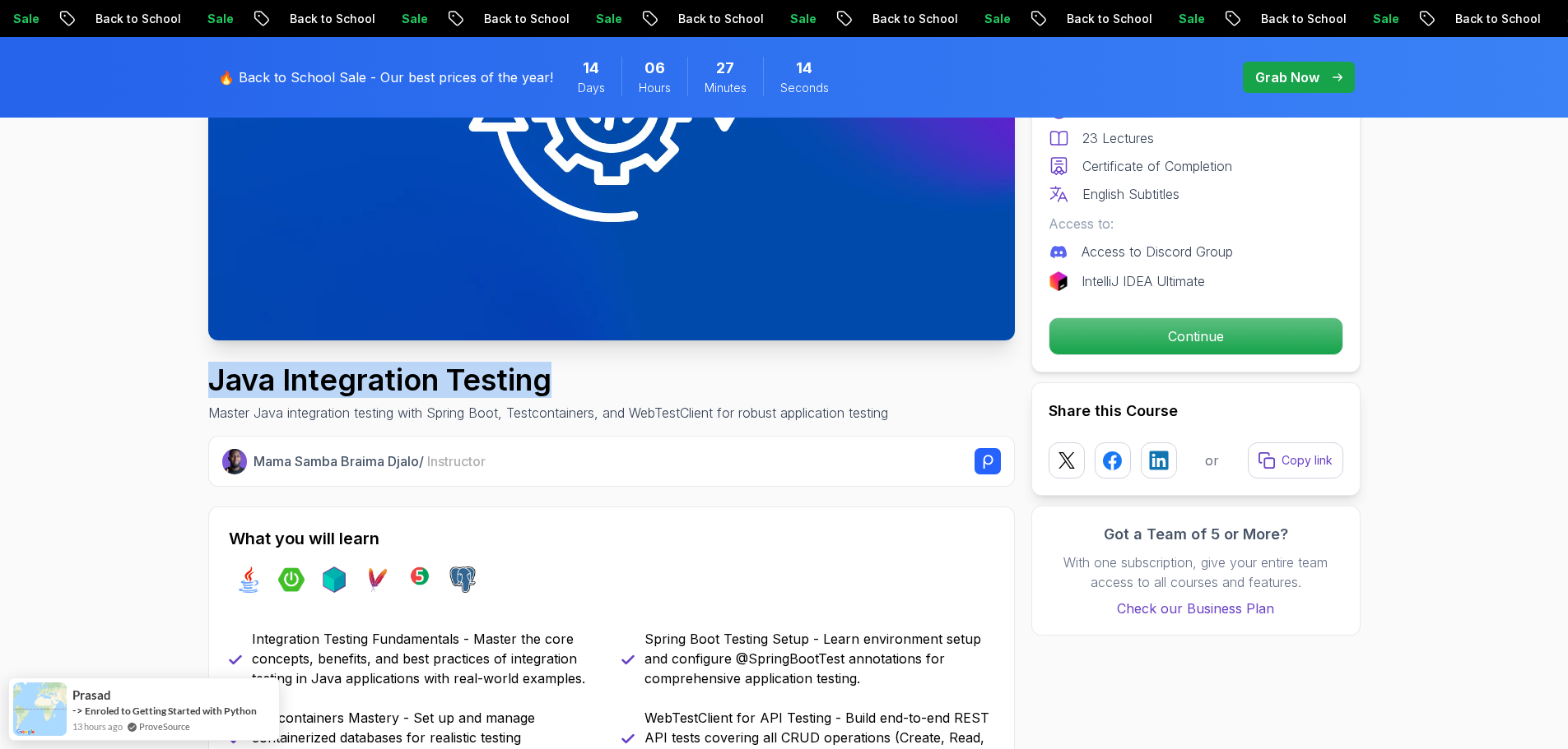
drag, startPoint x: 209, startPoint y: 382, endPoint x: 770, endPoint y: 372, distance: 561.1
click at [770, 372] on h1 "Java Integration Testing" at bounding box center [549, 380] width 680 height 33
copy h1 "Java Integration Testing"
click at [770, 372] on h1 "Java Integration Testing" at bounding box center [549, 380] width 680 height 33
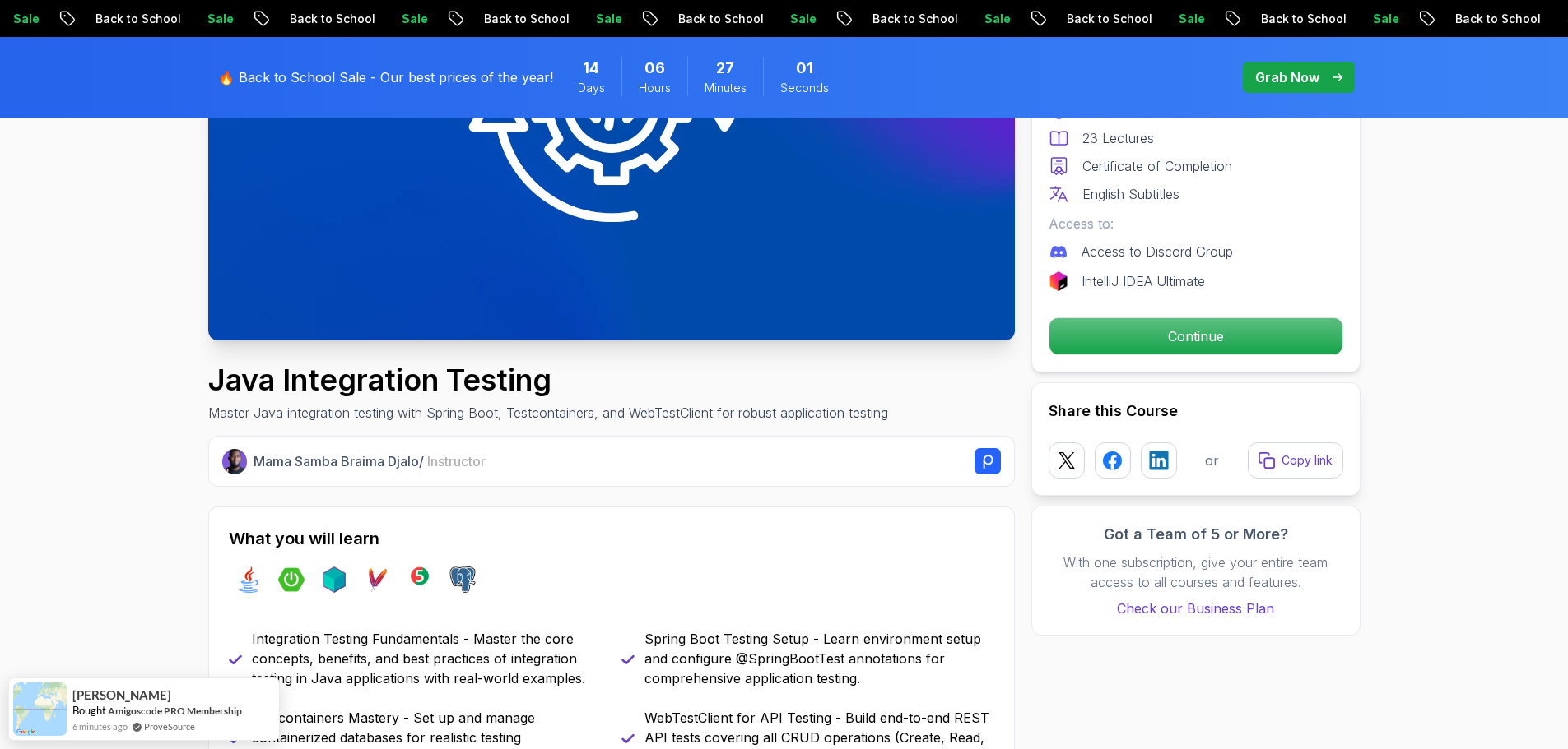
click at [1214, 334] on p "Continue" at bounding box center [1195, 336] width 278 height 34
click at [1188, 334] on p "Continue" at bounding box center [1195, 336] width 278 height 34
